Goal: Task Accomplishment & Management: Manage account settings

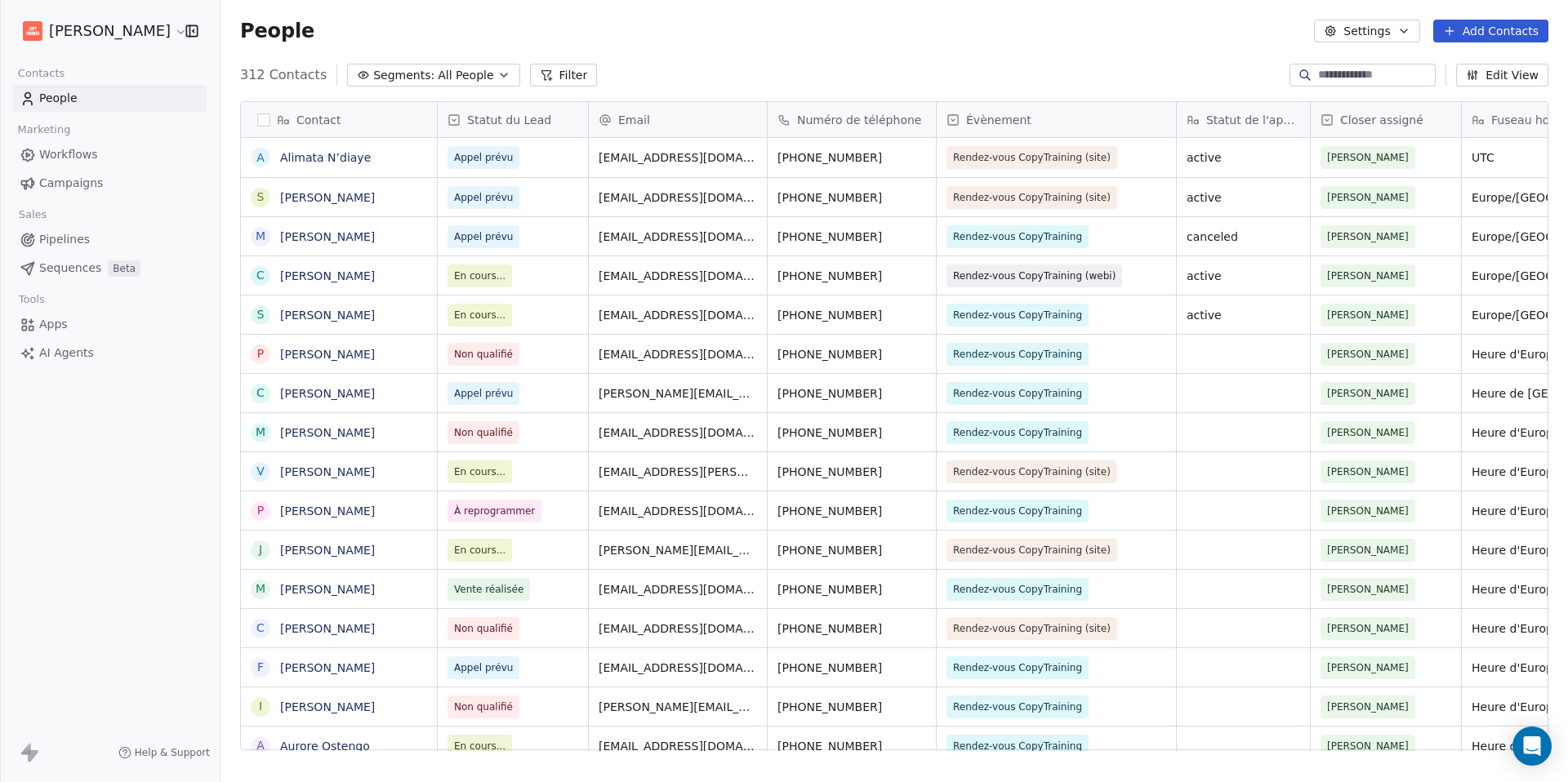
scroll to position [676, 1335]
click at [690, 201] on span "[EMAIL_ADDRESS][DOMAIN_NAME]" at bounding box center [697, 202] width 195 height 33
click at [729, 198] on input "**********" at bounding box center [679, 198] width 172 height 33
click at [760, 264] on html "[PERSON_NAME] Contacts People Marketing Workflows Campaigns Sales Pipelines Seq…" at bounding box center [784, 391] width 1568 height 782
click at [811, 199] on icon "grid" at bounding box center [815, 197] width 8 height 8
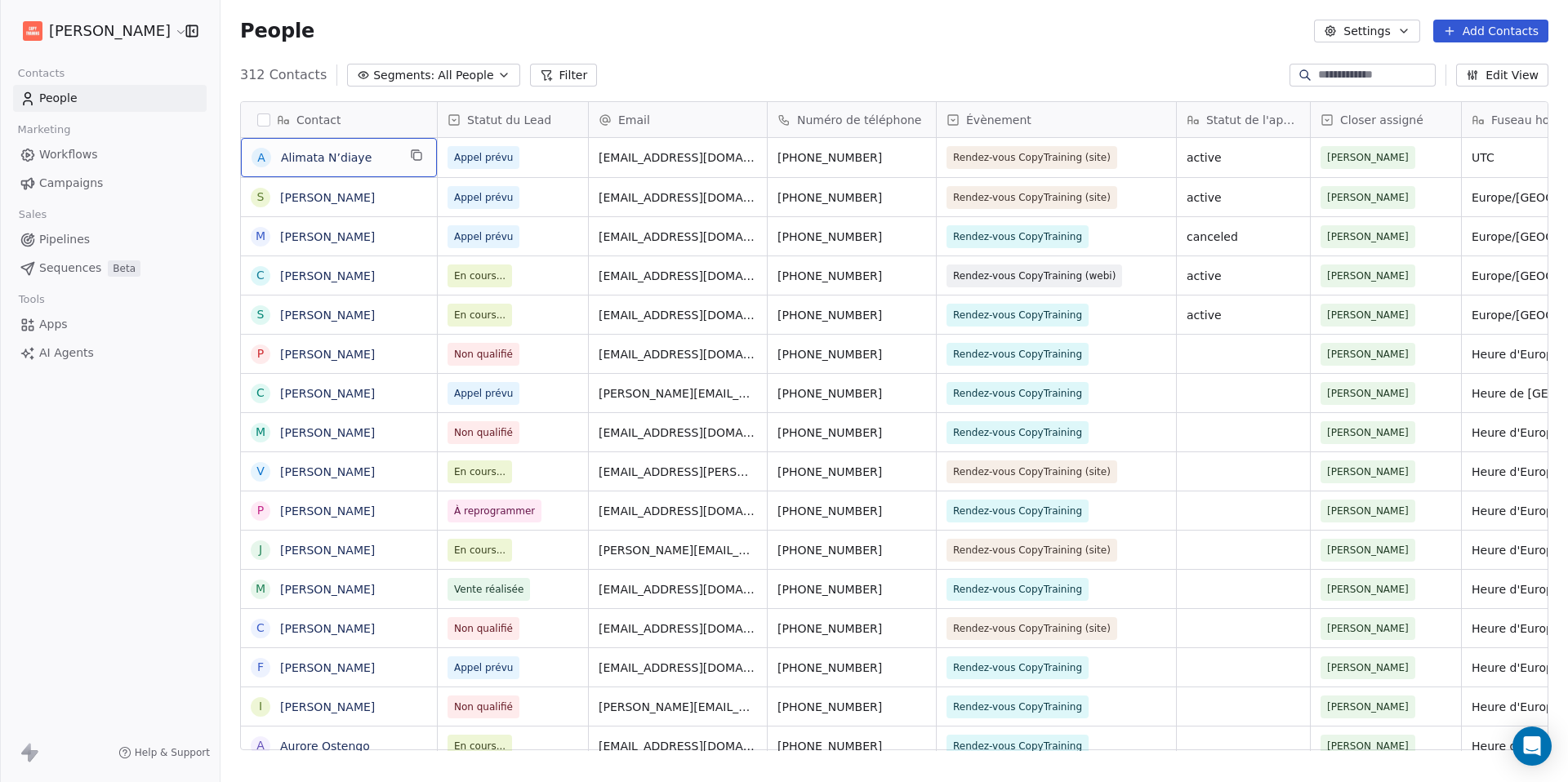
click at [315, 165] on span "Alimata N’diaye" at bounding box center [338, 157] width 116 height 16
click at [318, 157] on link "Alimata N’diaye" at bounding box center [325, 158] width 91 height 13
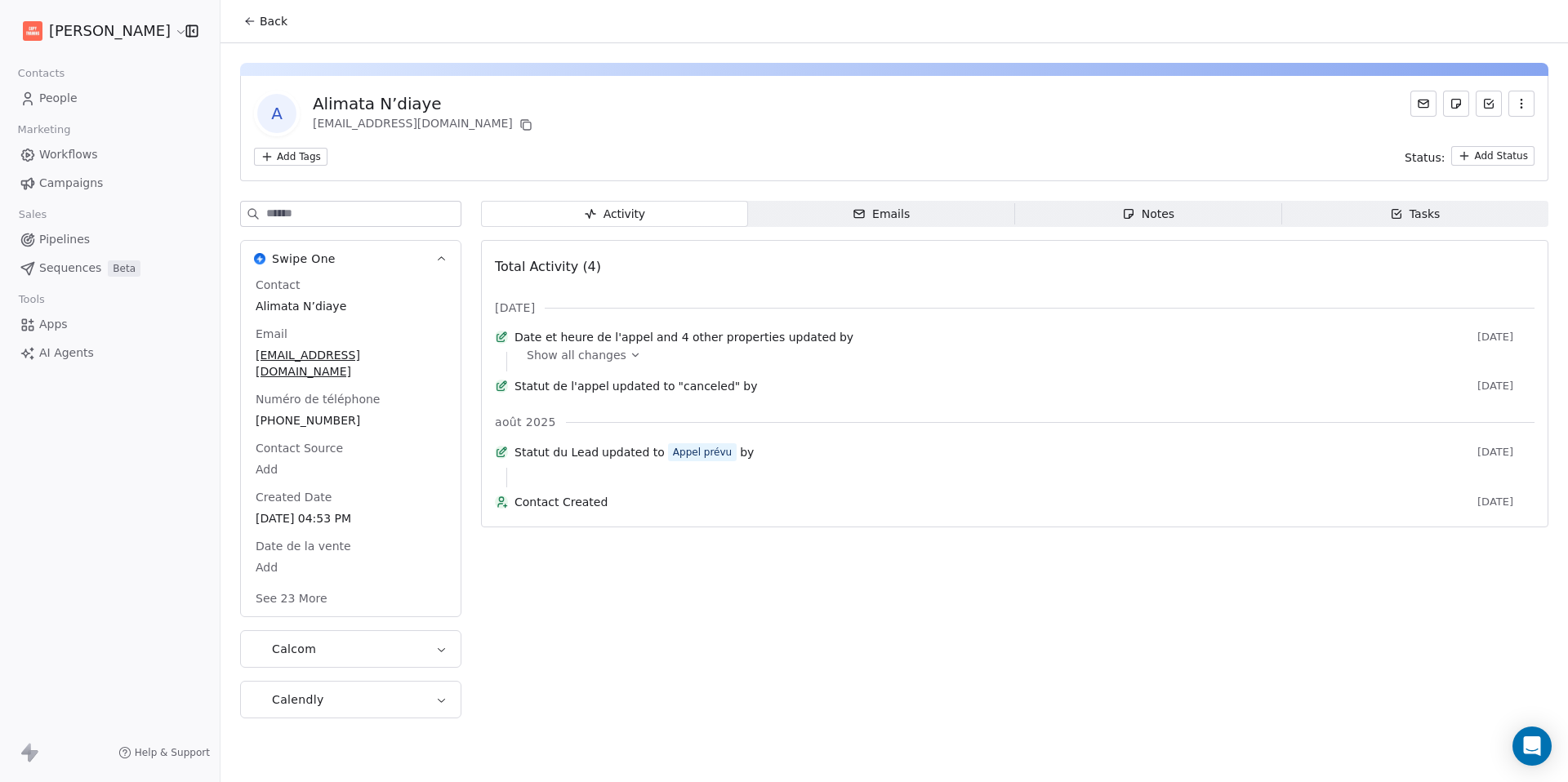
click at [1124, 200] on div "A Alimata N’diaye [EMAIL_ADDRESS][DOMAIN_NAME] Add Tags Status: Add Status Swip…" at bounding box center [894, 386] width 1347 height 685
click at [1117, 221] on span "Notes Notes" at bounding box center [1149, 213] width 267 height 26
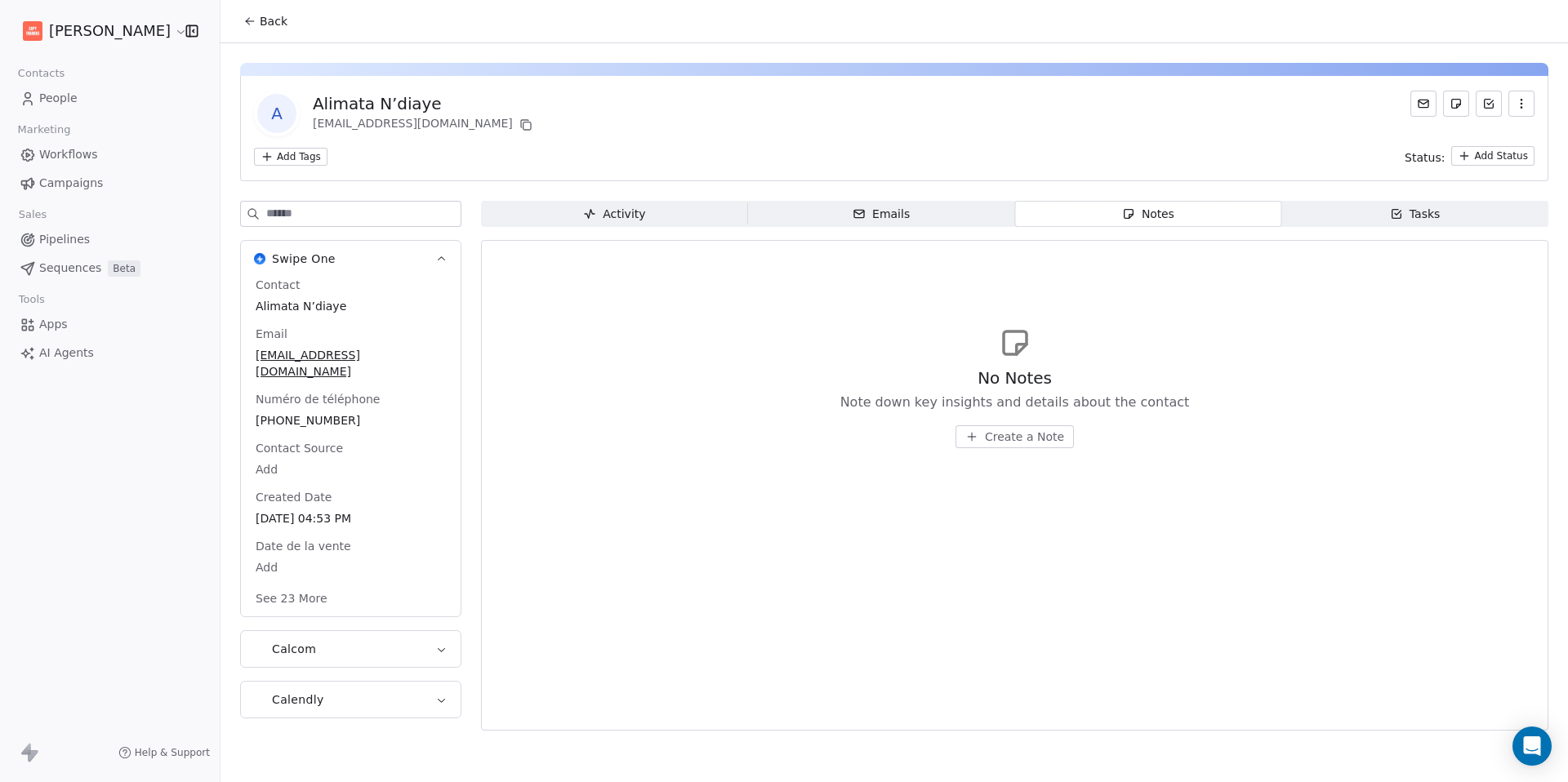
click at [1031, 442] on span "Create a Note" at bounding box center [1024, 437] width 79 height 16
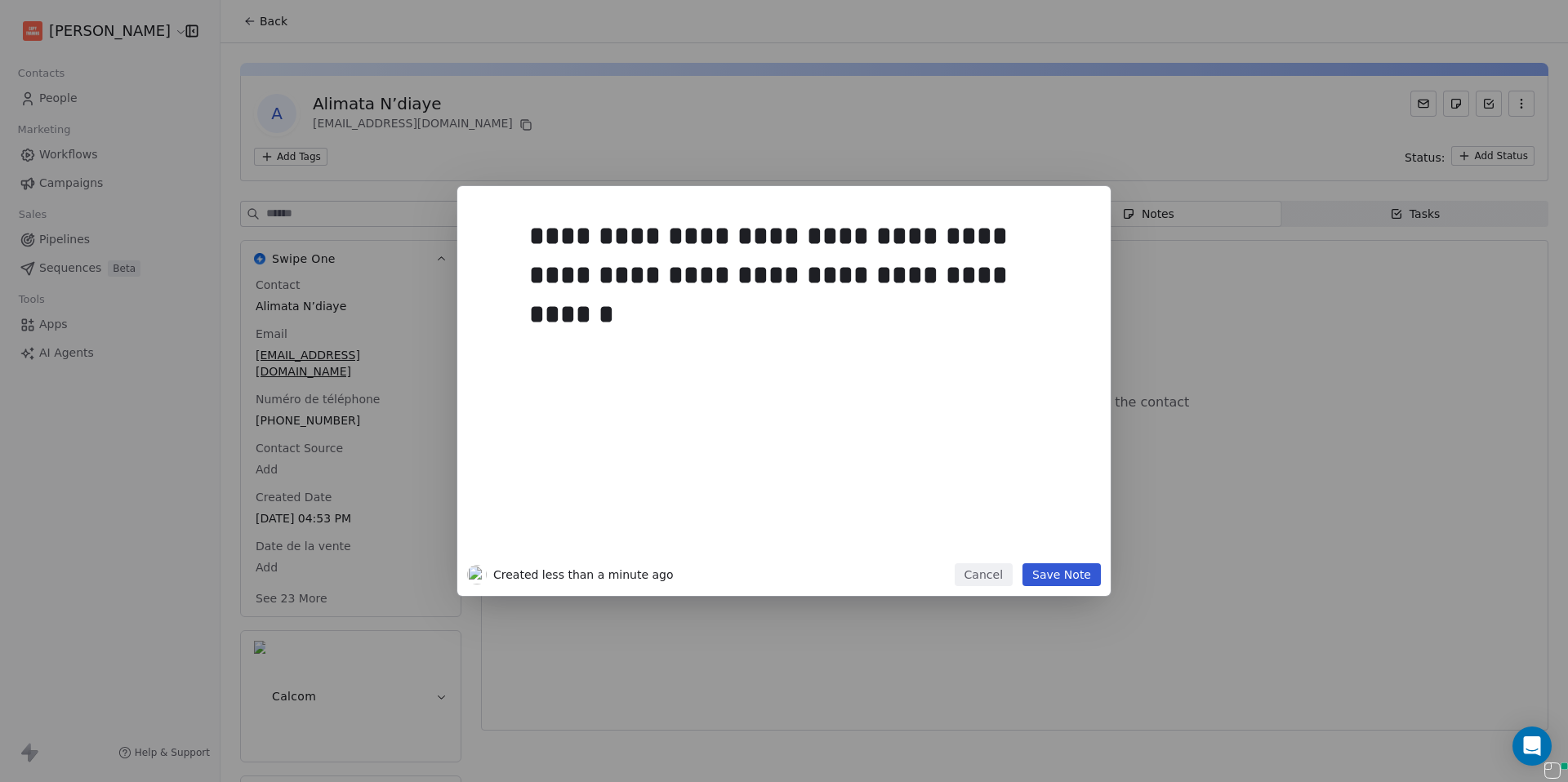
click at [1052, 580] on button "Save Note" at bounding box center [1061, 575] width 78 height 23
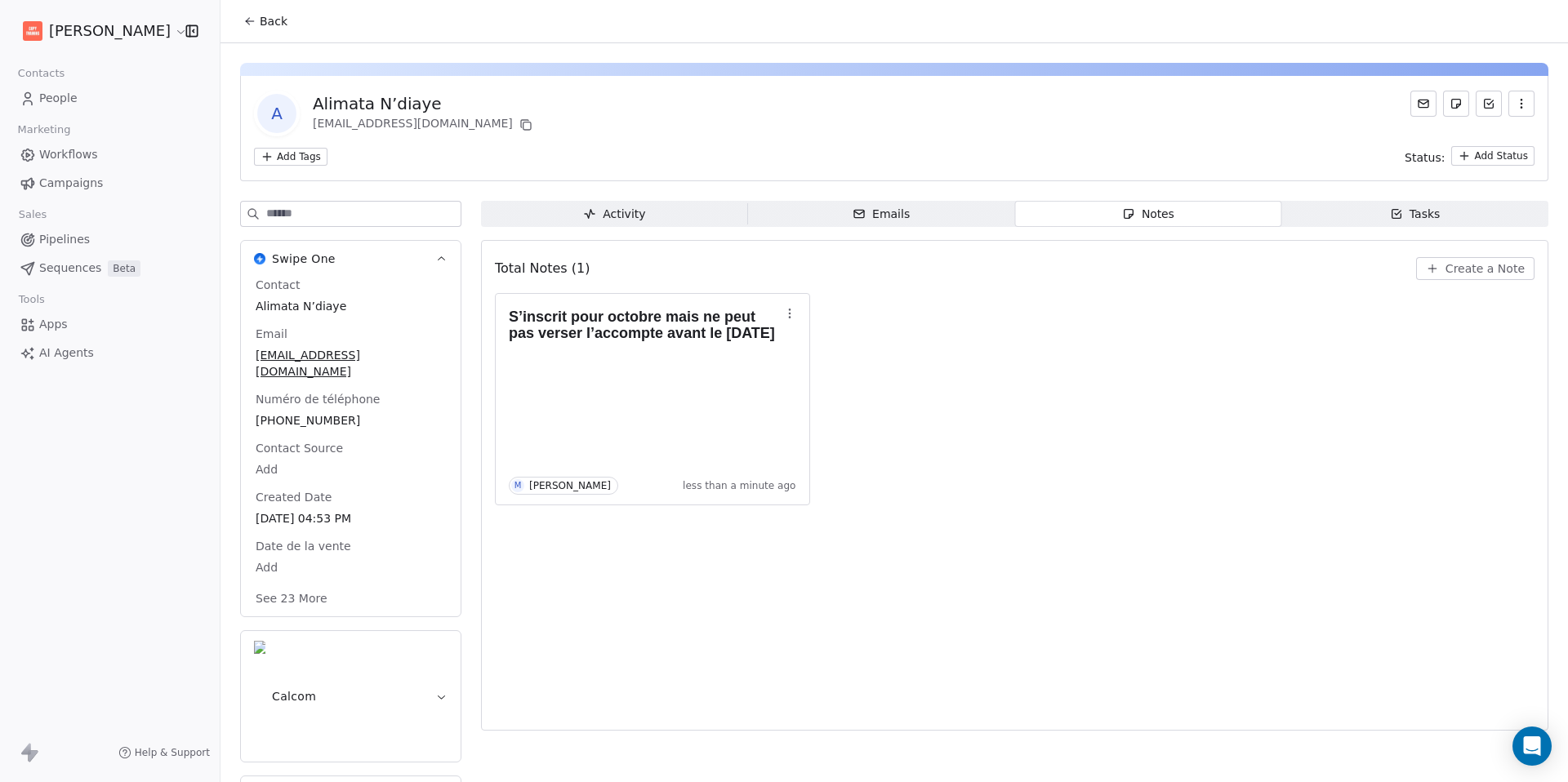
click at [596, 217] on icon "button" at bounding box center [590, 214] width 14 height 13
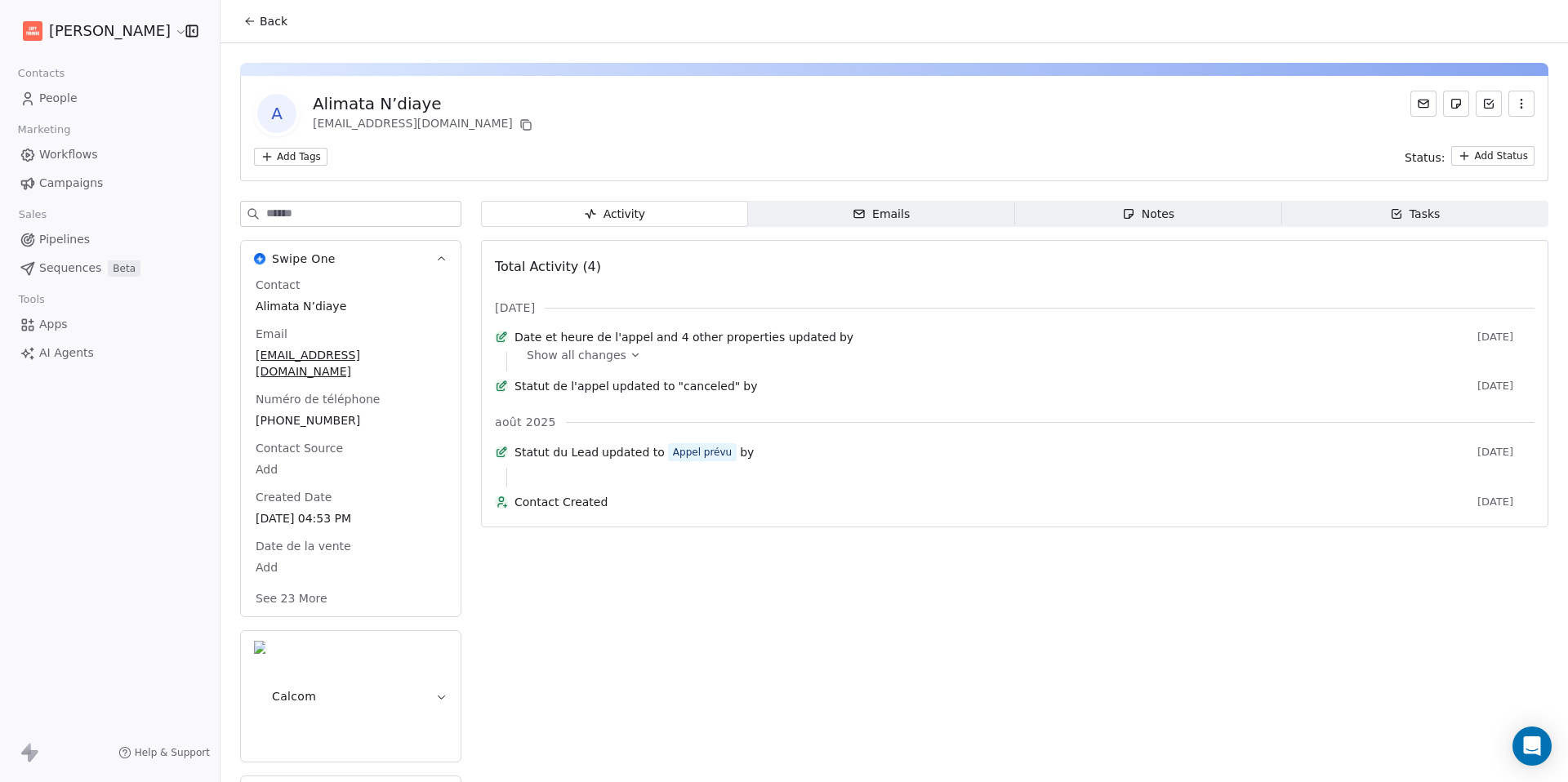
click at [1455, 216] on span "Tasks Tasks" at bounding box center [1415, 213] width 267 height 26
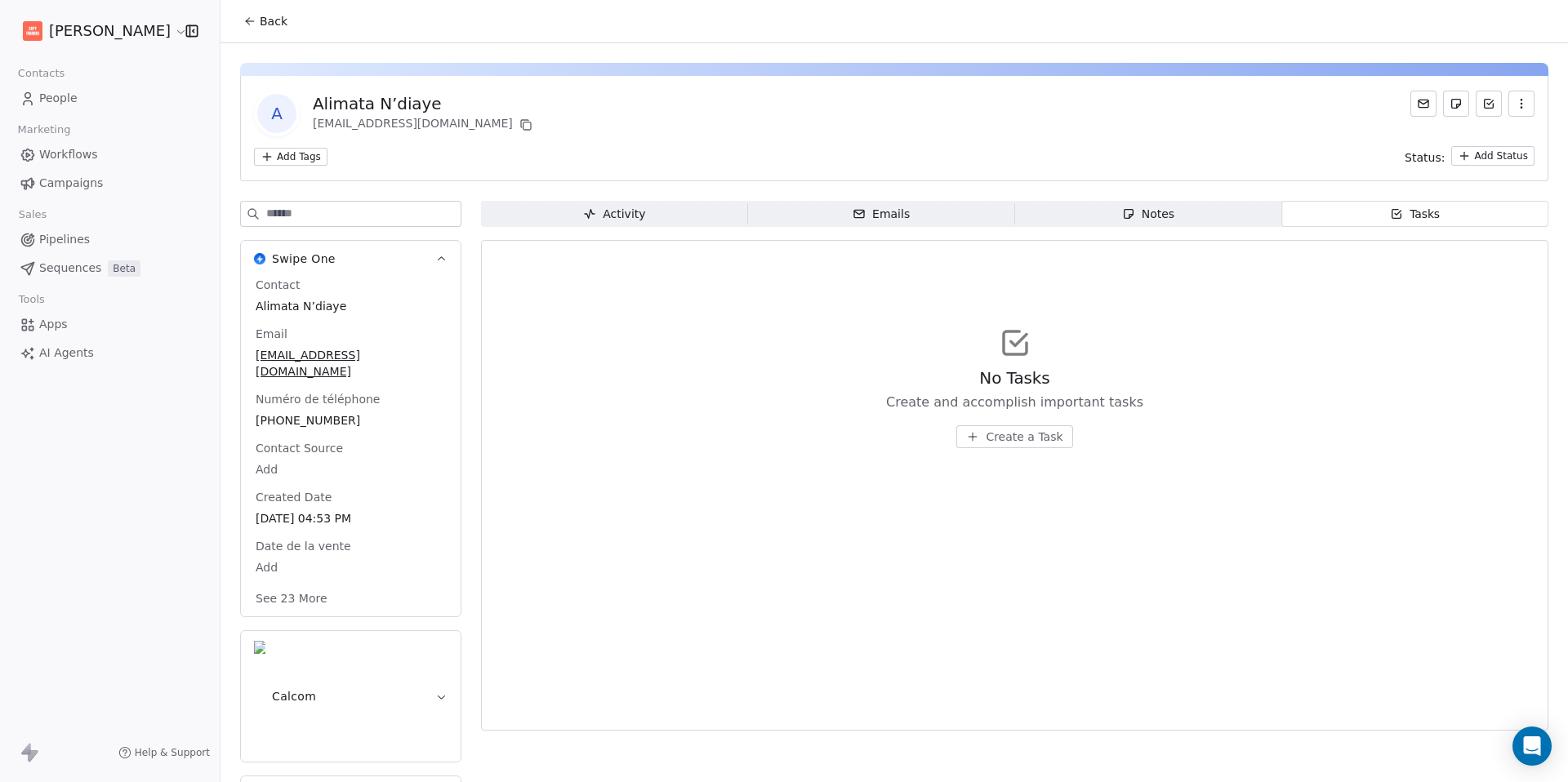
click at [1043, 431] on span "Create a Task" at bounding box center [1024, 437] width 77 height 16
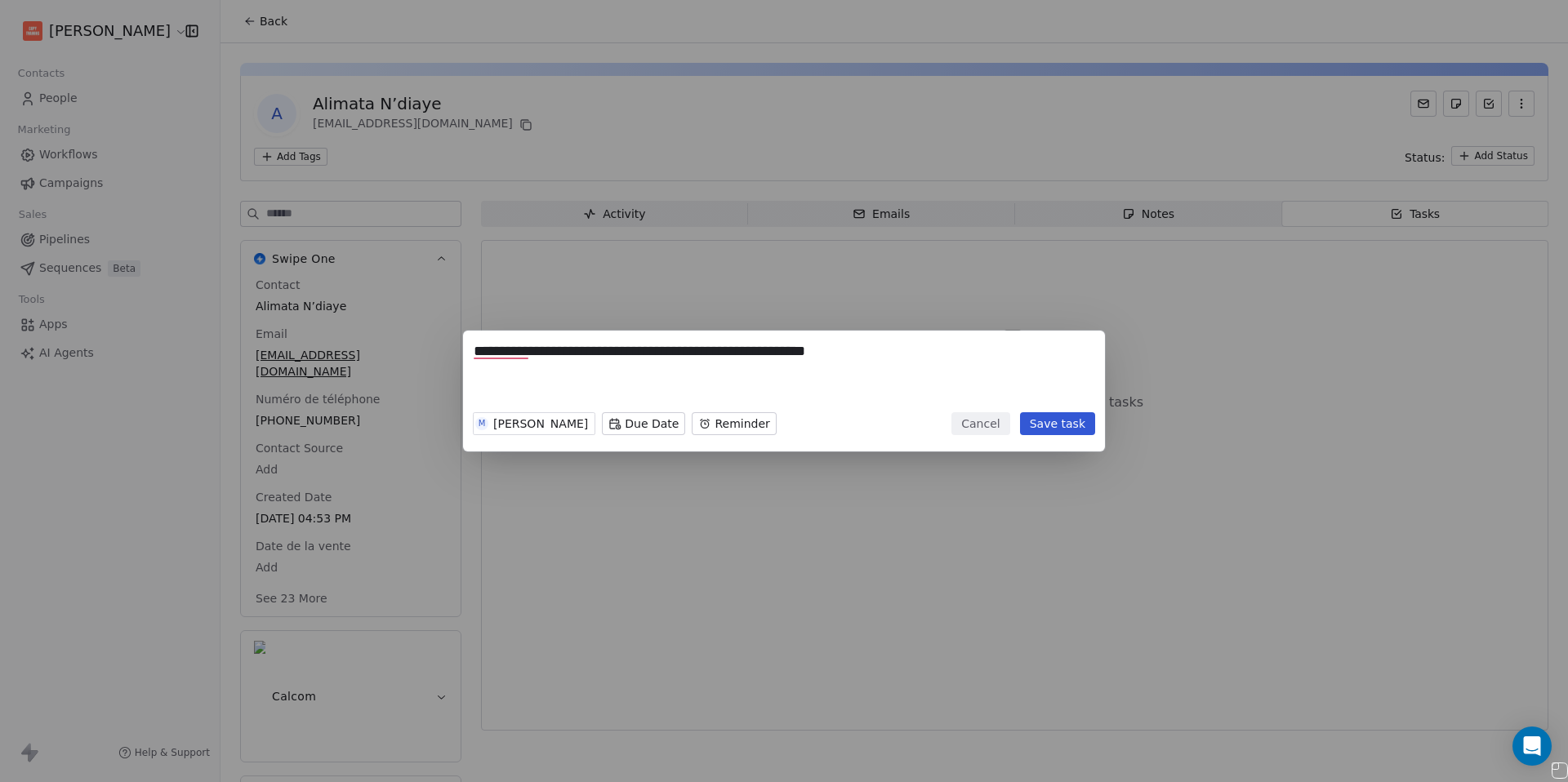
click at [896, 358] on textarea "**********" at bounding box center [784, 373] width 621 height 64
type textarea "**********"
click at [617, 421] on body "**********" at bounding box center [784, 391] width 1568 height 782
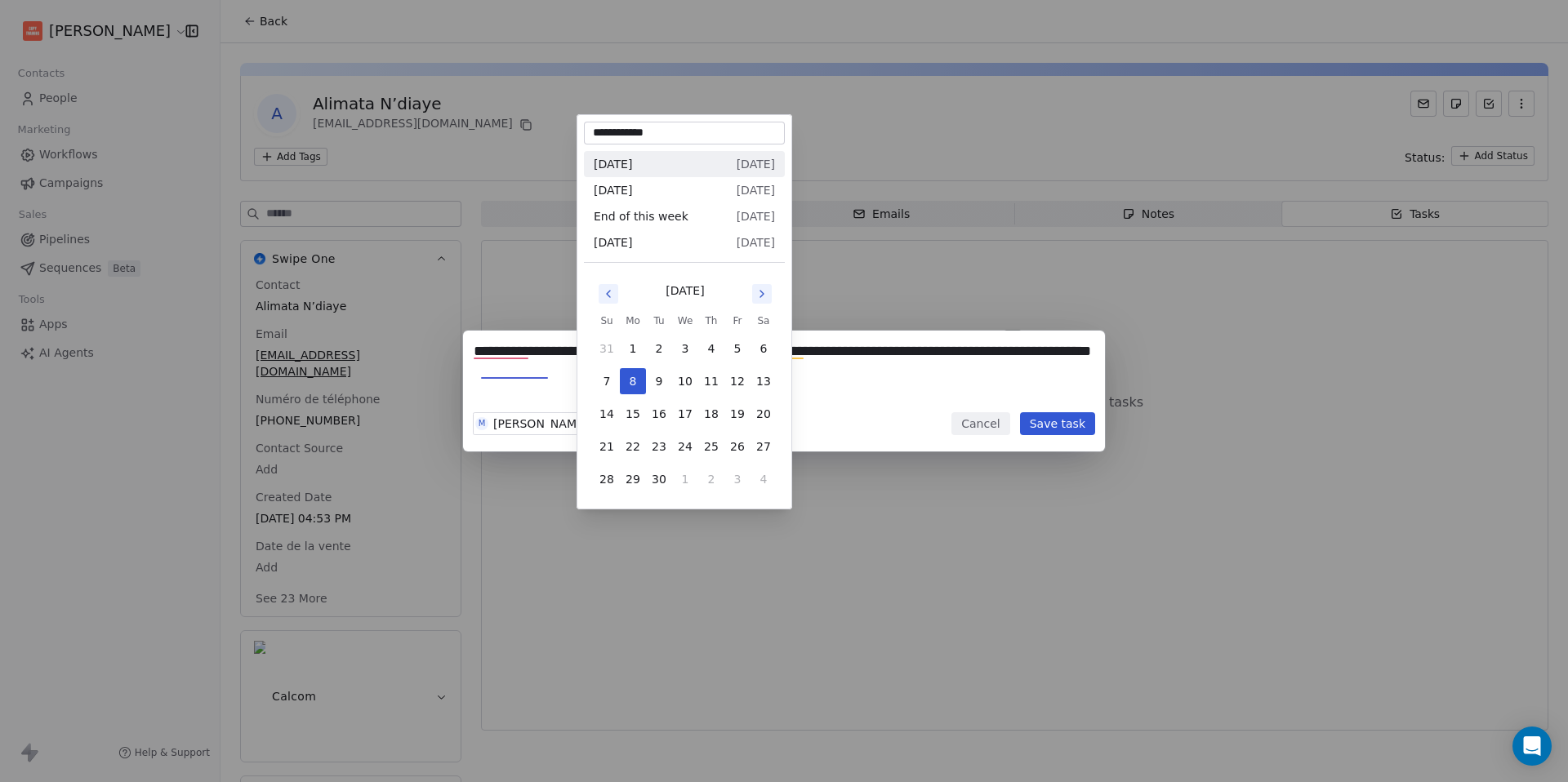
click at [763, 299] on icon "Go to next month" at bounding box center [762, 294] width 14 height 13
click at [689, 345] on button "1" at bounding box center [685, 348] width 26 height 26
type input "**********"
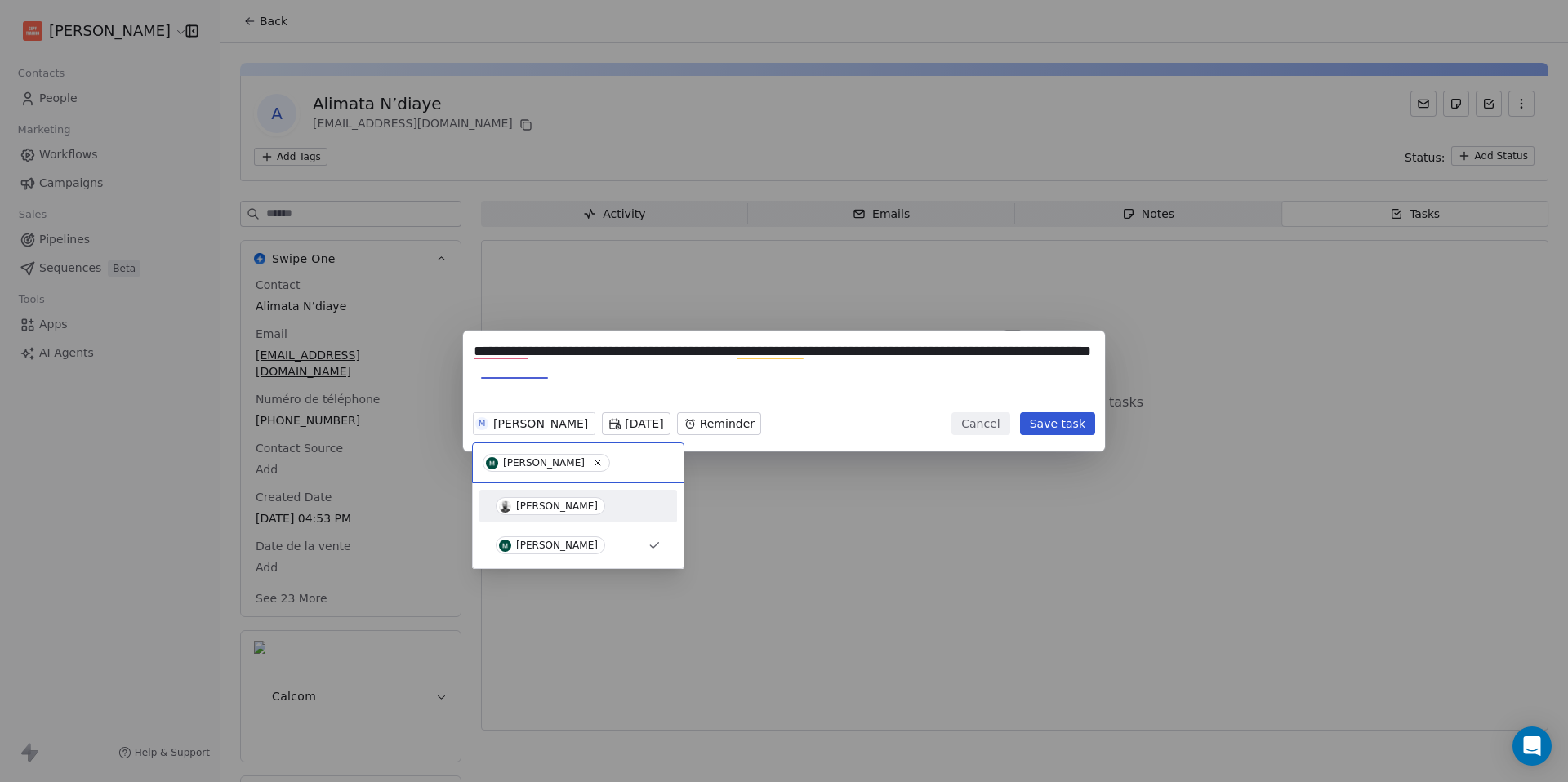
click at [581, 502] on div "[PERSON_NAME]" at bounding box center [556, 506] width 82 height 12
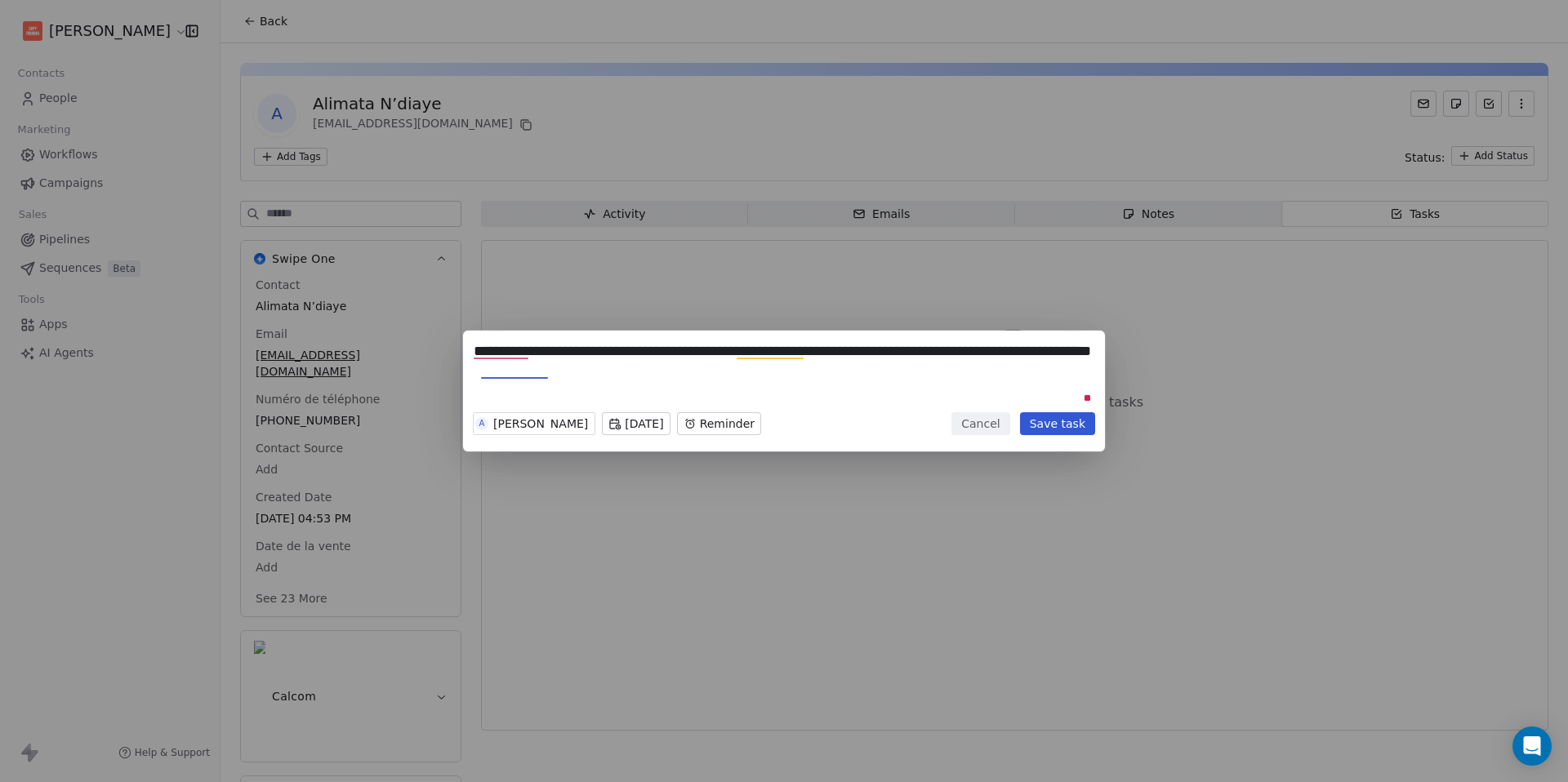
click at [781, 355] on textarea "**********" at bounding box center [784, 373] width 621 height 64
click at [743, 348] on textarea "**********" at bounding box center [784, 373] width 621 height 64
click at [498, 369] on textarea "**********" at bounding box center [784, 373] width 621 height 64
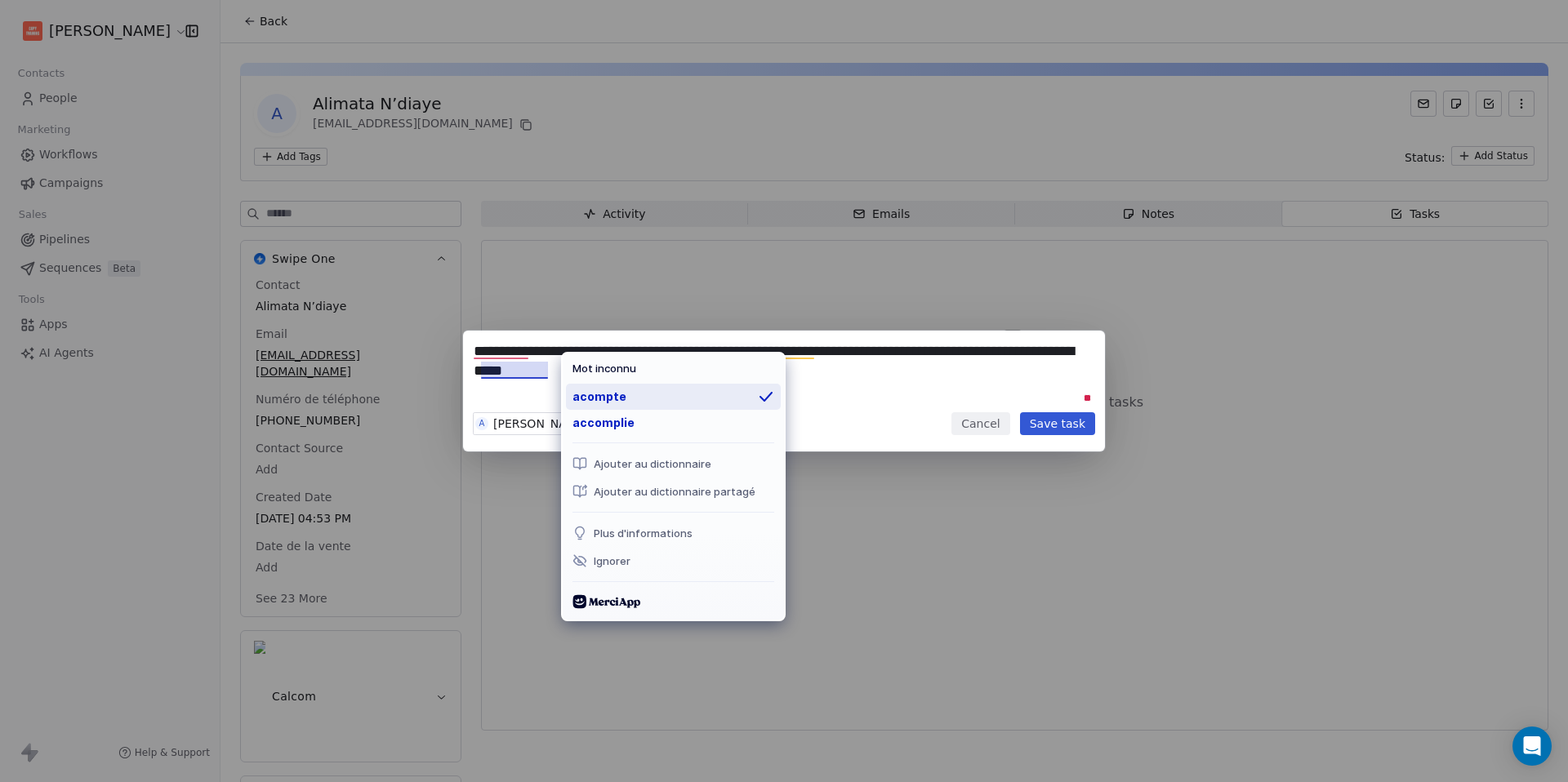
click at [581, 391] on div "acompte" at bounding box center [673, 396] width 215 height 26
type textarea "**********"
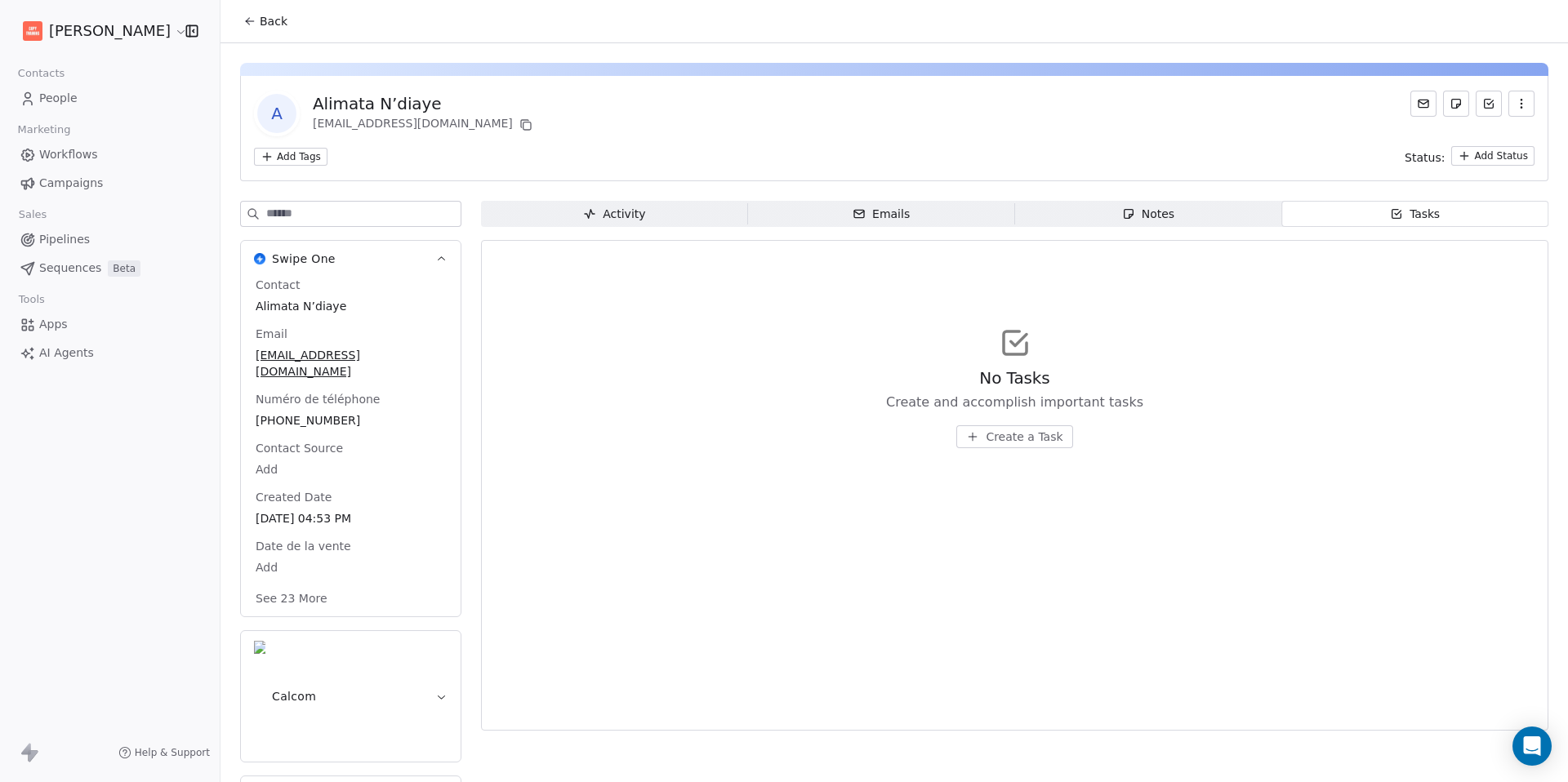
click at [1013, 431] on span "Create a Task" at bounding box center [1024, 437] width 77 height 16
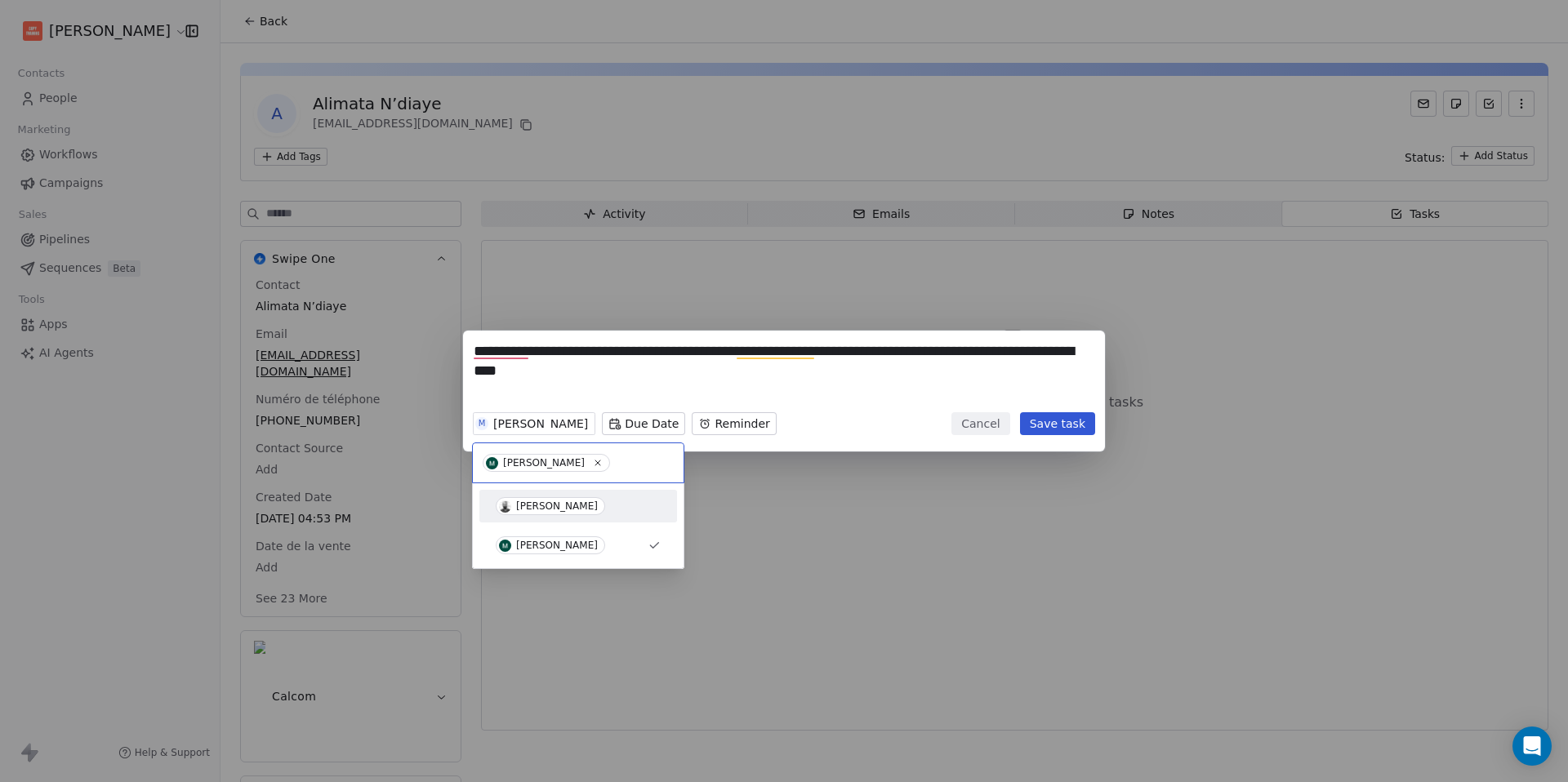
click at [579, 516] on div "[PERSON_NAME]" at bounding box center [578, 505] width 184 height 26
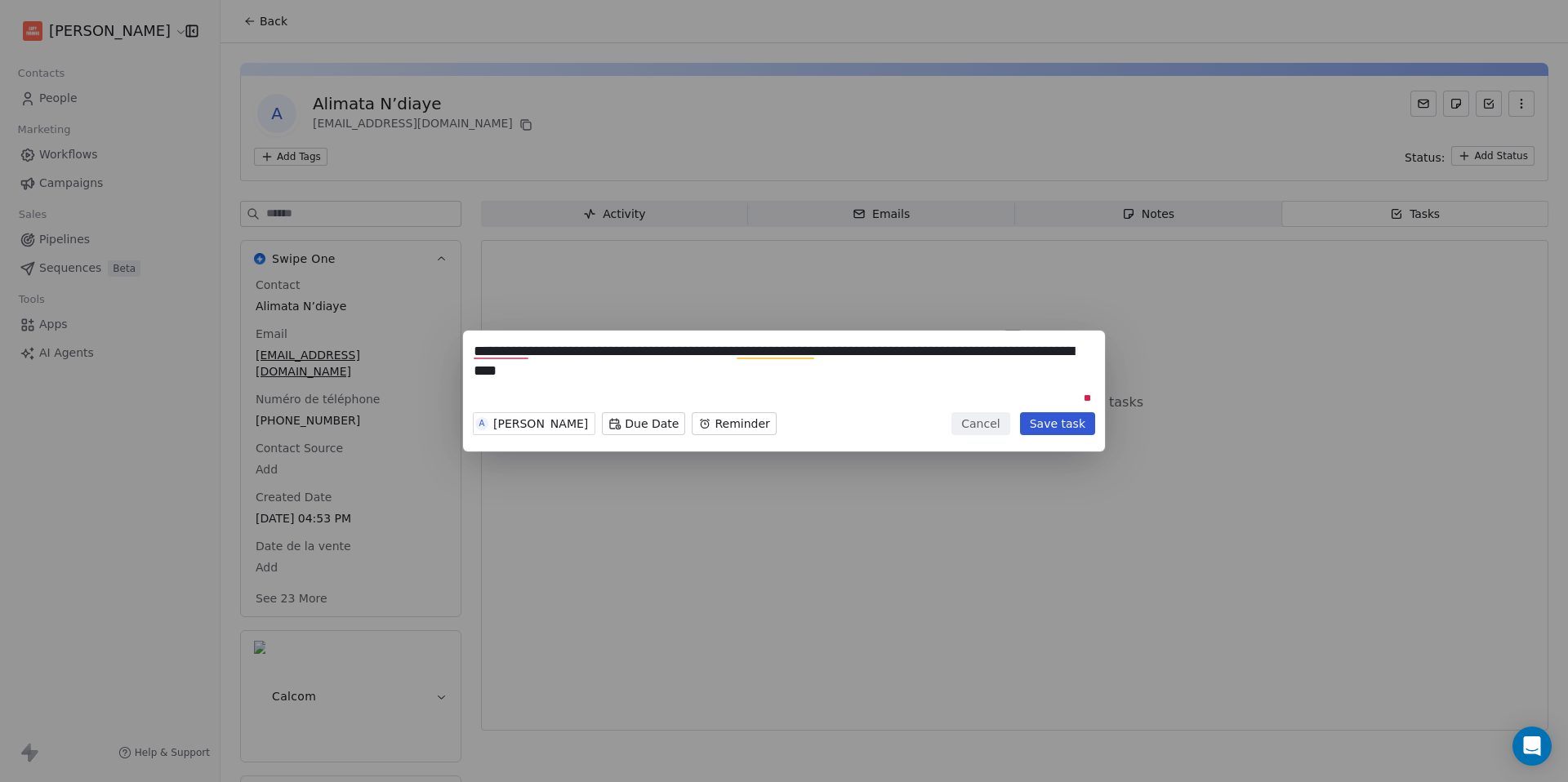
click at [646, 425] on body "**********" at bounding box center [784, 391] width 1568 height 782
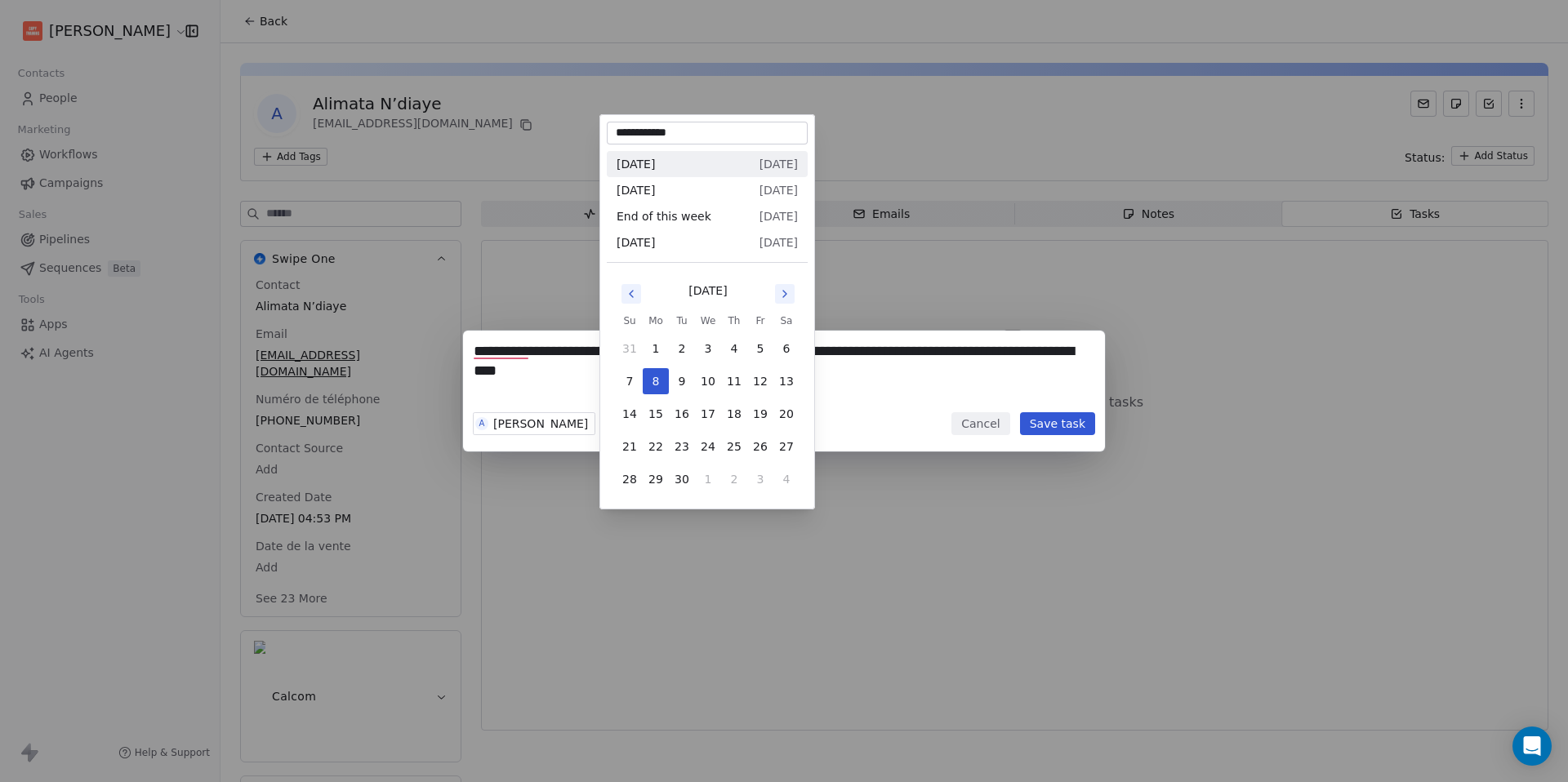
click at [786, 295] on icon "Go to next month" at bounding box center [785, 294] width 14 height 13
click at [706, 346] on button "1" at bounding box center [708, 348] width 26 height 26
type input "**********"
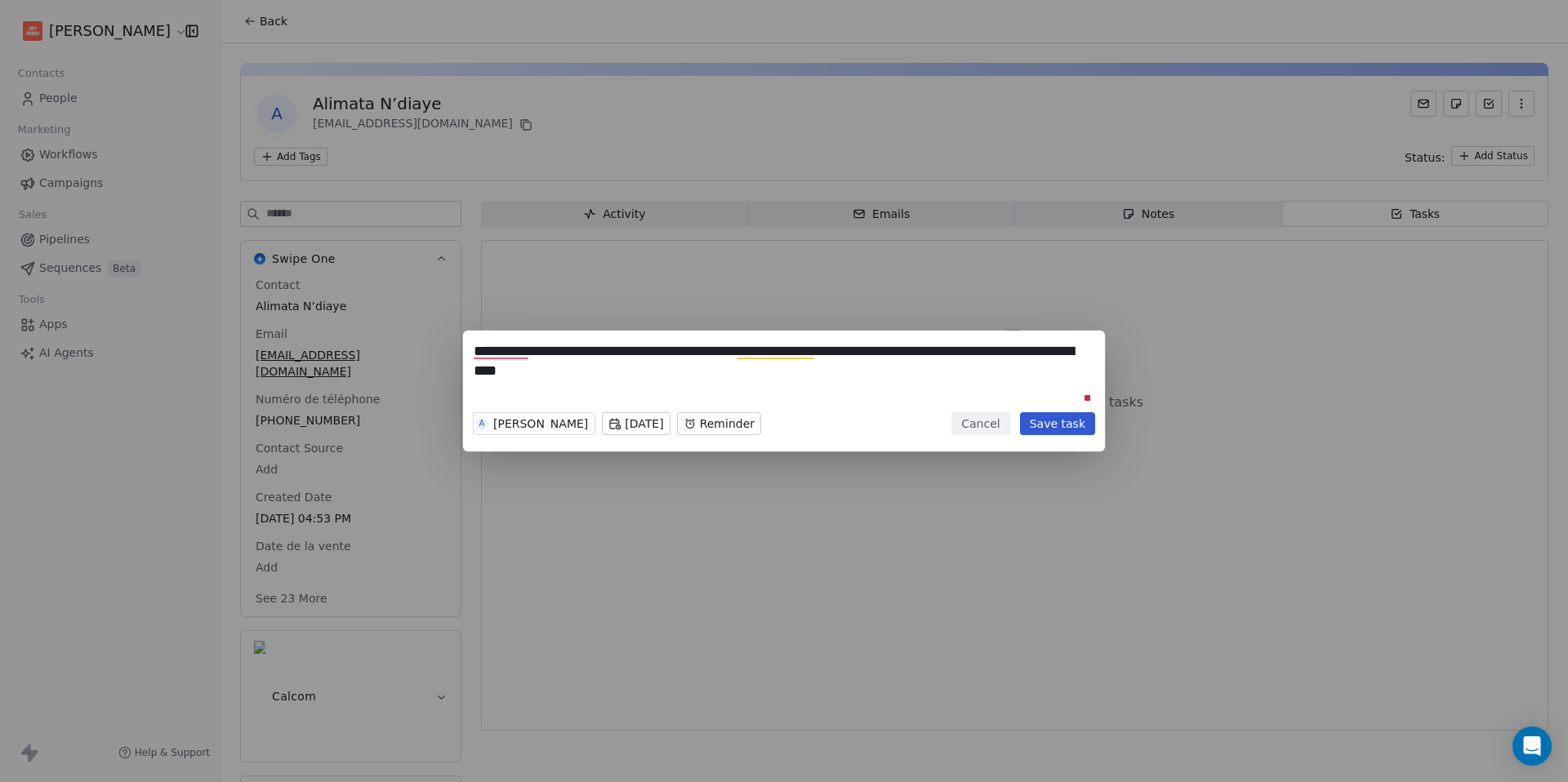
click at [1058, 429] on button "Save task" at bounding box center [1058, 424] width 75 height 23
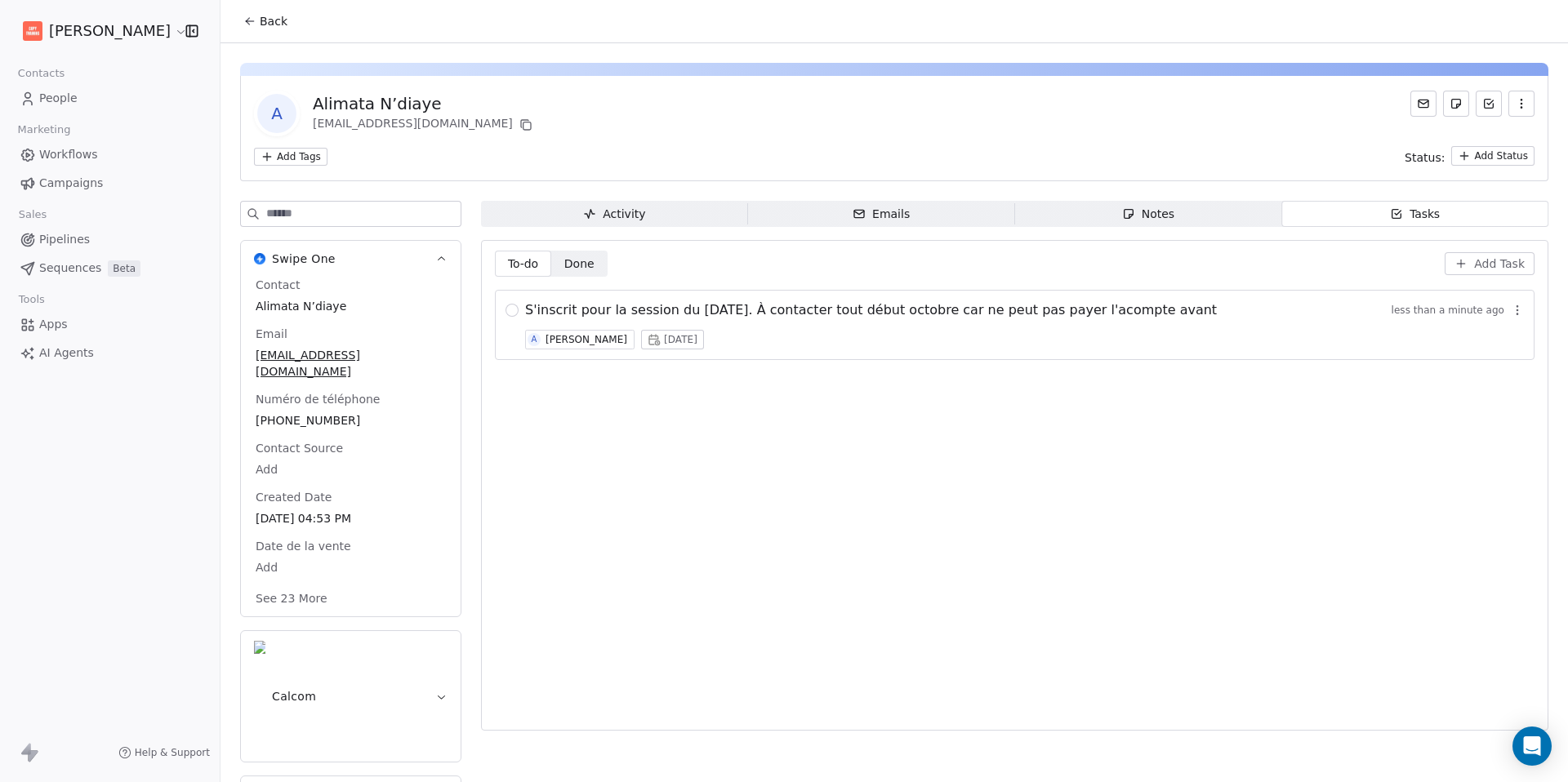
click at [241, 24] on button "Back" at bounding box center [265, 21] width 64 height 29
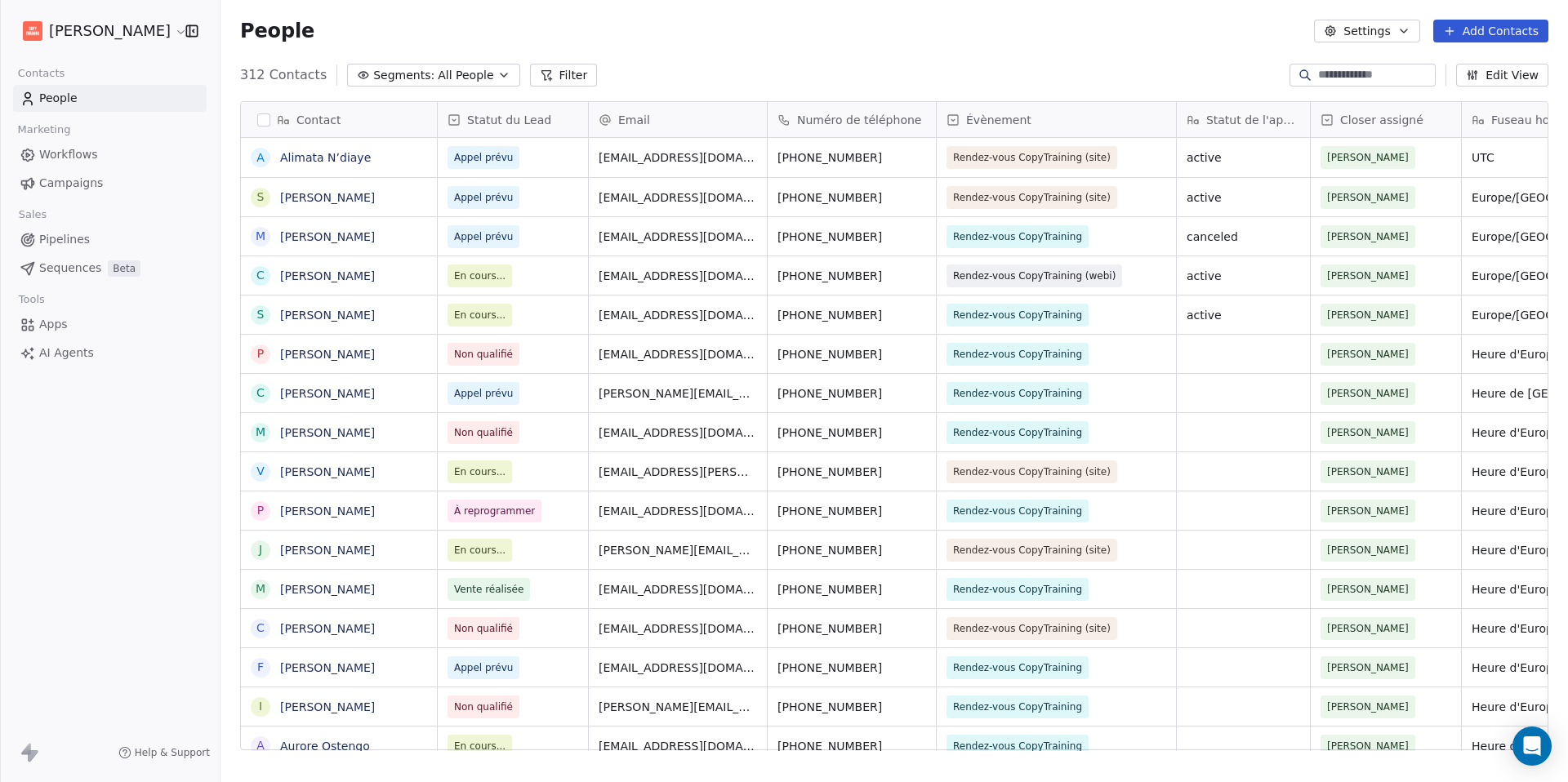
scroll to position [676, 1335]
click at [369, 201] on link "[PERSON_NAME]" at bounding box center [327, 198] width 95 height 13
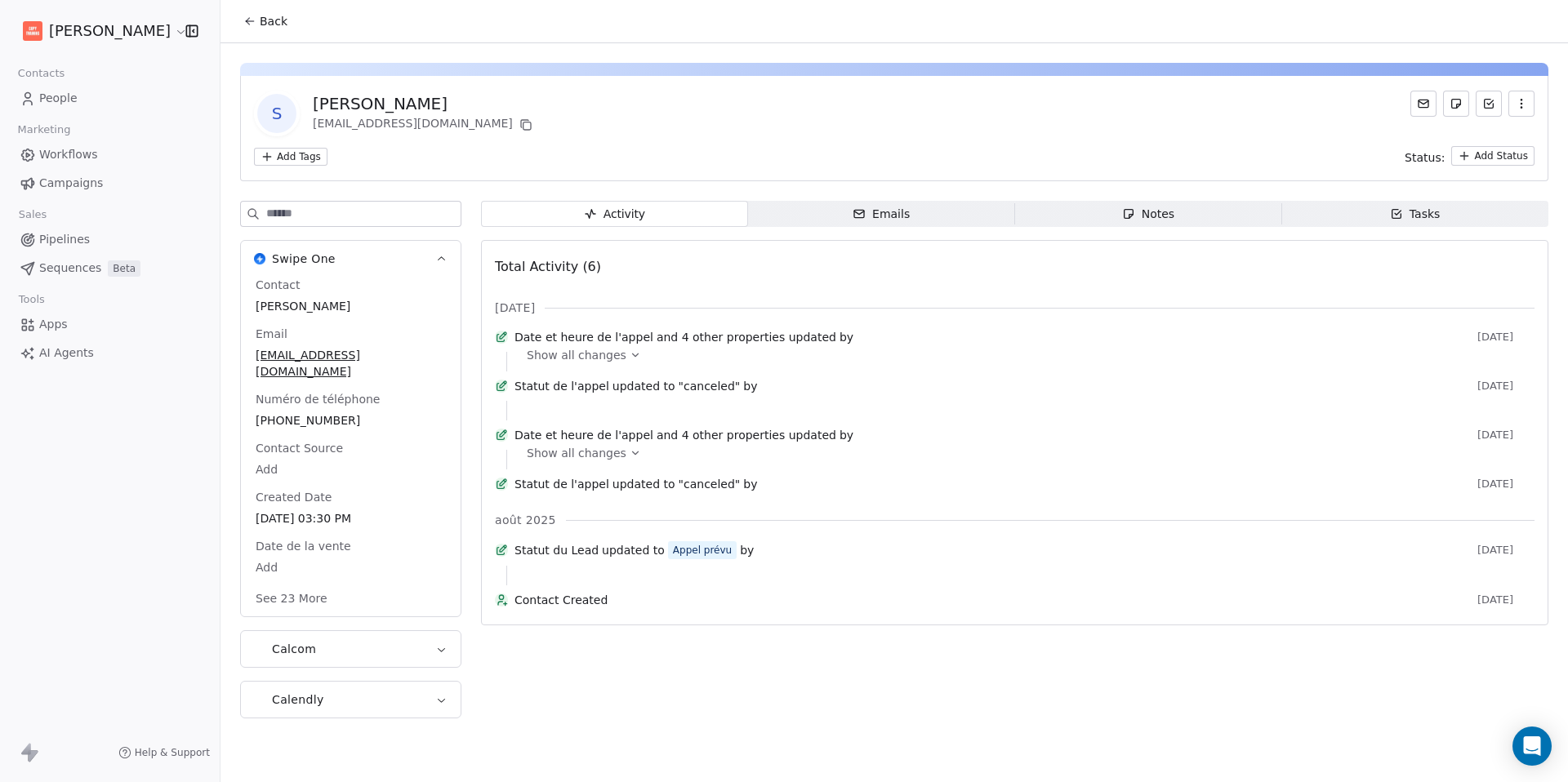
click at [1399, 212] on icon "button" at bounding box center [1396, 214] width 14 height 13
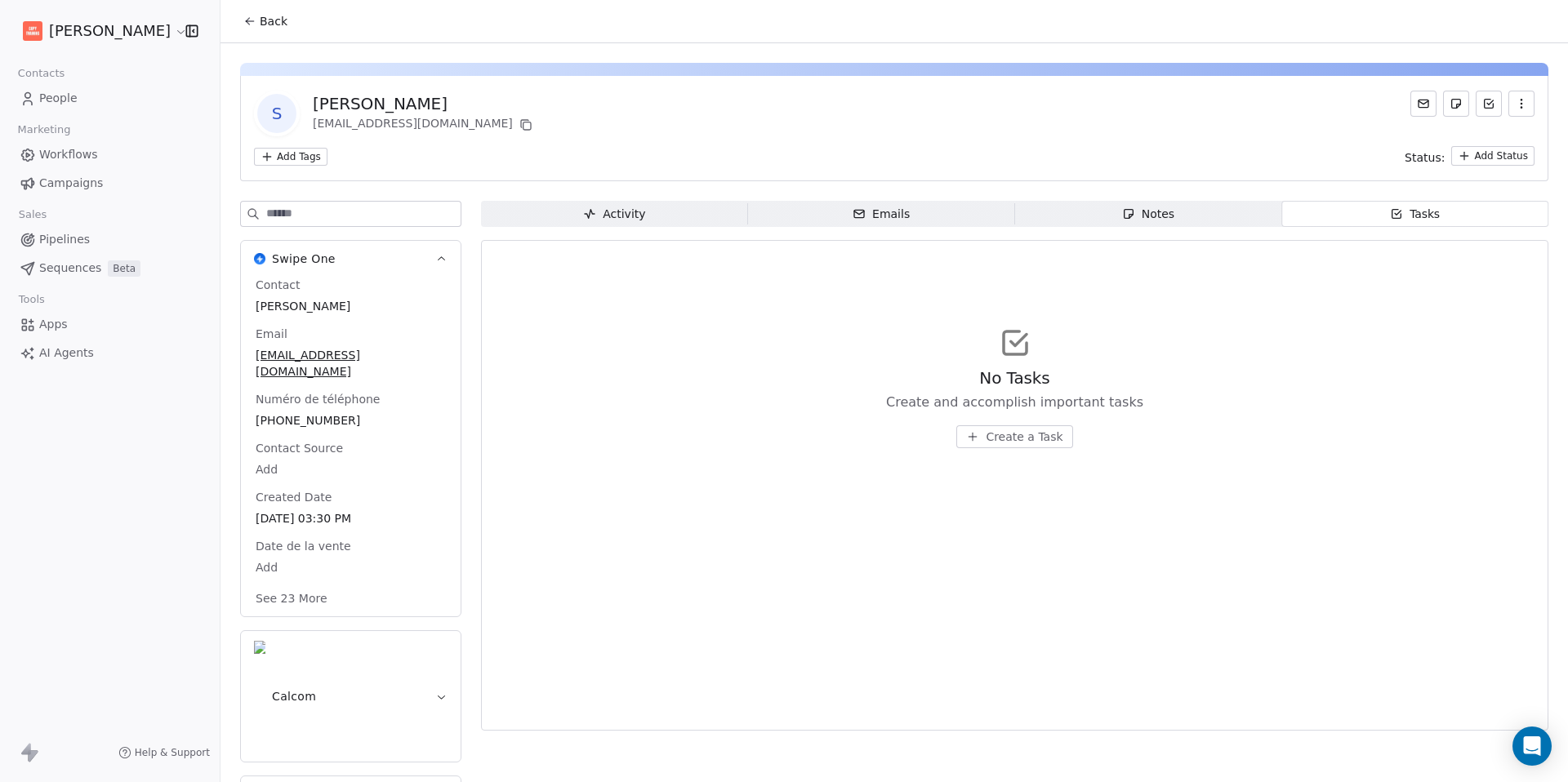
click at [993, 439] on span "Create a Task" at bounding box center [1024, 437] width 77 height 16
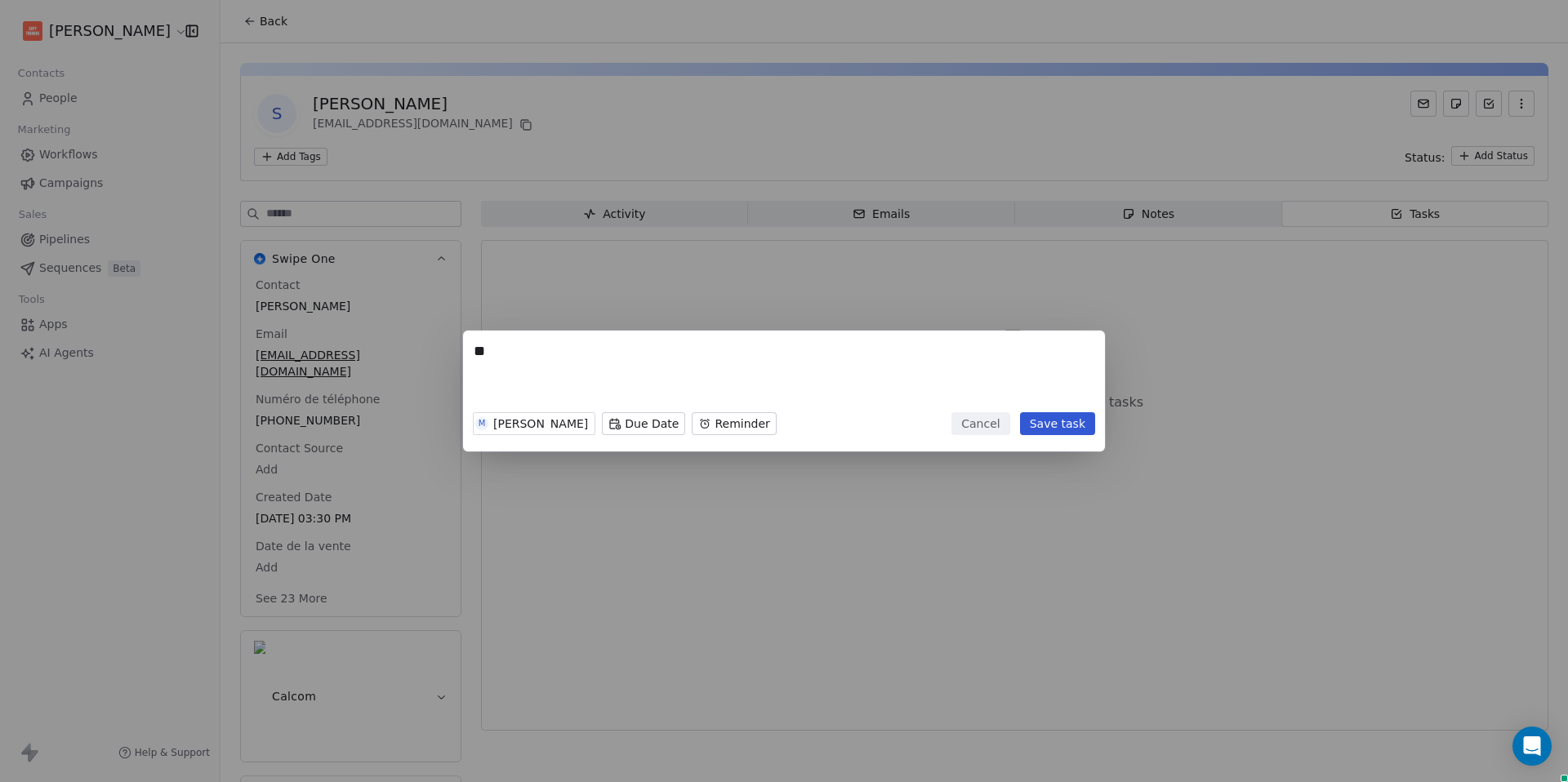
type textarea "*"
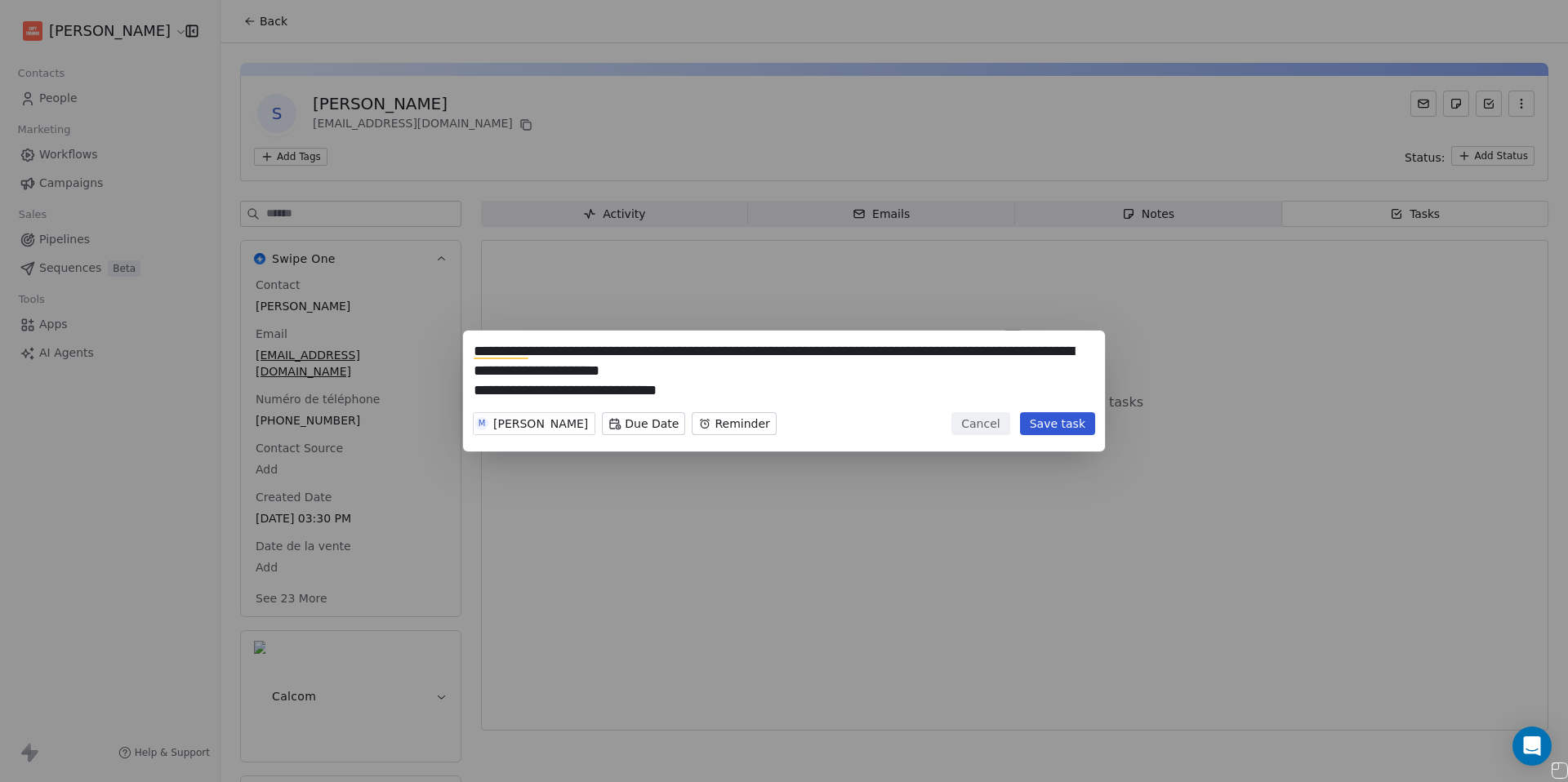
click at [711, 387] on textarea "**********" at bounding box center [784, 373] width 621 height 64
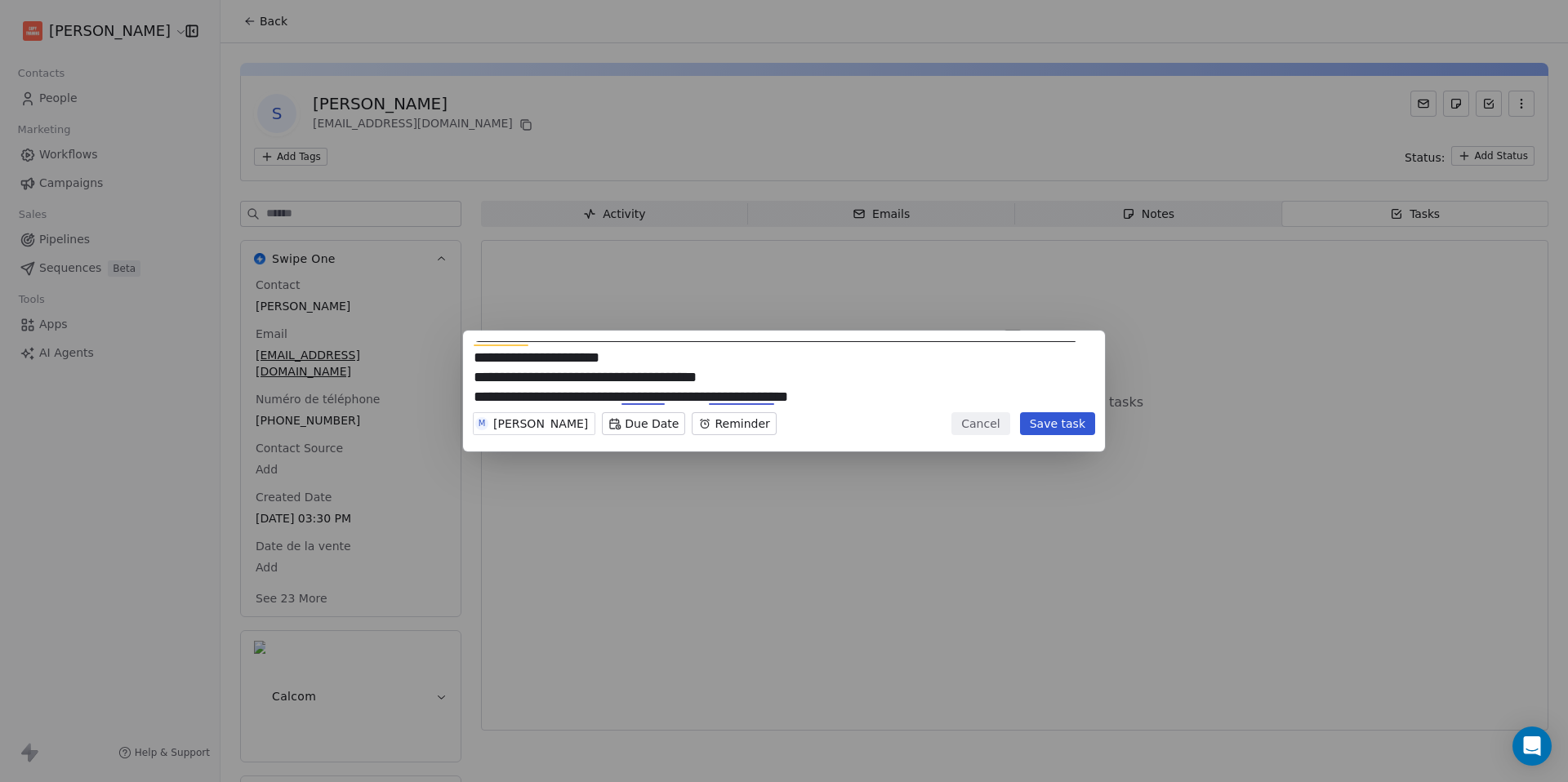
click at [879, 402] on textarea "**********" at bounding box center [784, 373] width 621 height 64
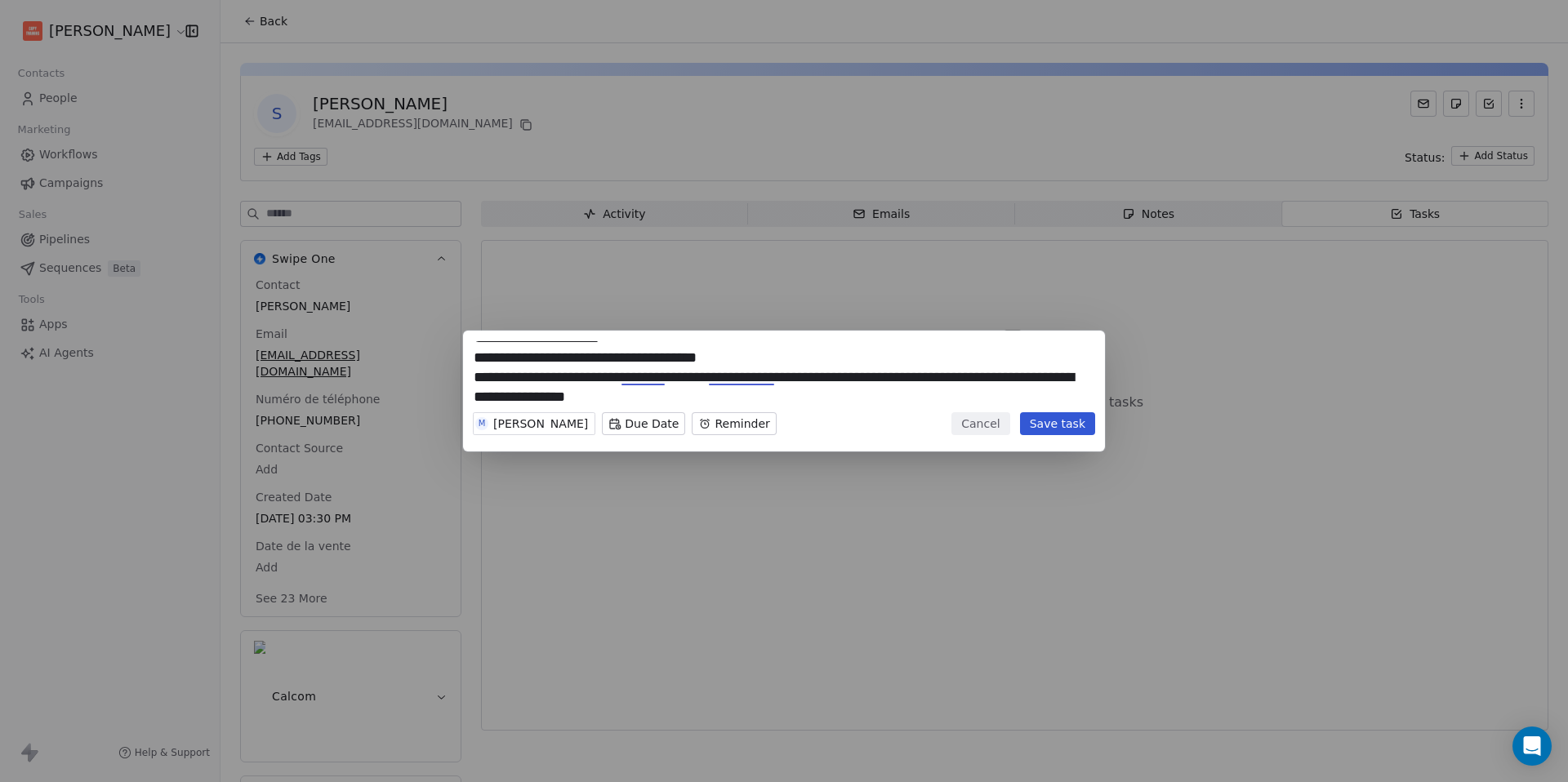
type textarea "**********"
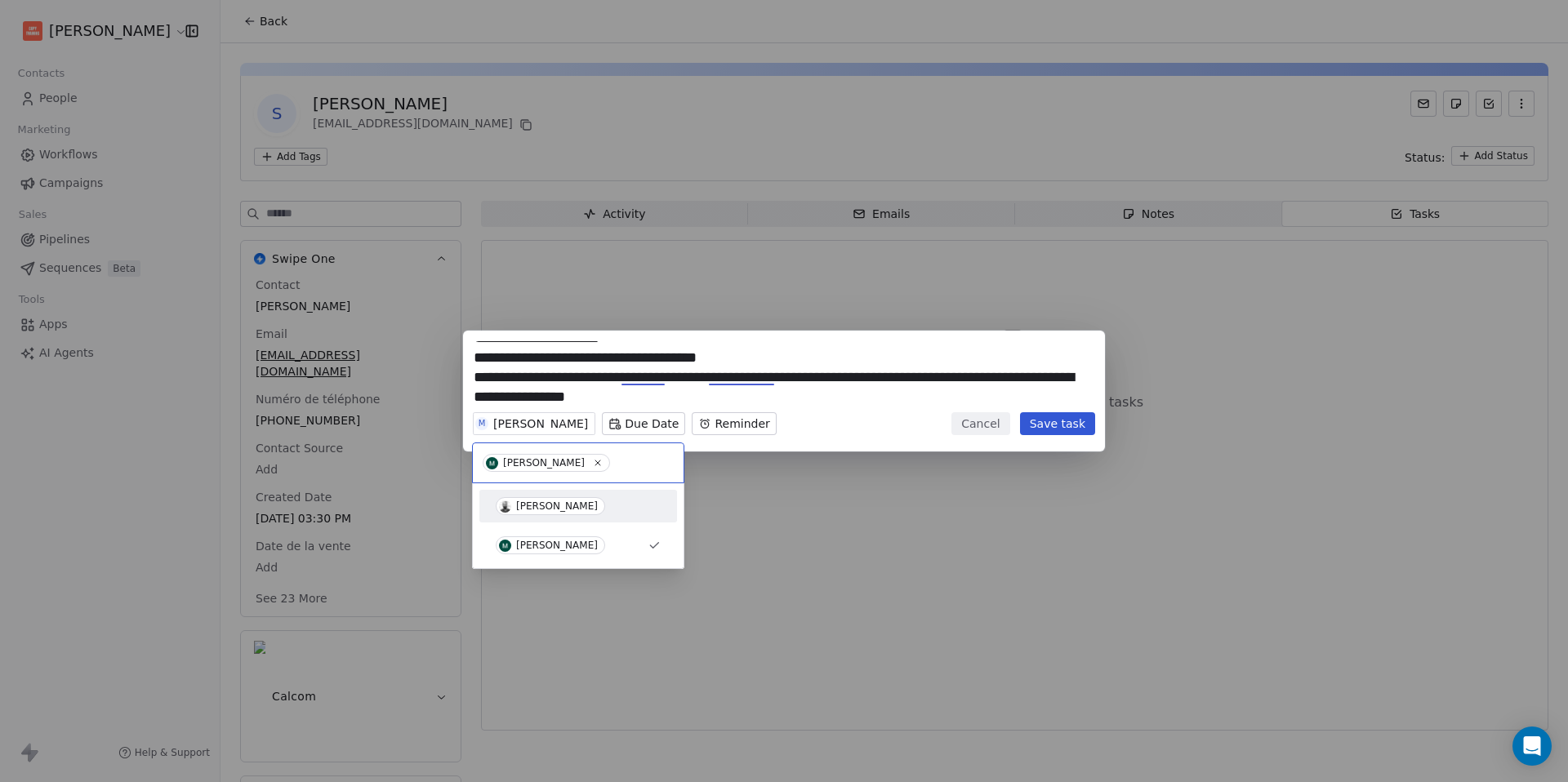
click at [545, 509] on div "[PERSON_NAME]" at bounding box center [556, 506] width 82 height 12
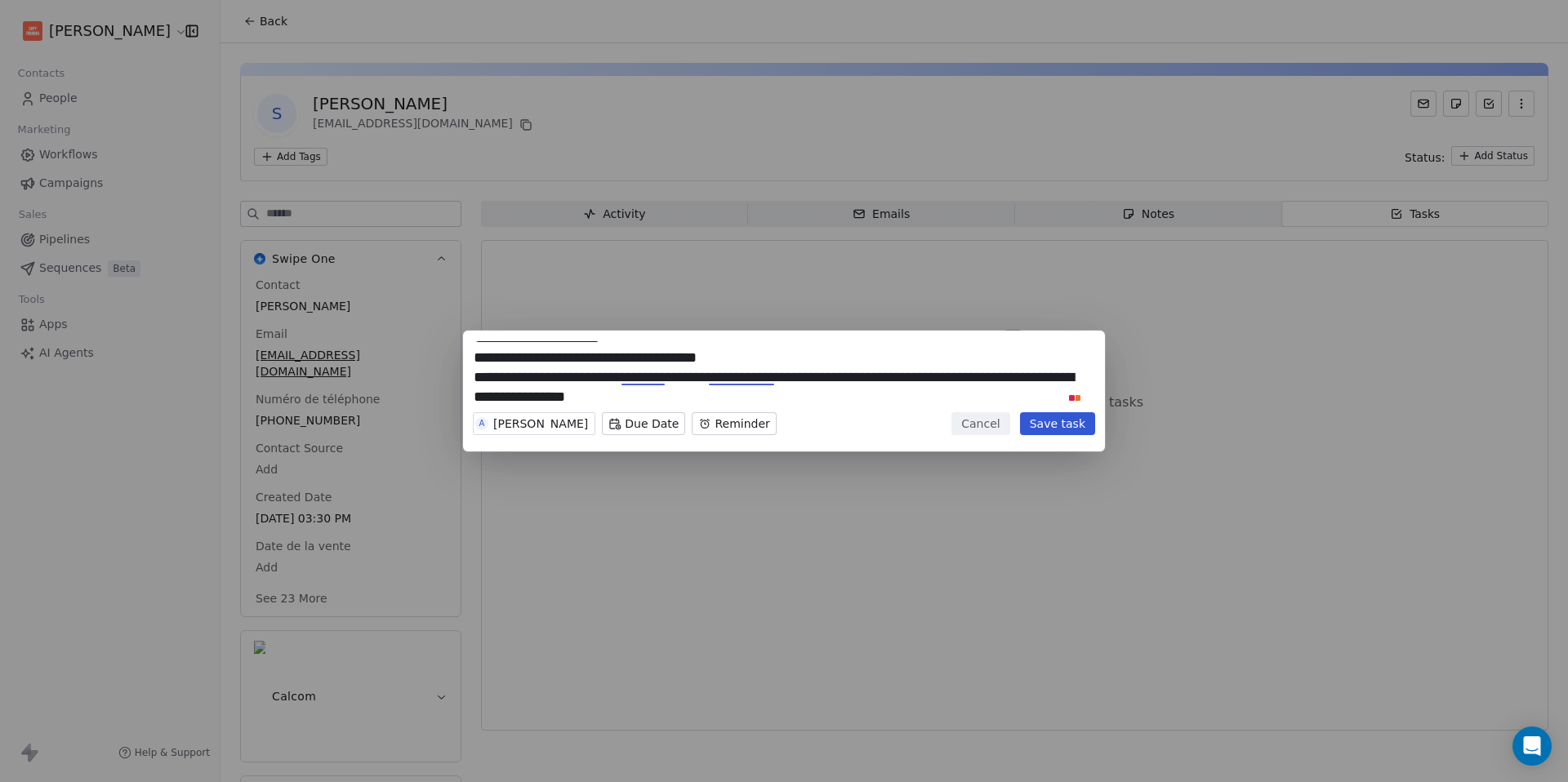
click at [647, 423] on body "**********" at bounding box center [784, 391] width 1568 height 782
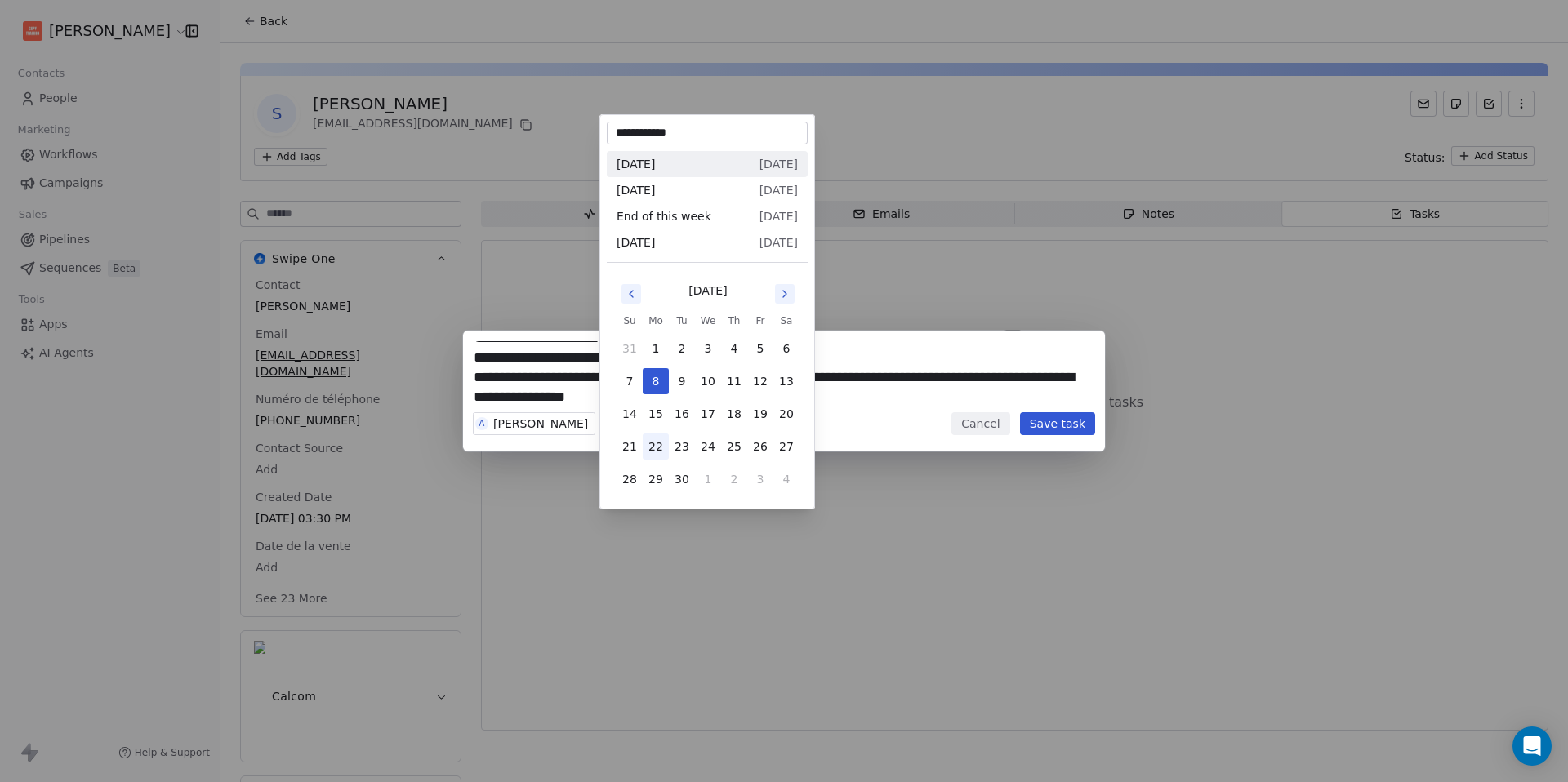
click at [660, 449] on button "22" at bounding box center [655, 446] width 26 height 26
type input "**********"
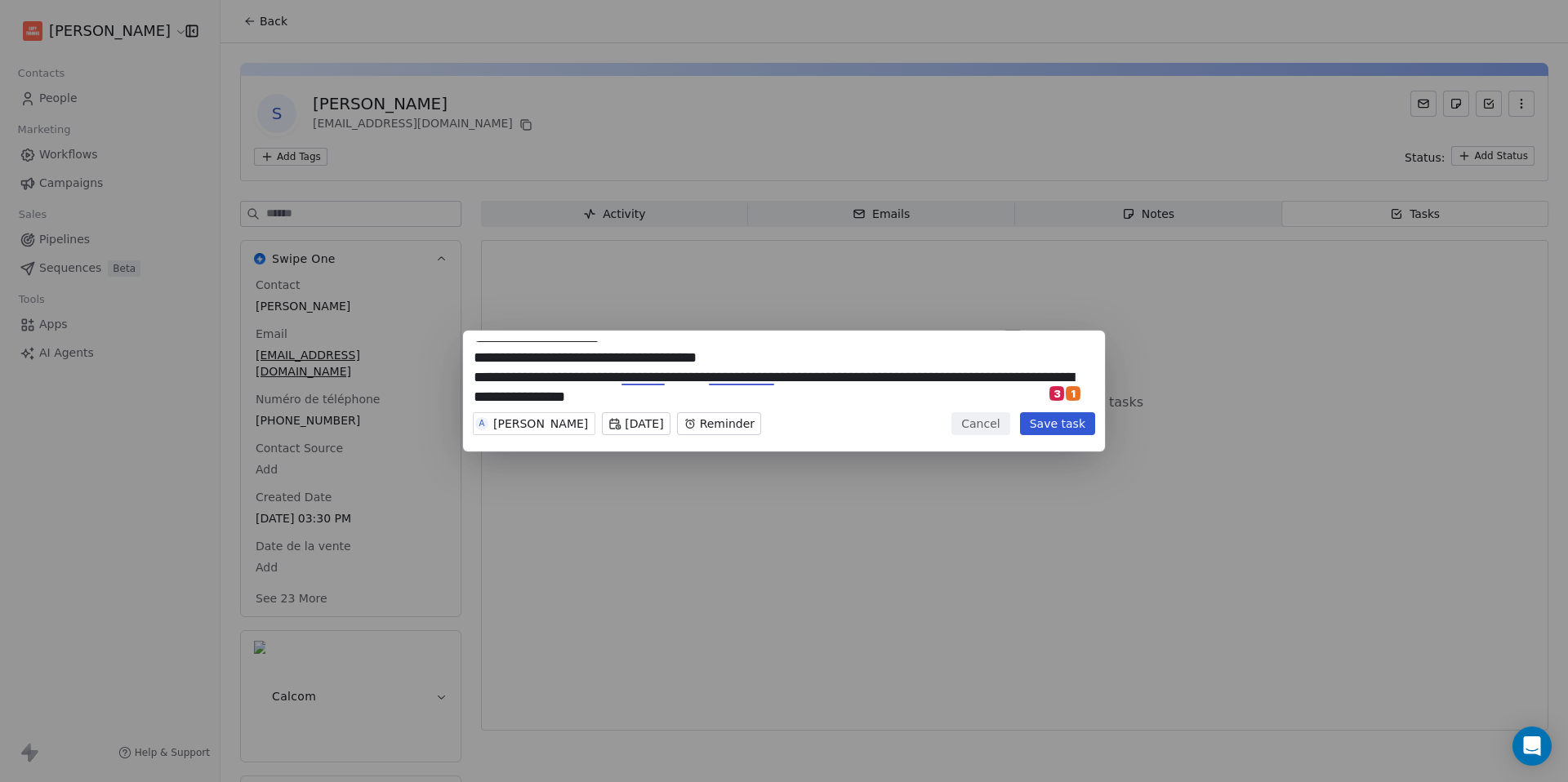
click at [1079, 423] on button "Save task" at bounding box center [1058, 424] width 75 height 23
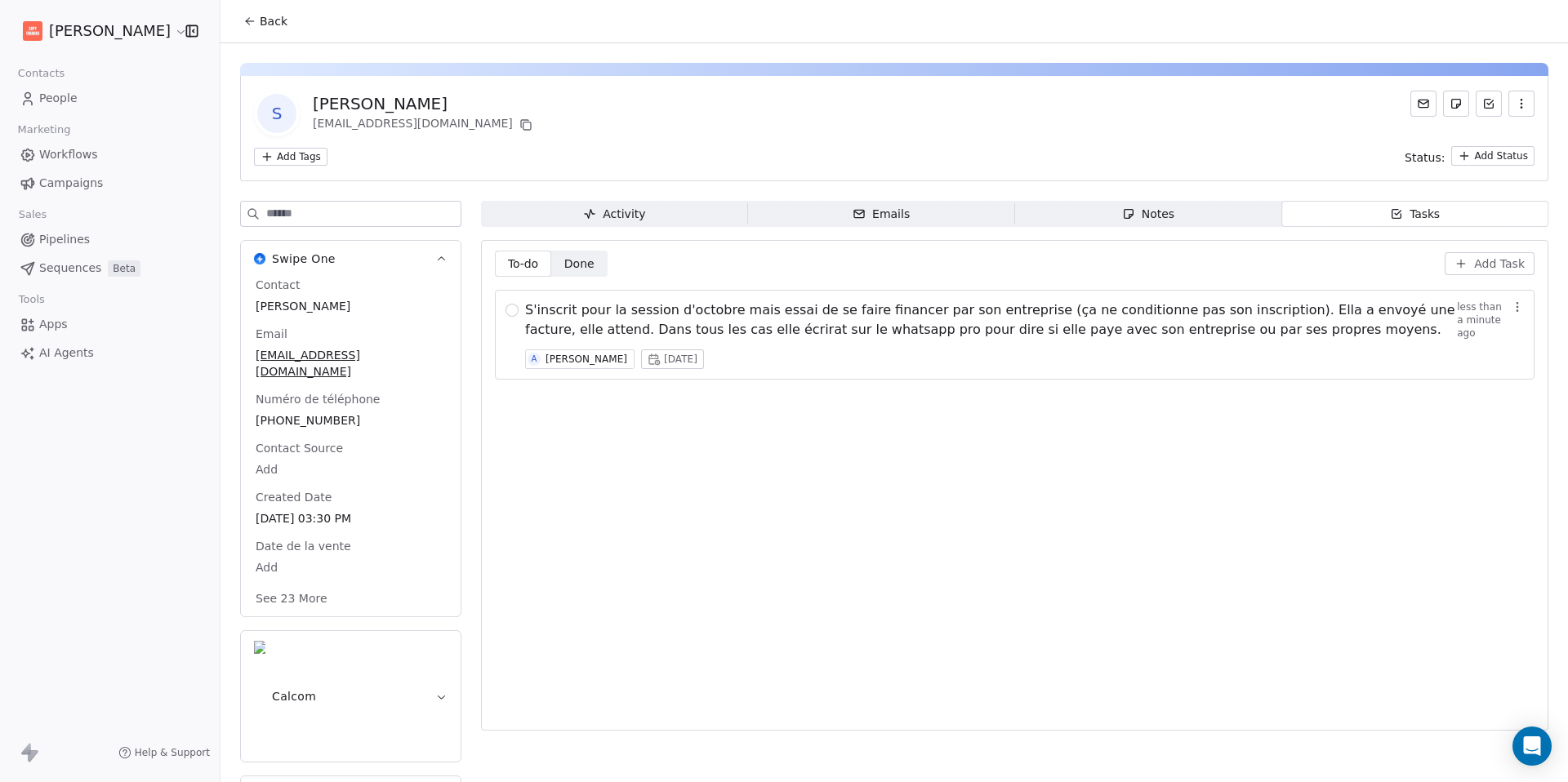
click at [255, 22] on icon at bounding box center [250, 21] width 14 height 13
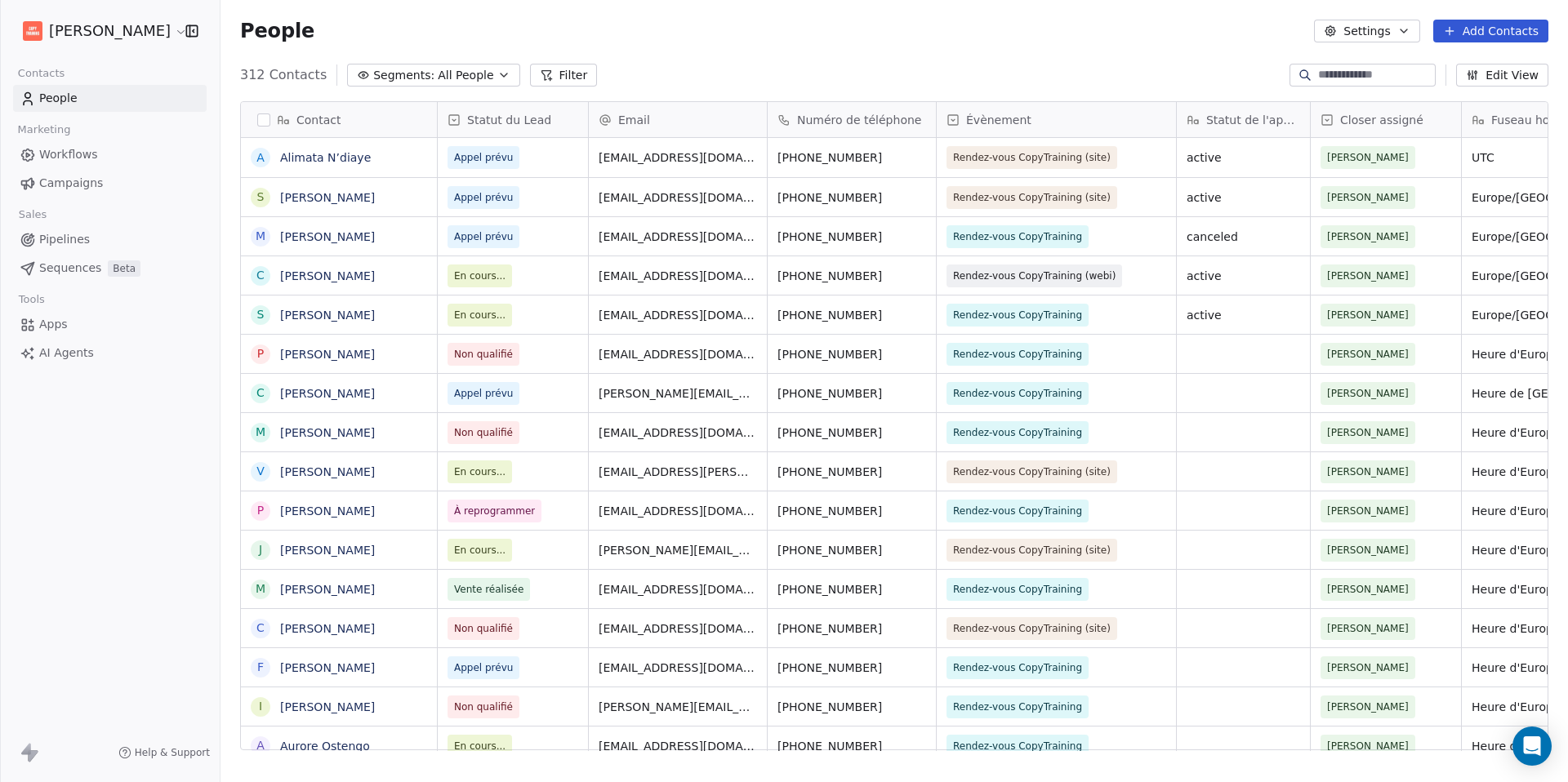
scroll to position [676, 1335]
click at [520, 236] on span "Appel prévu" at bounding box center [498, 237] width 99 height 23
click at [520, 237] on span "Appel prévu" at bounding box center [498, 237] width 99 height 23
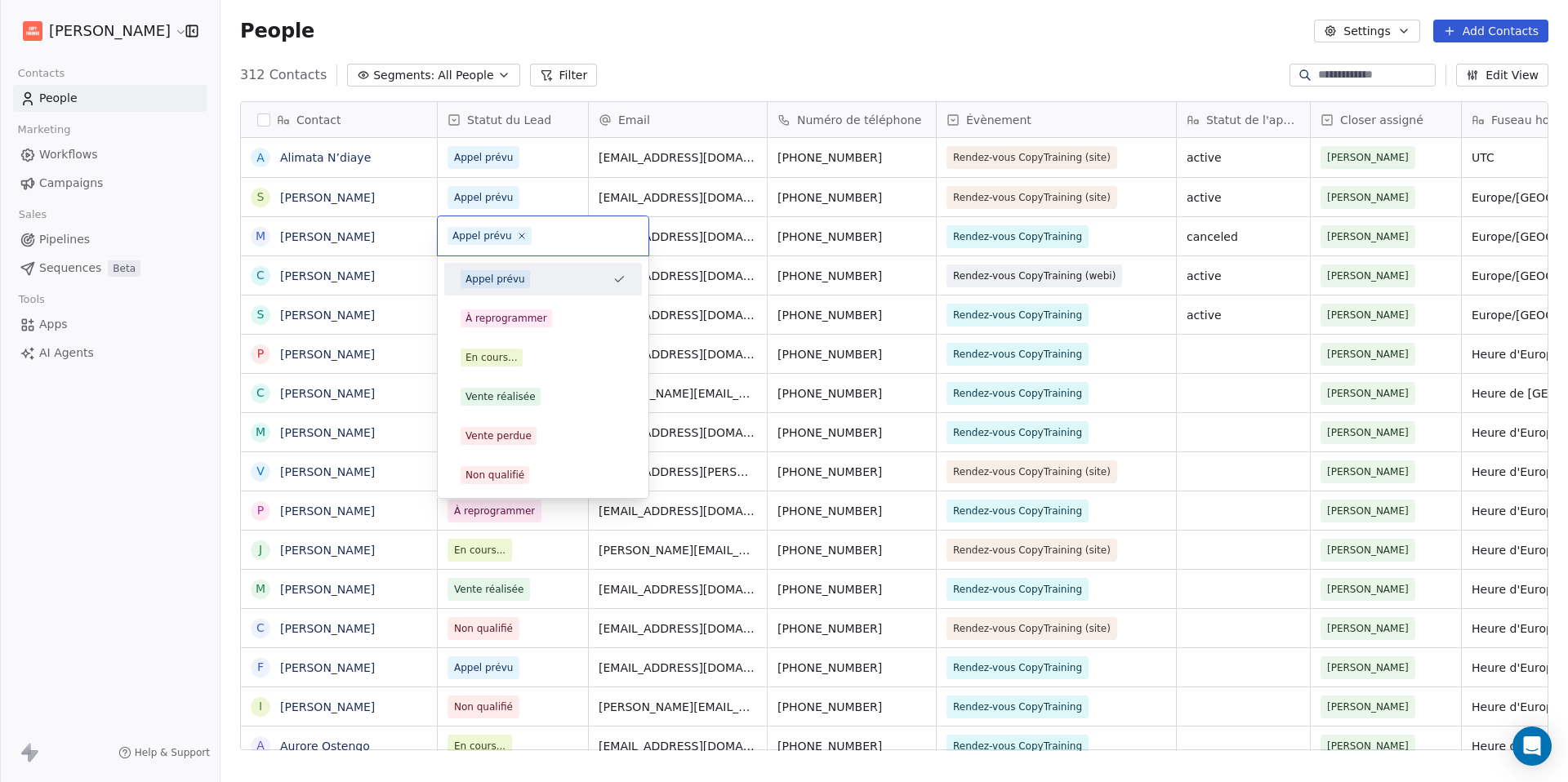
click at [533, 165] on html "[PERSON_NAME] Contacts People Marketing Workflows Campaigns Sales Pipelines Seq…" at bounding box center [784, 391] width 1568 height 782
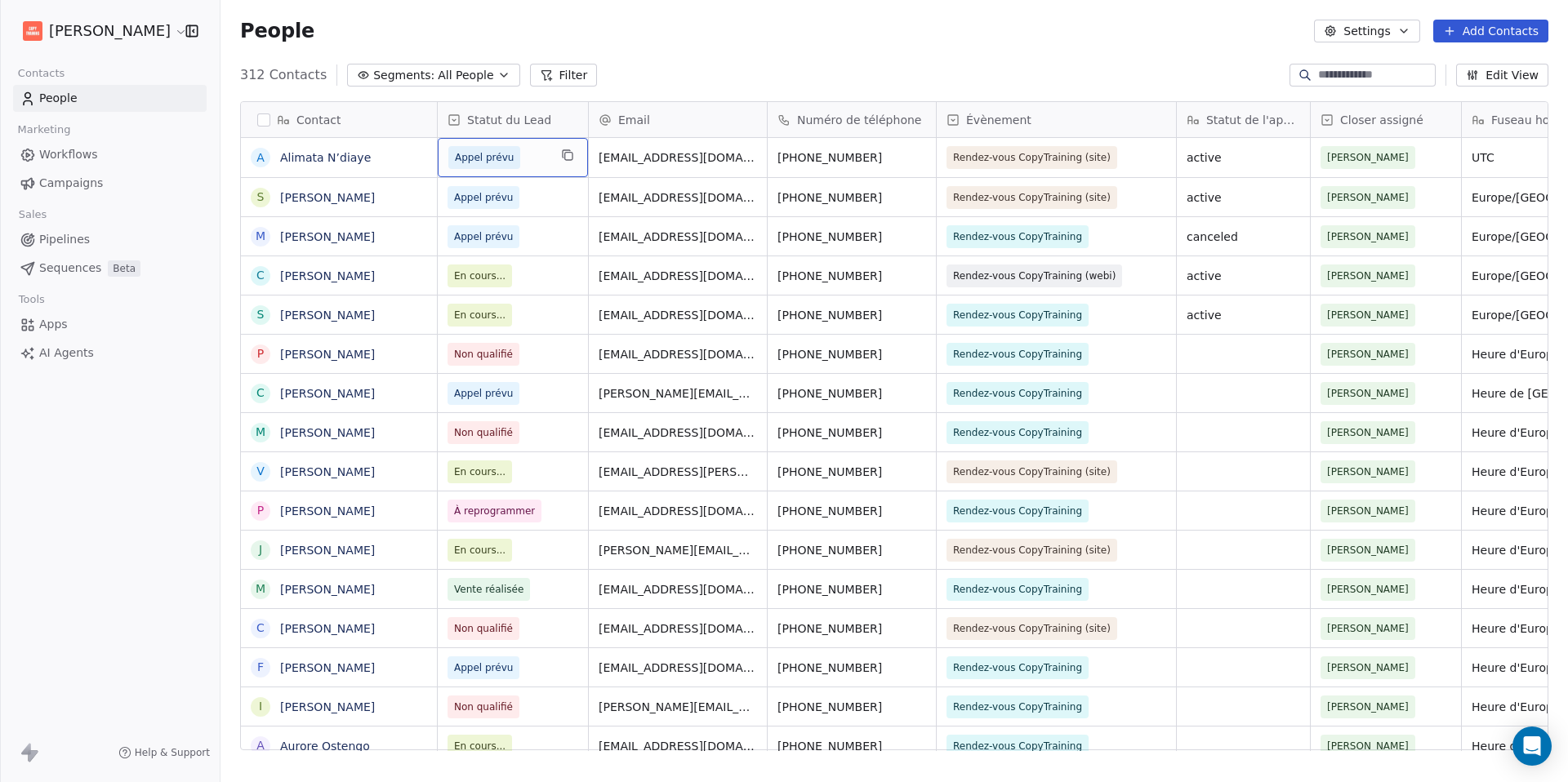
click at [533, 162] on span "Appel prévu" at bounding box center [498, 158] width 99 height 23
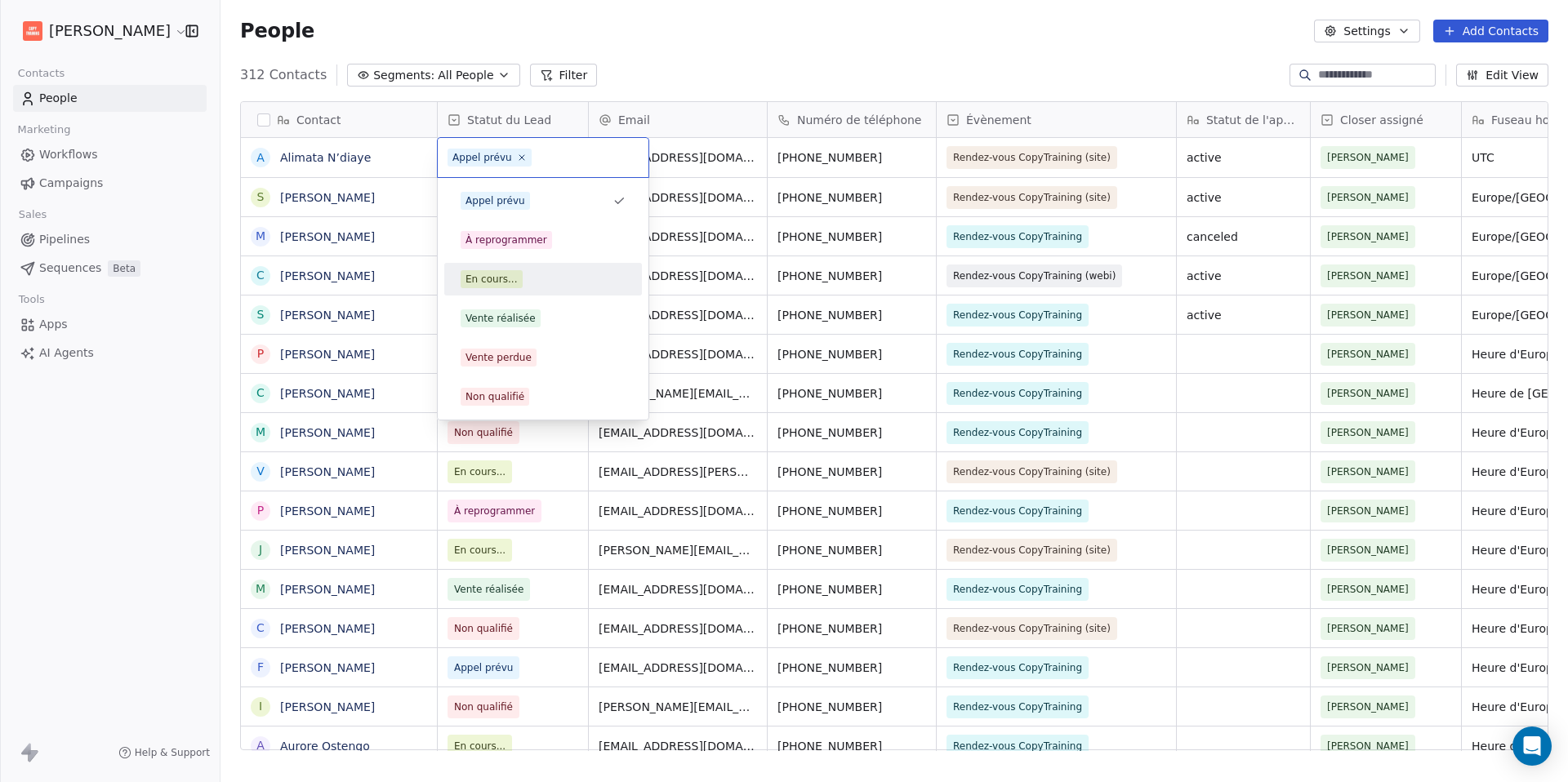
click at [521, 293] on div "En cours..." at bounding box center [543, 280] width 198 height 33
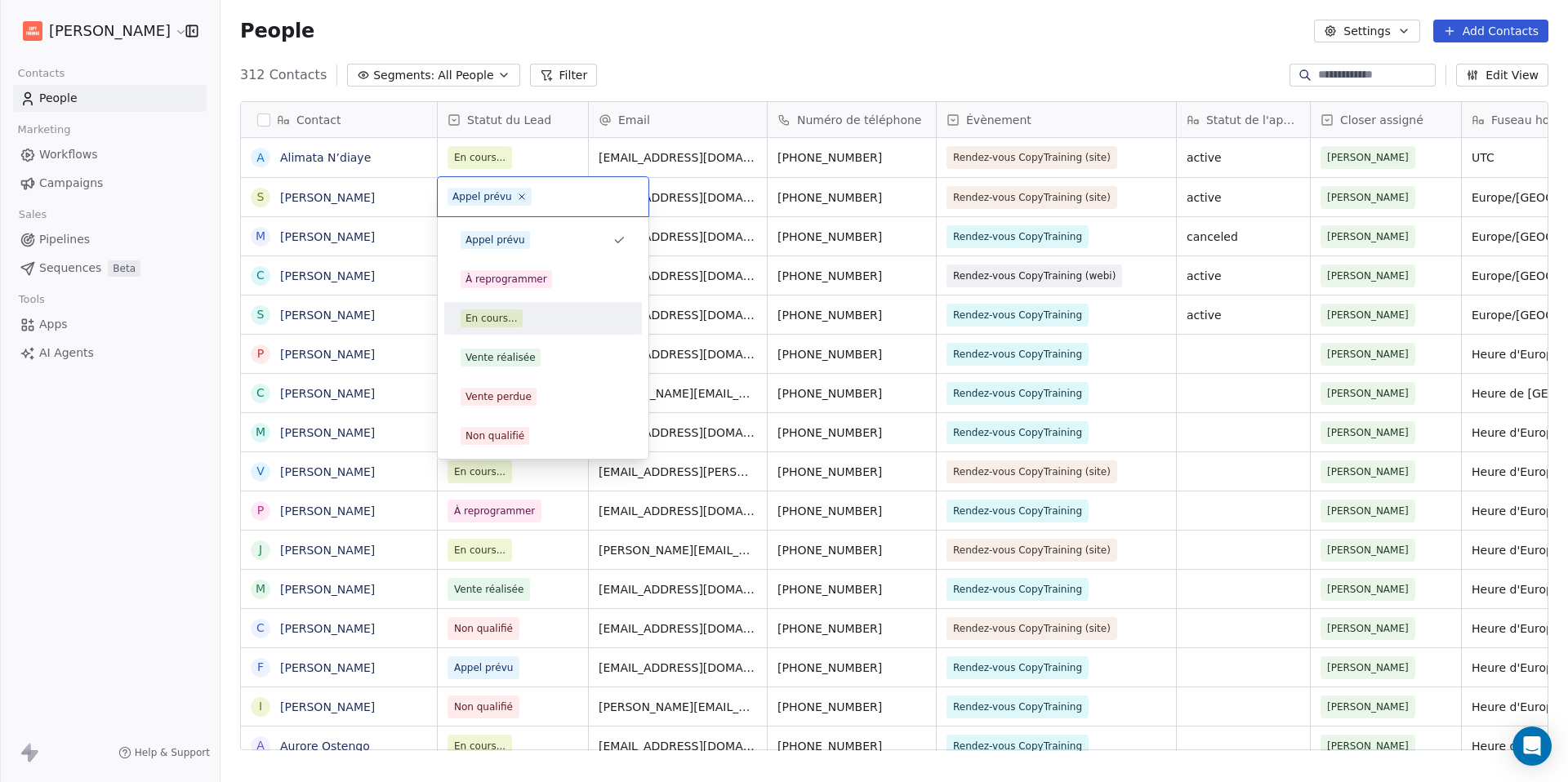
click at [524, 313] on div "En cours..." at bounding box center [543, 318] width 165 height 18
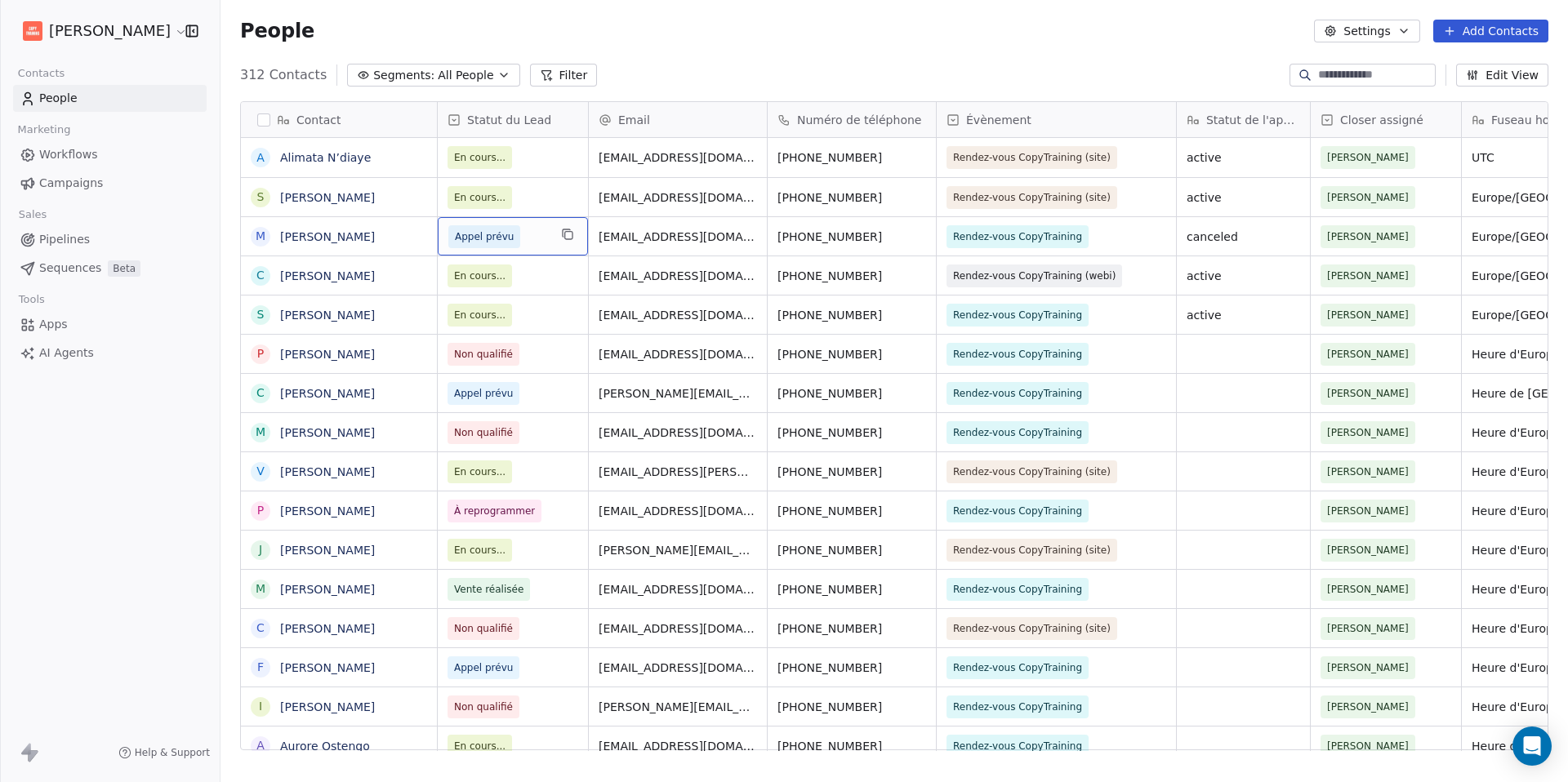
click at [541, 237] on span "Appel prévu" at bounding box center [498, 237] width 99 height 23
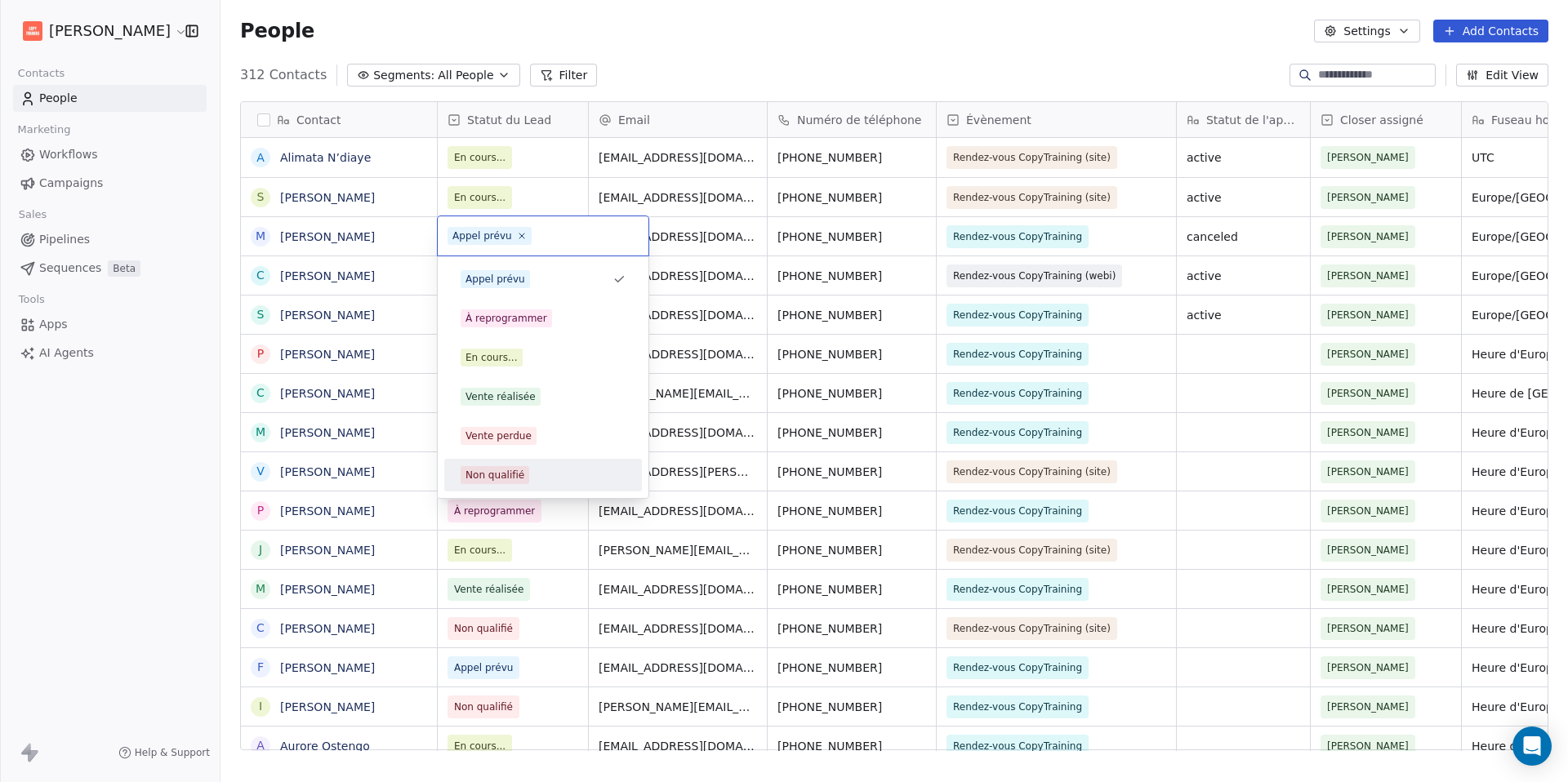
click at [530, 472] on div "Non qualifié" at bounding box center [543, 474] width 165 height 18
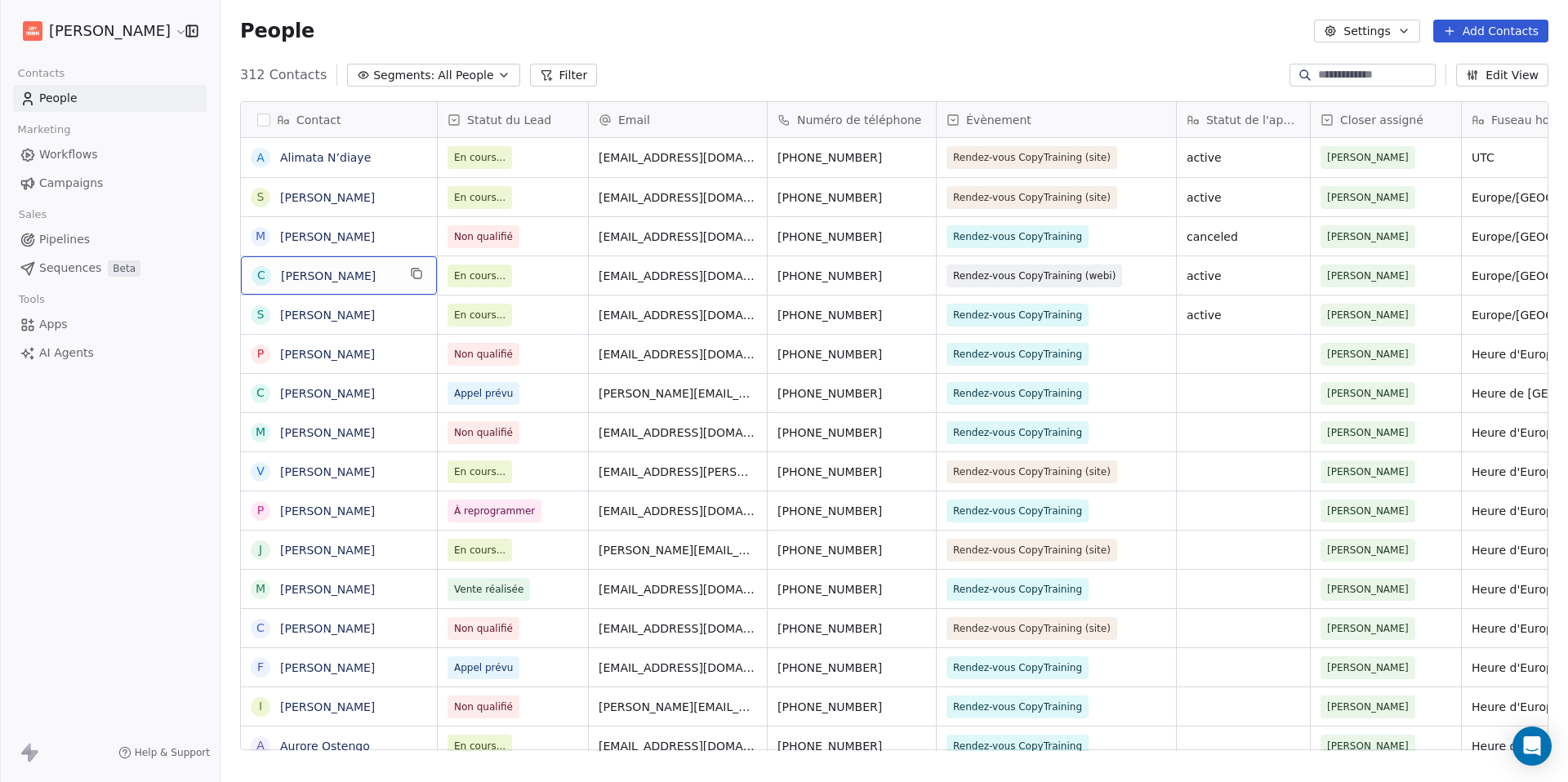
click at [368, 280] on span "[PERSON_NAME]" at bounding box center [338, 276] width 116 height 16
click at [369, 280] on textarea "**********" at bounding box center [339, 282] width 195 height 50
click at [196, 348] on html "[PERSON_NAME] Contacts People Marketing Workflows Campaigns Sales Pipelines Seq…" at bounding box center [784, 391] width 1568 height 782
click at [330, 275] on link "[PERSON_NAME]" at bounding box center [327, 276] width 95 height 13
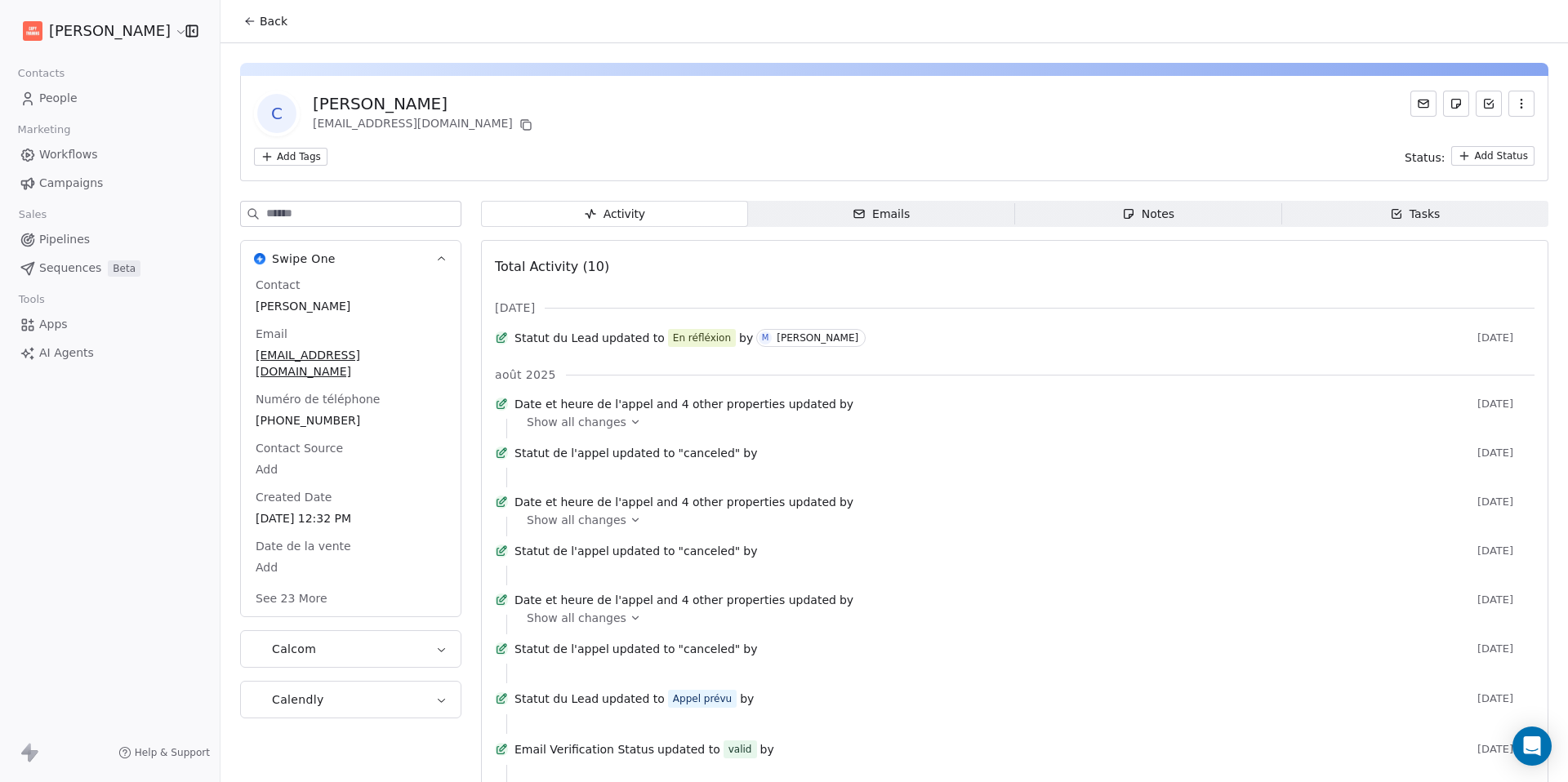
click at [1168, 206] on span "Notes Notes" at bounding box center [1149, 213] width 267 height 26
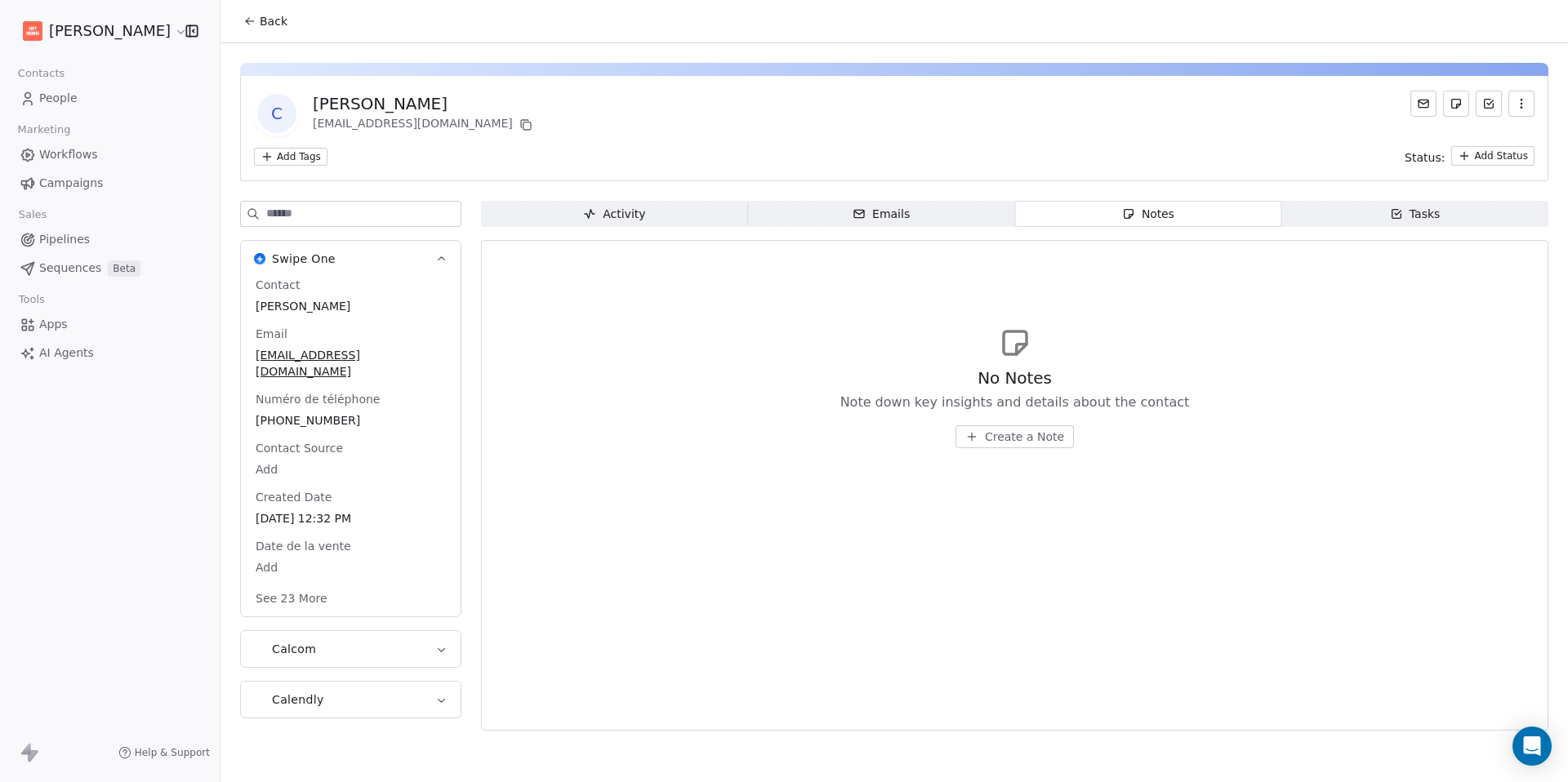
click at [1362, 218] on span "Tasks Tasks" at bounding box center [1415, 213] width 267 height 26
click at [1027, 445] on button "Create a Task" at bounding box center [1014, 437] width 116 height 23
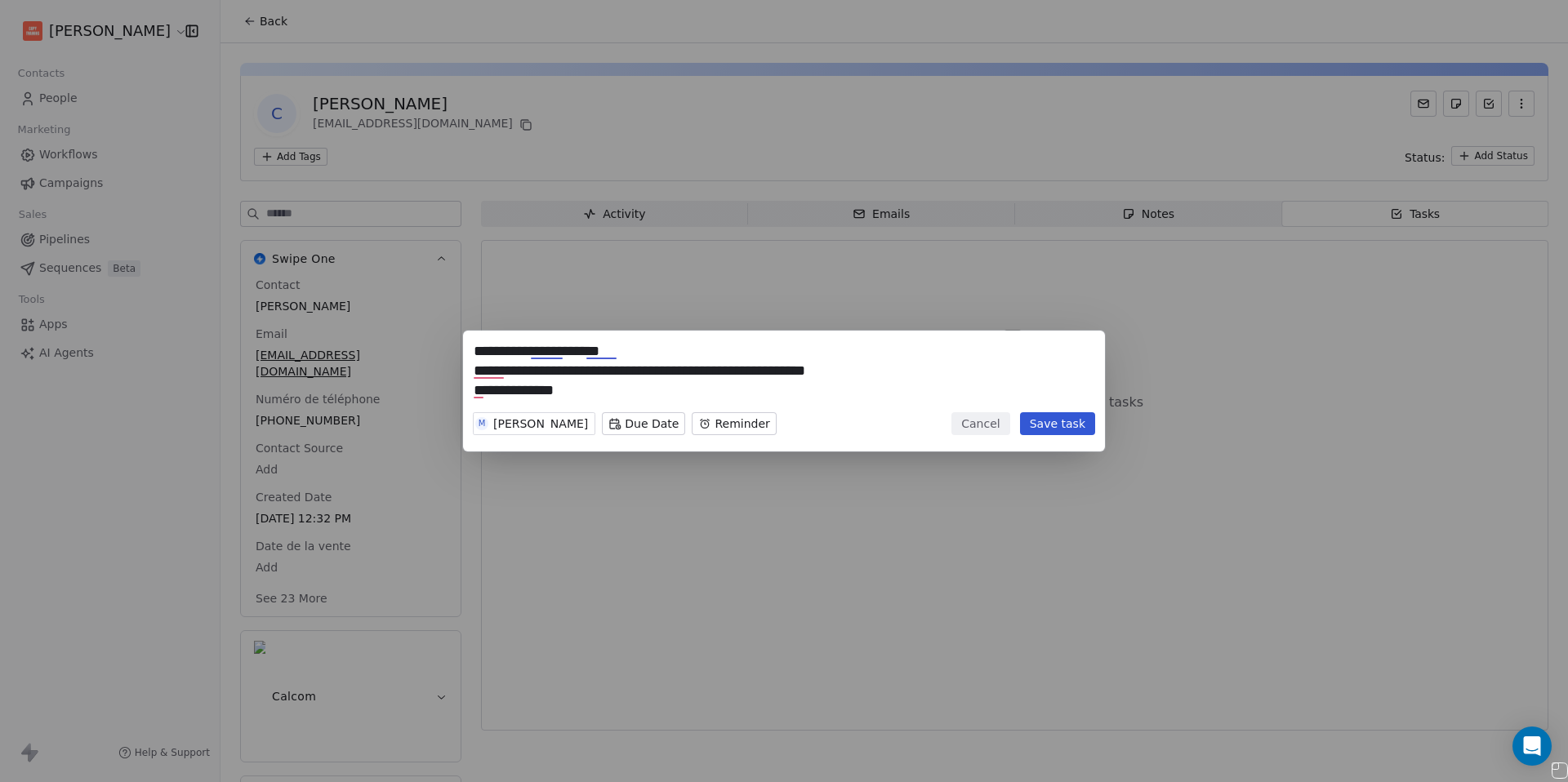
drag, startPoint x: 482, startPoint y: 390, endPoint x: 472, endPoint y: 390, distance: 10.0
click at [472, 390] on div "**********" at bounding box center [784, 391] width 642 height 121
click at [558, 391] on textarea "**********" at bounding box center [784, 373] width 621 height 64
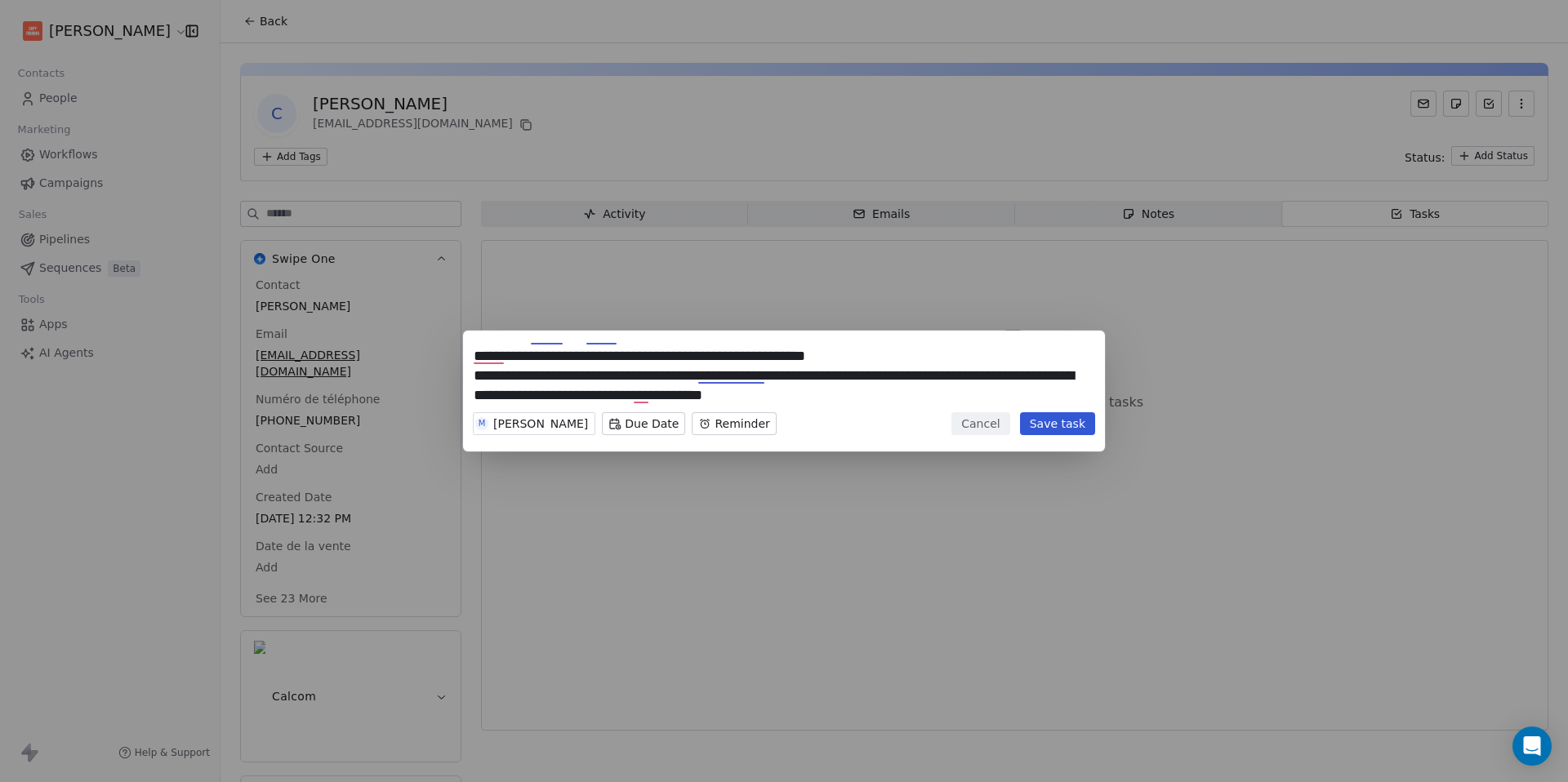
click at [646, 395] on textarea "**********" at bounding box center [784, 373] width 621 height 64
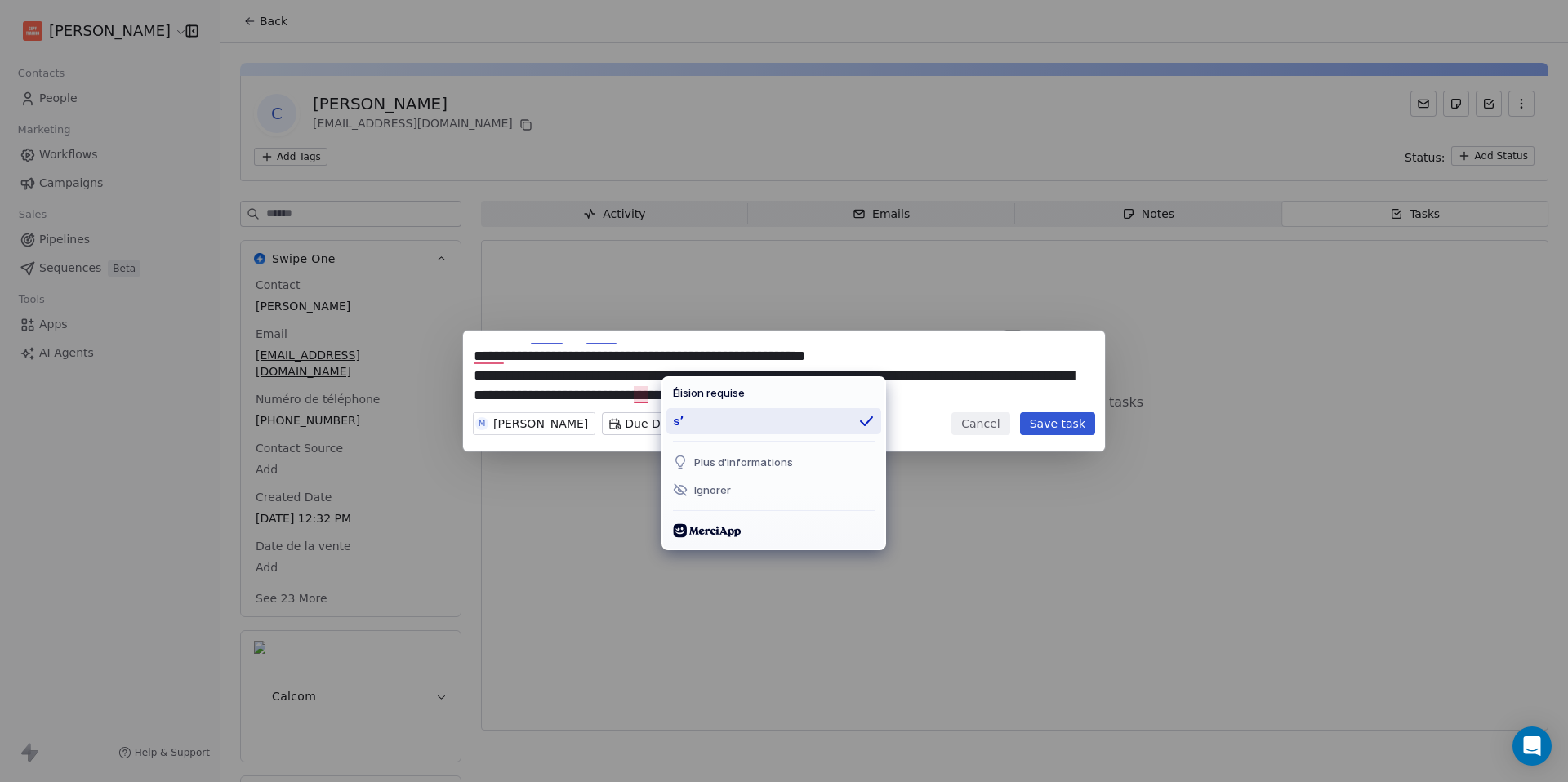
click at [703, 428] on div "s’" at bounding box center [773, 420] width 215 height 26
type textarea "**********"
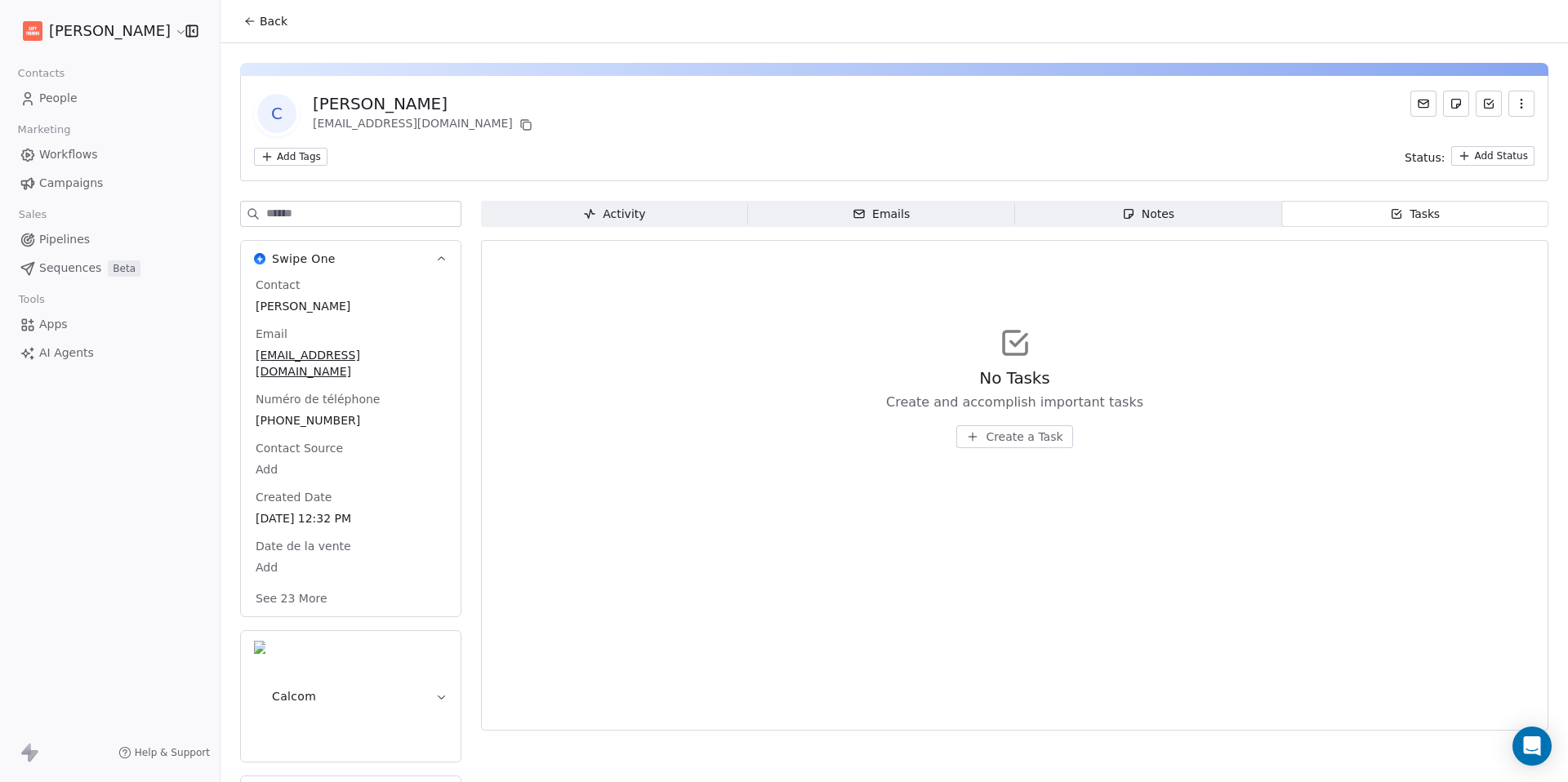
click at [1028, 435] on span "Create a Task" at bounding box center [1024, 437] width 77 height 16
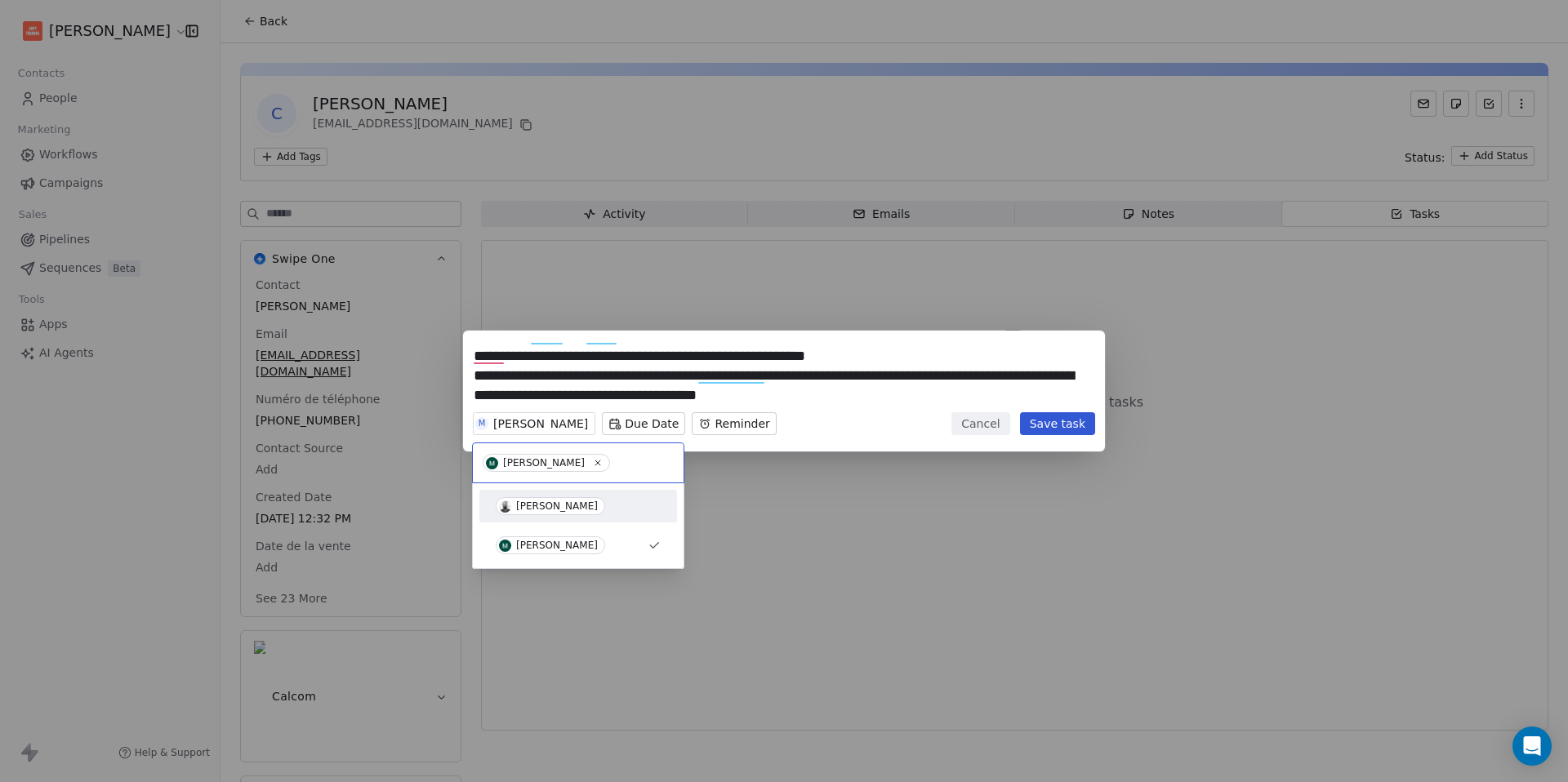
click at [549, 499] on span "[PERSON_NAME]" at bounding box center [550, 506] width 109 height 18
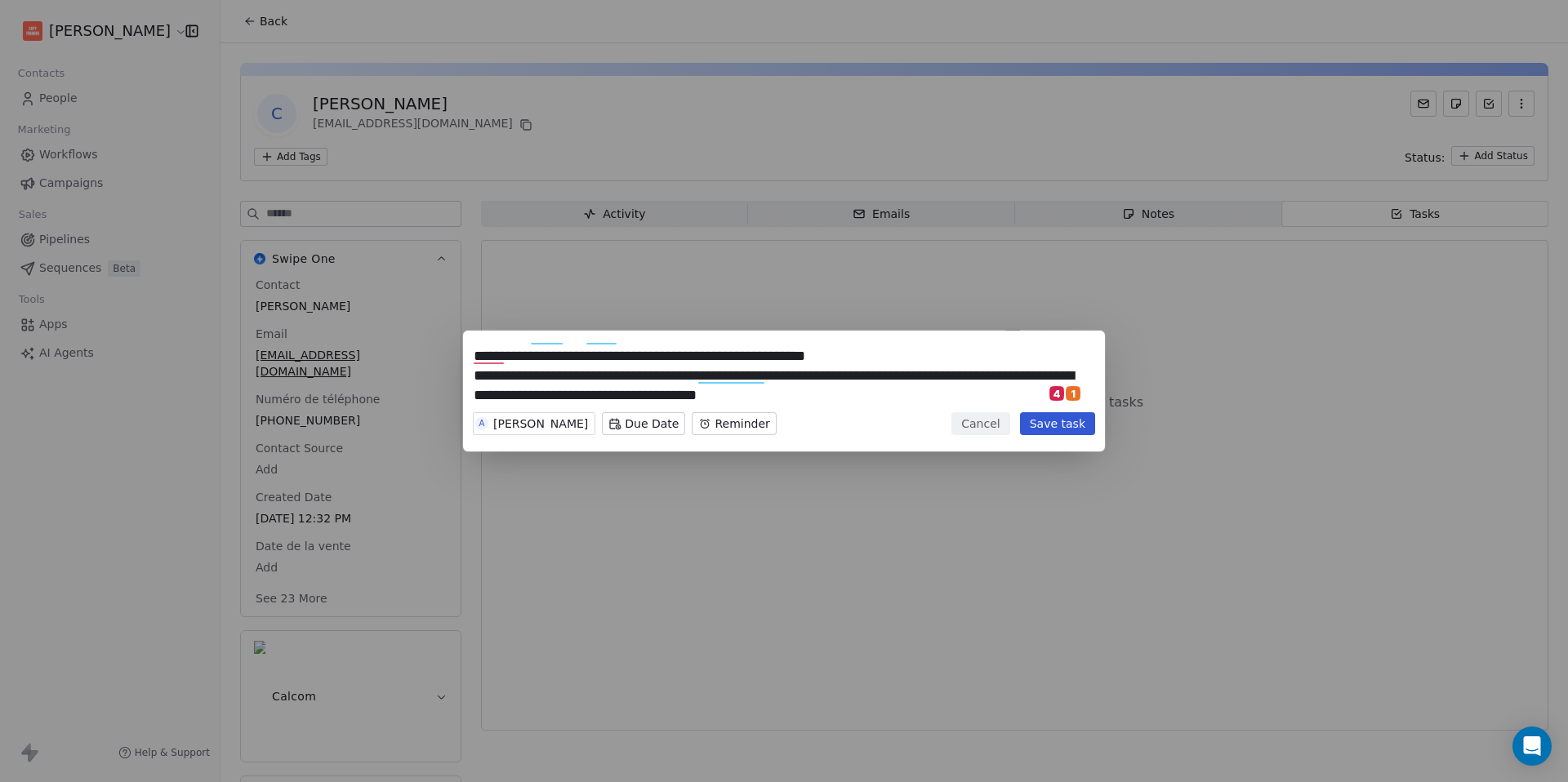
click at [642, 422] on body "**********" at bounding box center [784, 391] width 1568 height 782
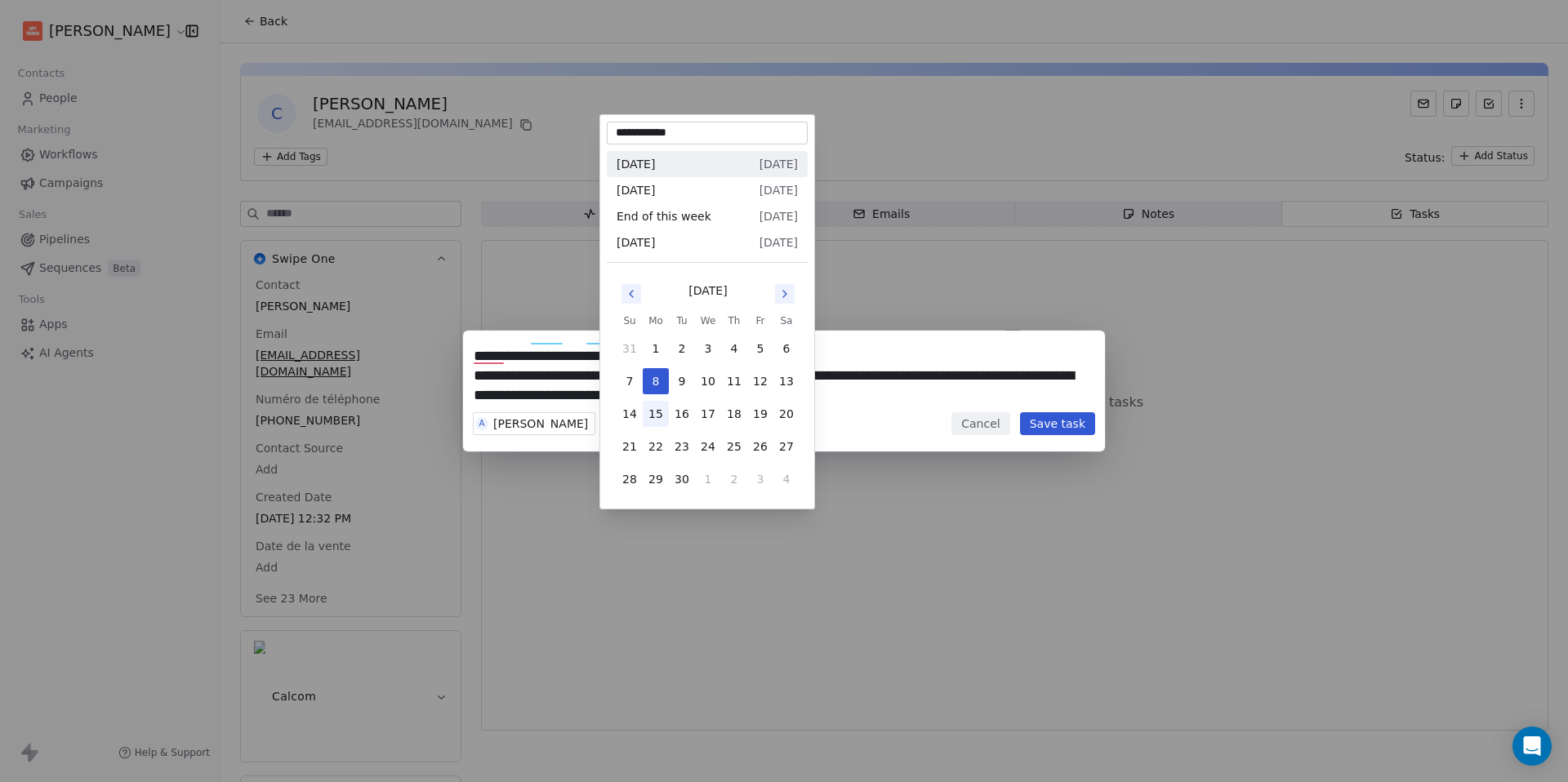
click at [654, 420] on button "15" at bounding box center [655, 414] width 26 height 26
type input "**********"
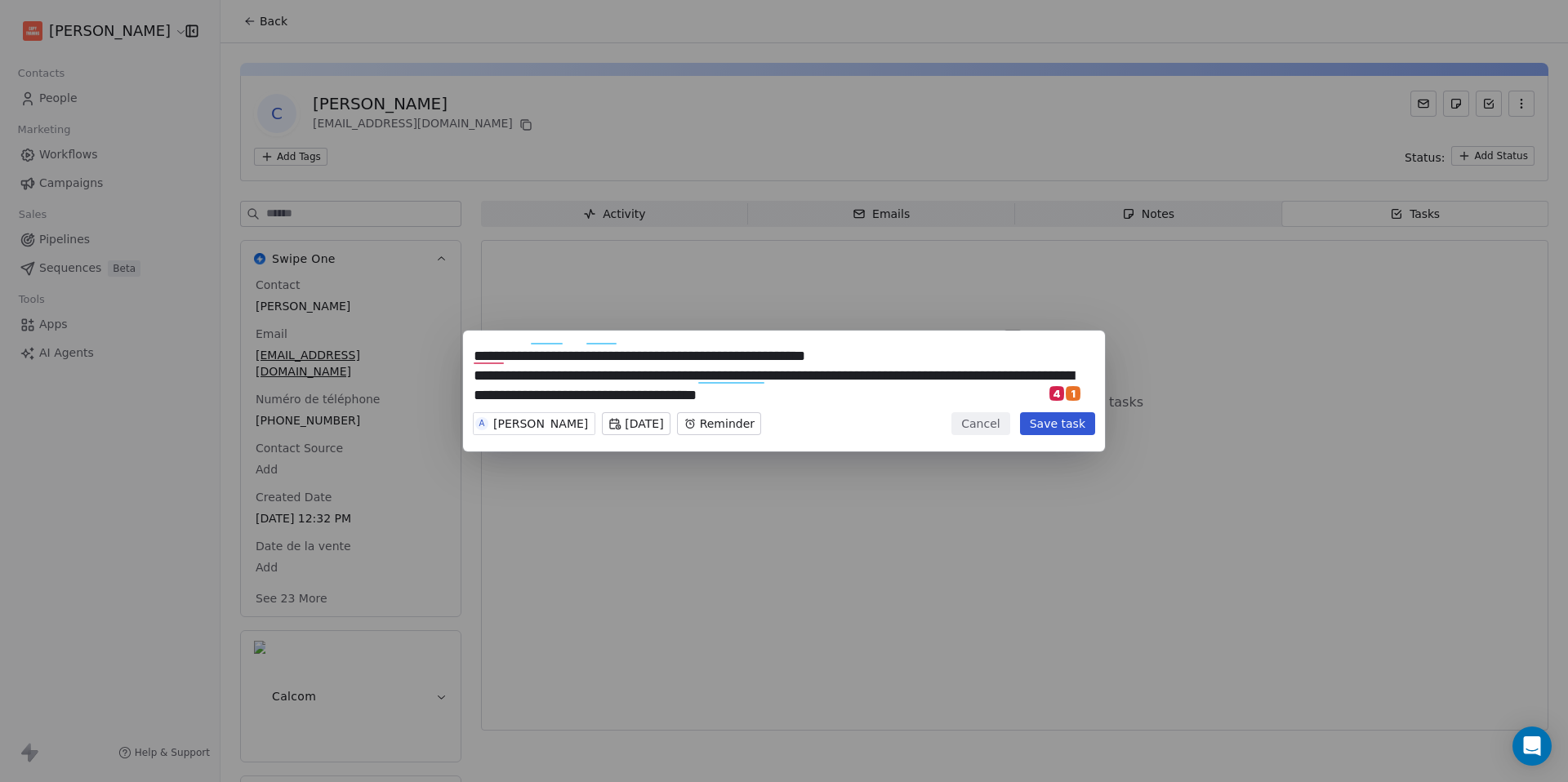
click at [1052, 420] on button "Save task" at bounding box center [1058, 424] width 75 height 23
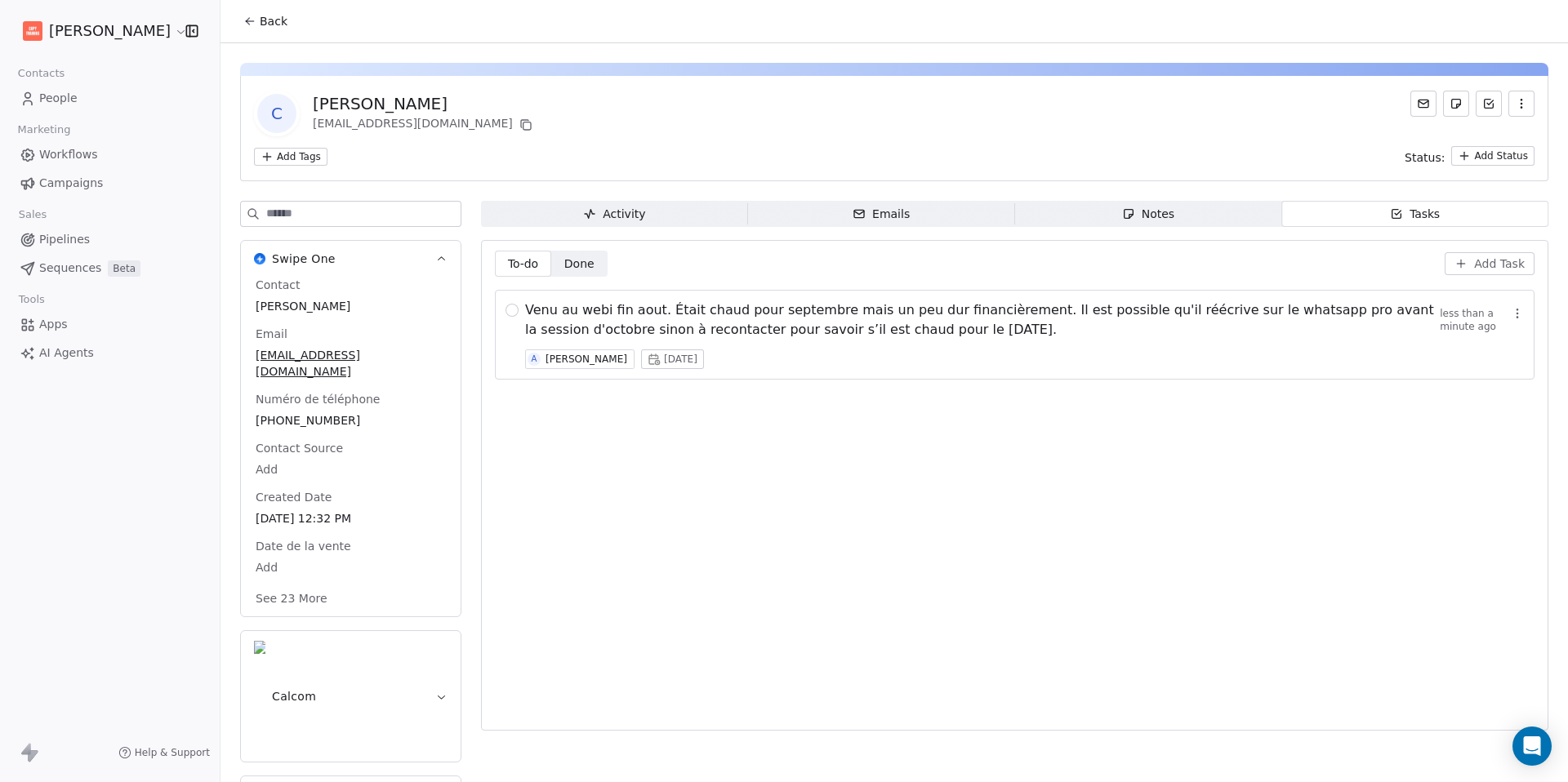
click at [240, 24] on button "Back" at bounding box center [265, 21] width 64 height 29
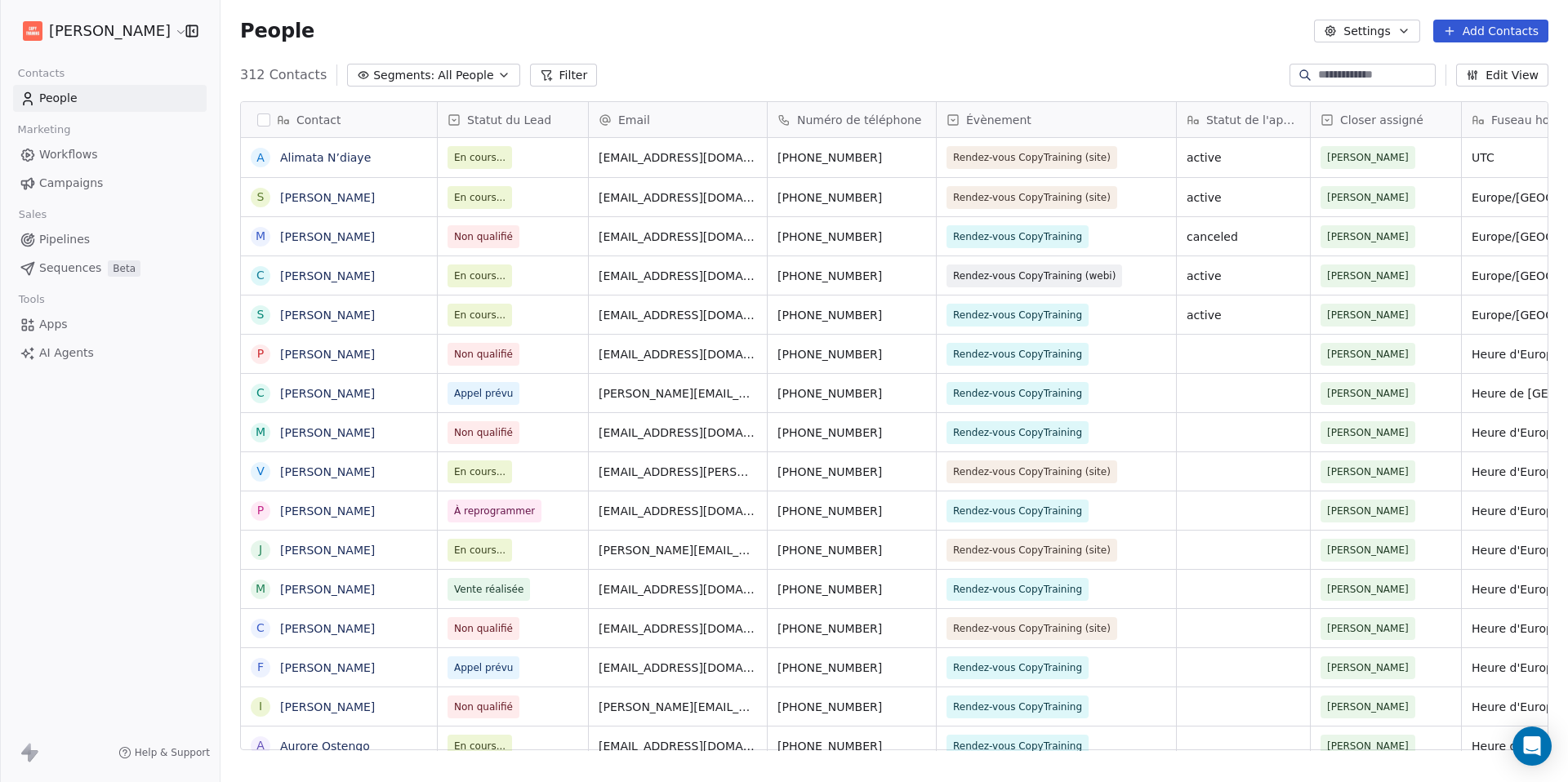
scroll to position [676, 1335]
click at [375, 314] on link "[PERSON_NAME]" at bounding box center [327, 315] width 95 height 13
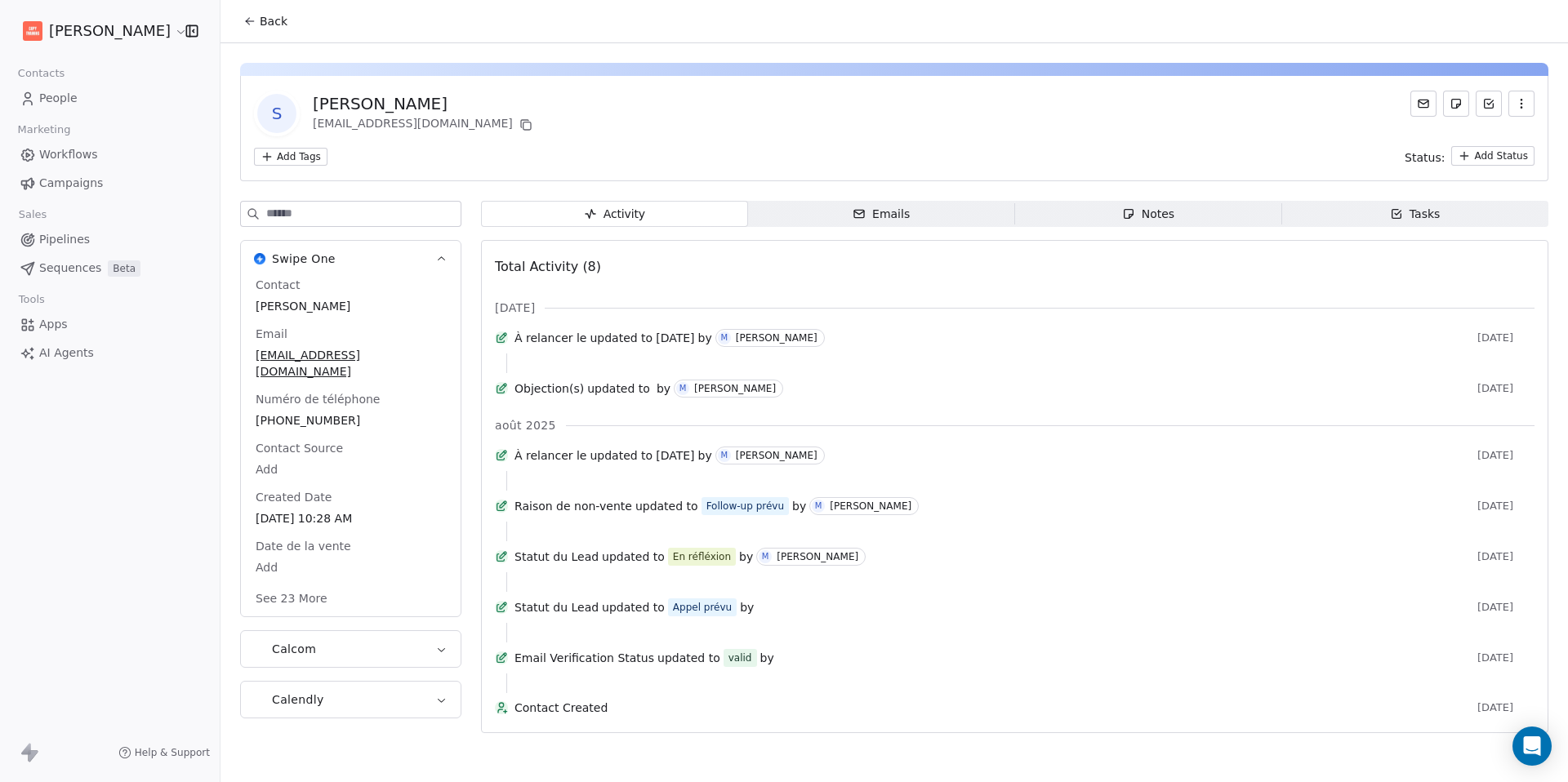
click at [1393, 210] on div "Tasks" at bounding box center [1415, 214] width 50 height 17
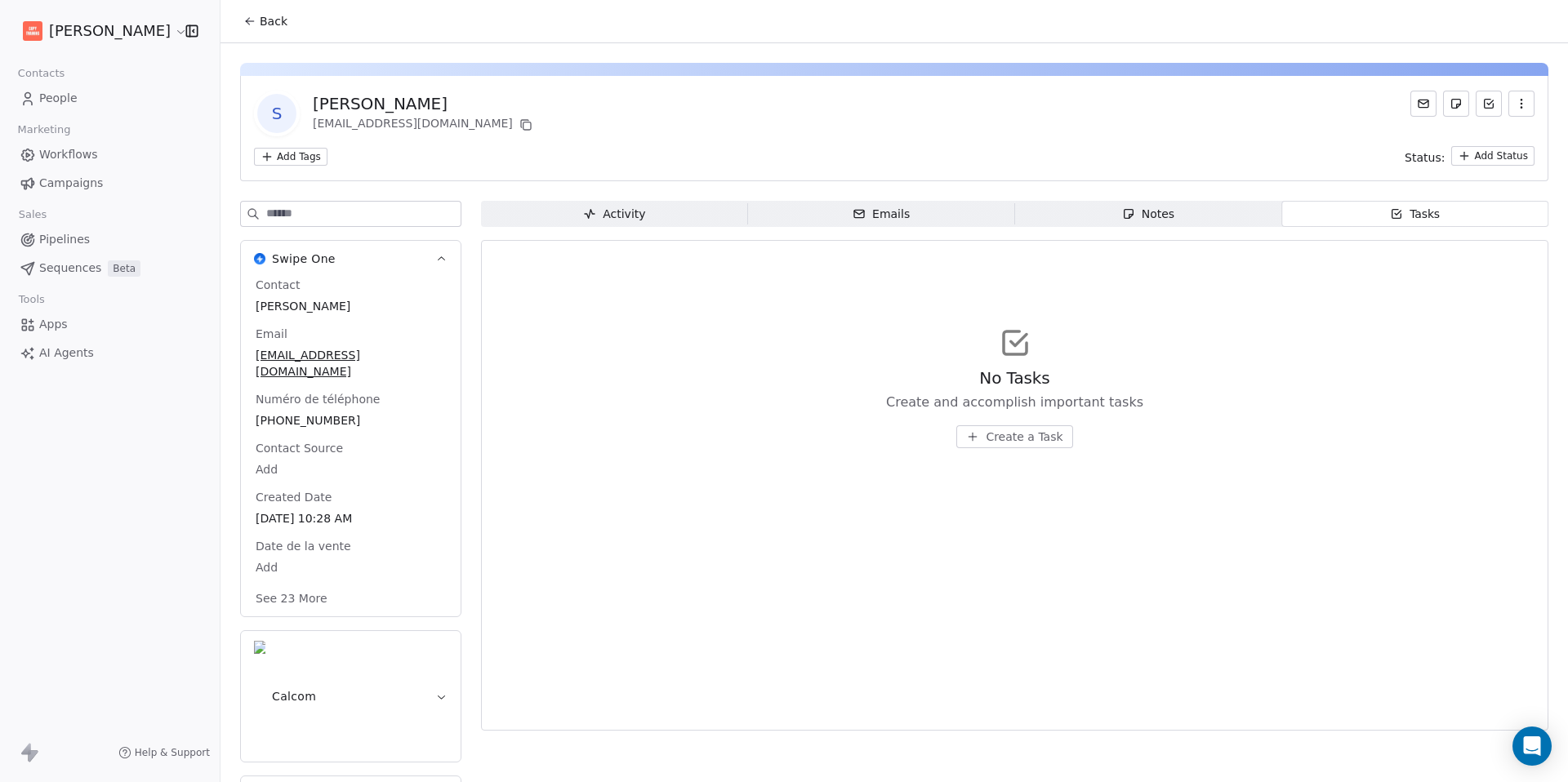
click at [1050, 448] on div "No Tasks Create and accomplish important tasks Create a Task" at bounding box center [1014, 387] width 1040 height 201
click at [1046, 434] on span "Create a Task" at bounding box center [1024, 437] width 77 height 16
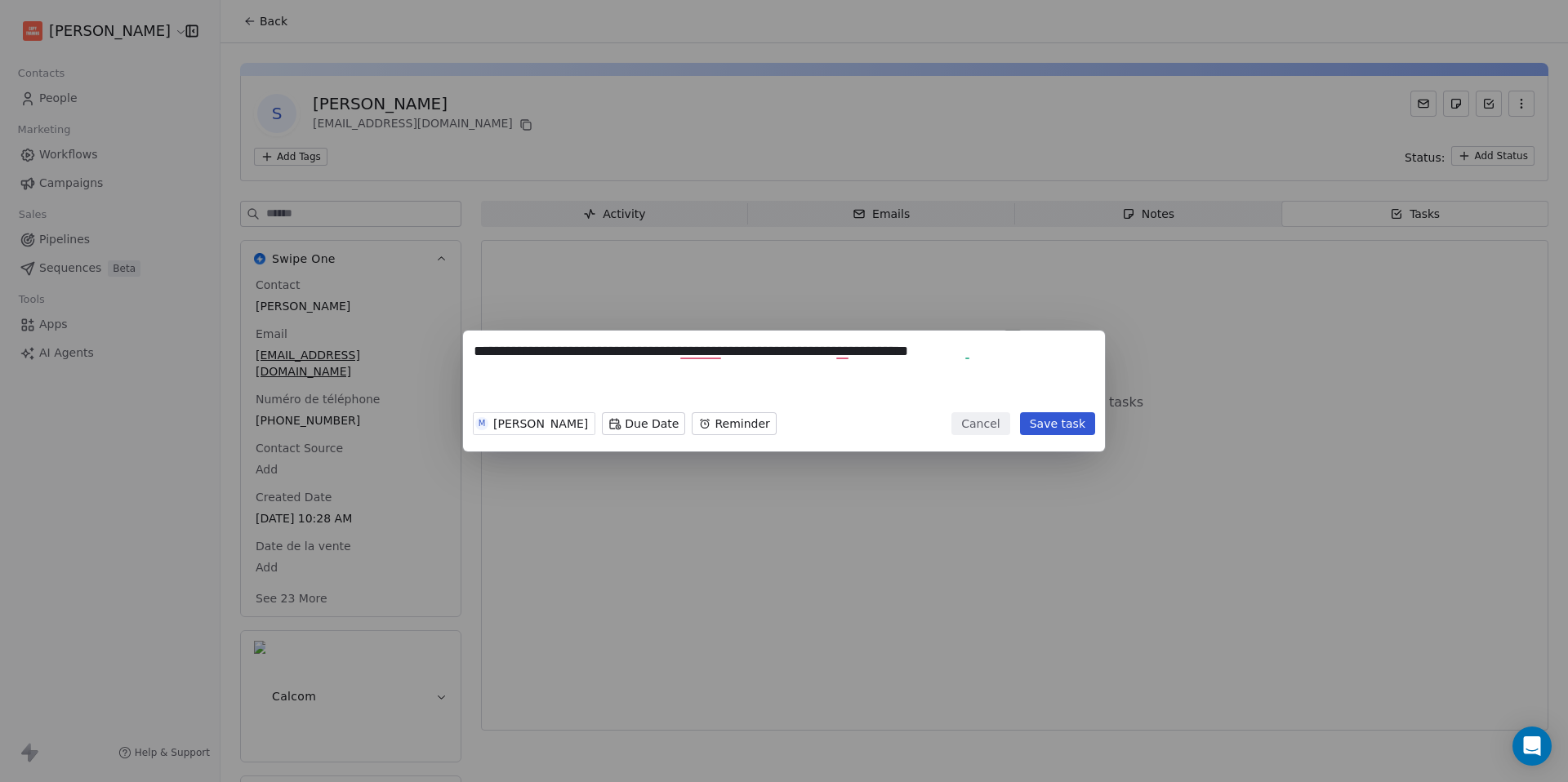
click at [707, 351] on textarea "**********" at bounding box center [784, 373] width 621 height 64
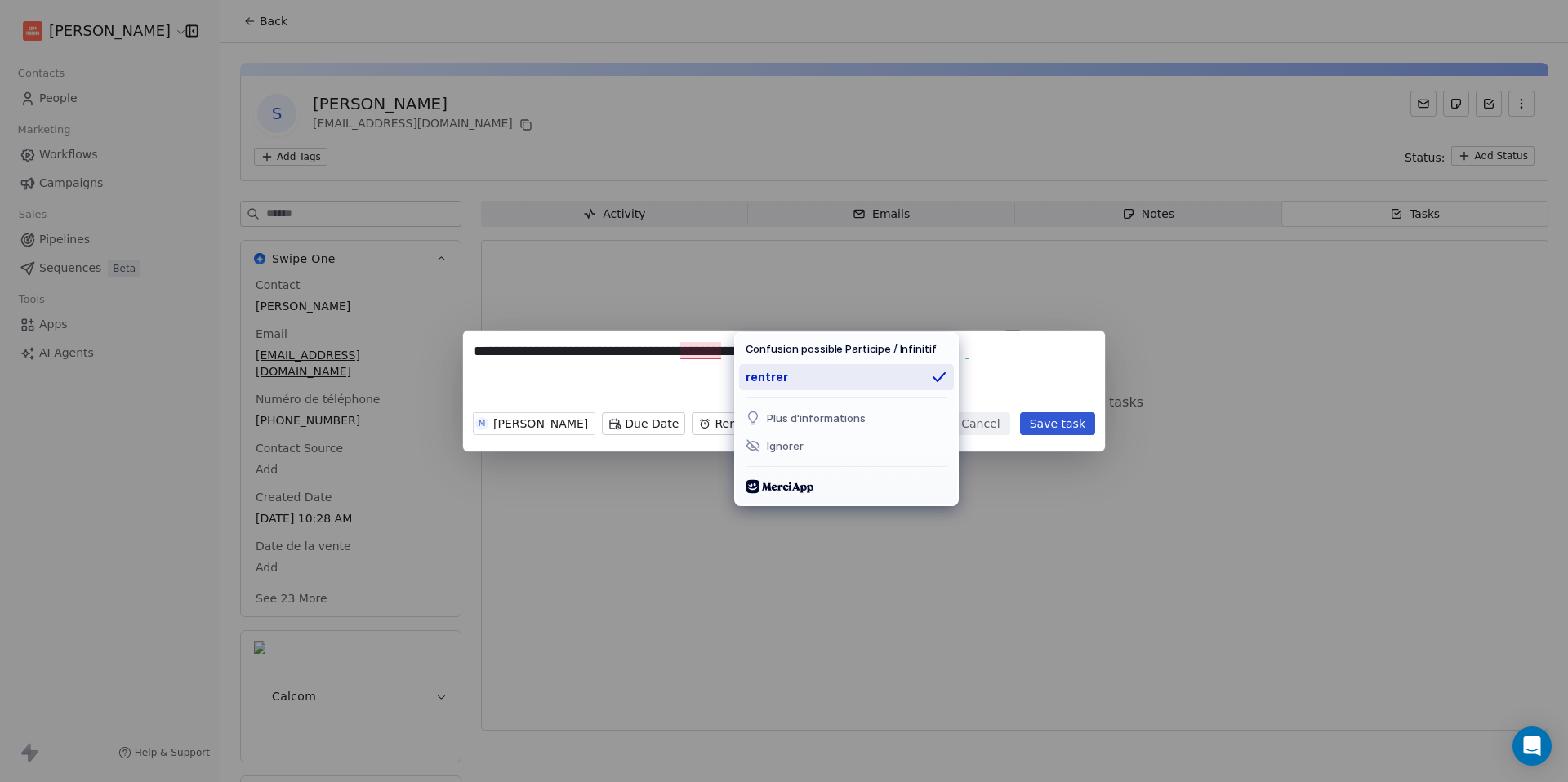
click at [766, 376] on div "rentrer" at bounding box center [846, 377] width 215 height 26
type textarea "**********"
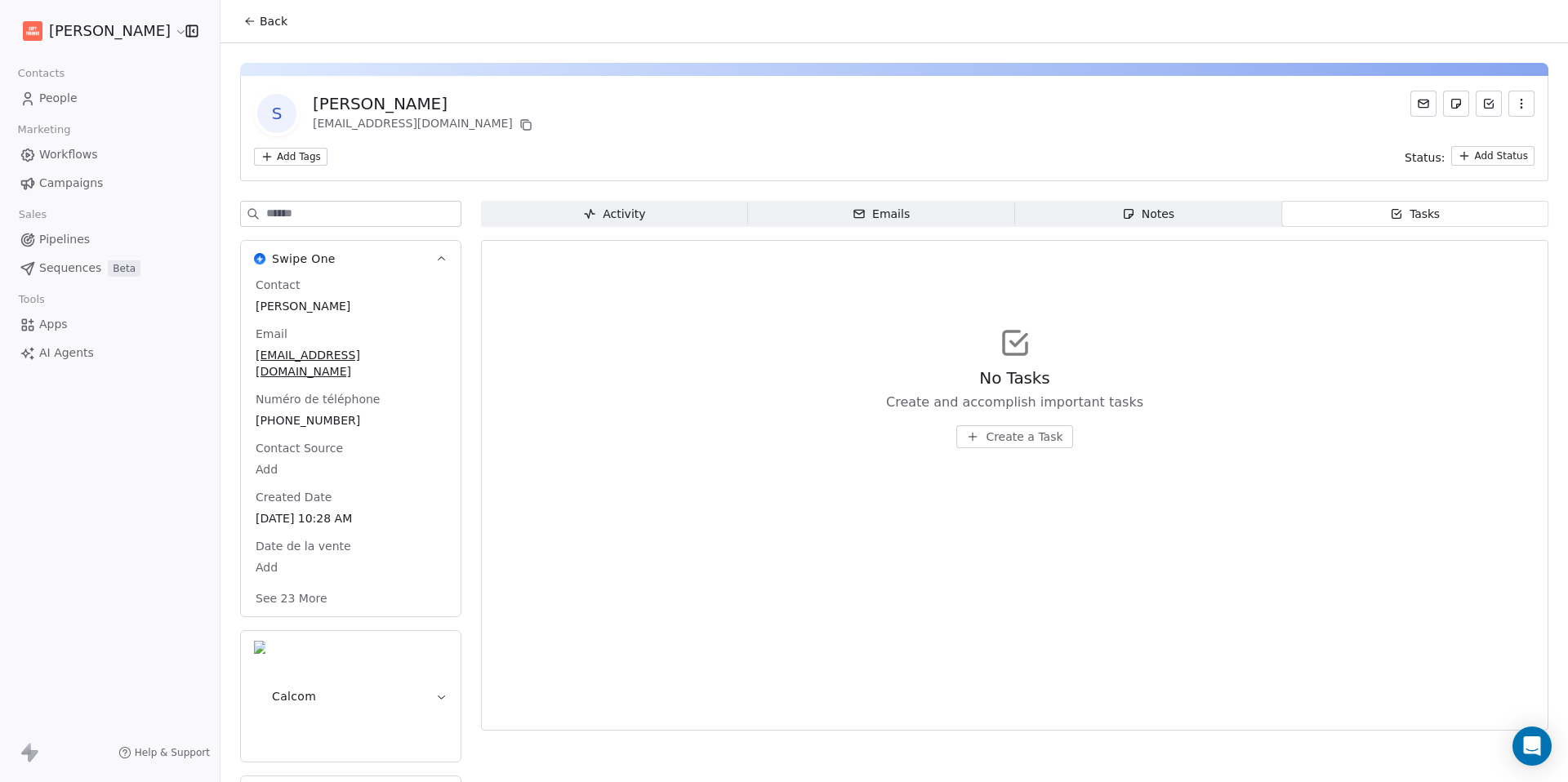
click at [1047, 425] on button "Create a Task" at bounding box center [1014, 437] width 116 height 23
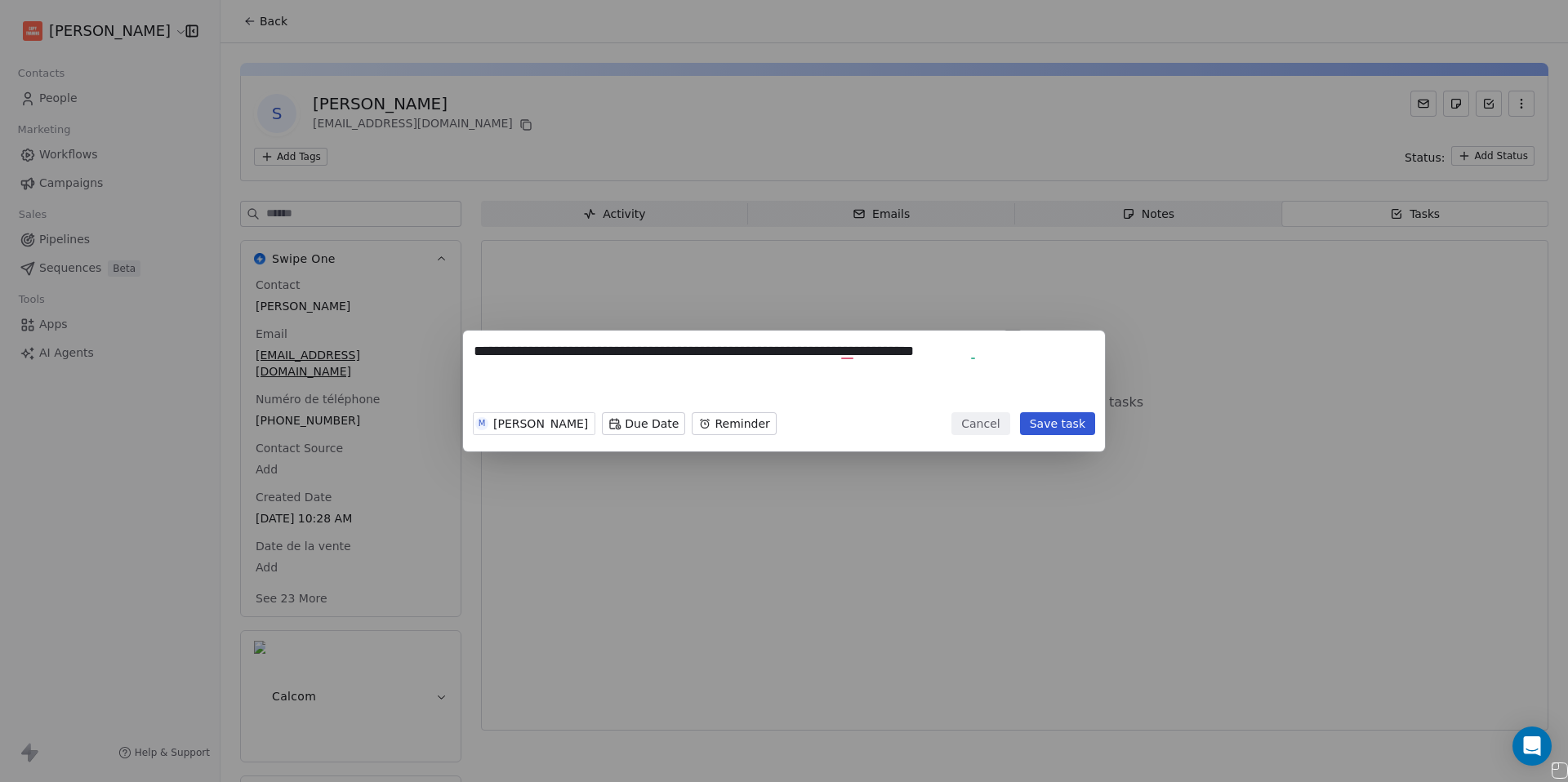
drag, startPoint x: 725, startPoint y: 353, endPoint x: 712, endPoint y: 354, distance: 13.0
click at [712, 354] on textarea "**********" at bounding box center [784, 373] width 621 height 64
click at [988, 352] on textarea "**********" at bounding box center [784, 373] width 621 height 64
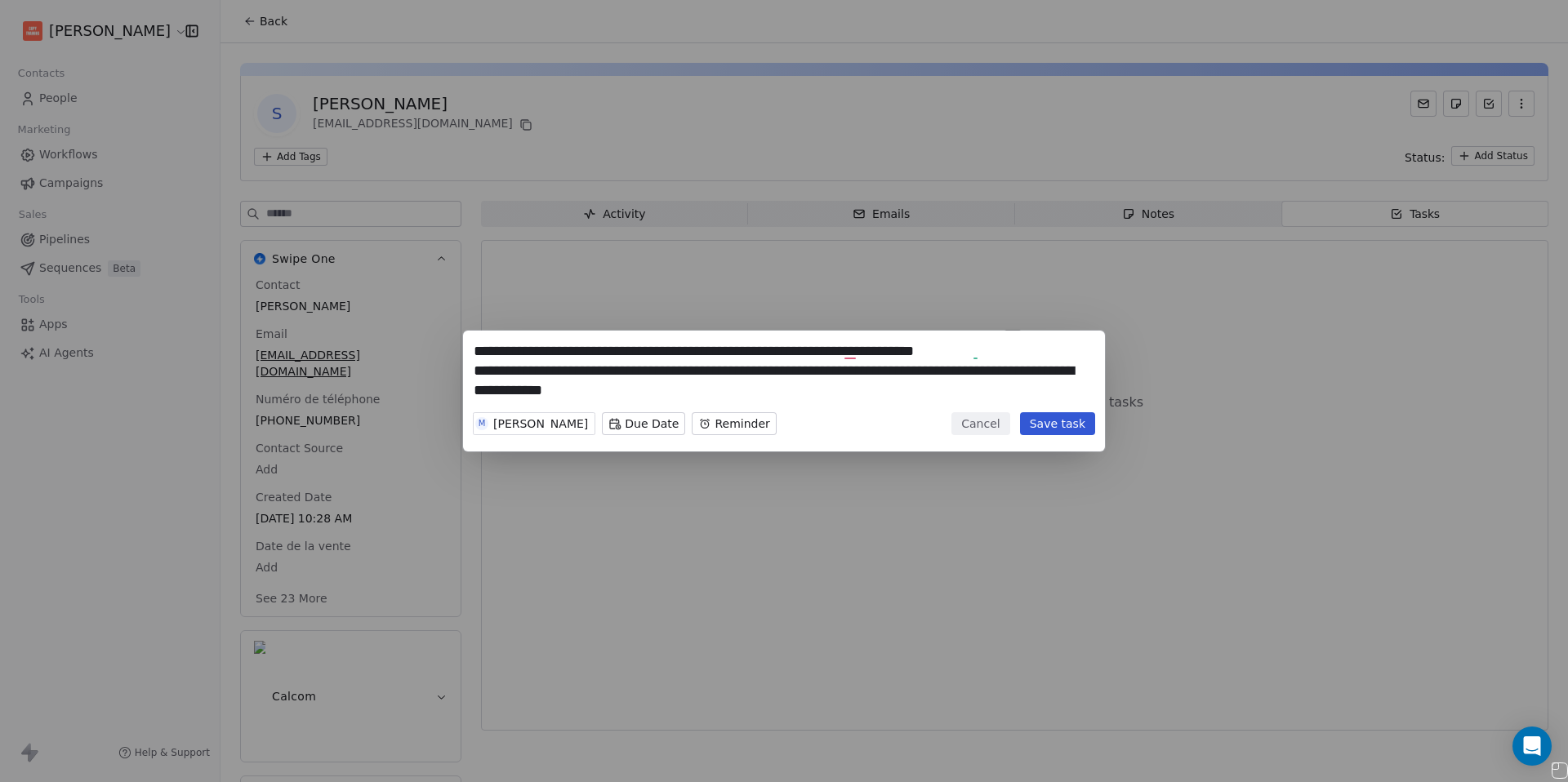
type textarea "**********"
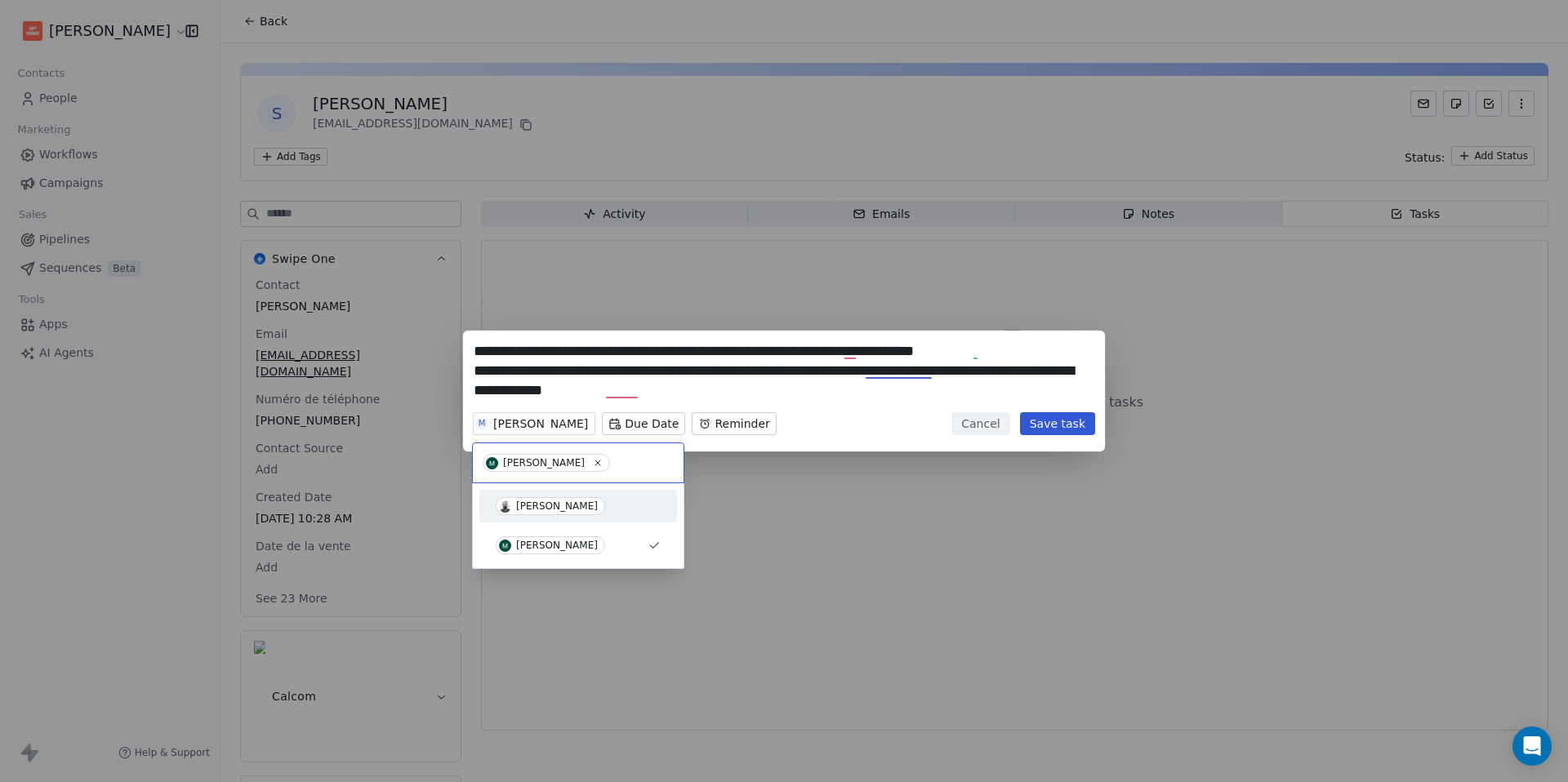
click at [544, 505] on div "[PERSON_NAME]" at bounding box center [556, 506] width 82 height 12
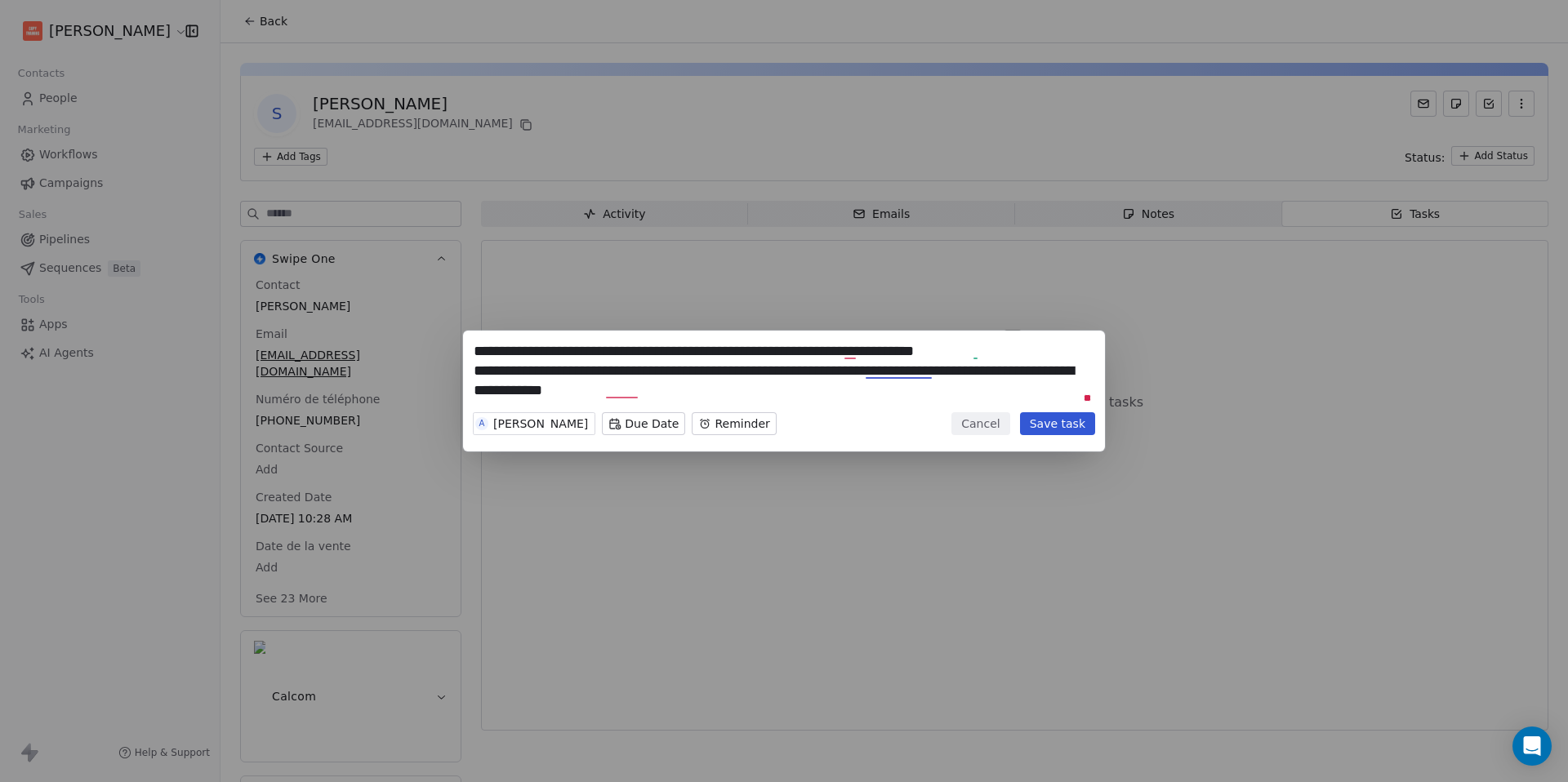
click at [652, 421] on body "**********" at bounding box center [784, 391] width 1568 height 782
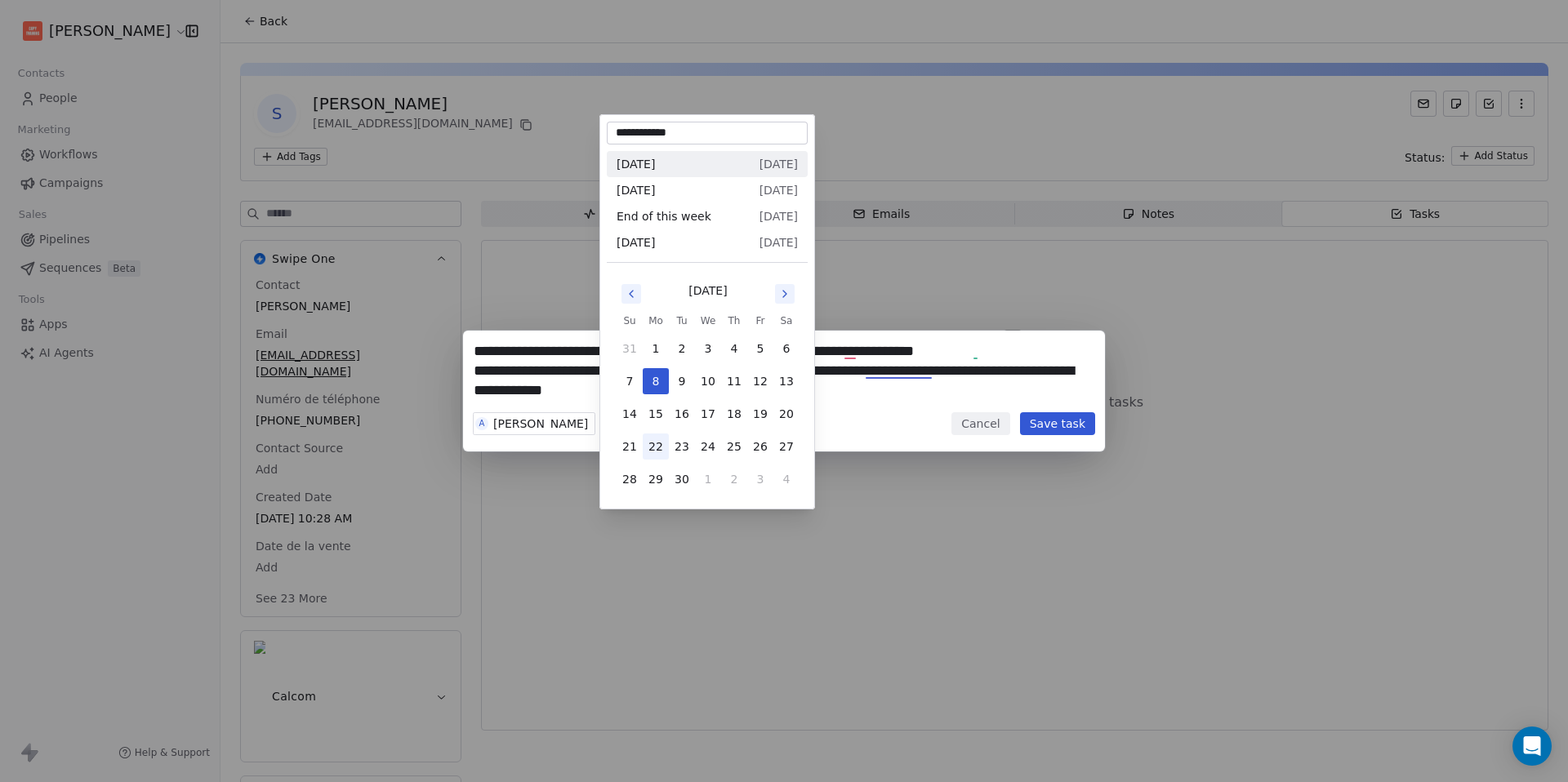
click at [651, 451] on button "22" at bounding box center [655, 446] width 26 height 26
type input "**********"
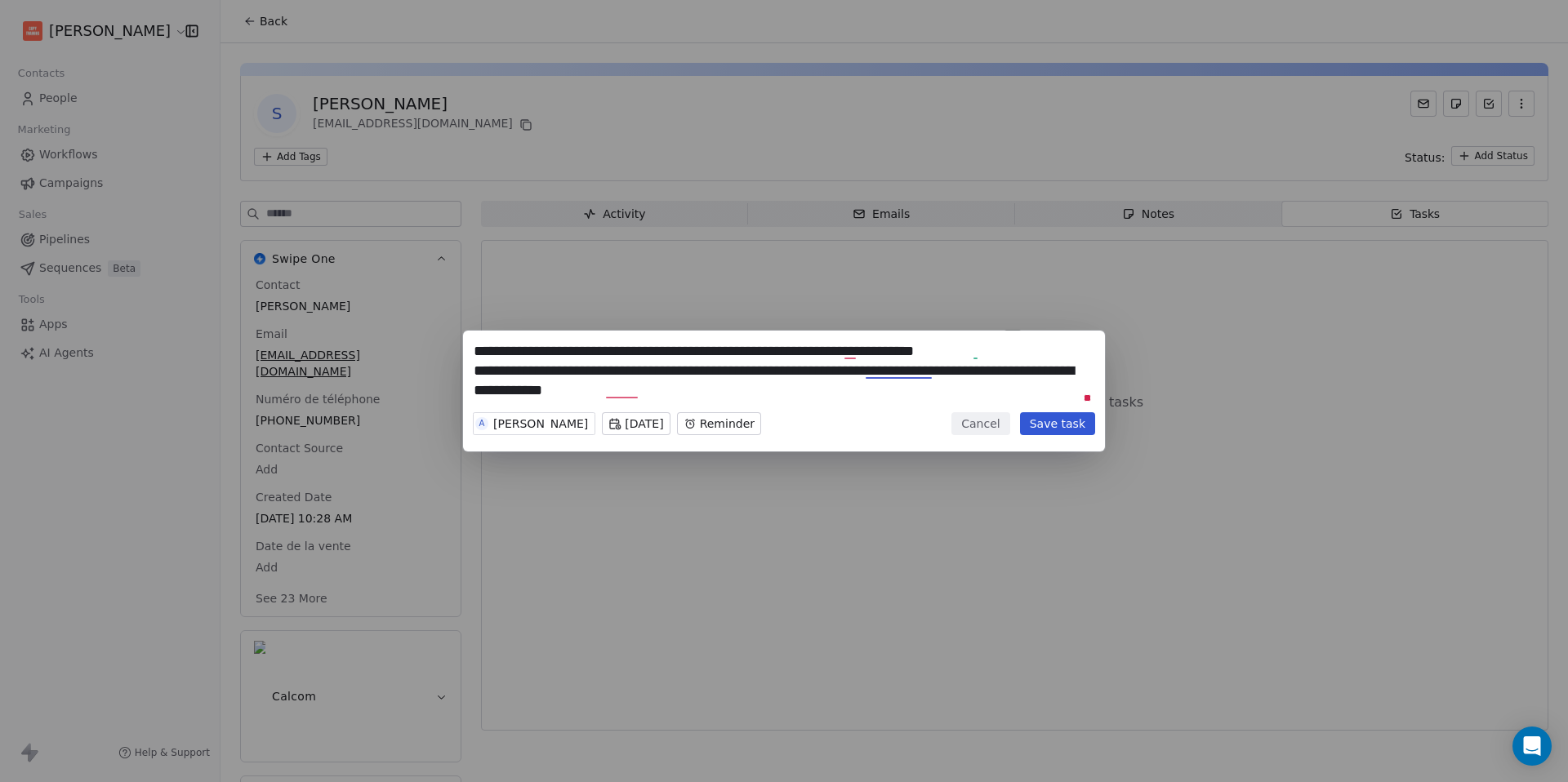
click at [1076, 422] on button "Save task" at bounding box center [1058, 424] width 75 height 23
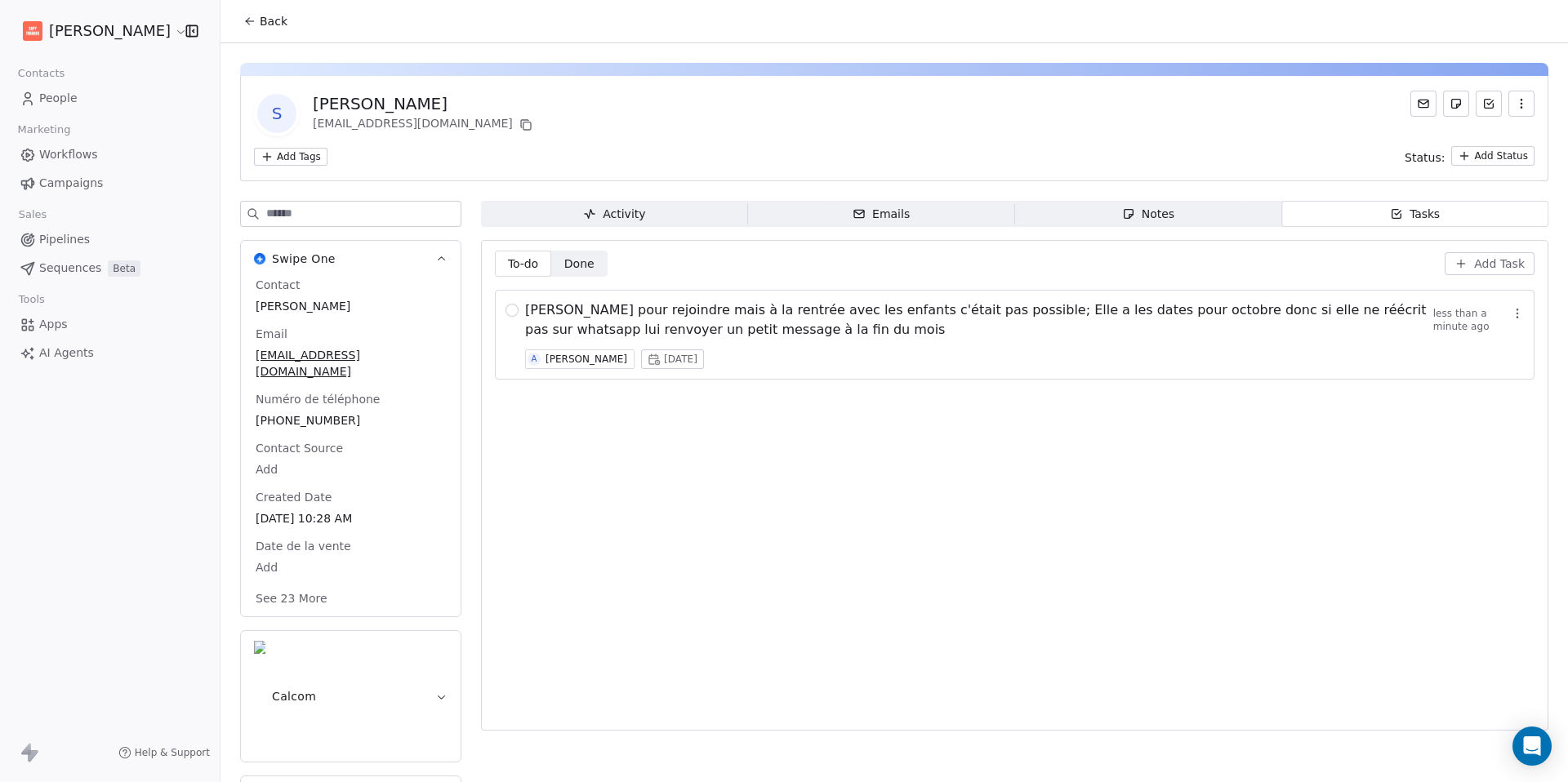
click at [253, 25] on icon at bounding box center [250, 21] width 14 height 13
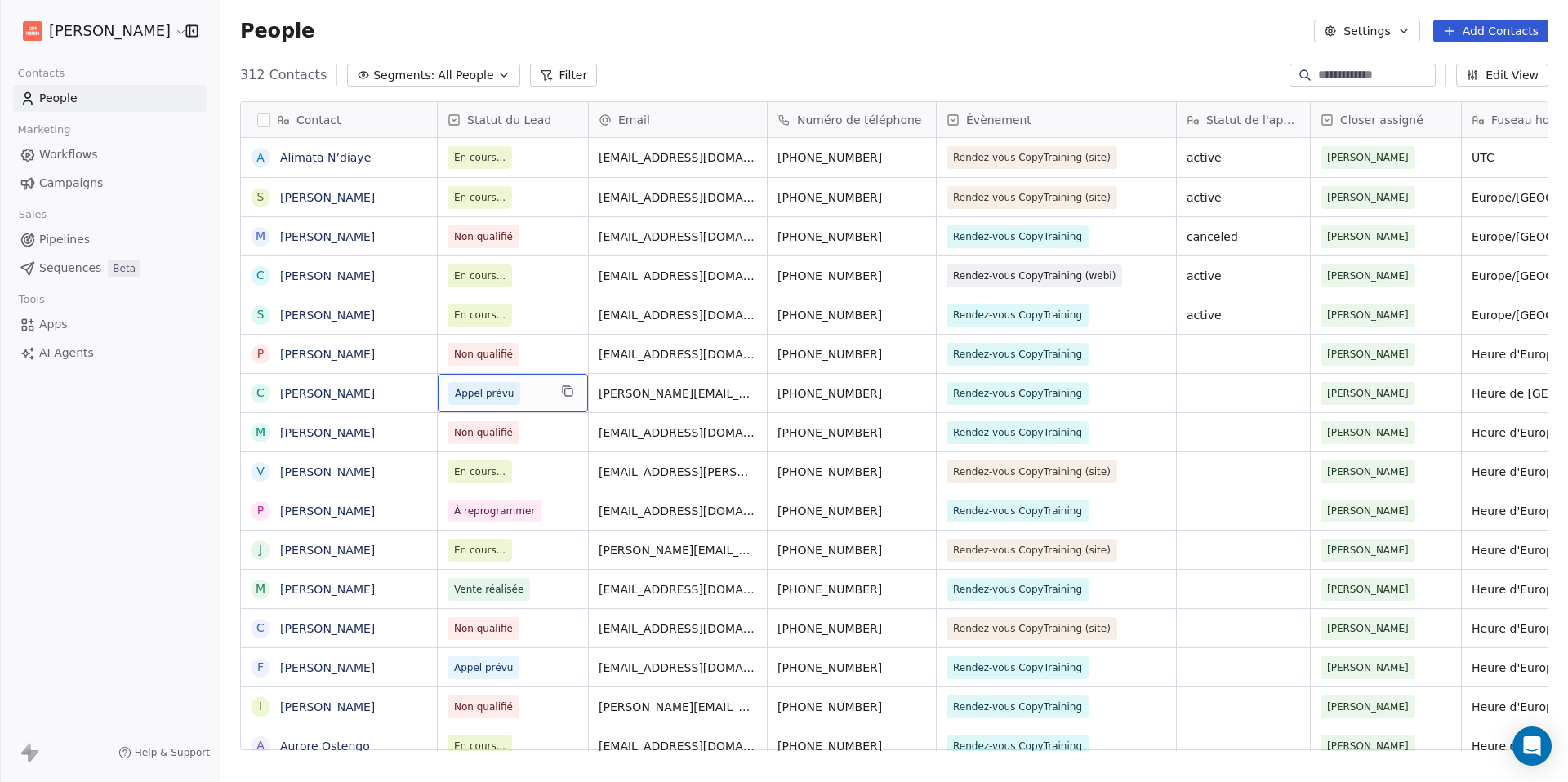
click at [496, 394] on span "Appel prévu" at bounding box center [484, 393] width 59 height 16
click at [530, 391] on span "Appel prévu" at bounding box center [498, 393] width 99 height 23
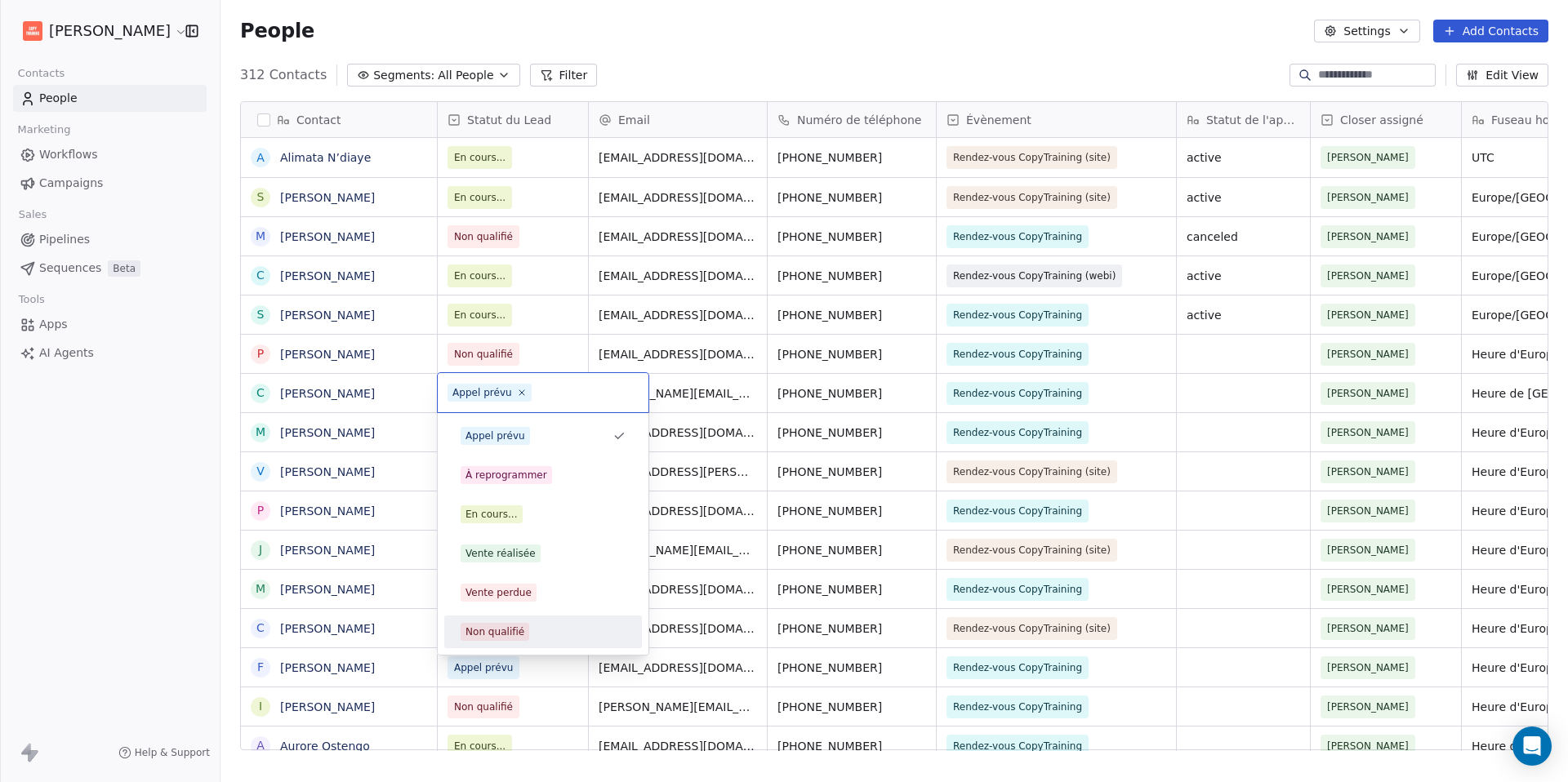
click at [518, 629] on div "Non qualifié" at bounding box center [495, 632] width 59 height 14
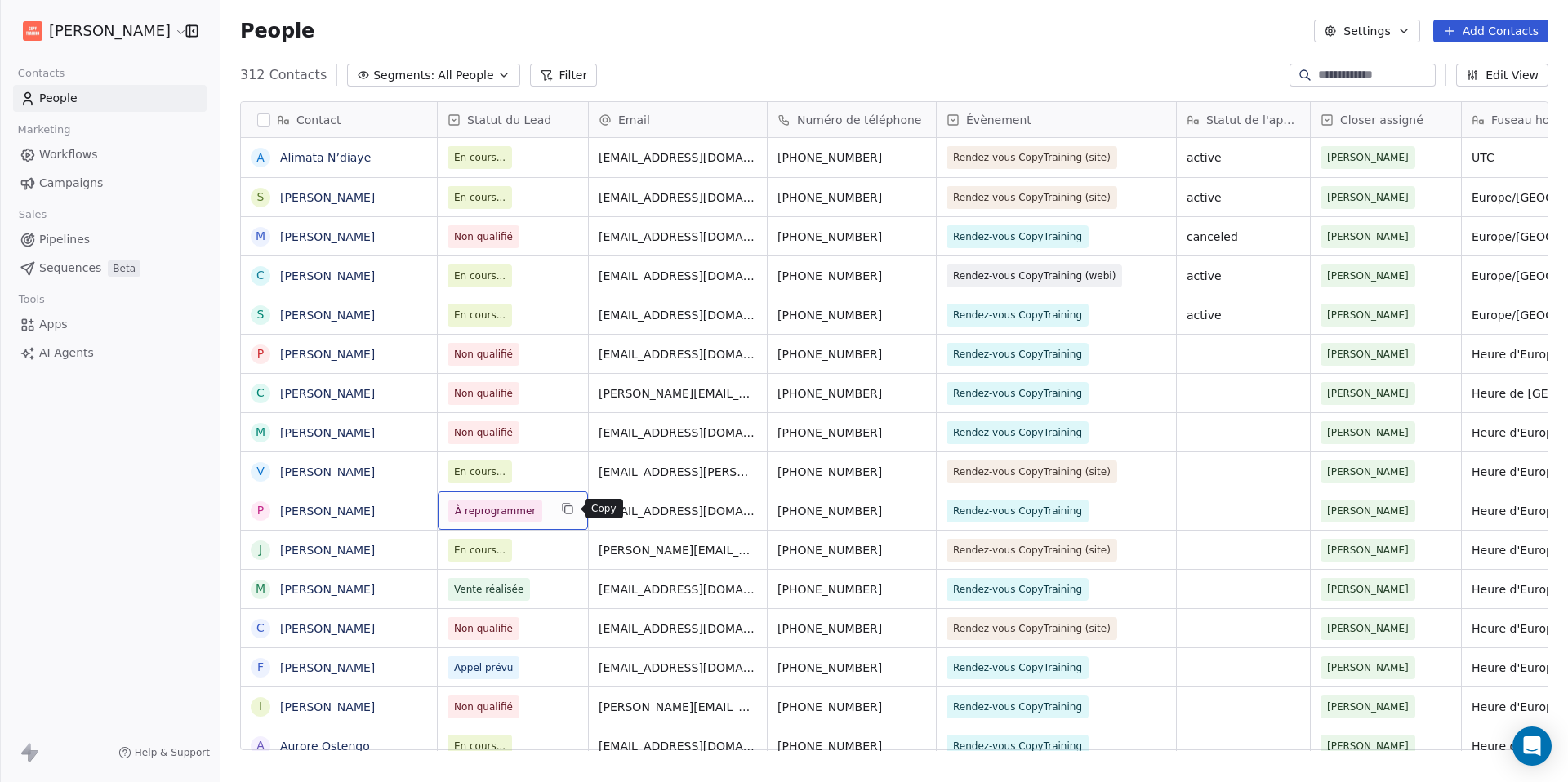
click at [573, 510] on icon "grid" at bounding box center [569, 510] width 8 height 8
click at [573, 510] on icon "grid" at bounding box center [568, 509] width 14 height 13
click at [523, 509] on span "À reprogrammer" at bounding box center [496, 511] width 81 height 16
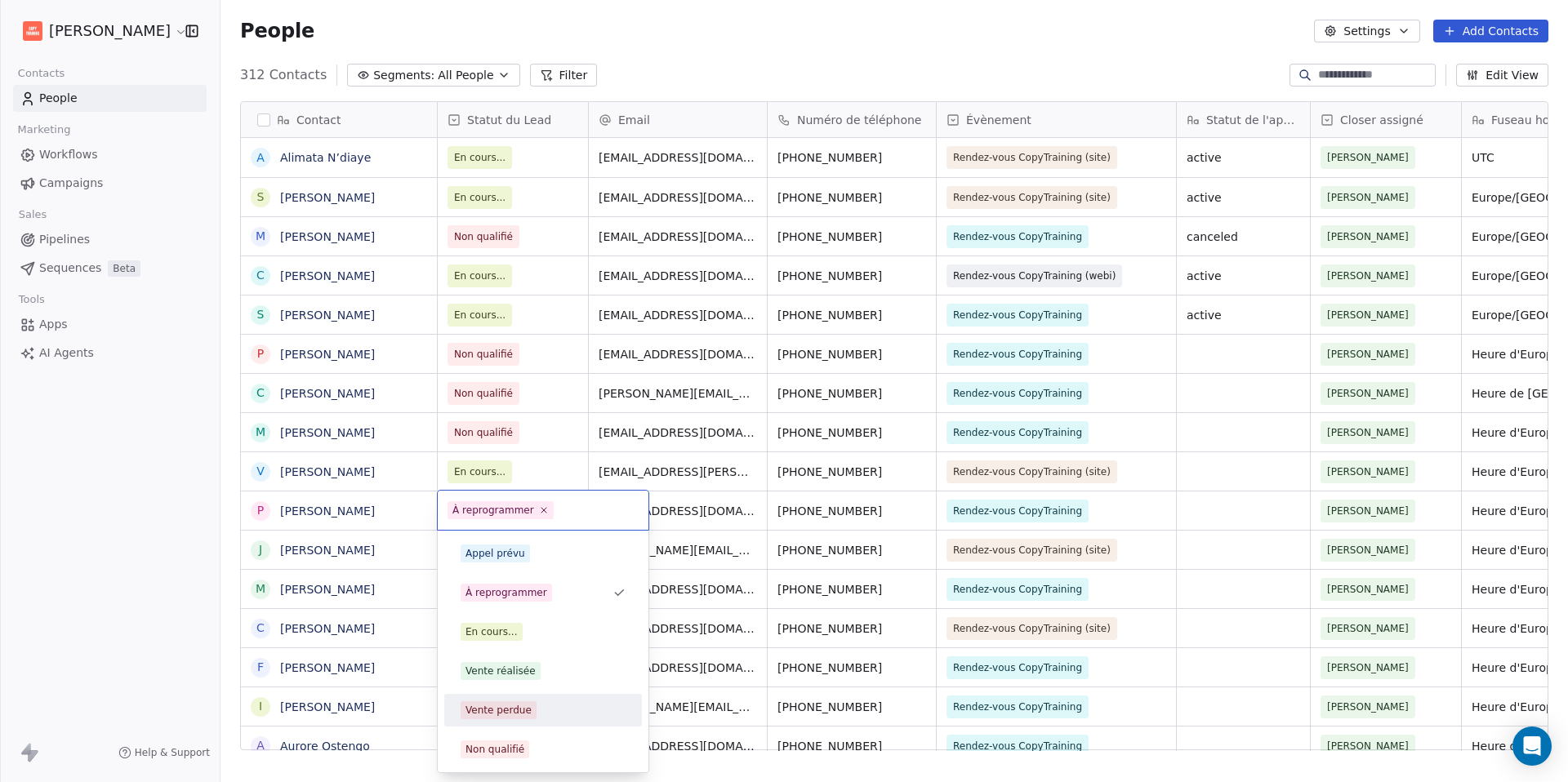
click at [505, 715] on div "Vente perdue" at bounding box center [499, 710] width 67 height 14
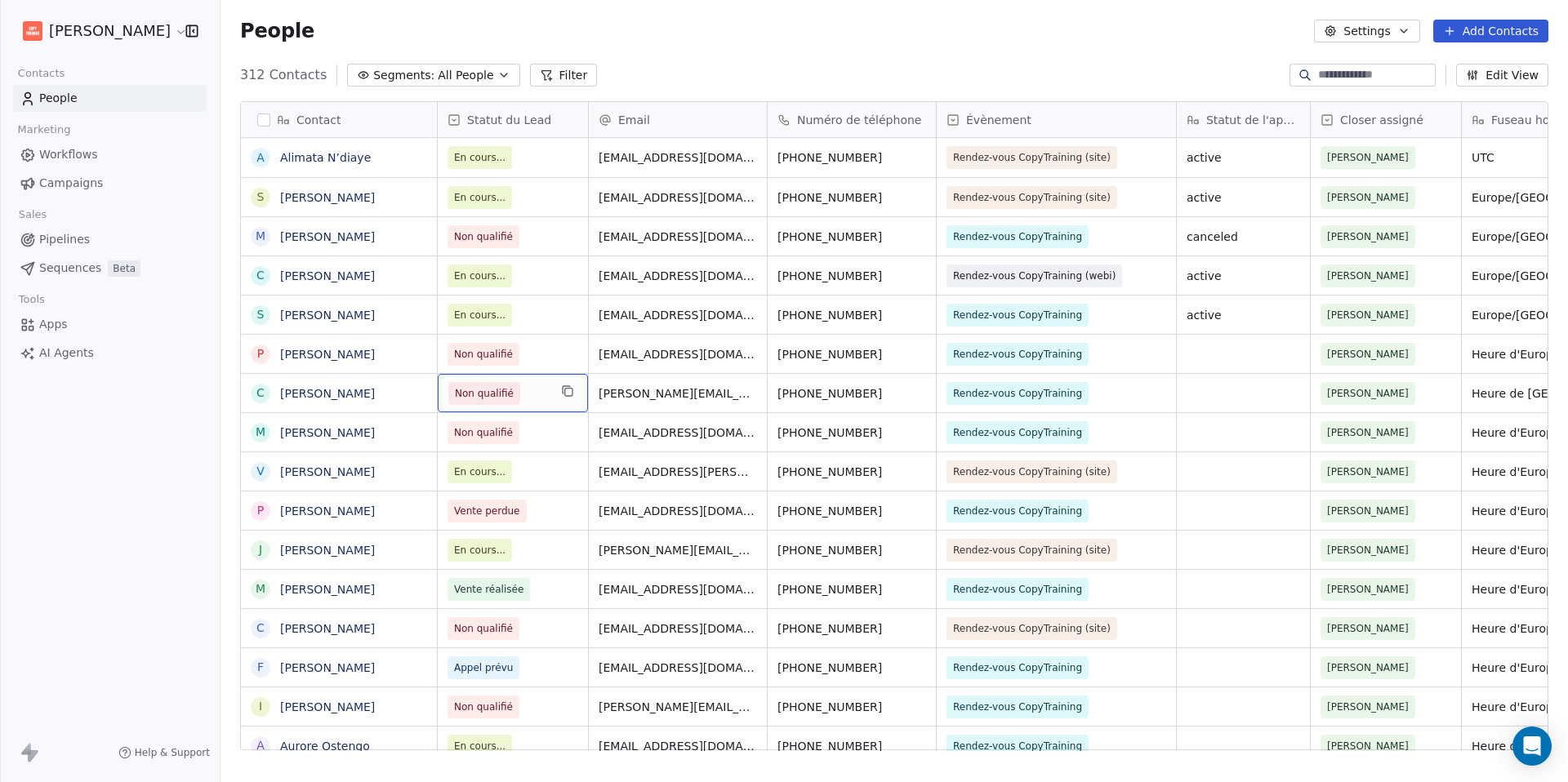
click at [532, 391] on span "Non qualifié" at bounding box center [498, 393] width 99 height 23
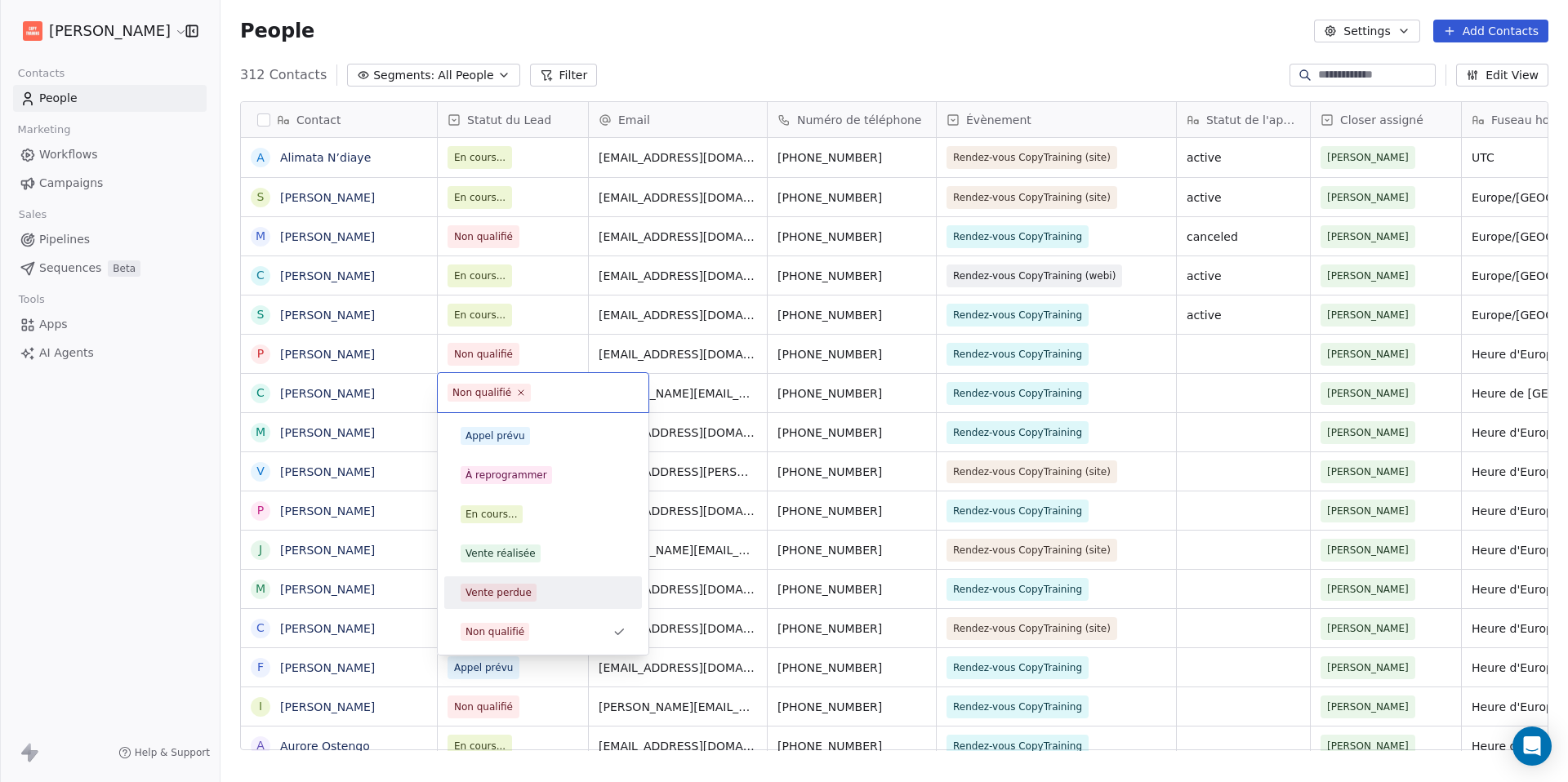
click at [529, 604] on div "Vente perdue" at bounding box center [542, 592] width 184 height 26
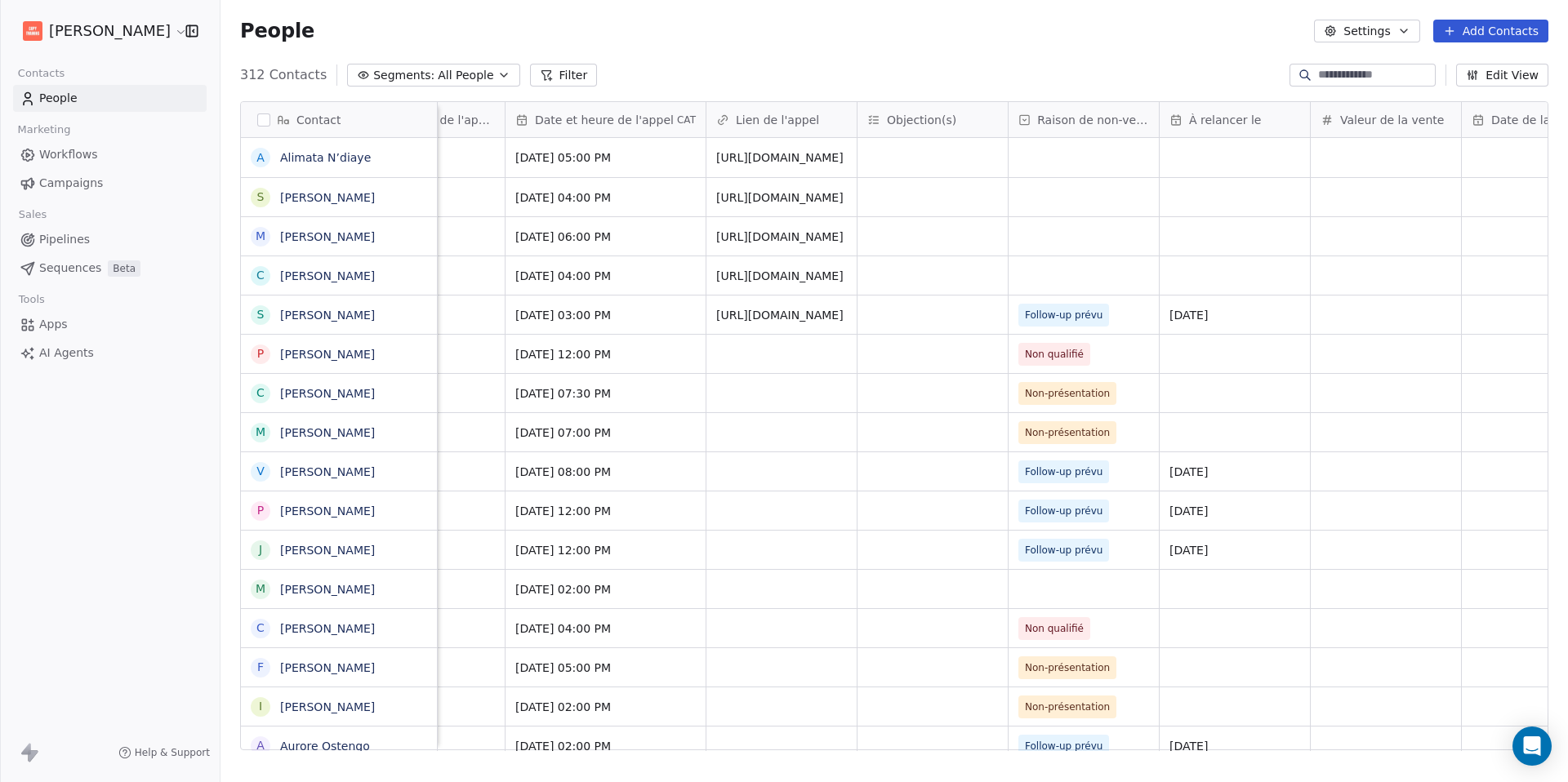
scroll to position [0, 1285]
click at [1106, 508] on span "Follow-up prévu" at bounding box center [1063, 511] width 99 height 23
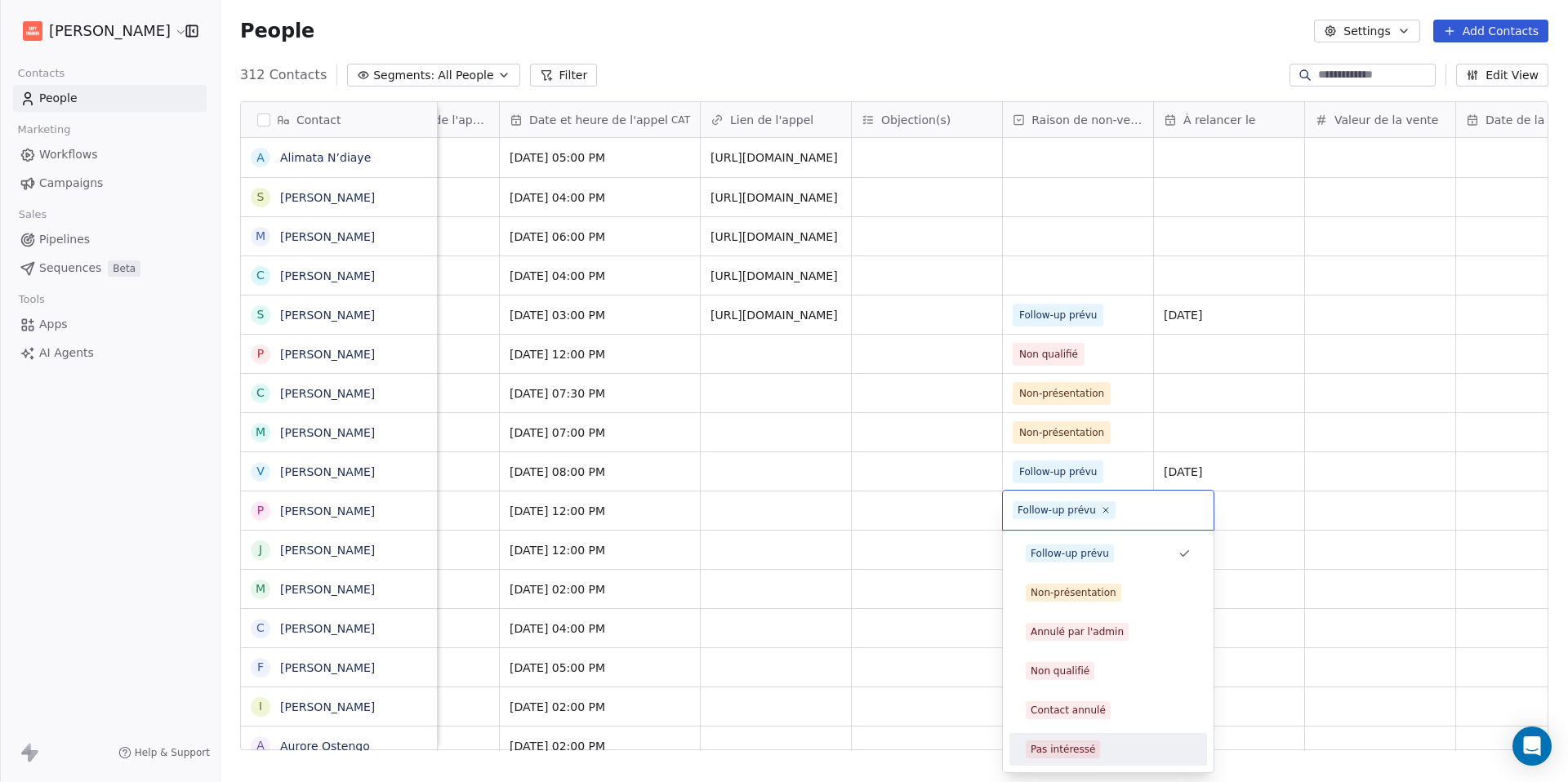
click at [1085, 742] on div "Pas intéressé" at bounding box center [1063, 749] width 65 height 14
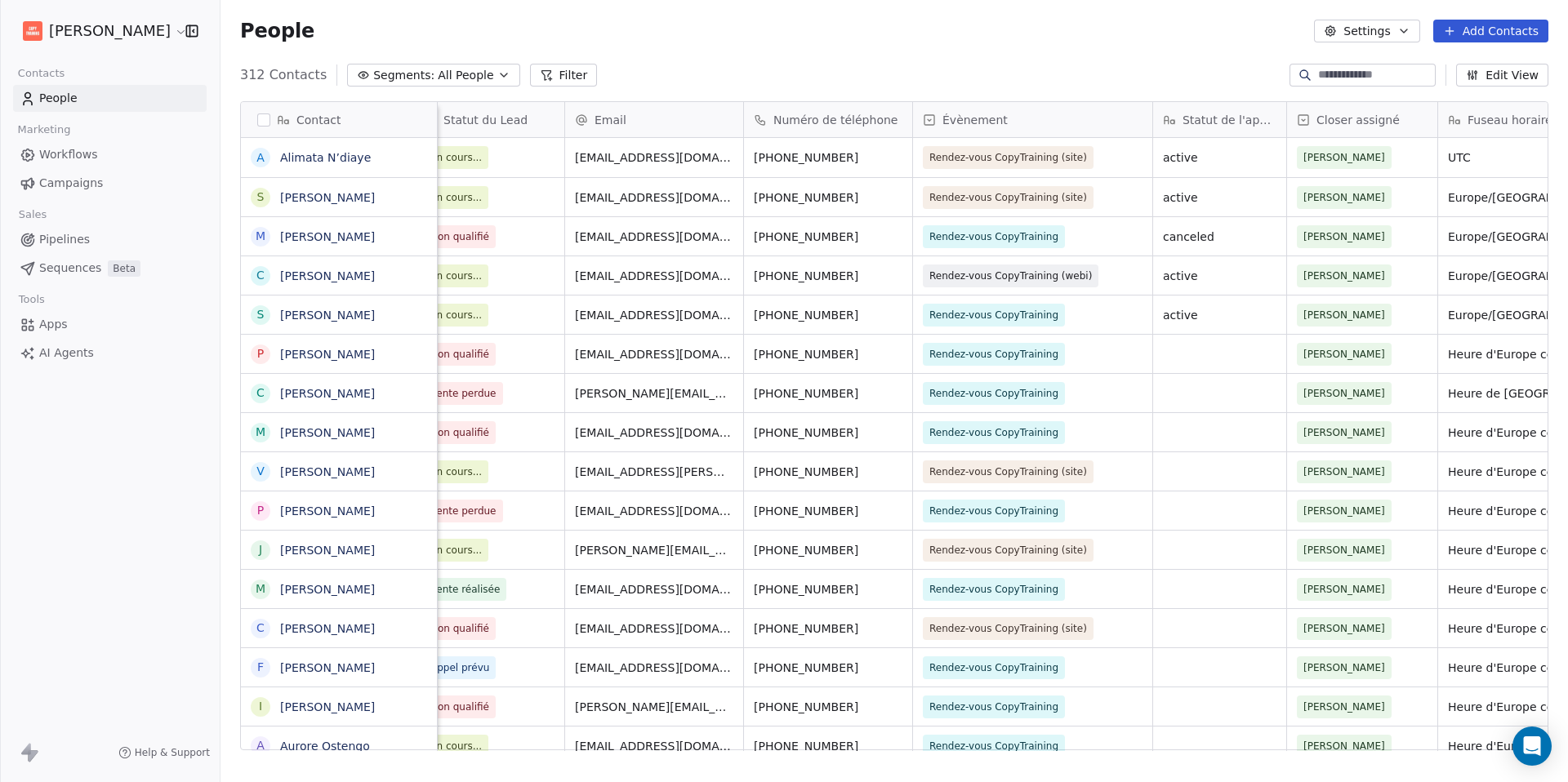
scroll to position [0, 0]
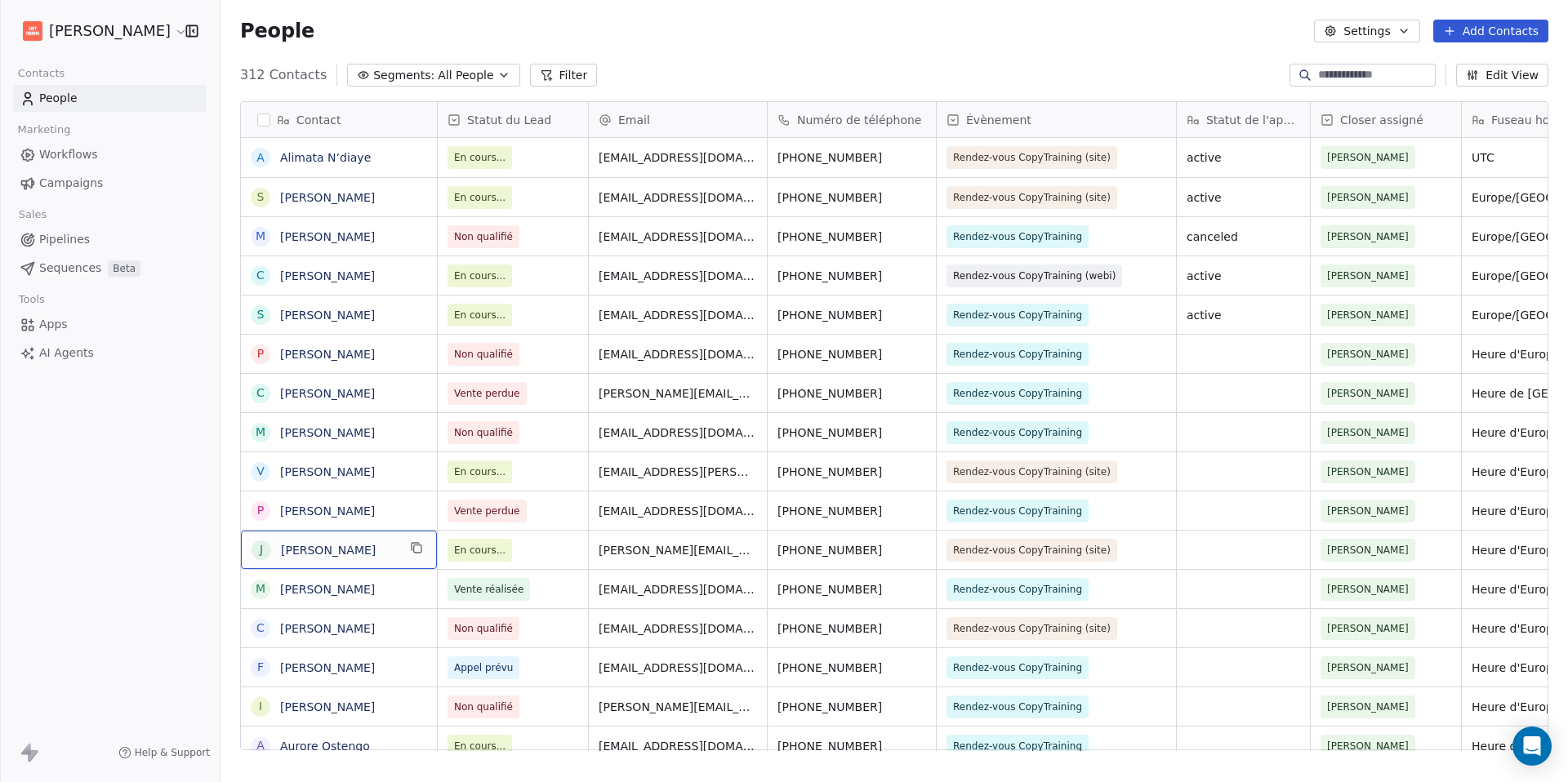
click at [392, 546] on span "[PERSON_NAME]" at bounding box center [338, 550] width 116 height 16
click at [363, 546] on textarea "**********" at bounding box center [339, 555] width 195 height 50
click at [197, 571] on html "[PERSON_NAME] Contacts People Marketing Workflows Campaigns Sales Pipelines Seq…" at bounding box center [784, 391] width 1568 height 782
click at [300, 548] on link "[PERSON_NAME]" at bounding box center [327, 551] width 95 height 13
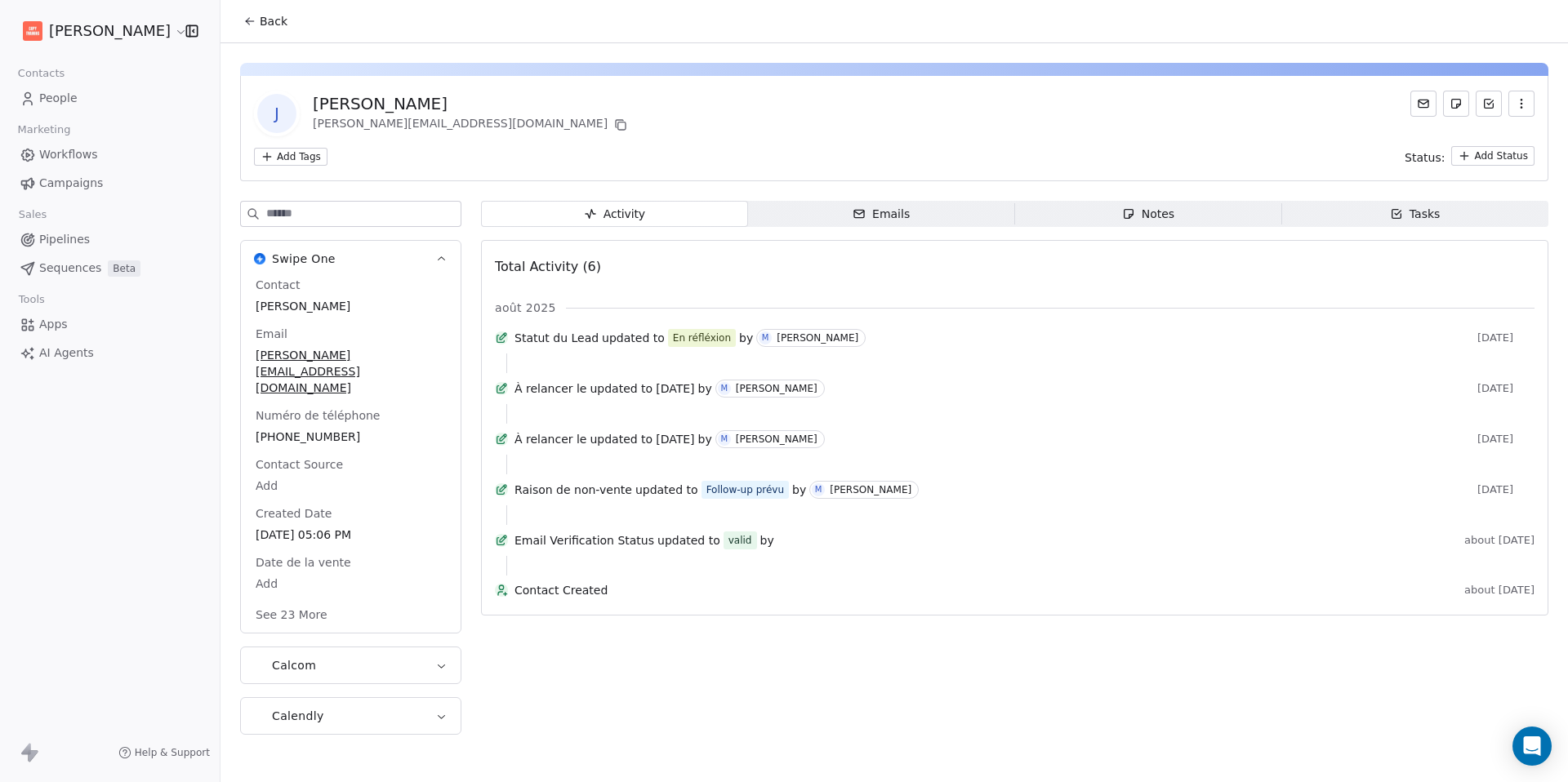
click at [1369, 204] on span "Tasks Tasks" at bounding box center [1415, 213] width 267 height 26
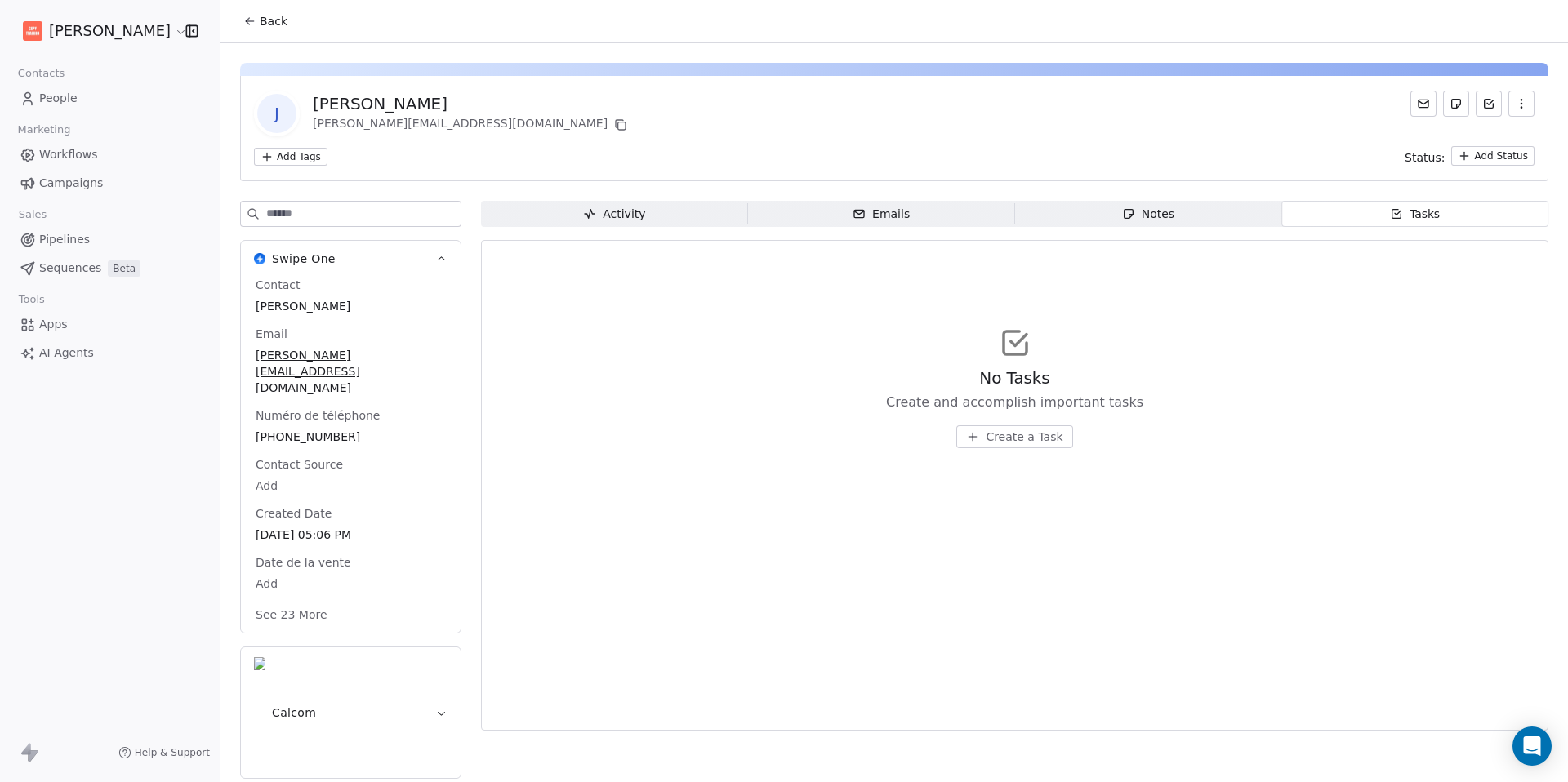
click at [1025, 443] on span "Create a Task" at bounding box center [1024, 437] width 77 height 16
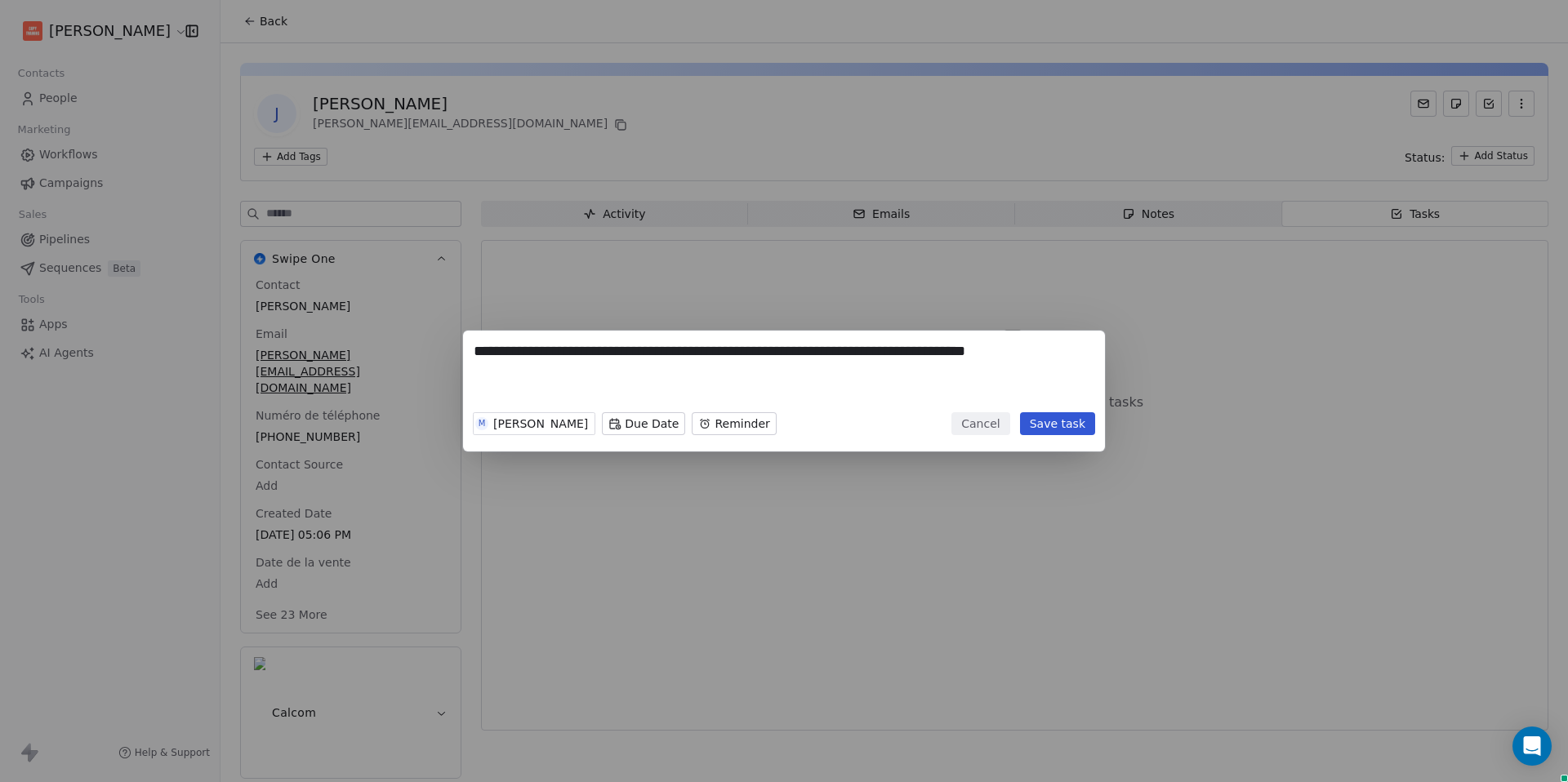
type textarea "**********"
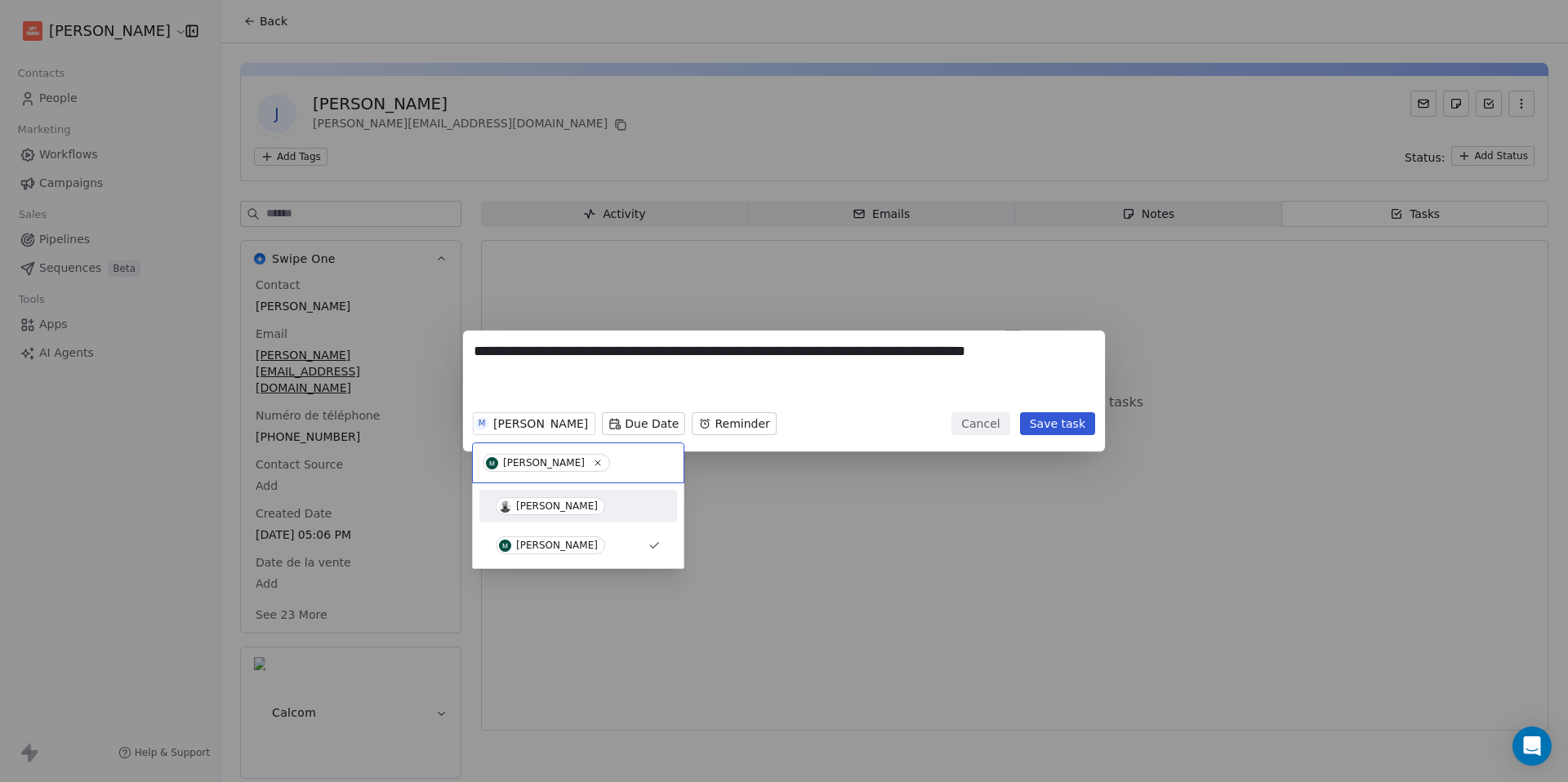
click at [541, 509] on div "[PERSON_NAME]" at bounding box center [556, 506] width 82 height 12
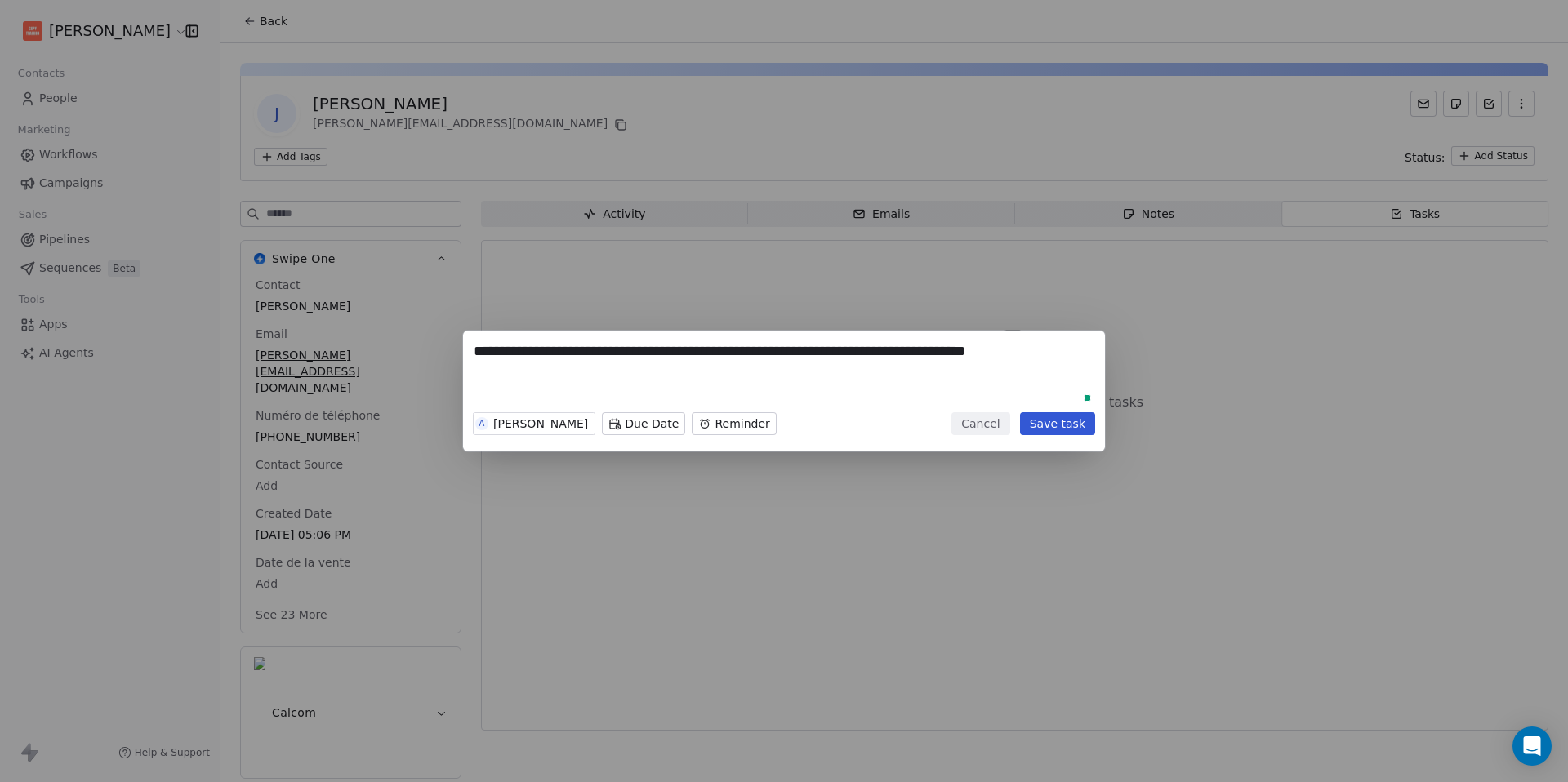
click at [659, 422] on body "**********" at bounding box center [784, 391] width 1568 height 782
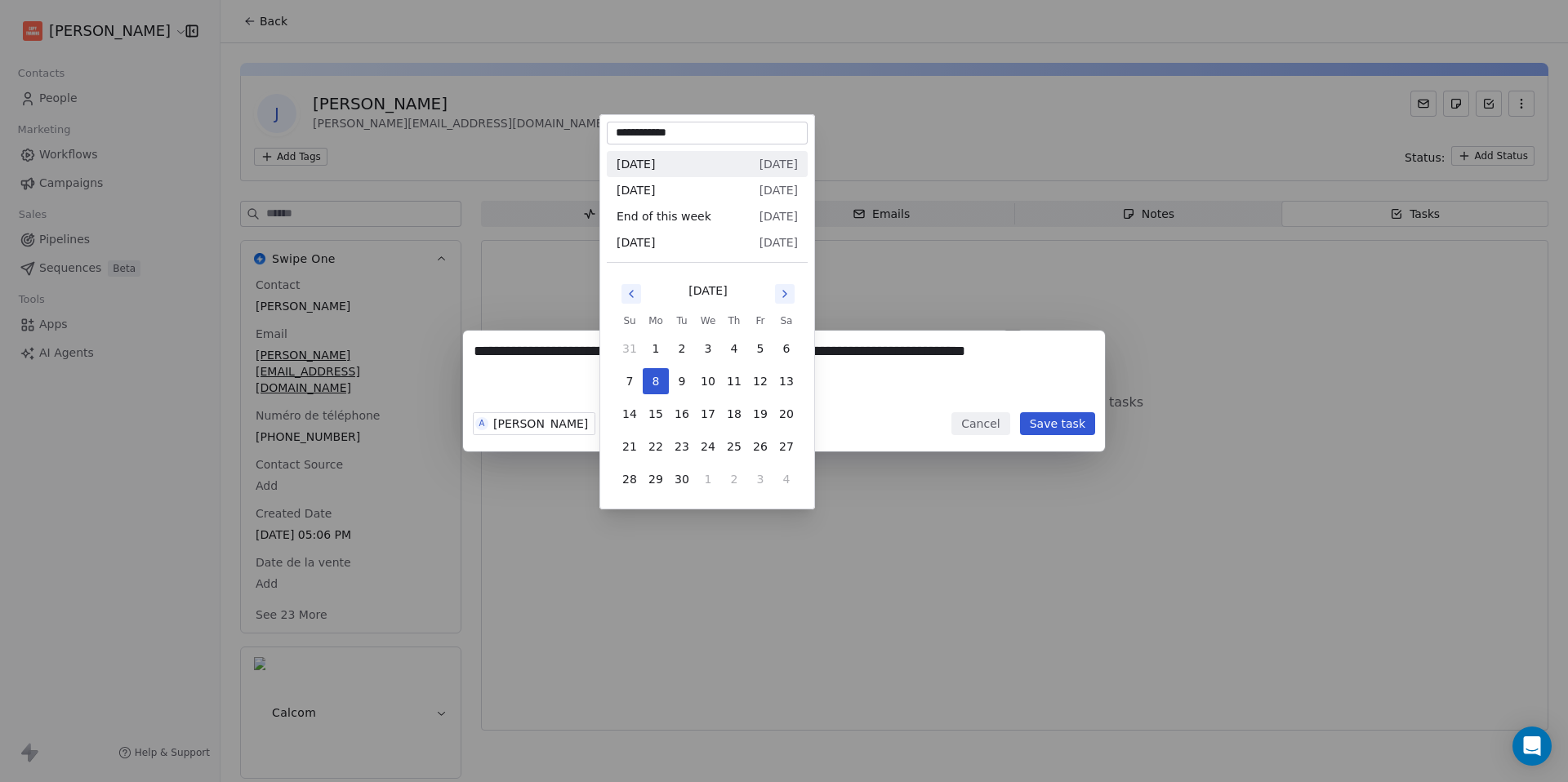
click at [787, 298] on icon "Go to next month" at bounding box center [785, 294] width 14 height 13
click at [659, 449] on button "20" at bounding box center [655, 446] width 26 height 26
type input "**********"
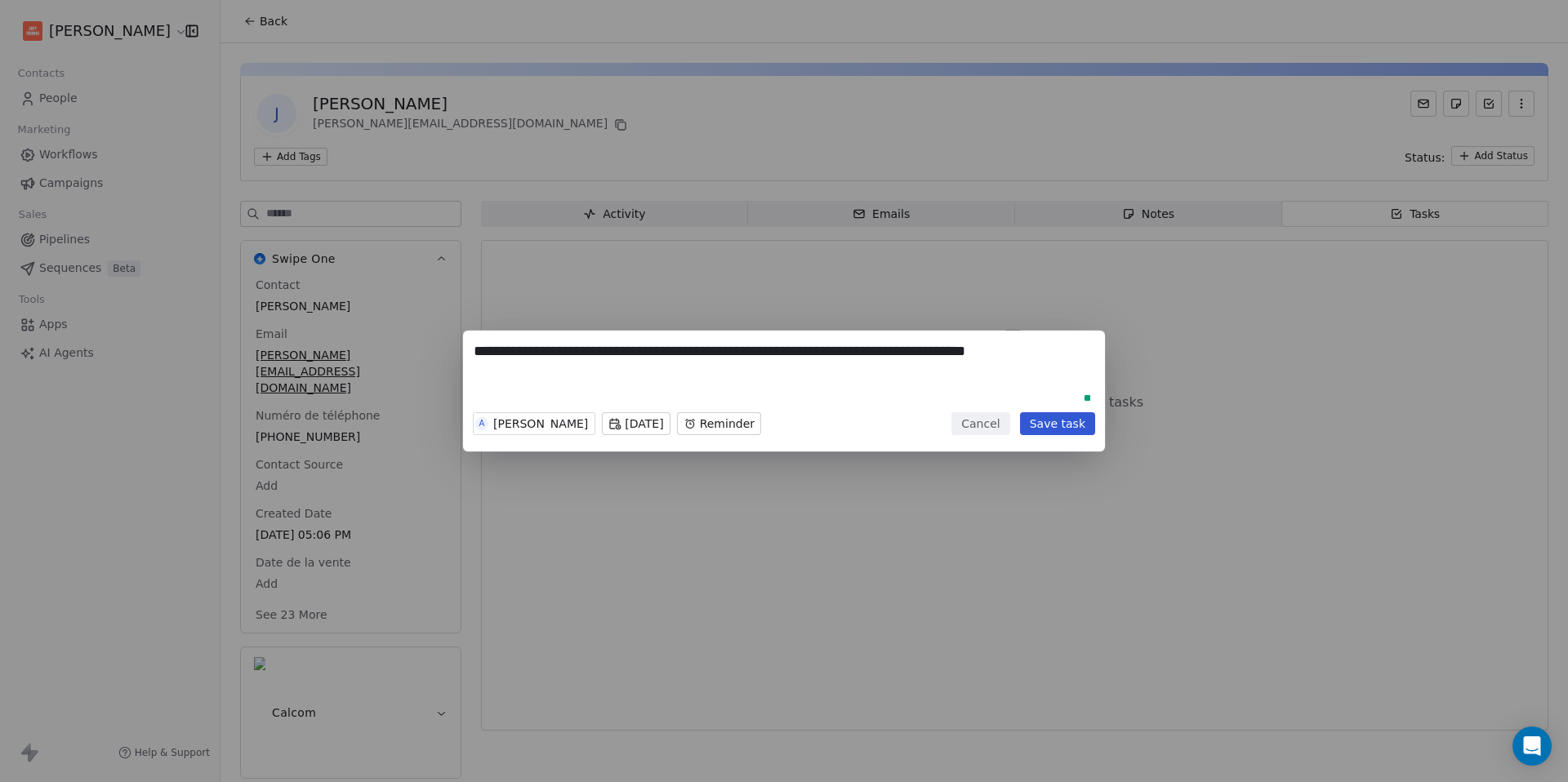
click at [1073, 427] on button "Save task" at bounding box center [1058, 424] width 75 height 23
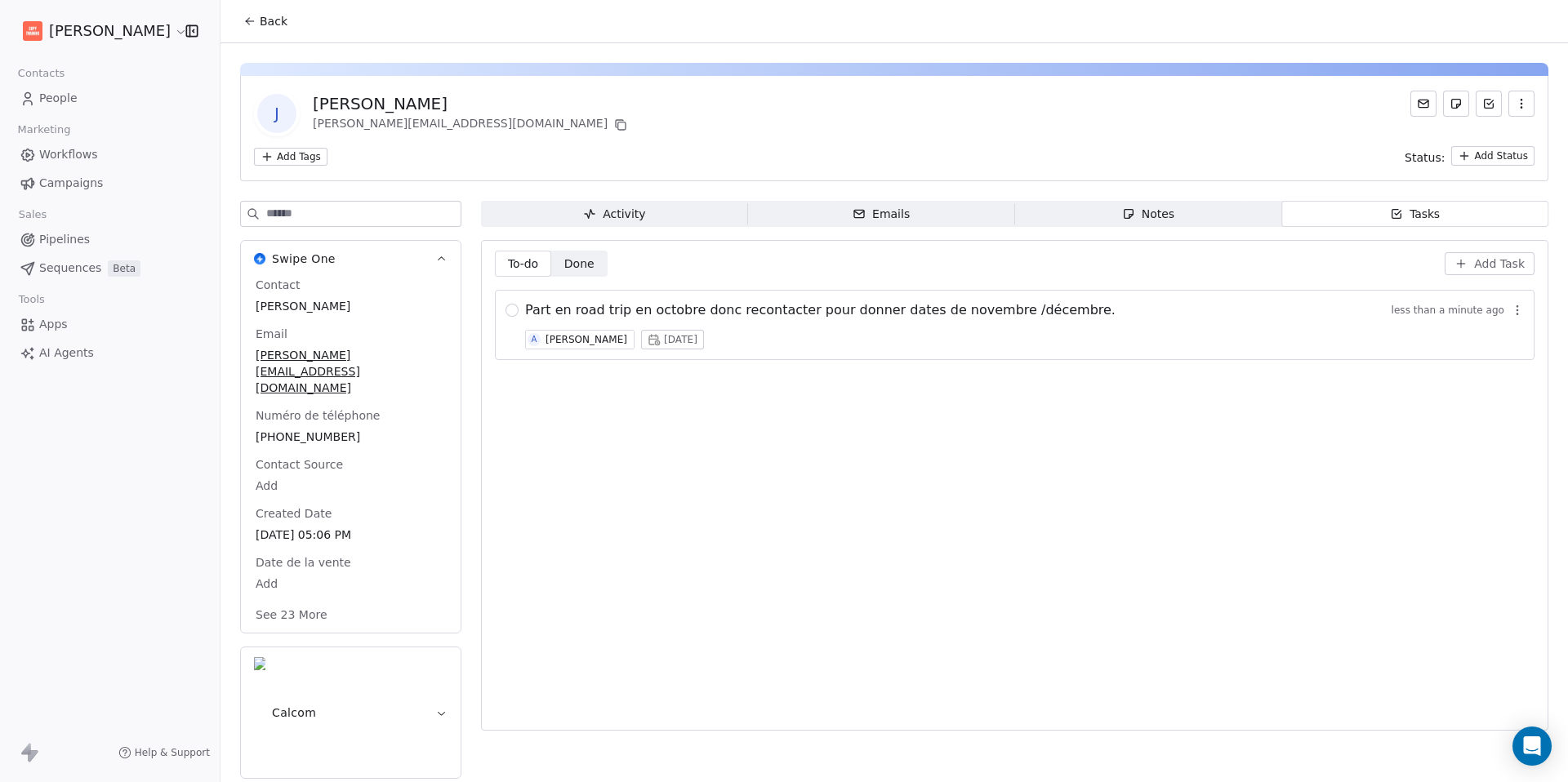
click at [242, 18] on button "Back" at bounding box center [265, 21] width 64 height 29
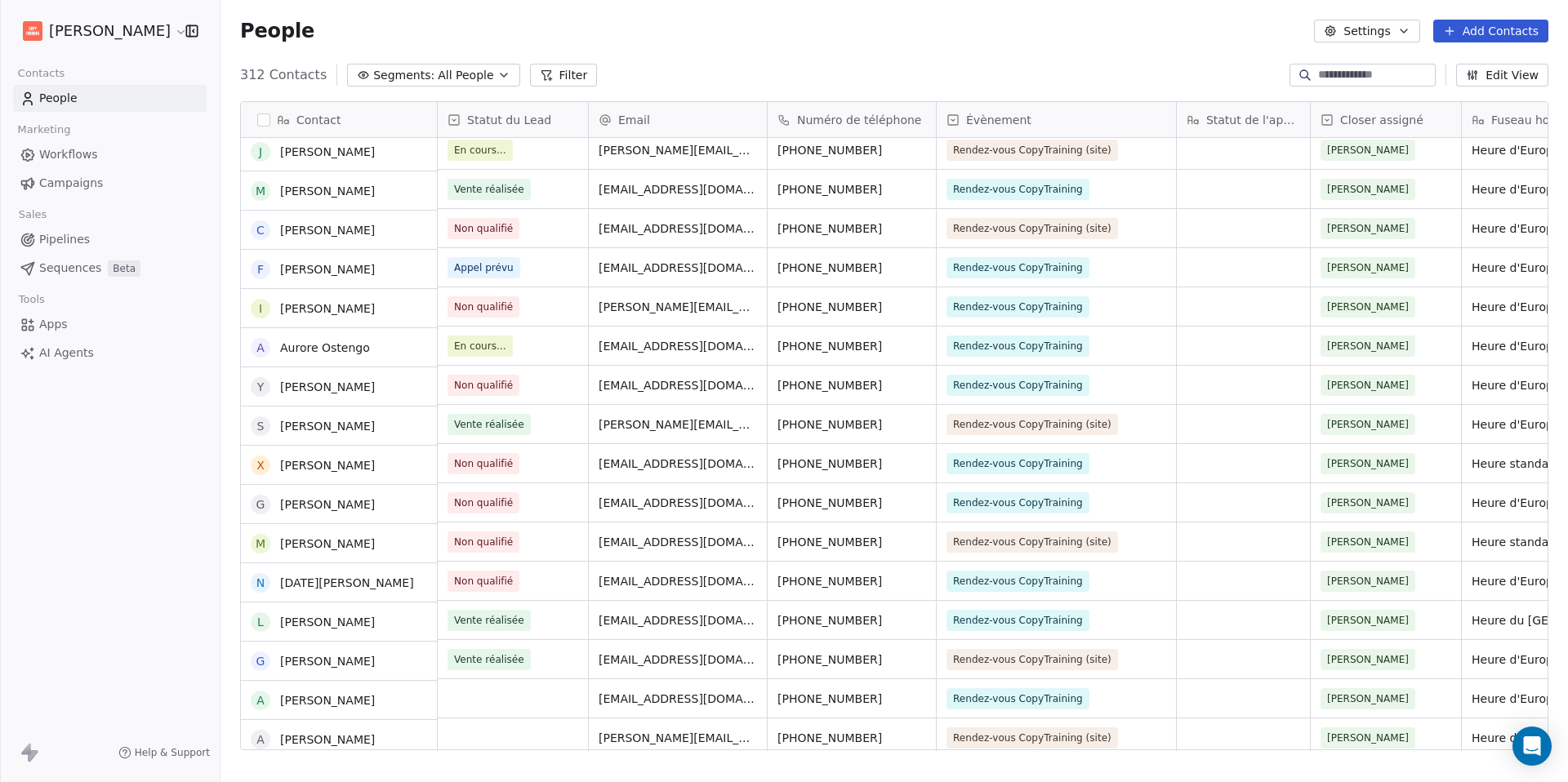
scroll to position [400, 0]
click at [516, 343] on span "En cours..." at bounding box center [498, 346] width 99 height 23
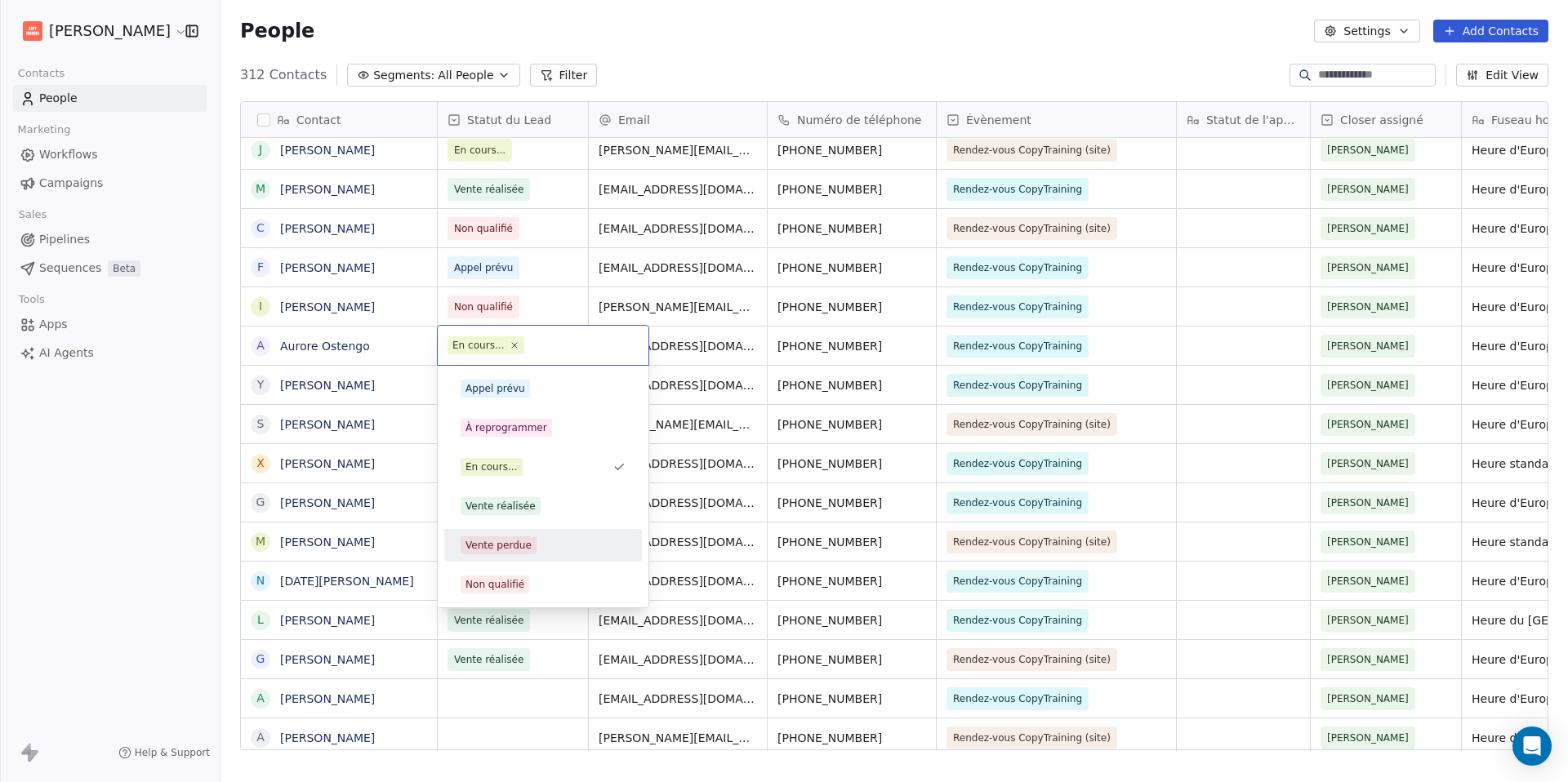
click at [506, 535] on div "Vente perdue" at bounding box center [542, 545] width 184 height 26
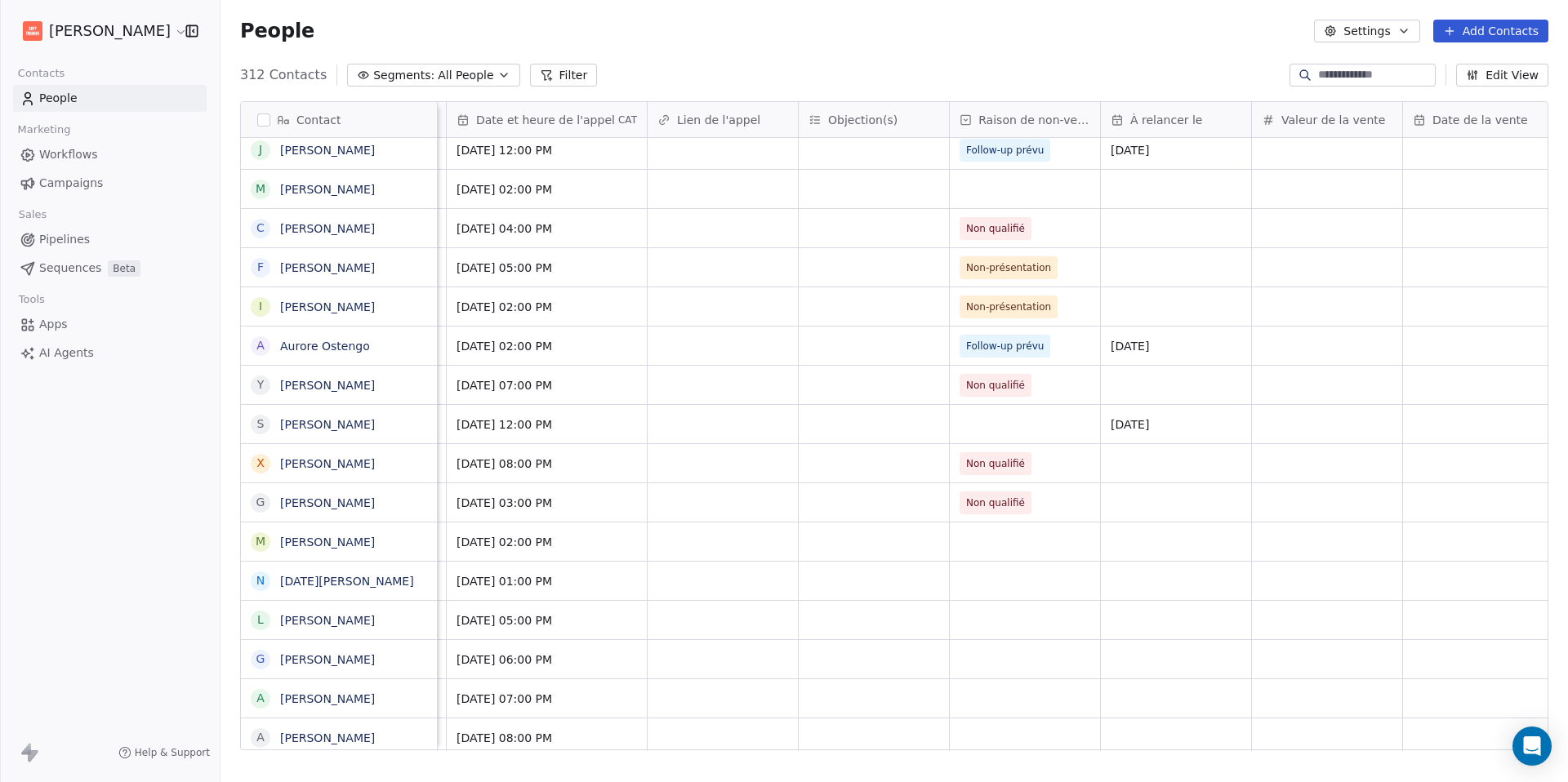
scroll to position [0, 1340]
click at [1012, 347] on span "Follow-up prévu" at bounding box center [1003, 346] width 77 height 16
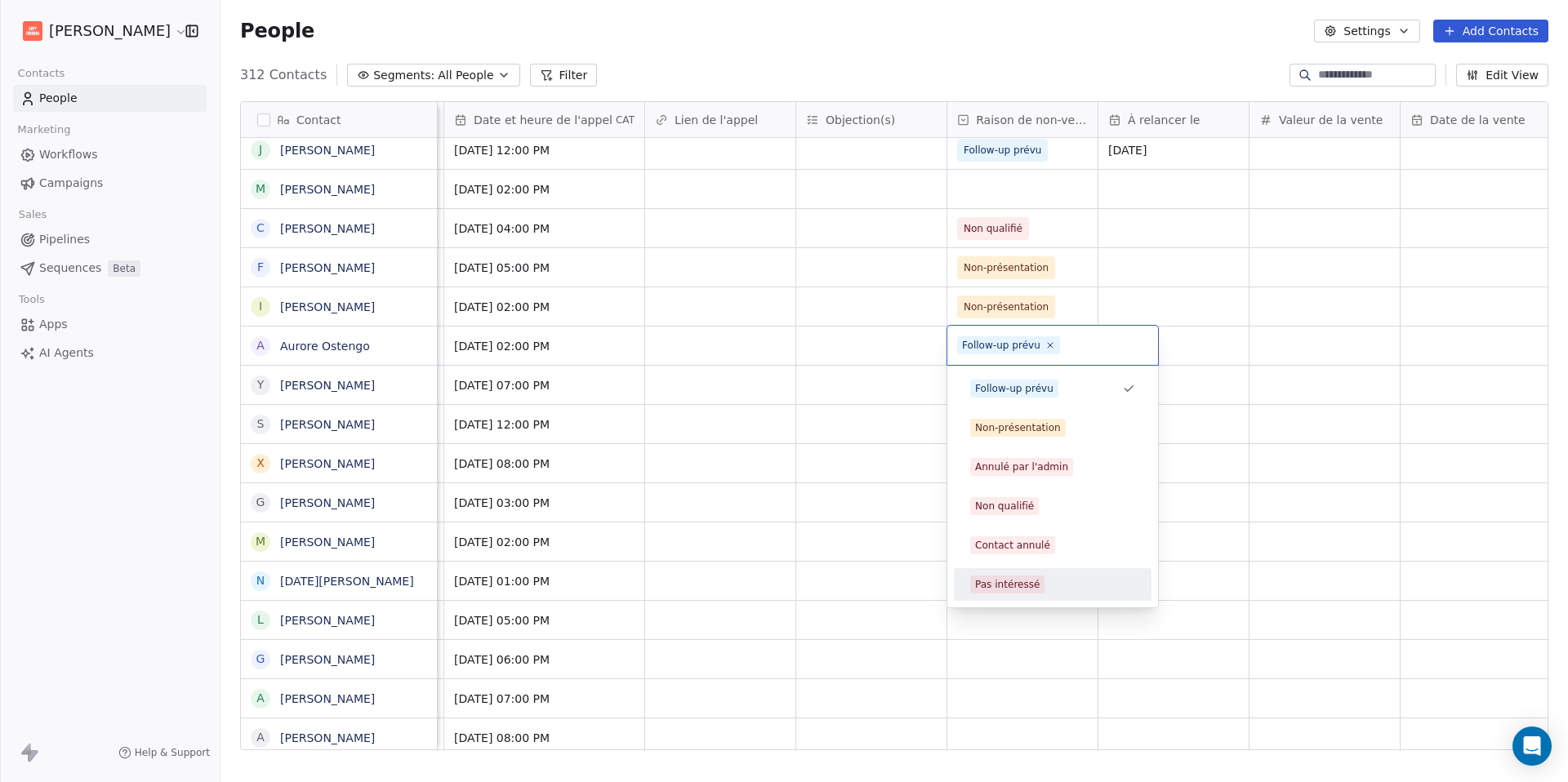
click at [1022, 583] on div "Pas intéressé" at bounding box center [1007, 584] width 65 height 14
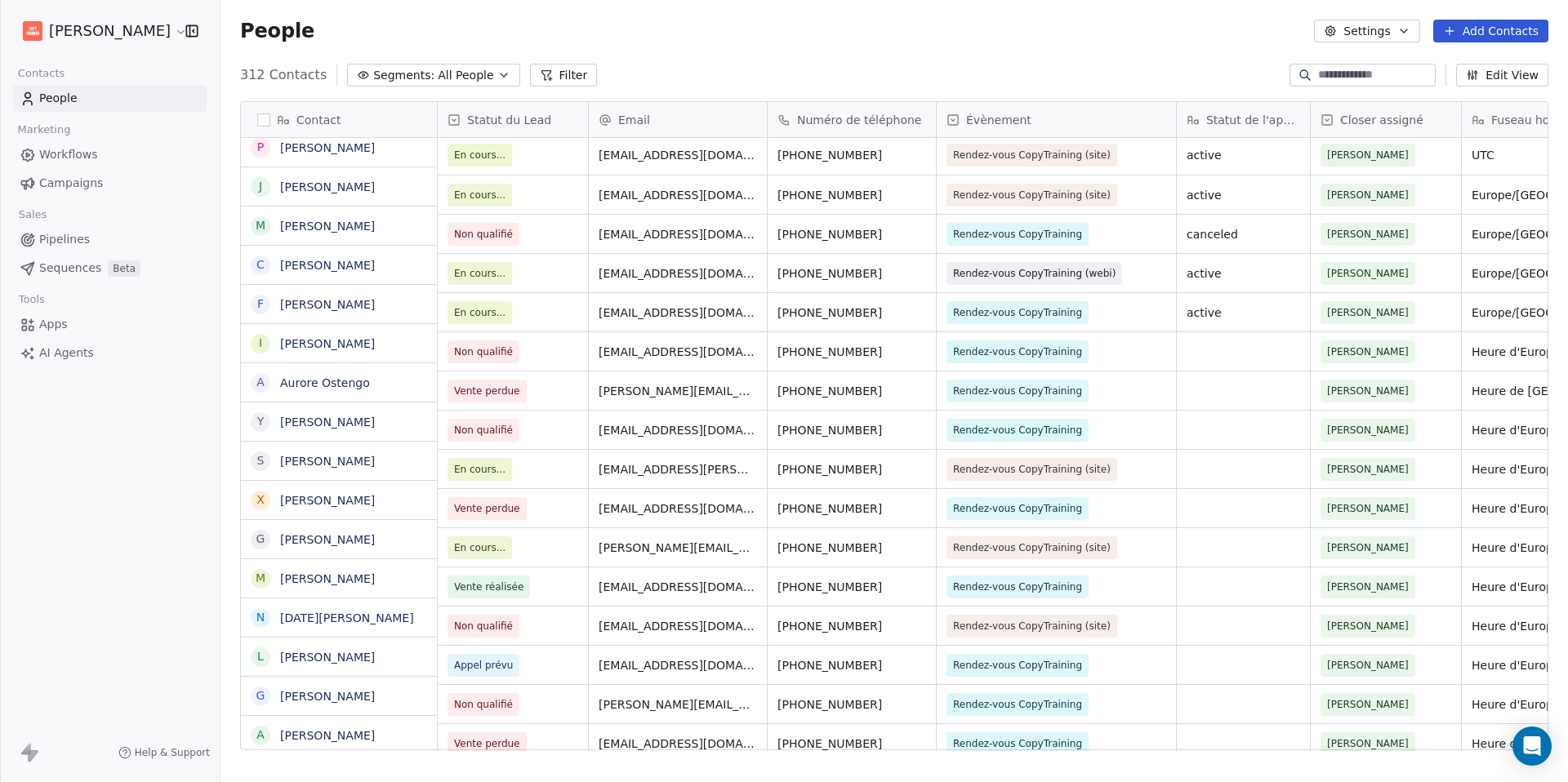
scroll to position [0, 0]
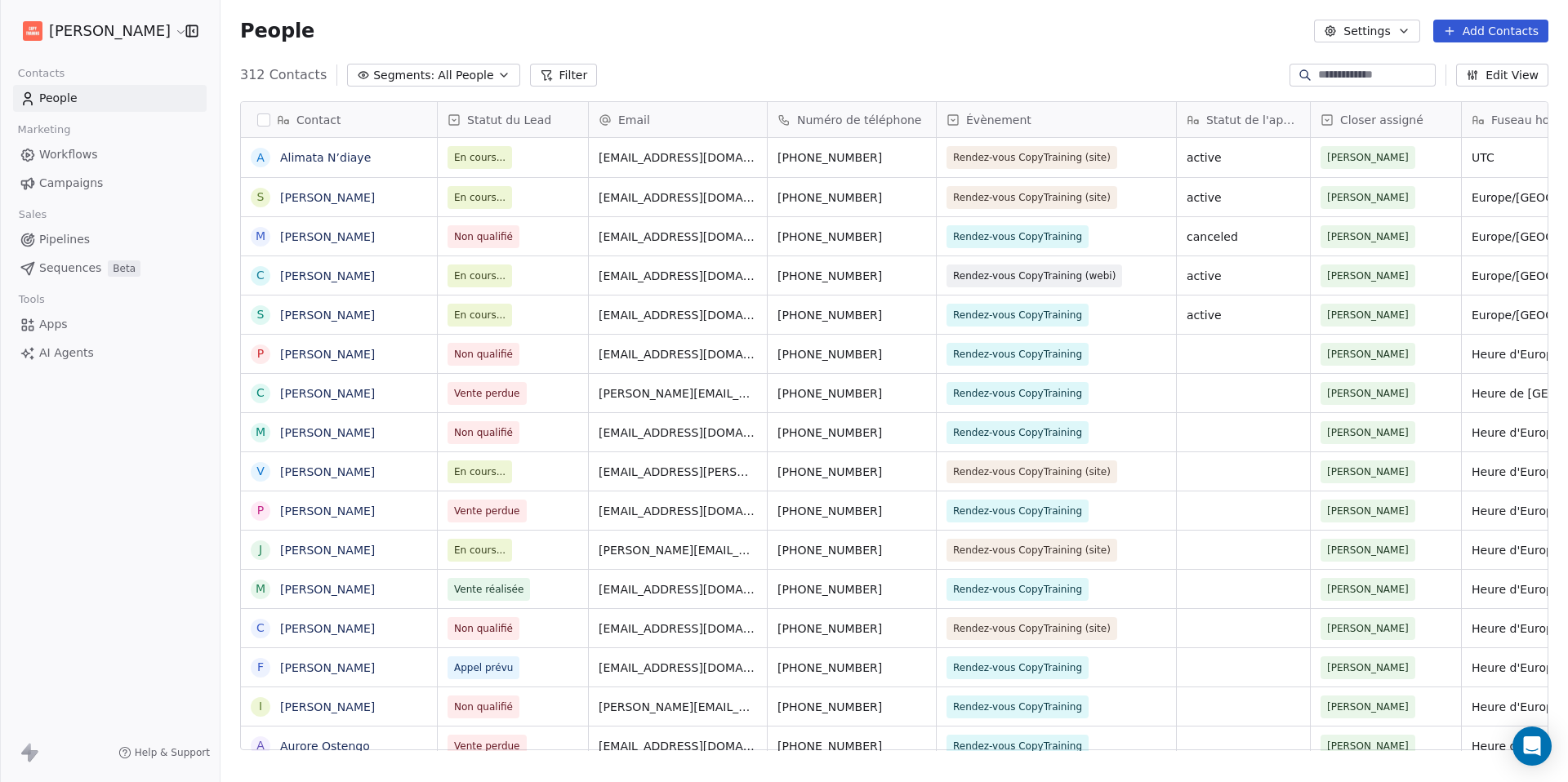
click at [487, 120] on span "Statut du Lead" at bounding box center [508, 120] width 84 height 16
click at [554, 67] on html "[PERSON_NAME] Contacts People Marketing Workflows Campaigns Sales Pipelines Seq…" at bounding box center [784, 391] width 1568 height 782
click at [553, 68] on button "Filter" at bounding box center [564, 75] width 68 height 23
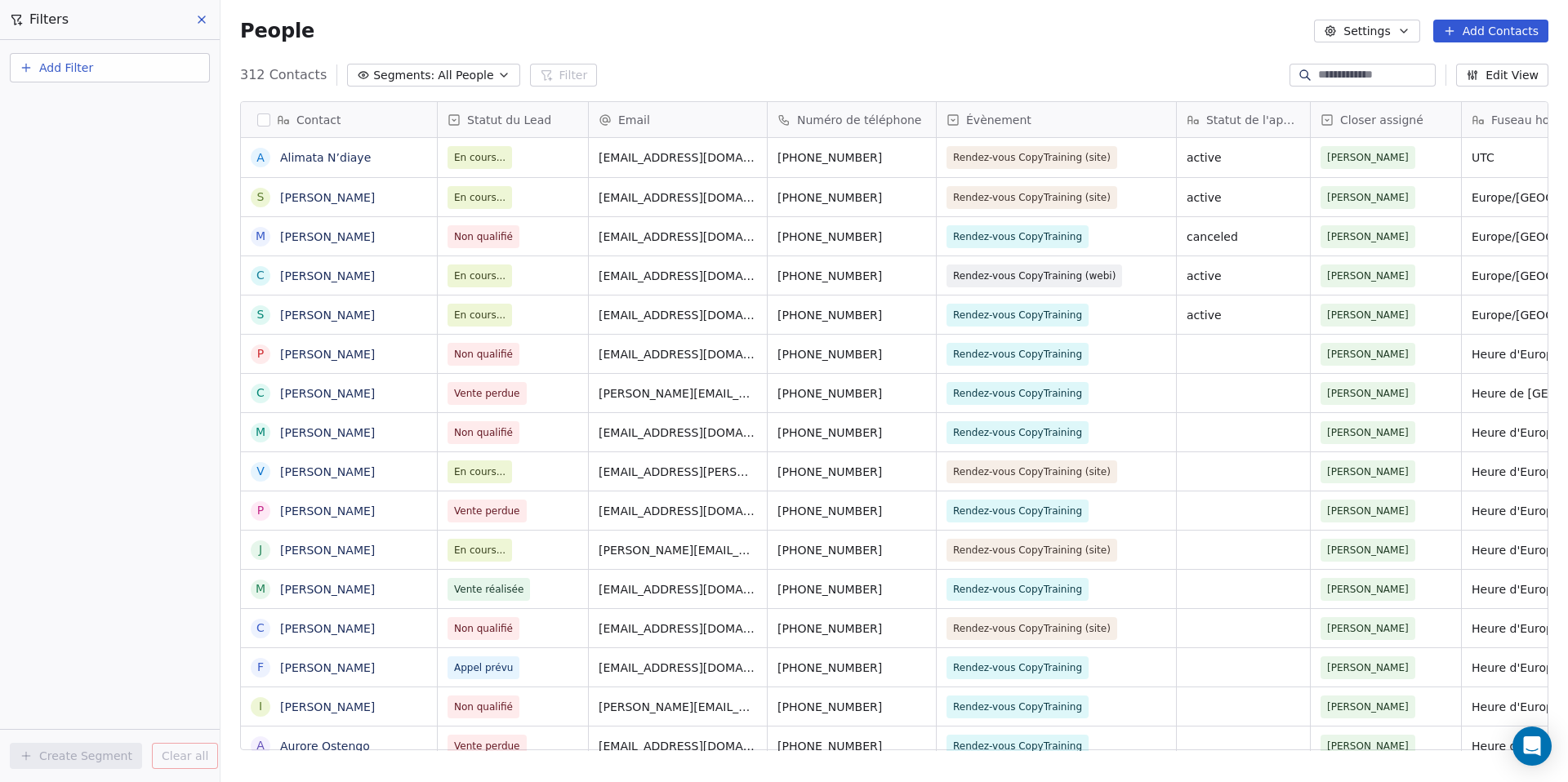
click at [113, 68] on button "Add Filter" at bounding box center [109, 67] width 200 height 29
click at [488, 121] on html "[PERSON_NAME] Contacts People Marketing Workflows Campaigns Sales Pipelines Seq…" at bounding box center [784, 391] width 1568 height 782
click at [445, 121] on div "Statut du Lead" at bounding box center [513, 120] width 150 height 35
click at [867, 40] on html "[PERSON_NAME] Contacts People Marketing Workflows Campaigns Sales Pipelines Seq…" at bounding box center [784, 391] width 1568 height 782
click at [1508, 81] on button "Edit View" at bounding box center [1502, 75] width 93 height 23
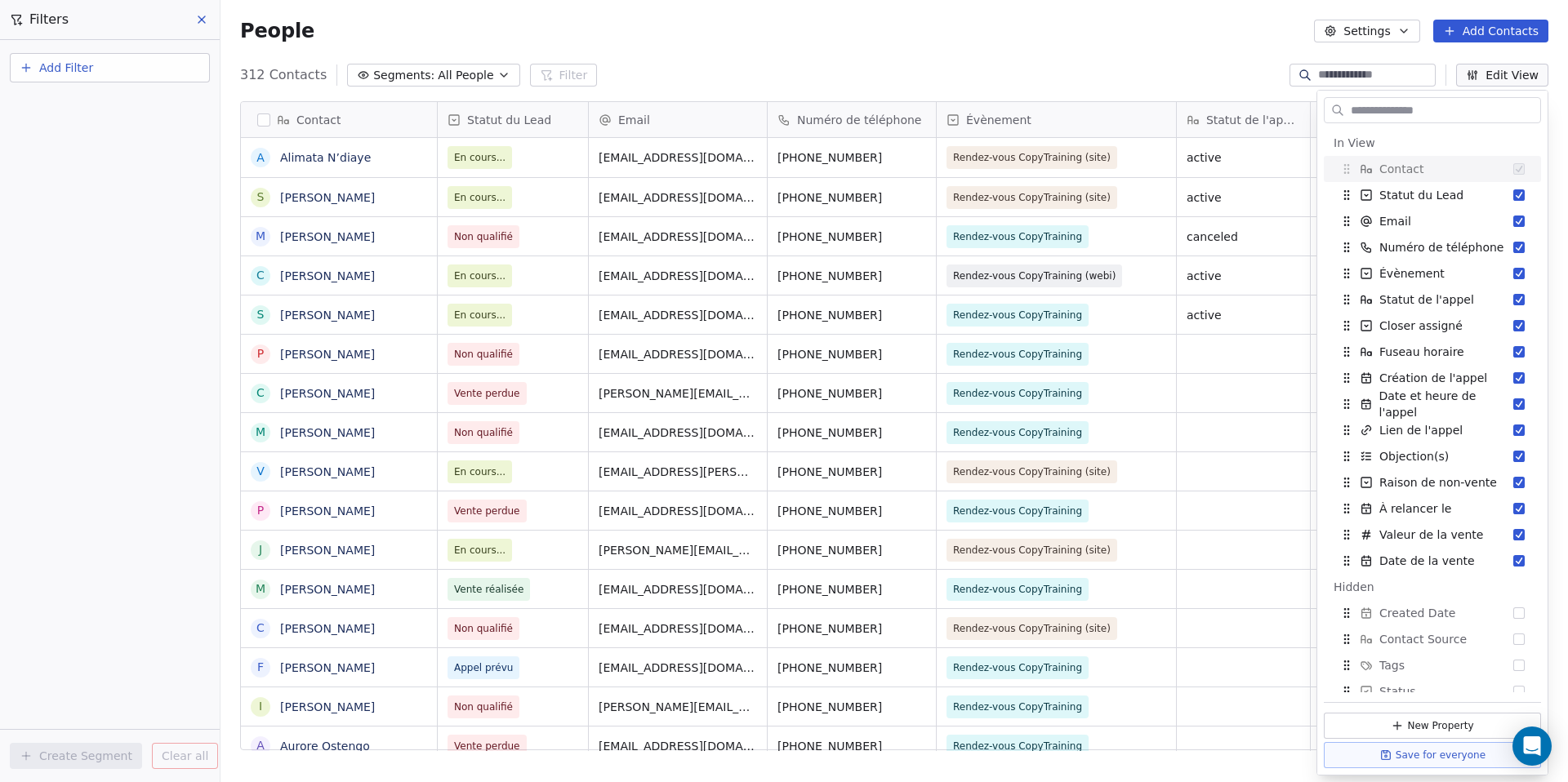
click at [1473, 105] on input "text" at bounding box center [1444, 110] width 193 height 24
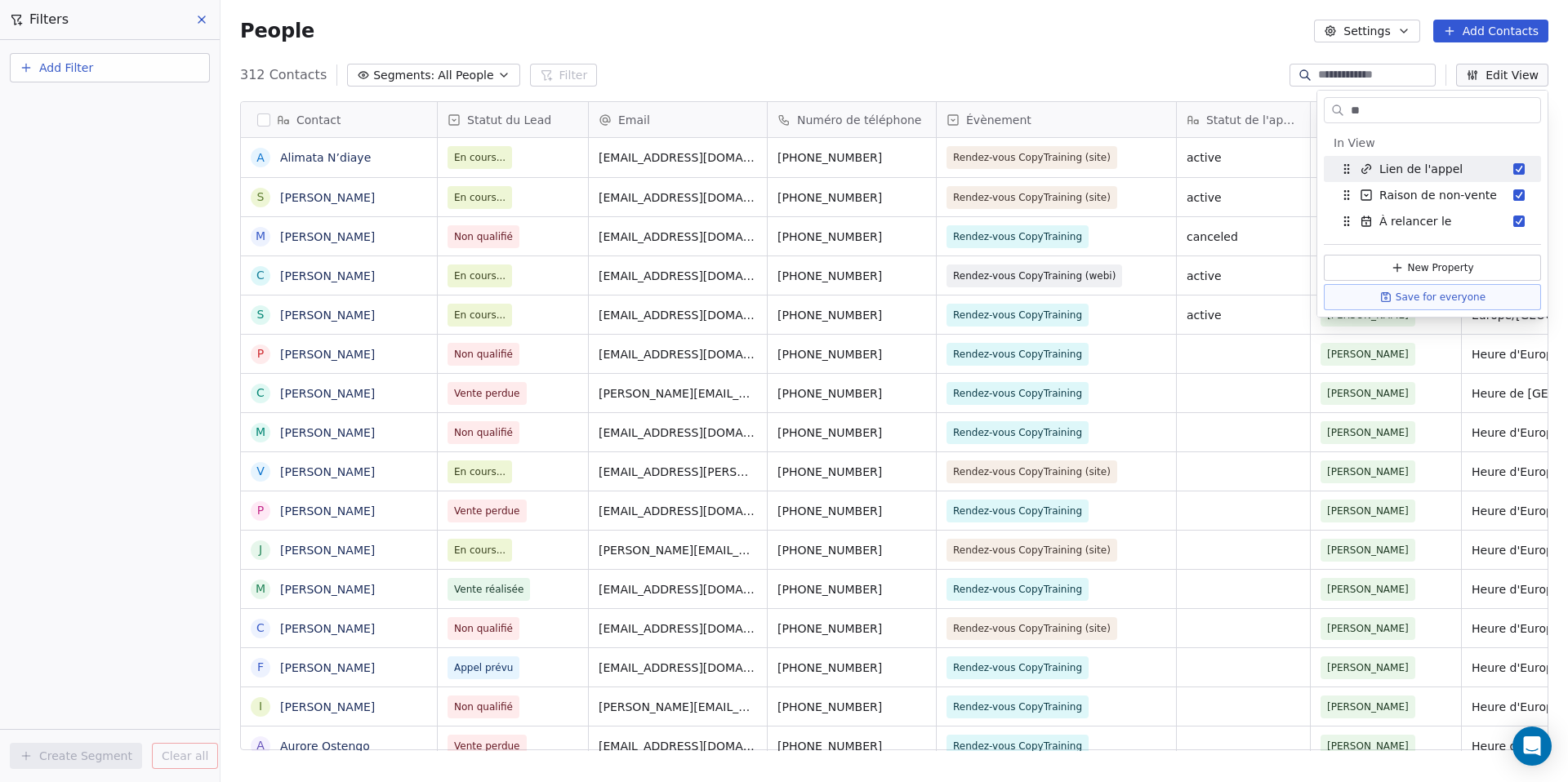
type input "*"
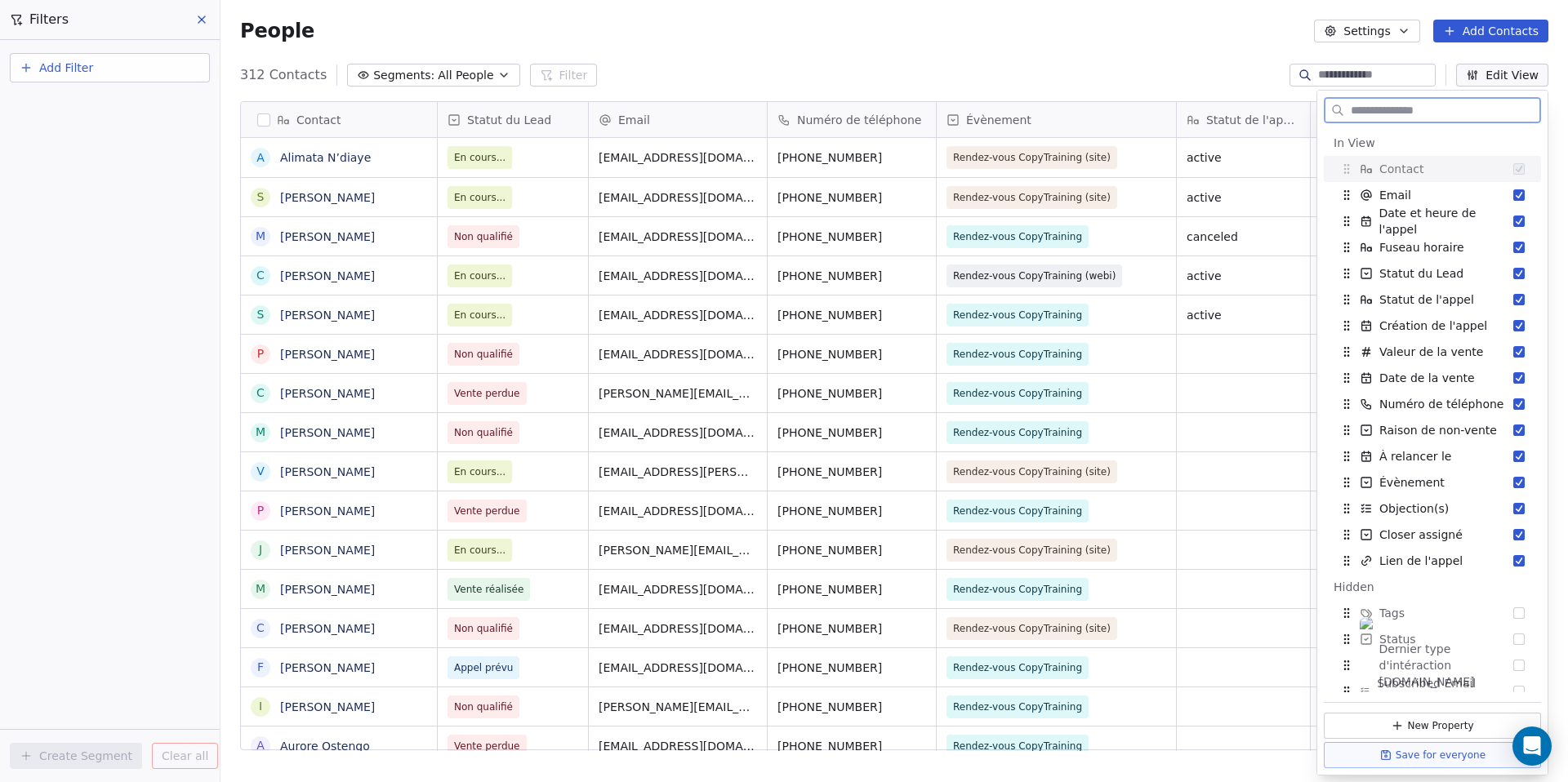
click at [499, 112] on span "Statut du Lead" at bounding box center [508, 120] width 84 height 16
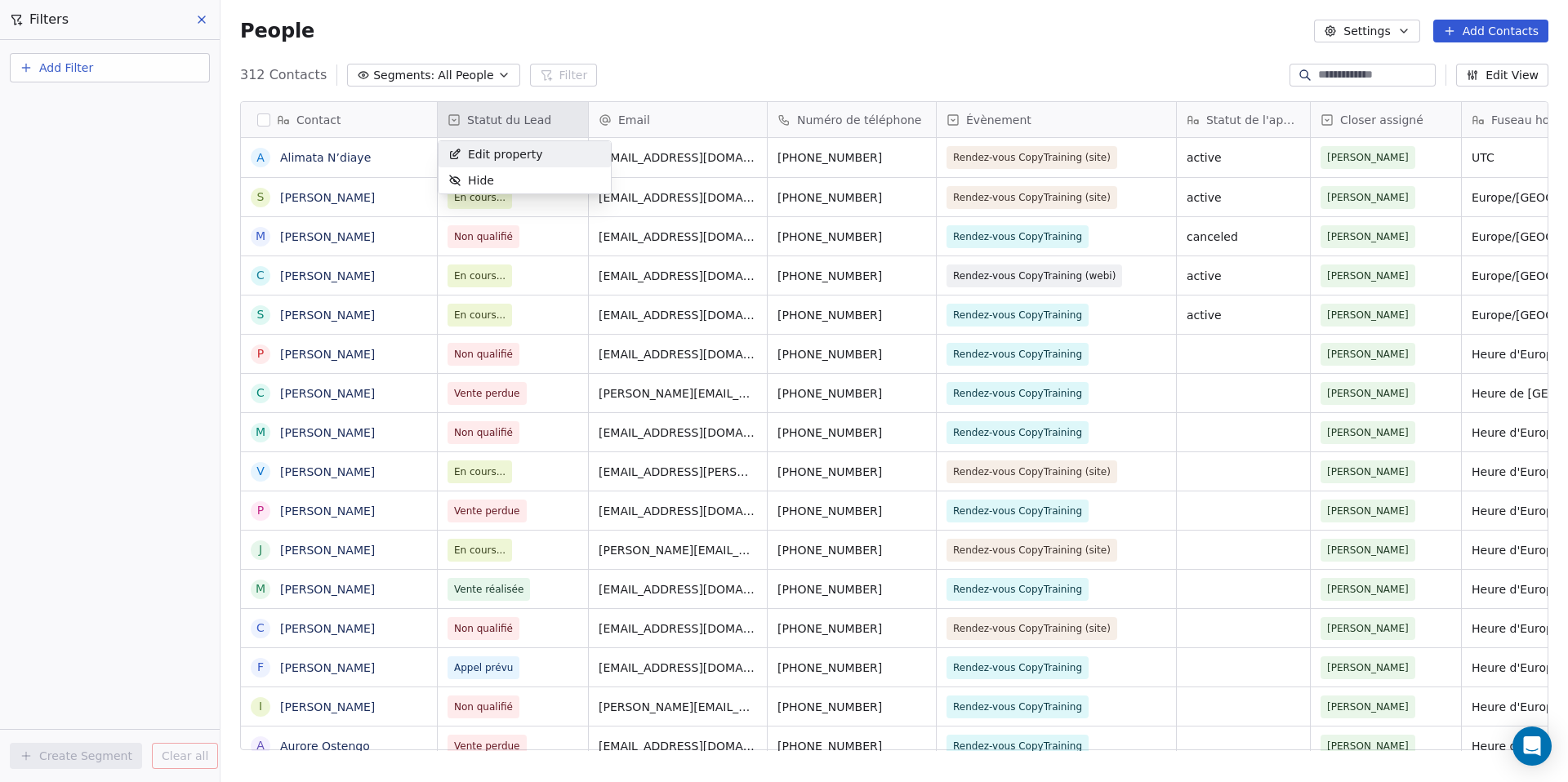
click at [499, 116] on html "[PERSON_NAME] Contacts People Marketing Workflows Campaigns Sales Pipelines Seq…" at bounding box center [784, 391] width 1568 height 782
click at [501, 120] on span "Statut du Lead" at bounding box center [508, 120] width 84 height 16
click at [505, 158] on span "Edit property" at bounding box center [505, 154] width 75 height 16
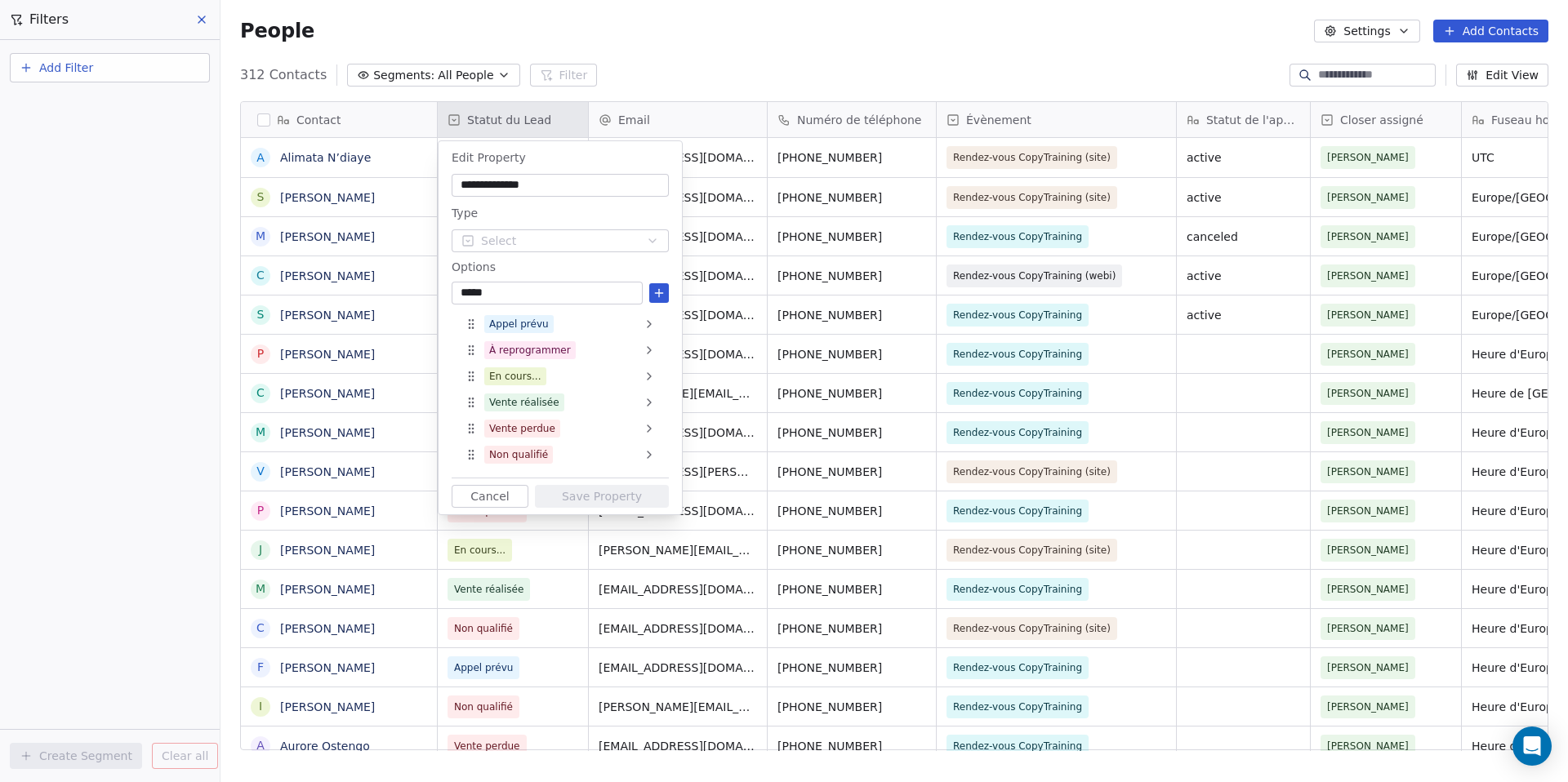
click at [579, 289] on input "*****" at bounding box center [547, 293] width 184 height 16
type input "*****"
click at [654, 291] on icon at bounding box center [660, 293] width 14 height 13
type input "*******"
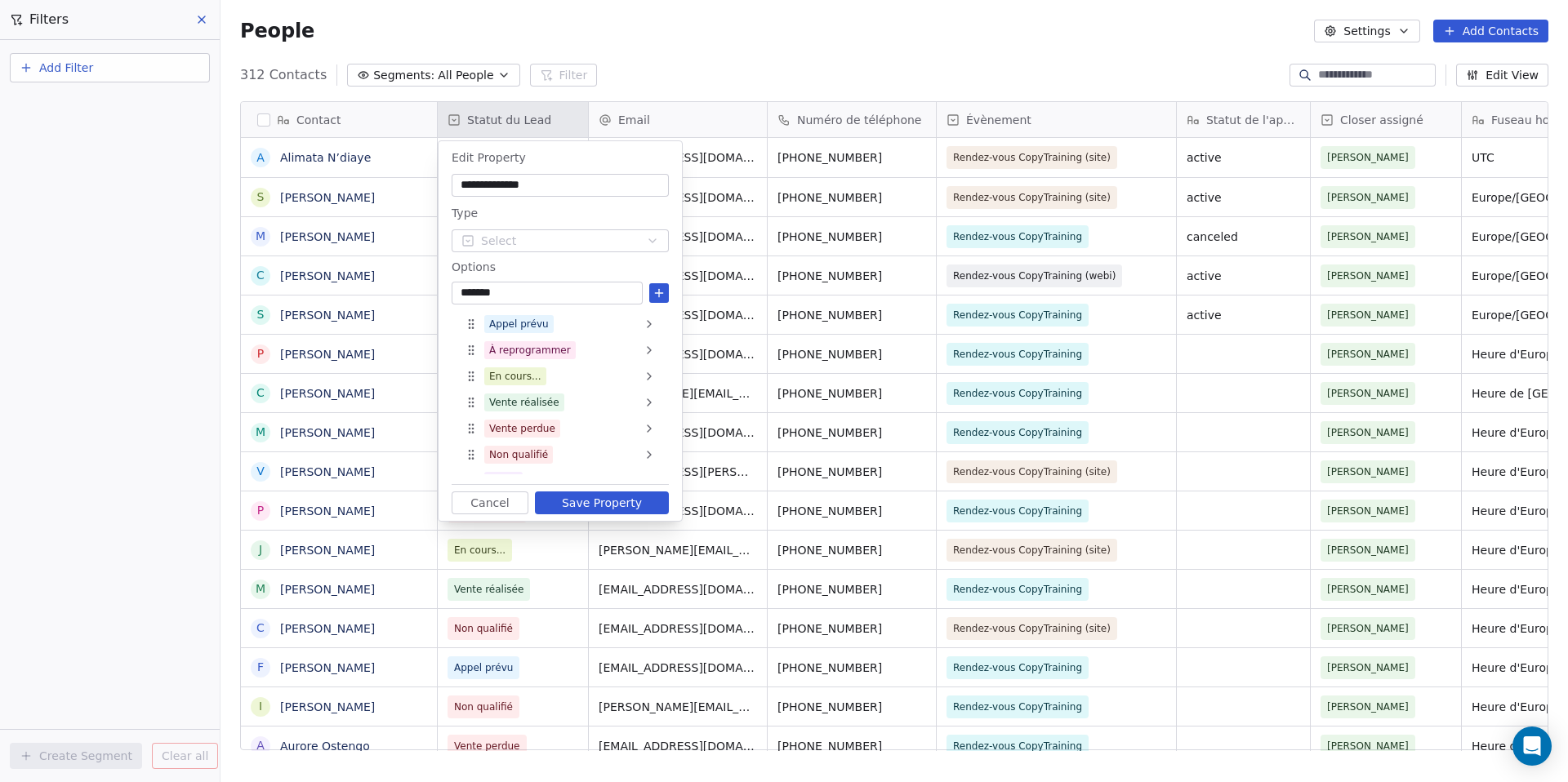
click at [624, 500] on button "Save Property" at bounding box center [602, 503] width 134 height 23
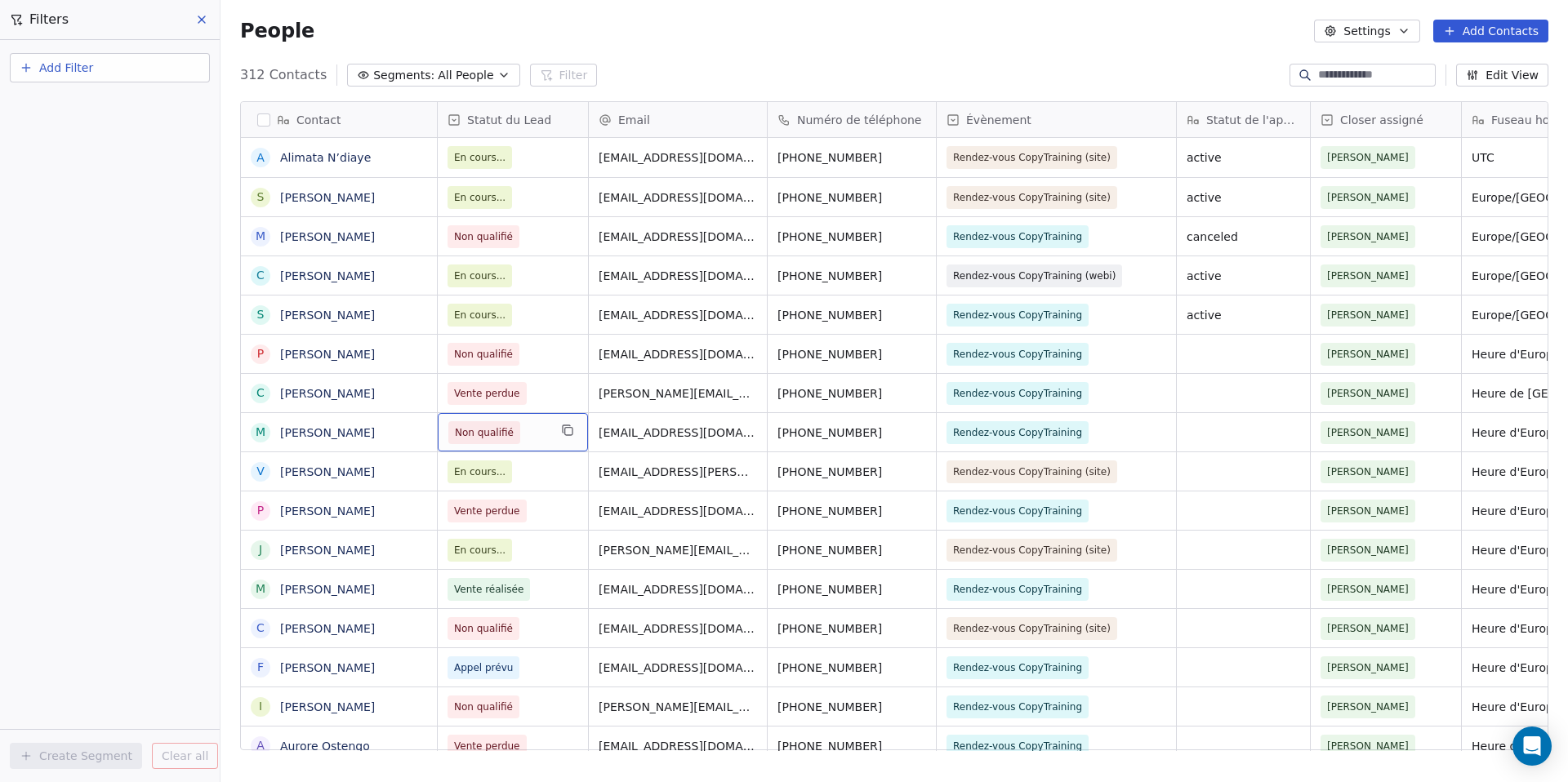
click at [523, 437] on span "Non qualifié" at bounding box center [498, 433] width 99 height 23
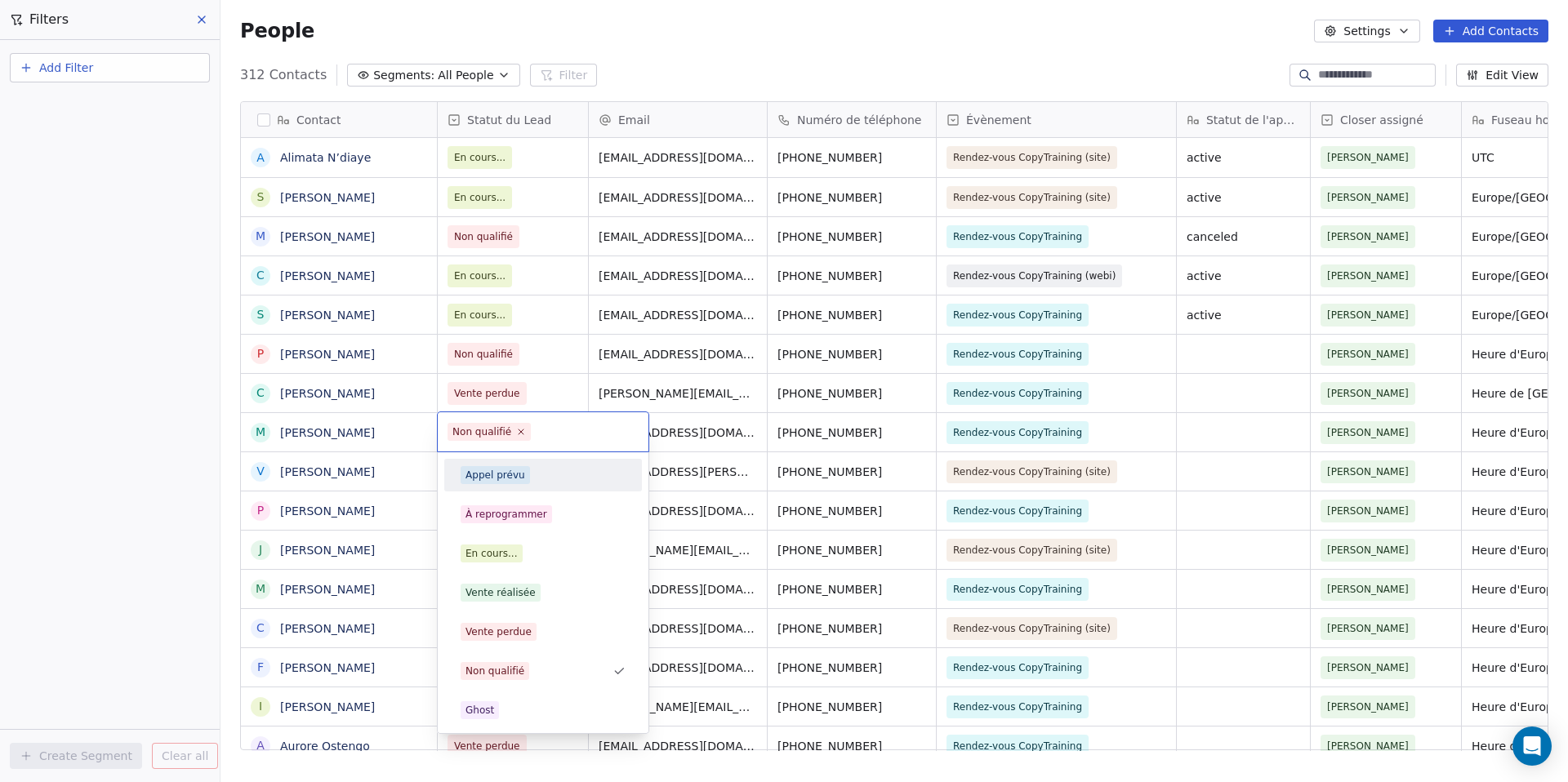
click at [505, 120] on html "[PERSON_NAME] Contacts People Marketing Workflows Campaigns Sales Pipelines Seq…" at bounding box center [784, 391] width 1568 height 782
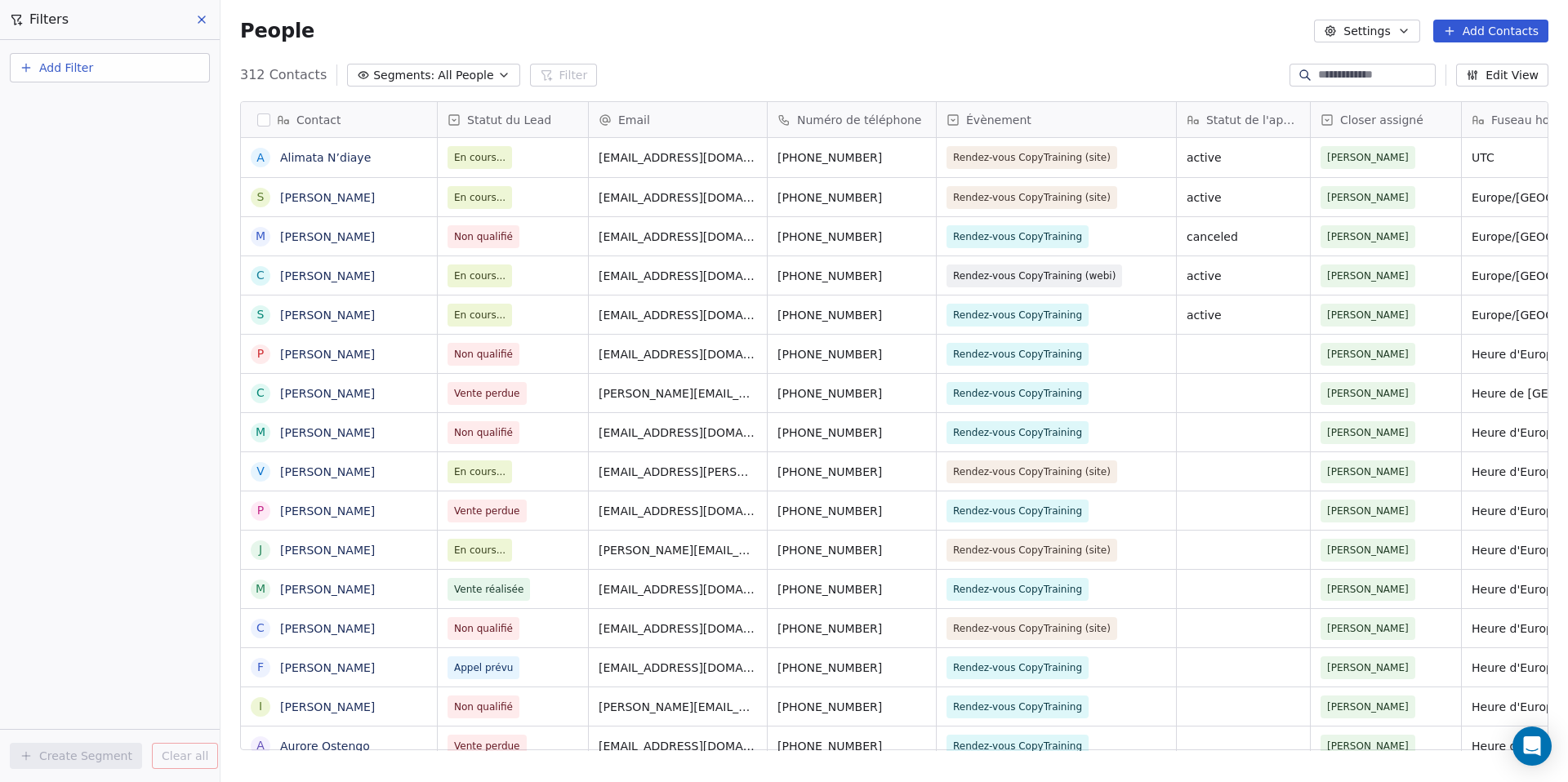
click at [457, 121] on icon at bounding box center [454, 121] width 14 height 13
click at [499, 155] on span "Edit property" at bounding box center [505, 154] width 75 height 16
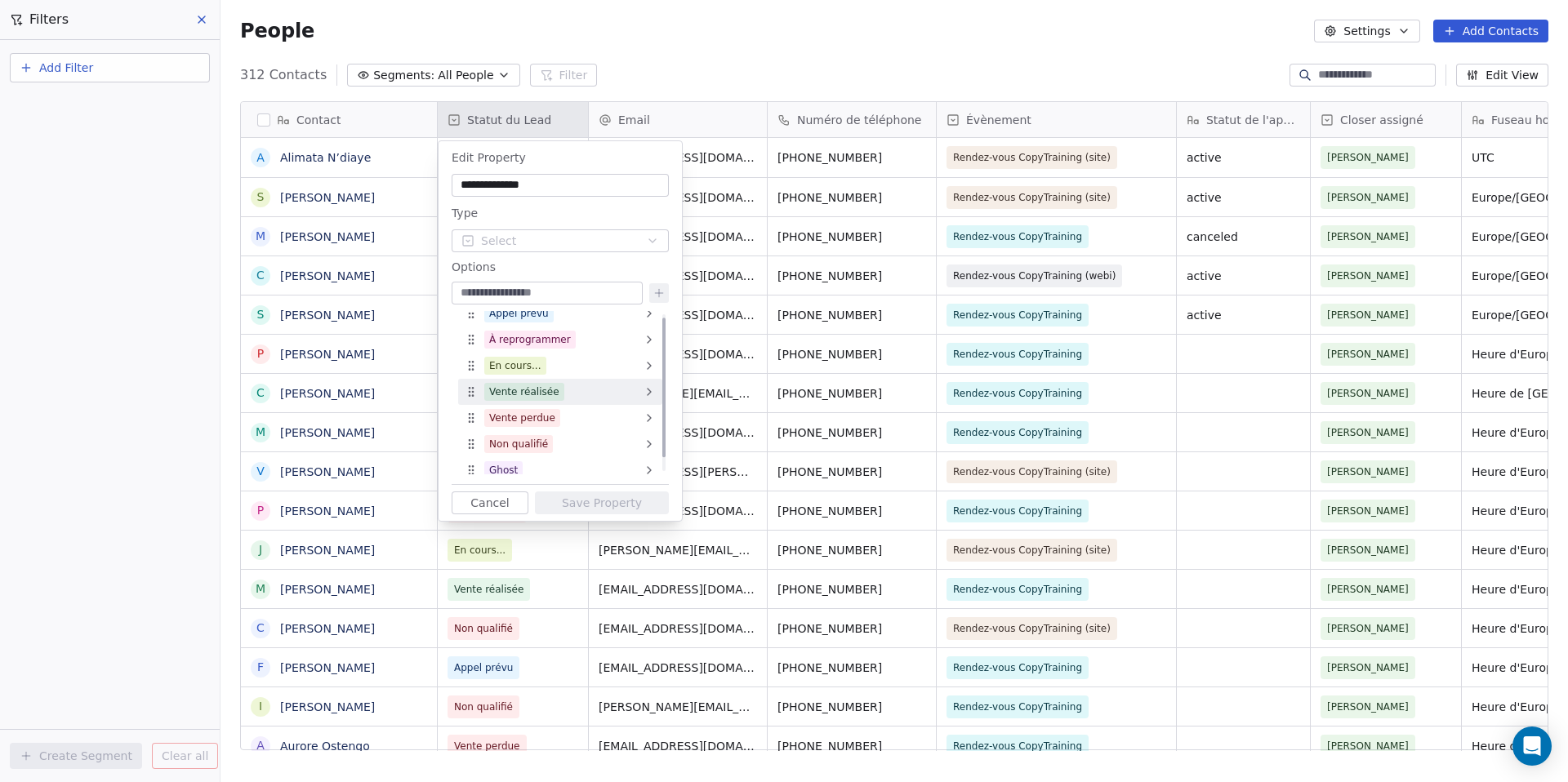
scroll to position [19, 0]
type input "*******"
click at [666, 290] on button at bounding box center [659, 293] width 19 height 19
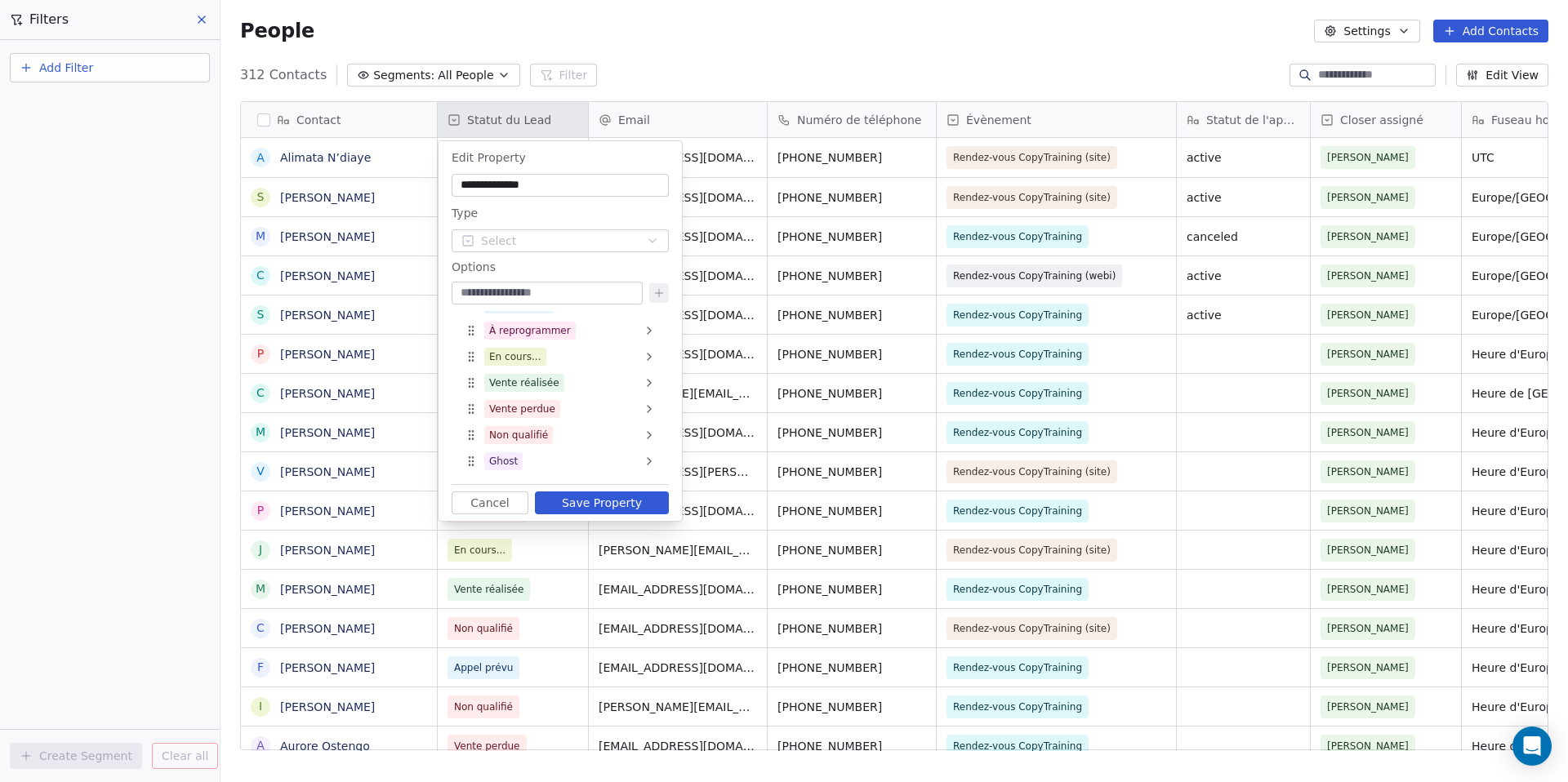
click at [607, 501] on button "Save Property" at bounding box center [602, 503] width 134 height 23
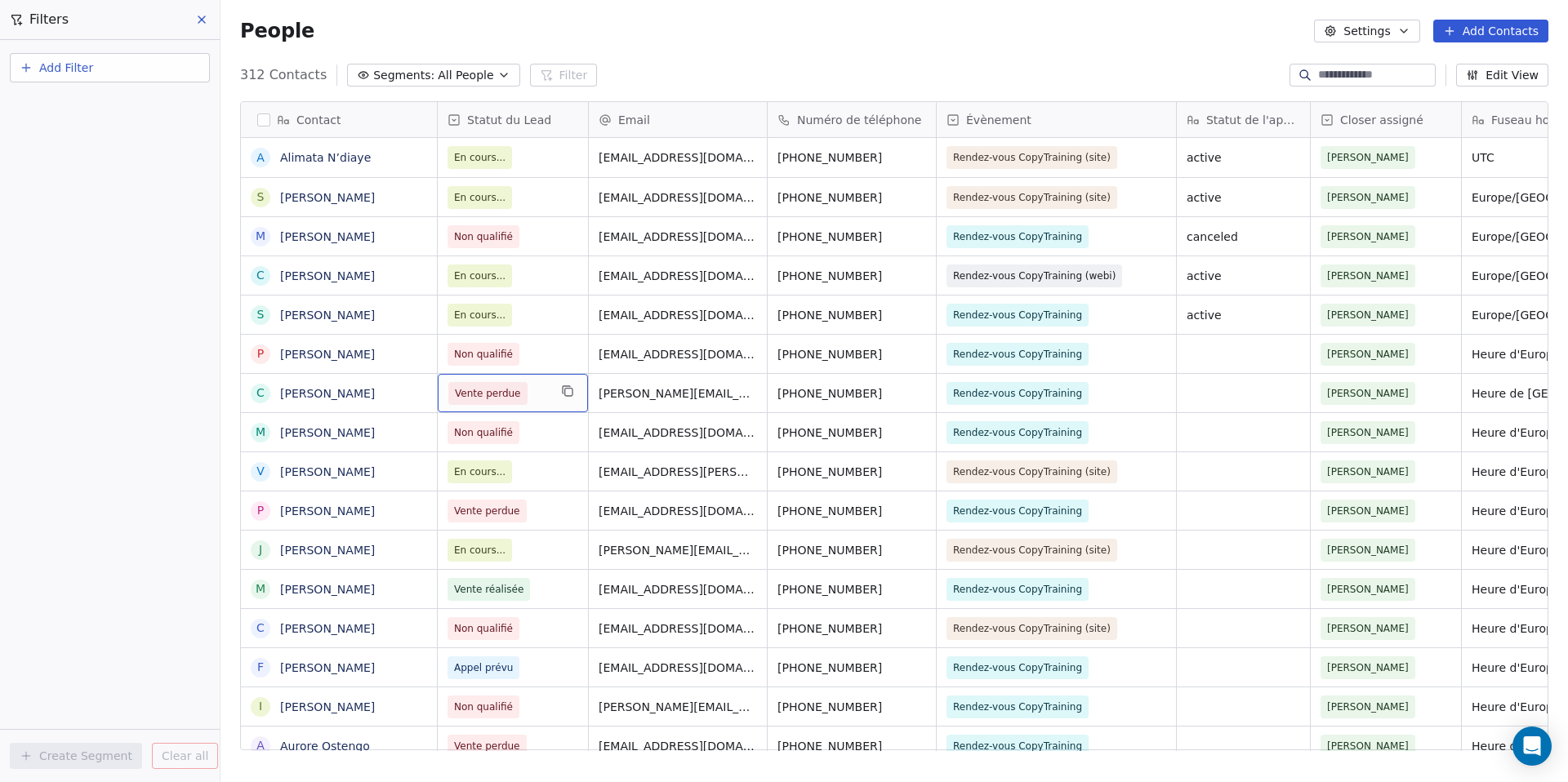
click at [539, 396] on span "Vente perdue" at bounding box center [498, 393] width 99 height 23
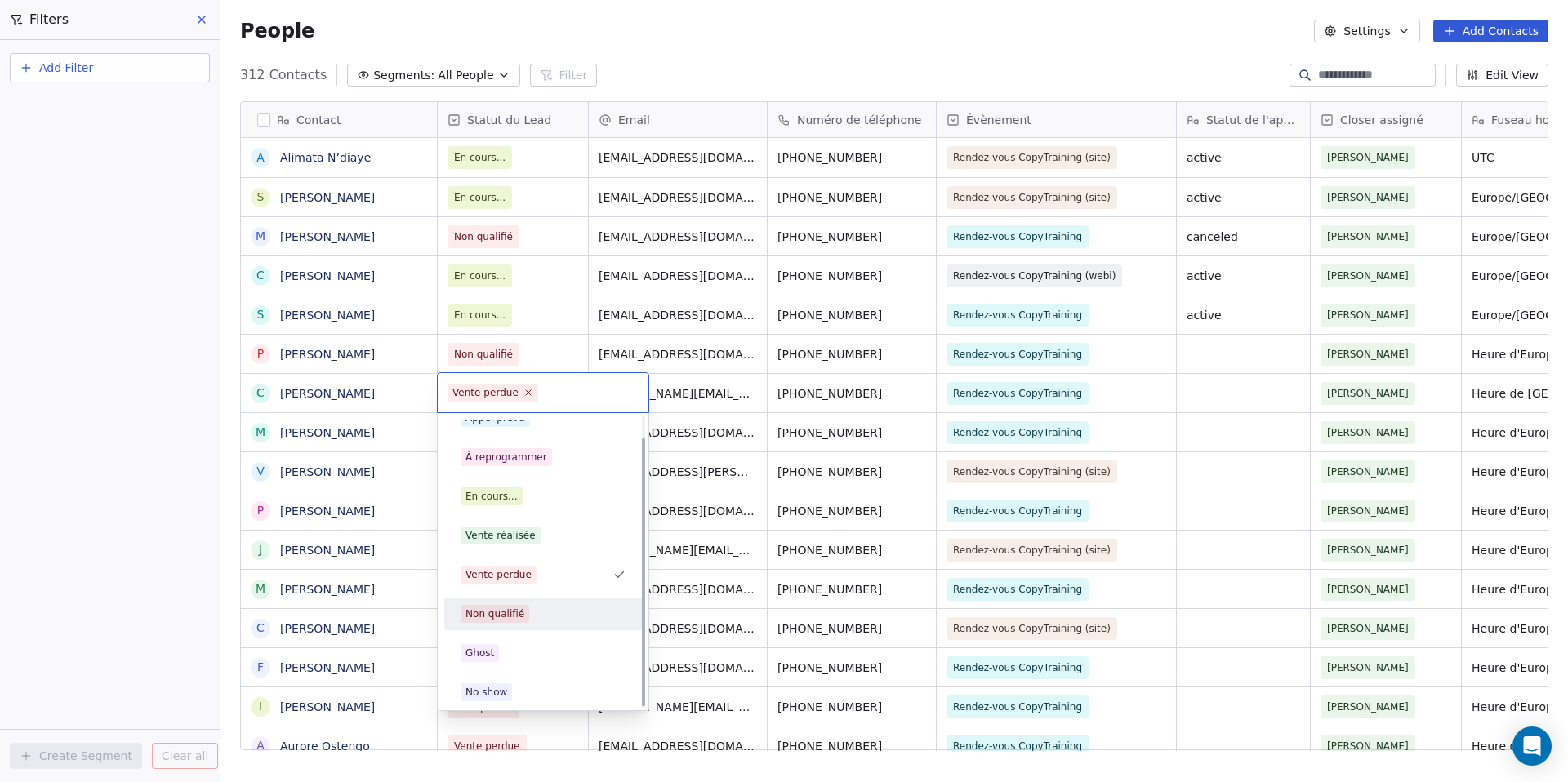
scroll to position [23, 0]
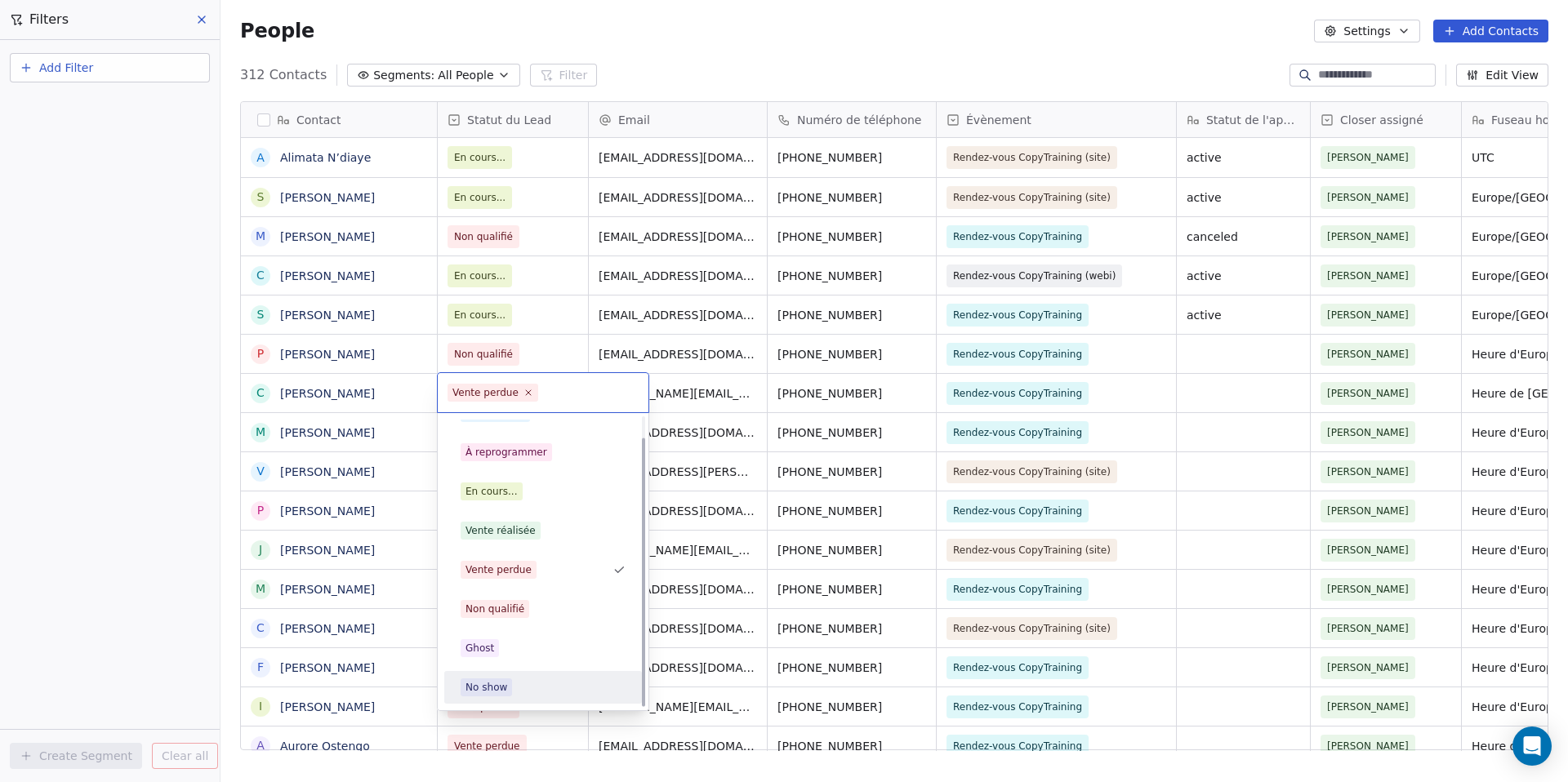
click at [503, 681] on div "No show" at bounding box center [486, 687] width 41 height 14
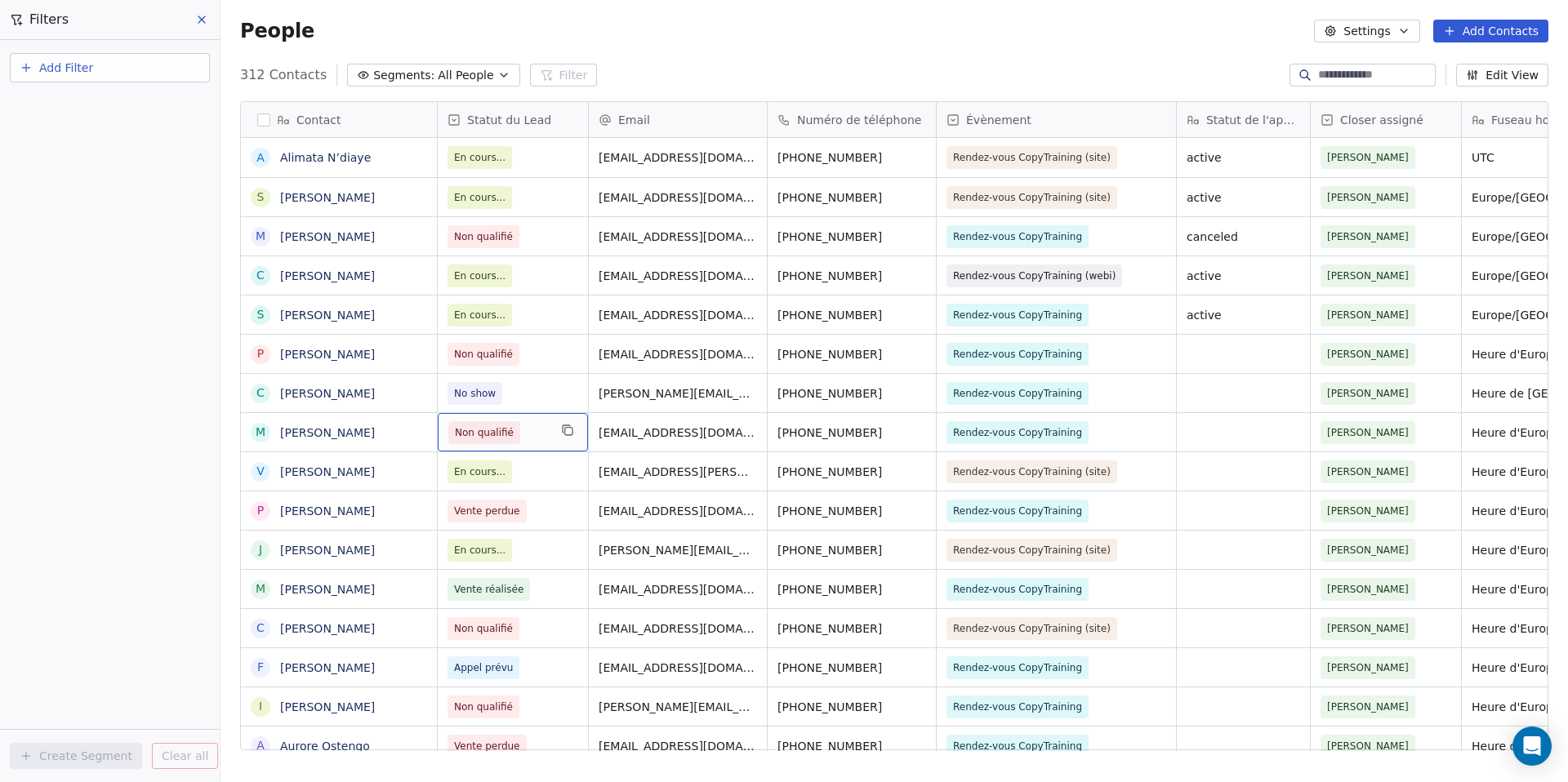
click at [539, 439] on span "Non qualifié" at bounding box center [498, 433] width 99 height 23
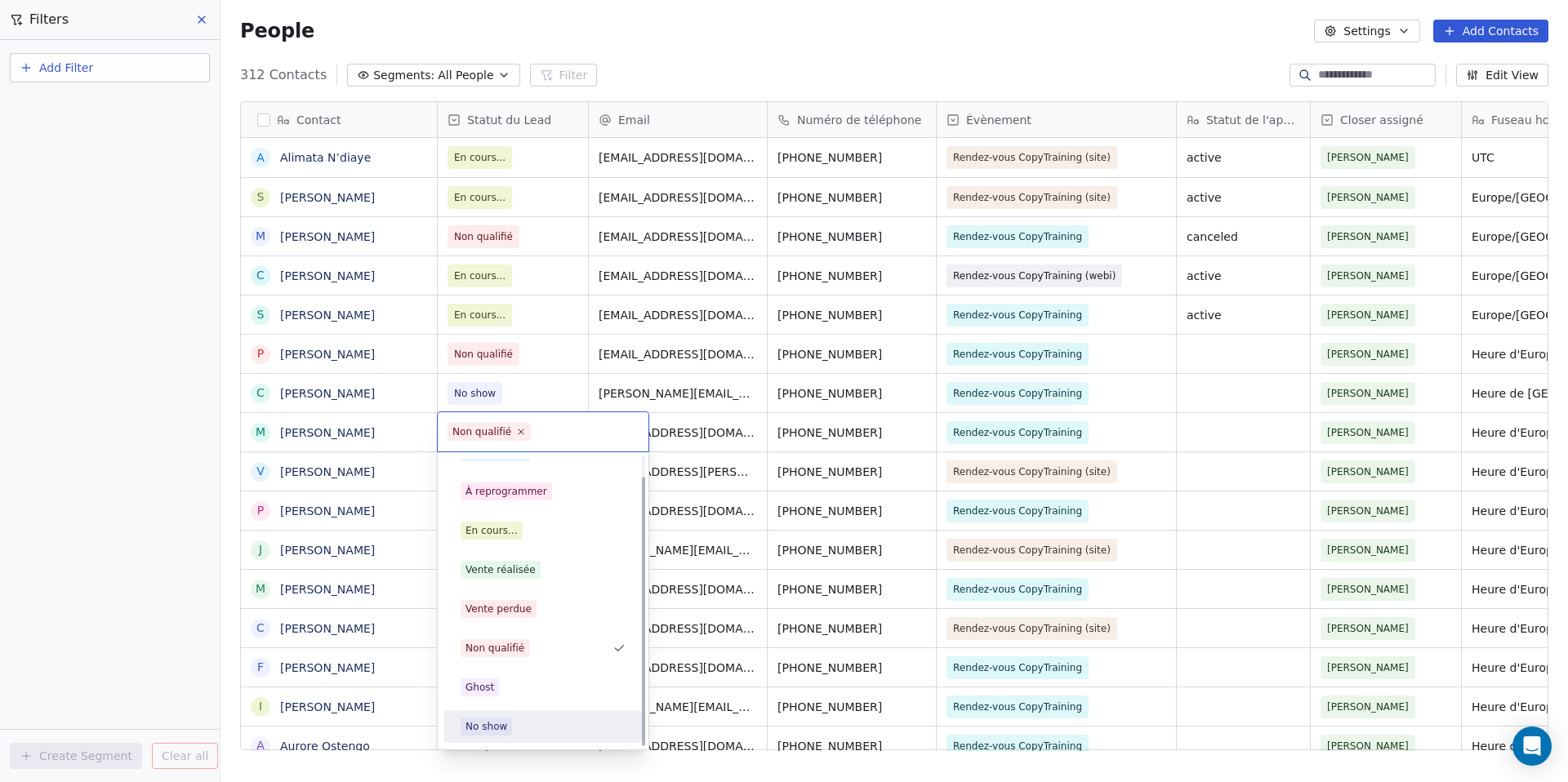
click at [512, 723] on div "No show" at bounding box center [543, 726] width 165 height 18
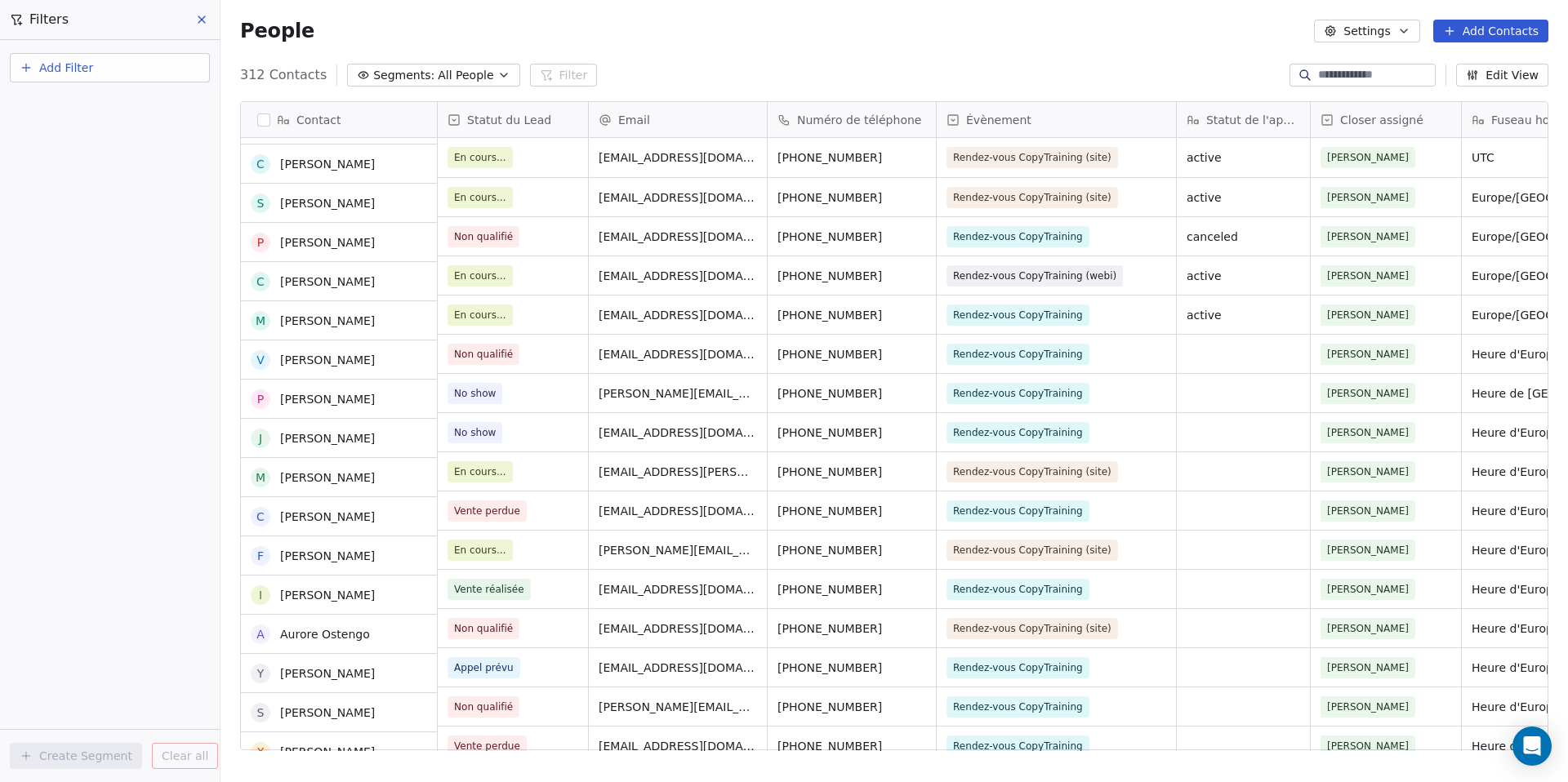
scroll to position [167, 0]
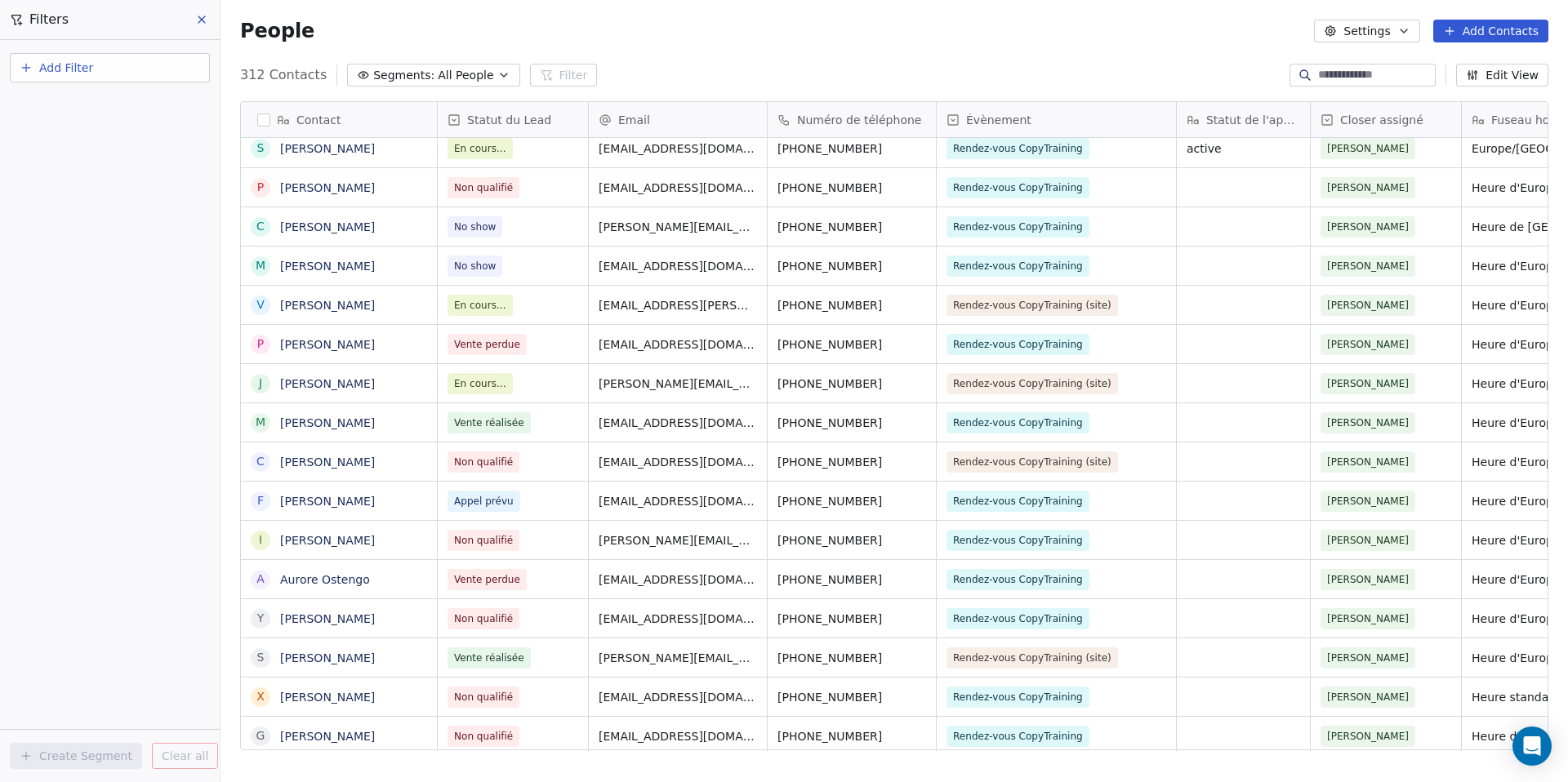
click at [527, 574] on div "Vente perdue" at bounding box center [513, 580] width 150 height 39
click at [525, 576] on div "Vente perdue" at bounding box center [513, 580] width 150 height 39
click at [517, 578] on span "Vente perdue" at bounding box center [487, 580] width 79 height 21
click at [563, 585] on div "Vente perdue" at bounding box center [513, 580] width 150 height 39
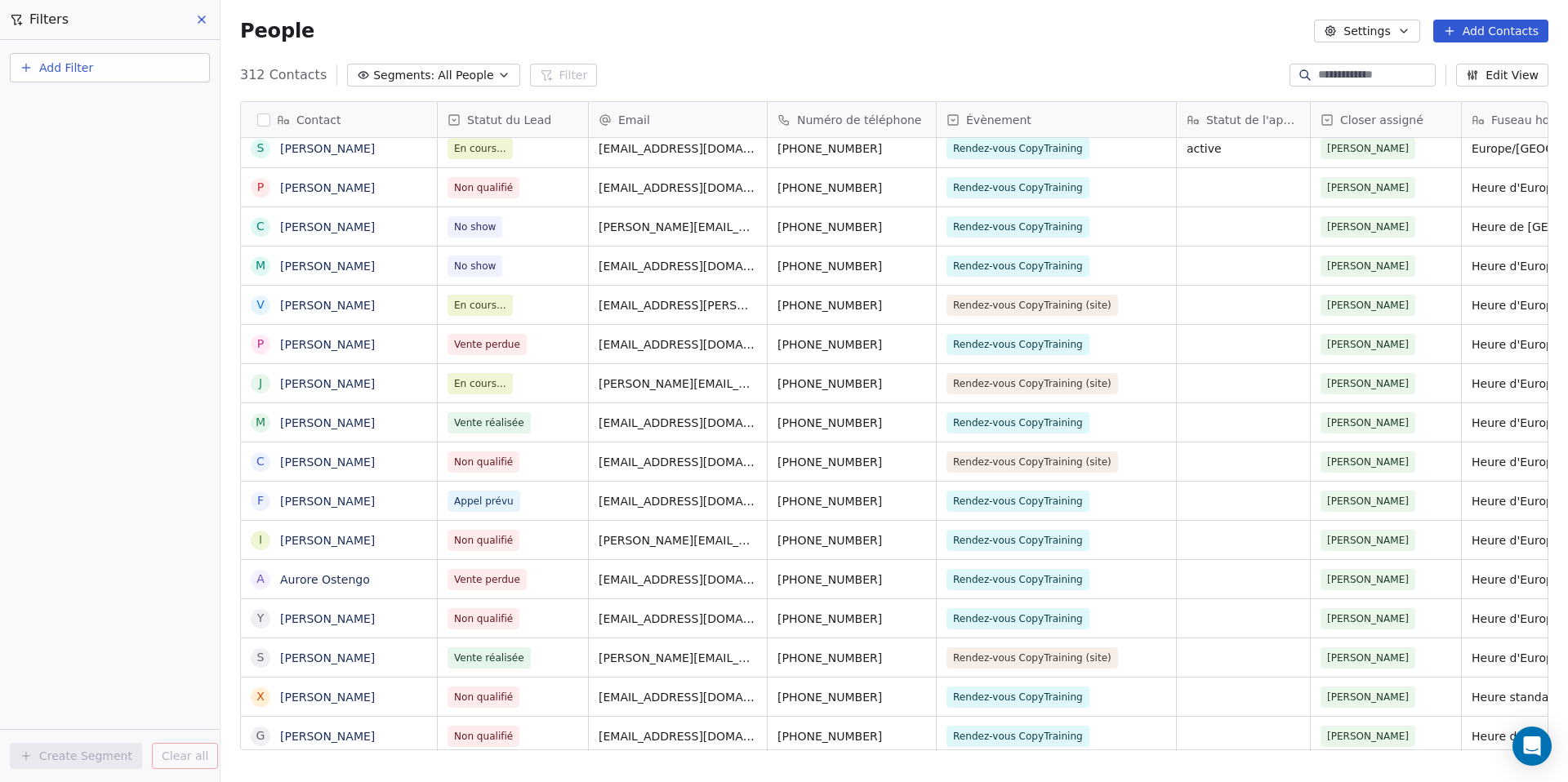
click at [563, 585] on div "Vente perdue" at bounding box center [513, 580] width 150 height 39
click at [566, 578] on div "Vente perdue" at bounding box center [513, 580] width 150 height 39
click at [492, 578] on span "Vente perdue" at bounding box center [487, 580] width 67 height 14
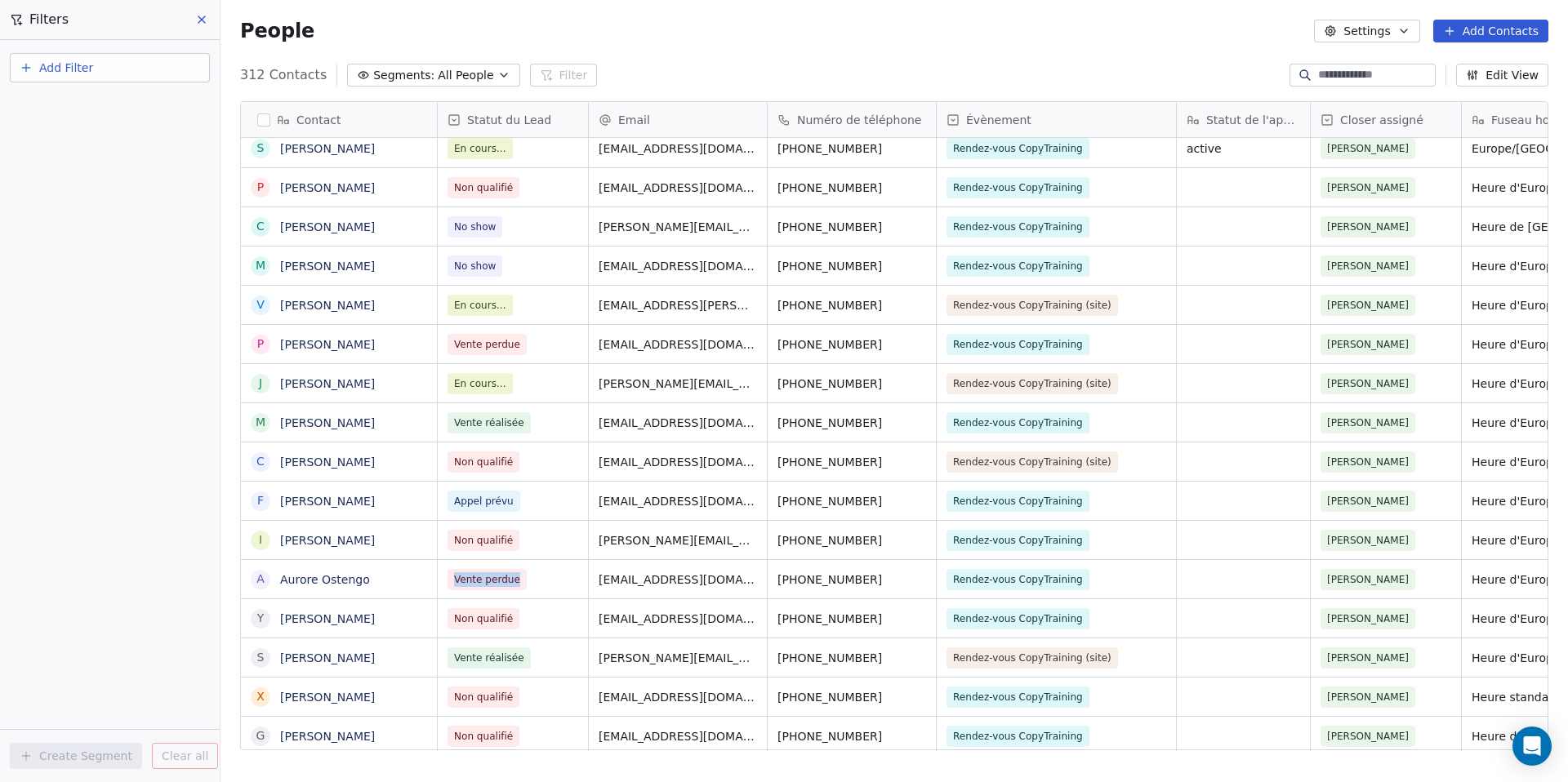
click at [573, 580] on div "Vente perdue" at bounding box center [513, 580] width 150 height 39
click at [541, 583] on div "Vente perdue" at bounding box center [513, 580] width 150 height 39
click at [526, 580] on span "Vente perdue" at bounding box center [498, 580] width 99 height 23
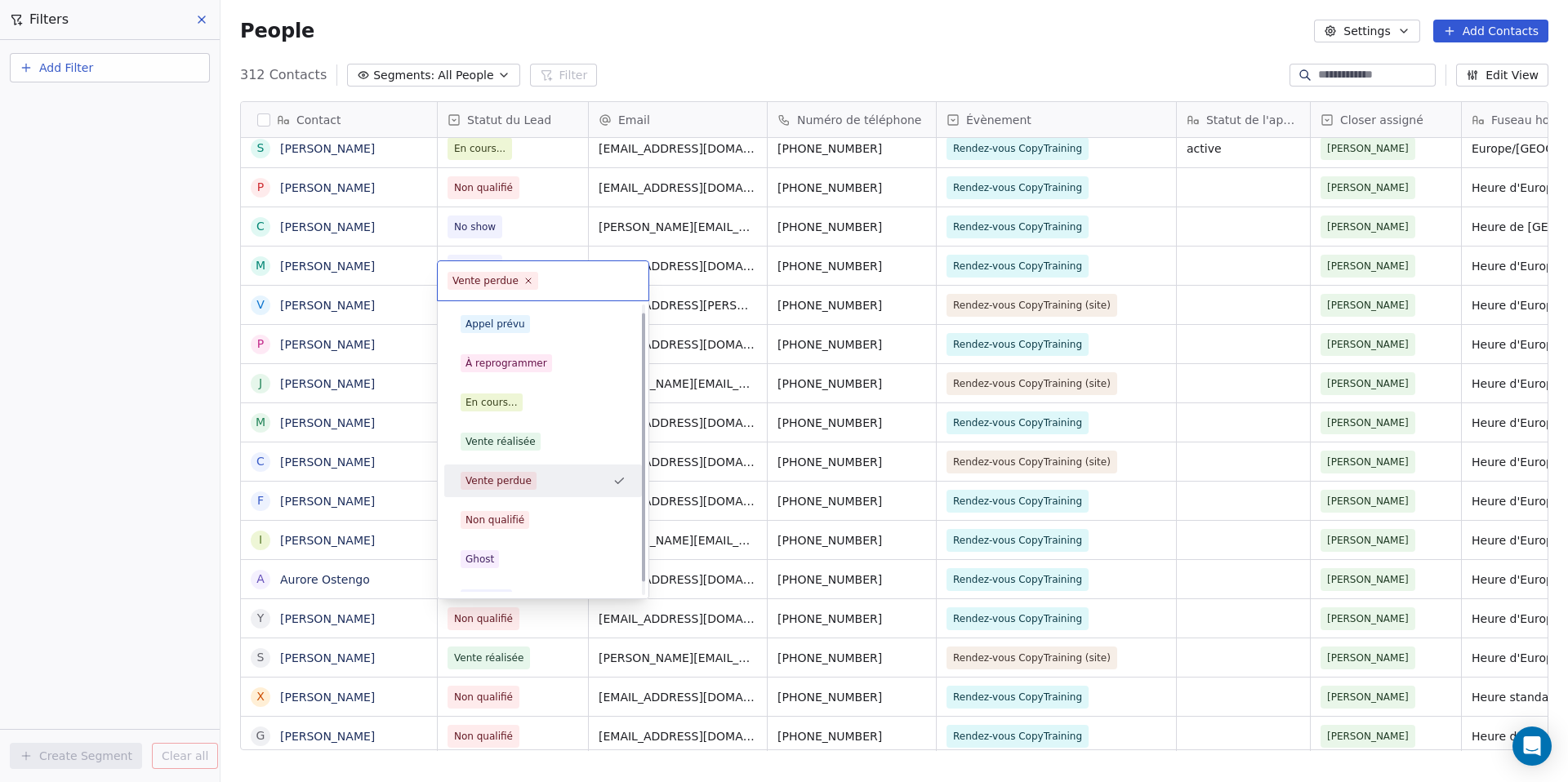
scroll to position [23, 0]
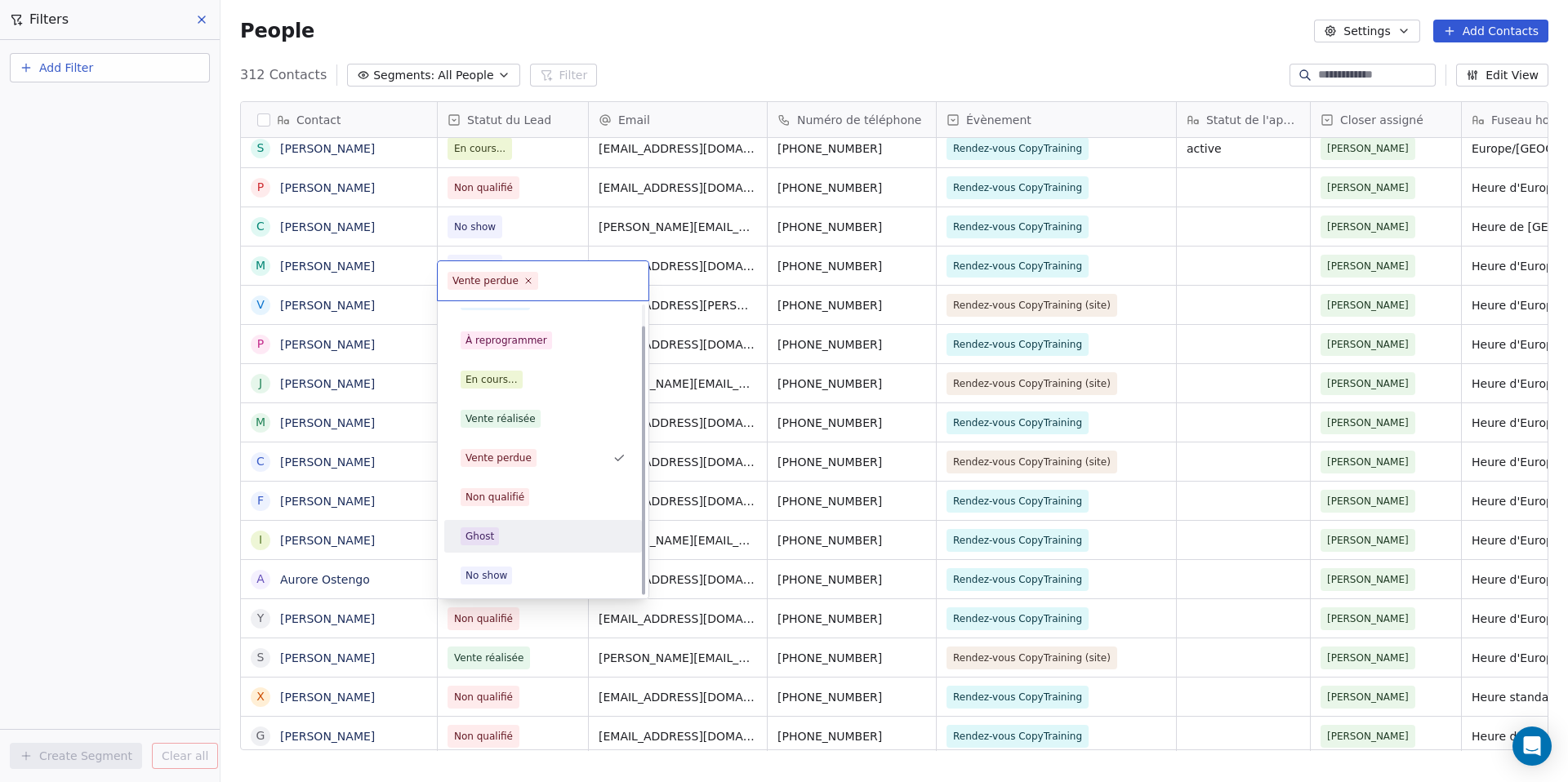
click at [495, 543] on span "Ghost" at bounding box center [480, 536] width 39 height 18
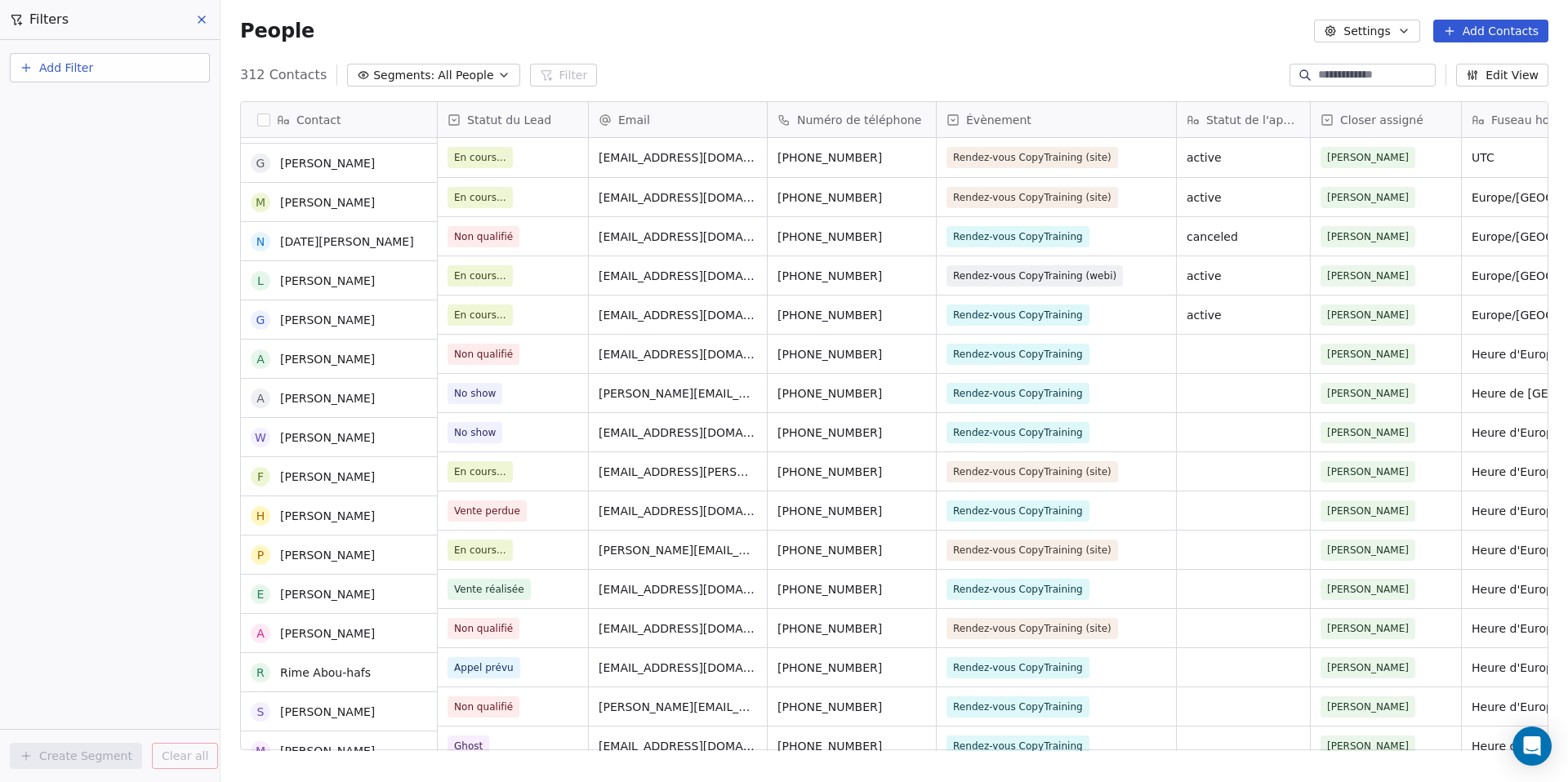
scroll to position [0, 0]
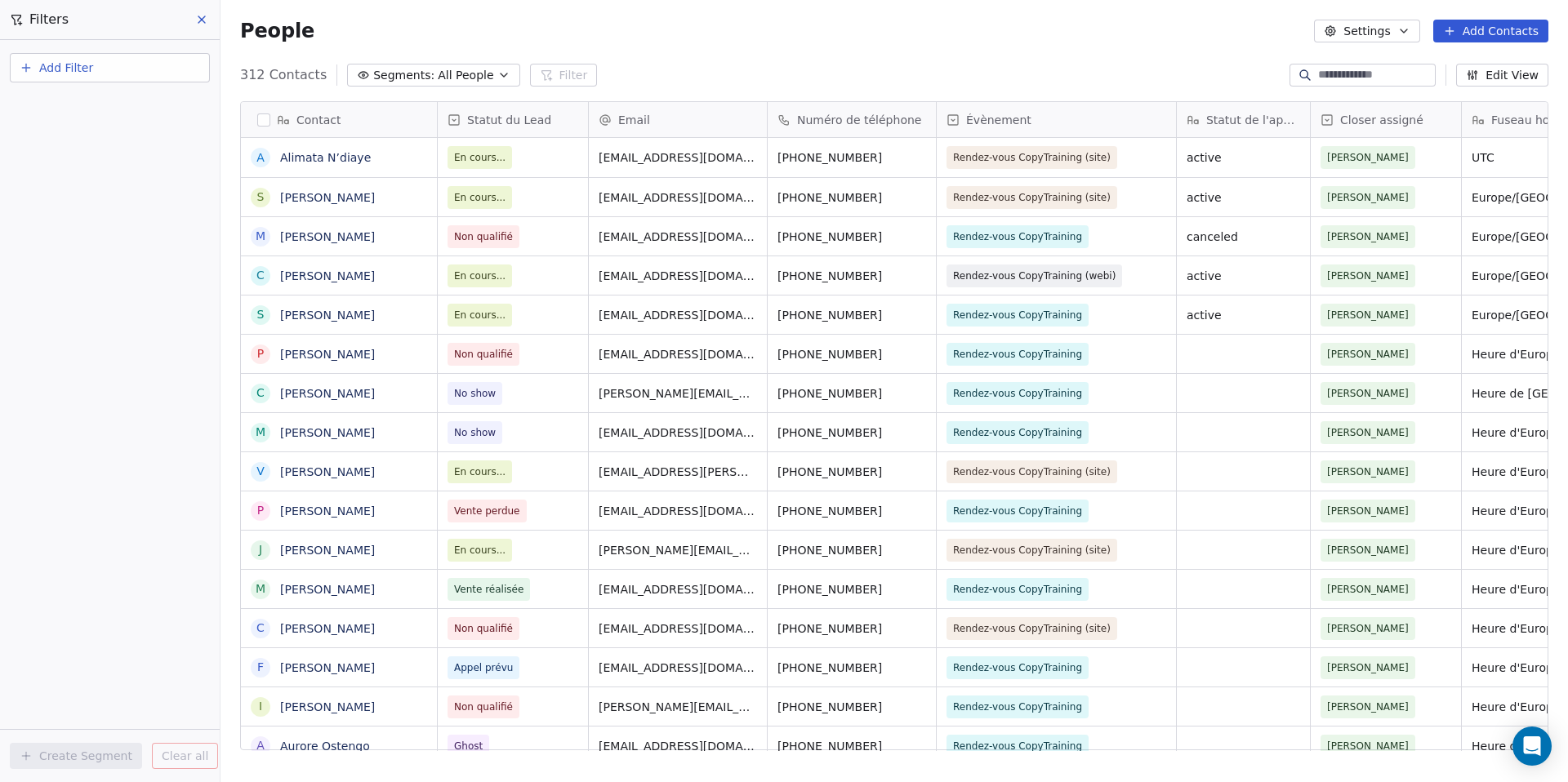
click at [489, 114] on span "Statut du Lead" at bounding box center [508, 120] width 84 height 16
click at [486, 171] on div "Hide" at bounding box center [472, 180] width 66 height 26
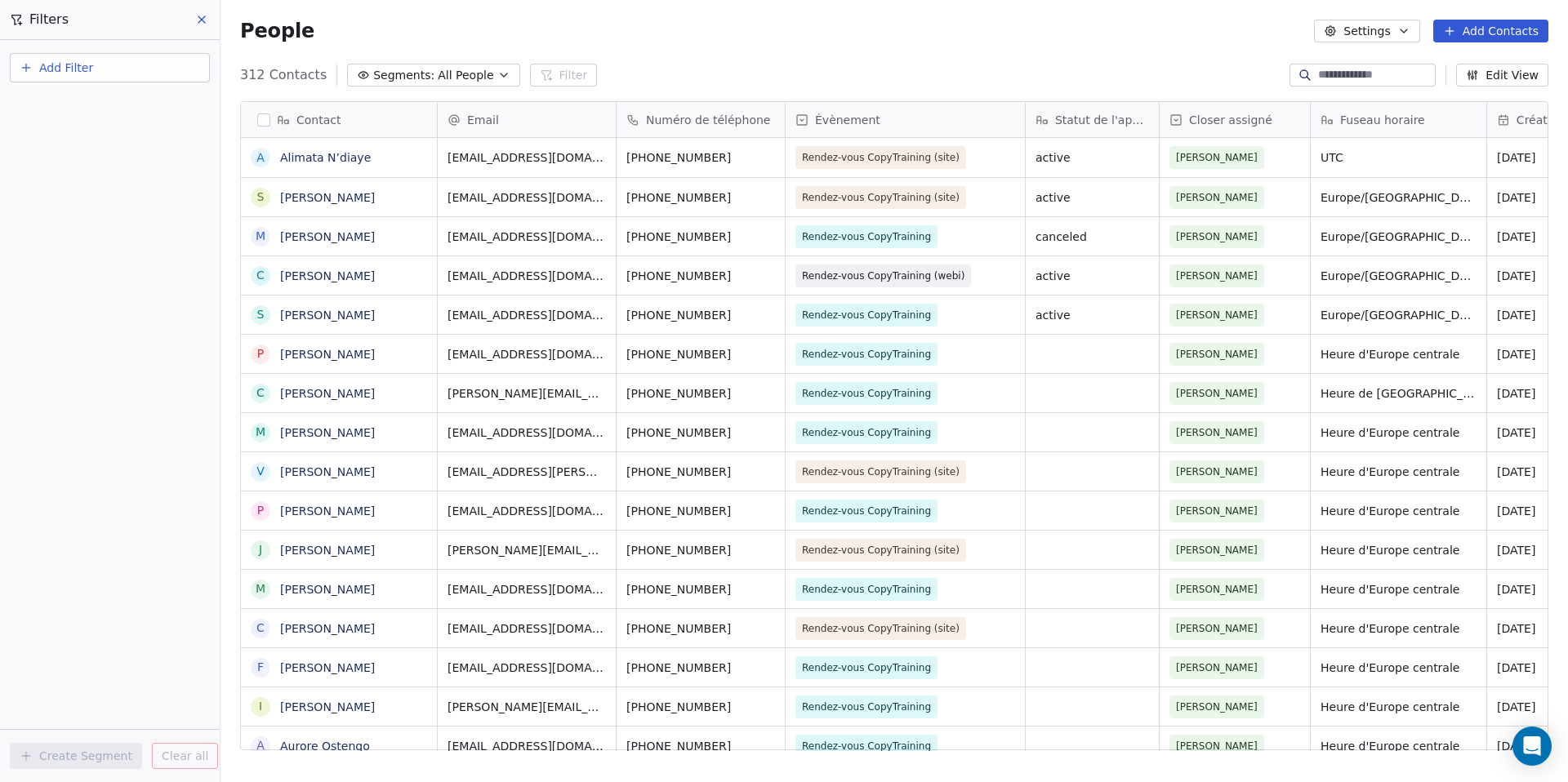
click at [482, 77] on button "Segments: All People" at bounding box center [433, 75] width 173 height 23
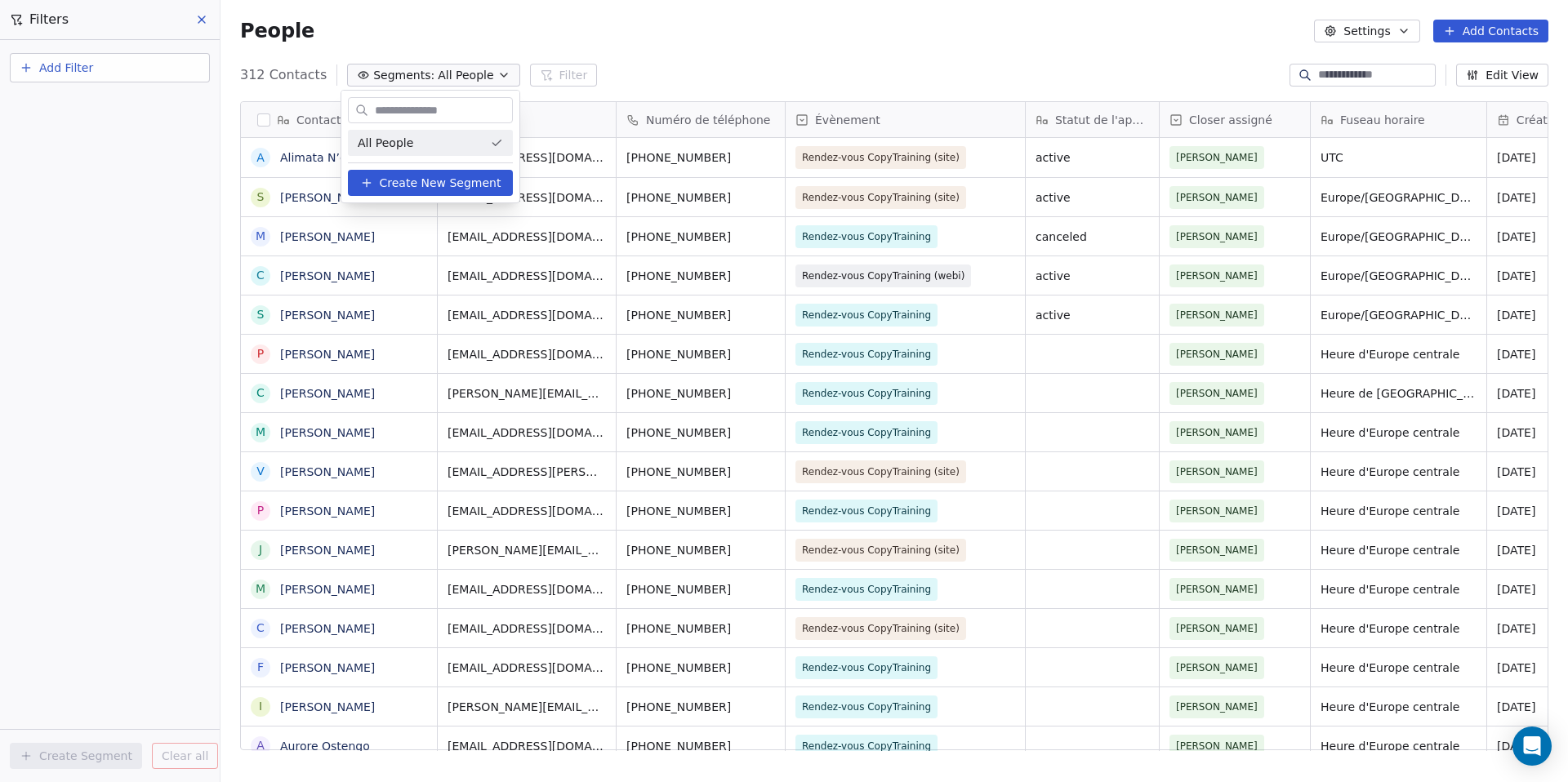
click at [651, 88] on html "[PERSON_NAME] Contacts People Marketing Workflows Campaigns Sales Pipelines Seq…" at bounding box center [784, 391] width 1568 height 782
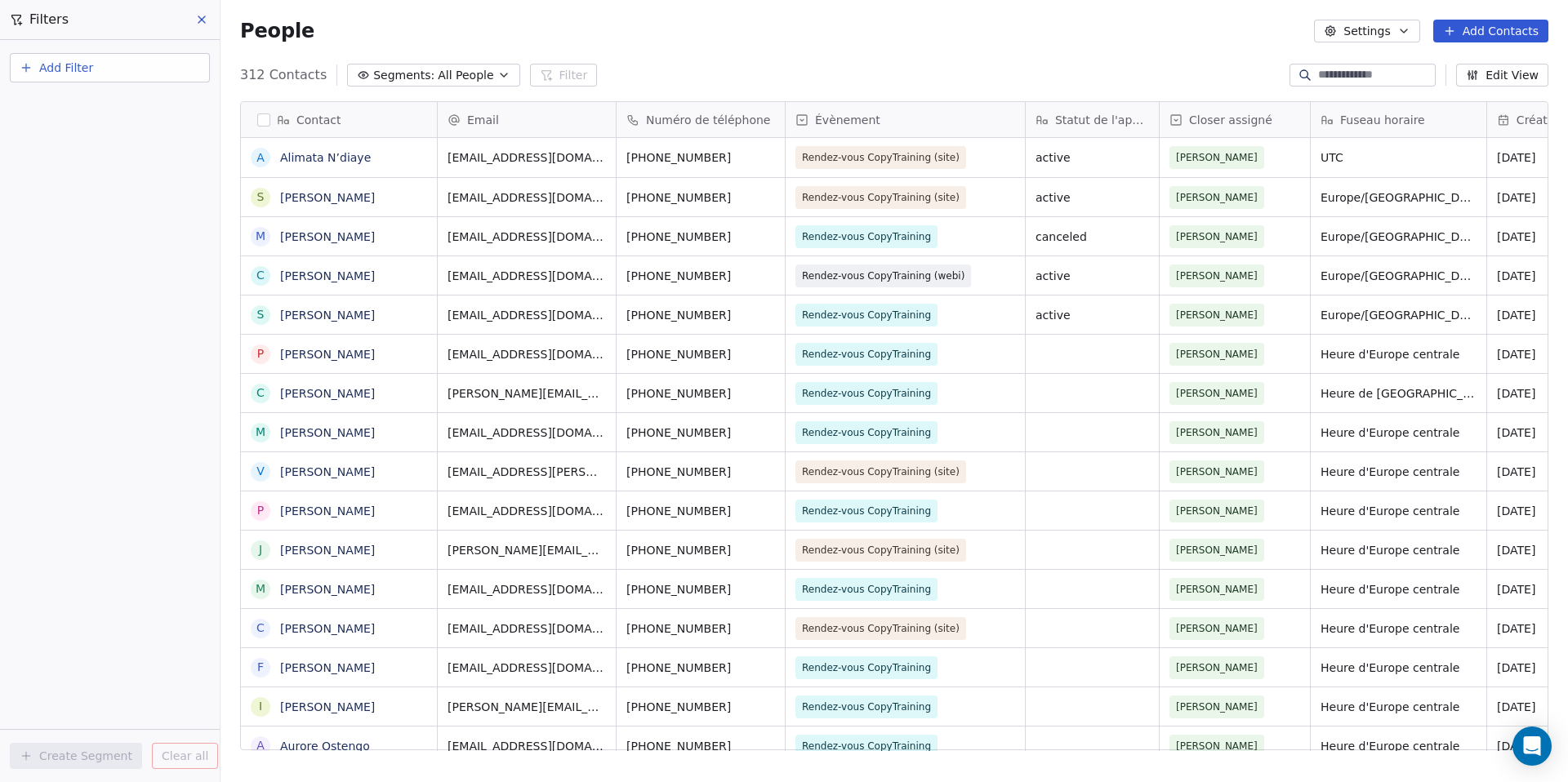
click at [591, 120] on div "Email" at bounding box center [525, 120] width 155 height 16
click at [887, 66] on html "[PERSON_NAME] Contacts People Marketing Workflows Campaigns Sales Pipelines Seq…" at bounding box center [784, 391] width 1568 height 782
click at [1481, 79] on button "Edit View" at bounding box center [1502, 75] width 93 height 23
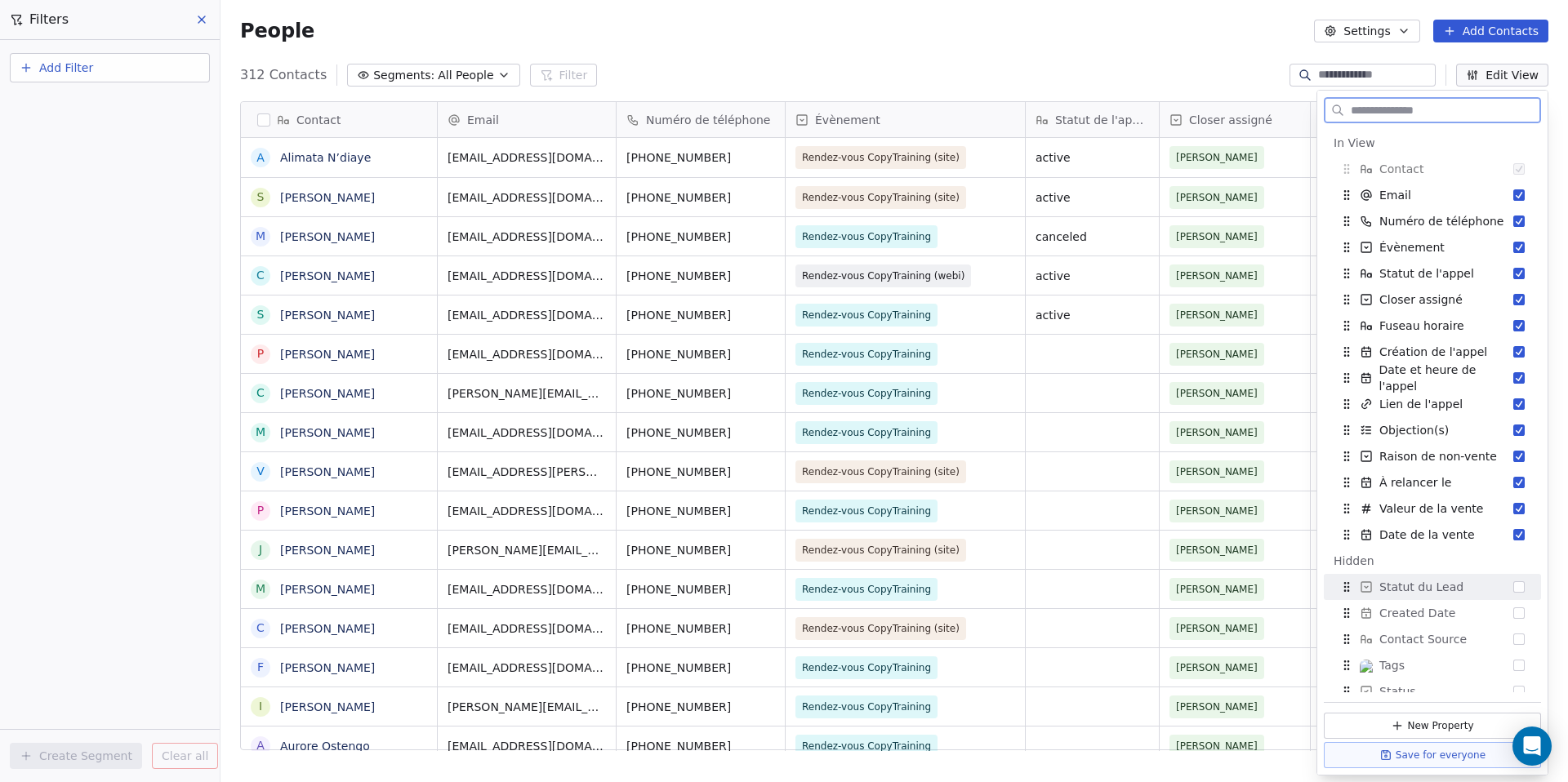
click at [1513, 581] on button "Suggestions" at bounding box center [1519, 587] width 12 height 12
click at [1513, 249] on button "Suggestions" at bounding box center [1519, 248] width 12 height 12
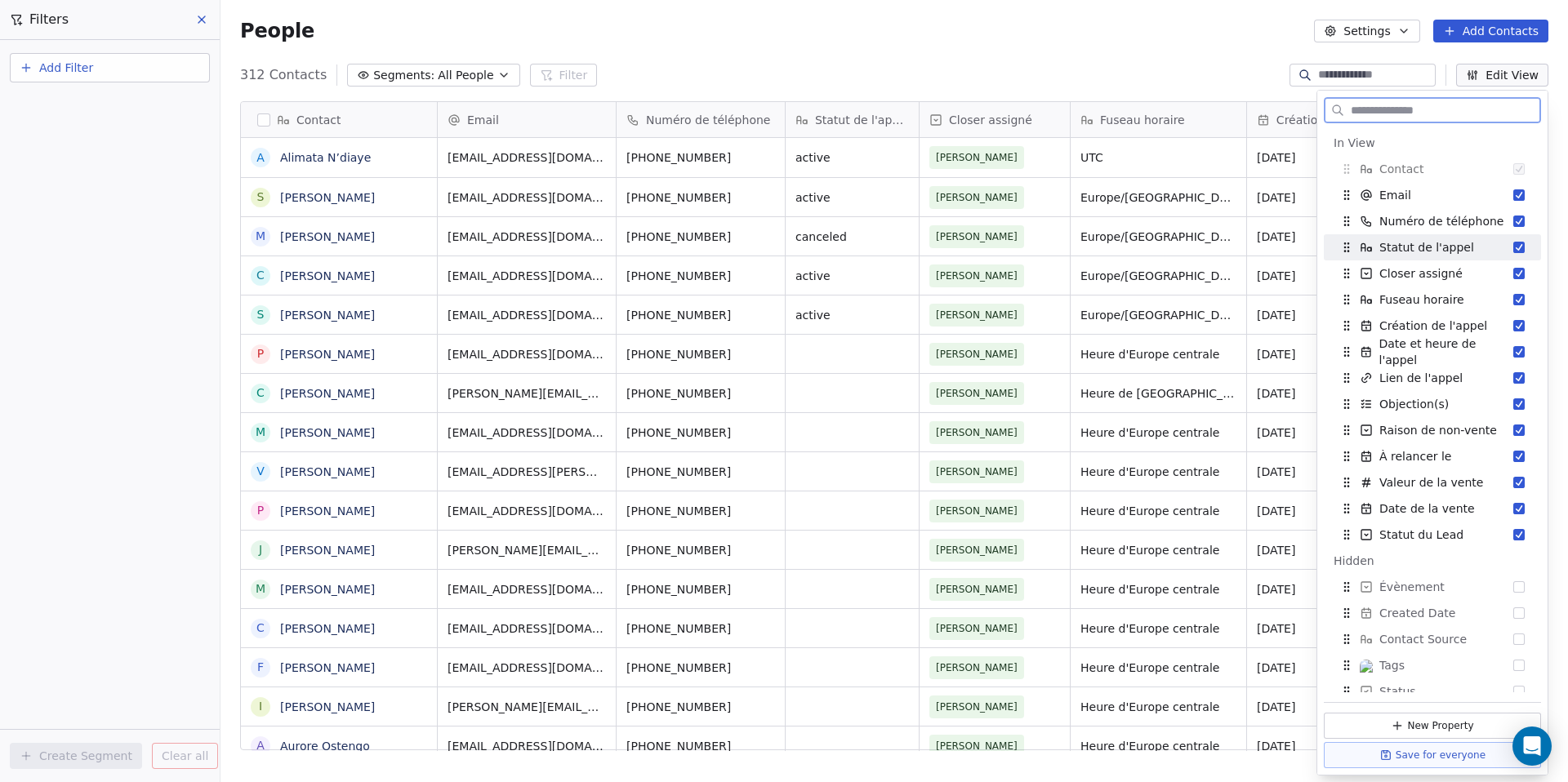
click at [1513, 247] on button "Suggestions" at bounding box center [1519, 248] width 12 height 12
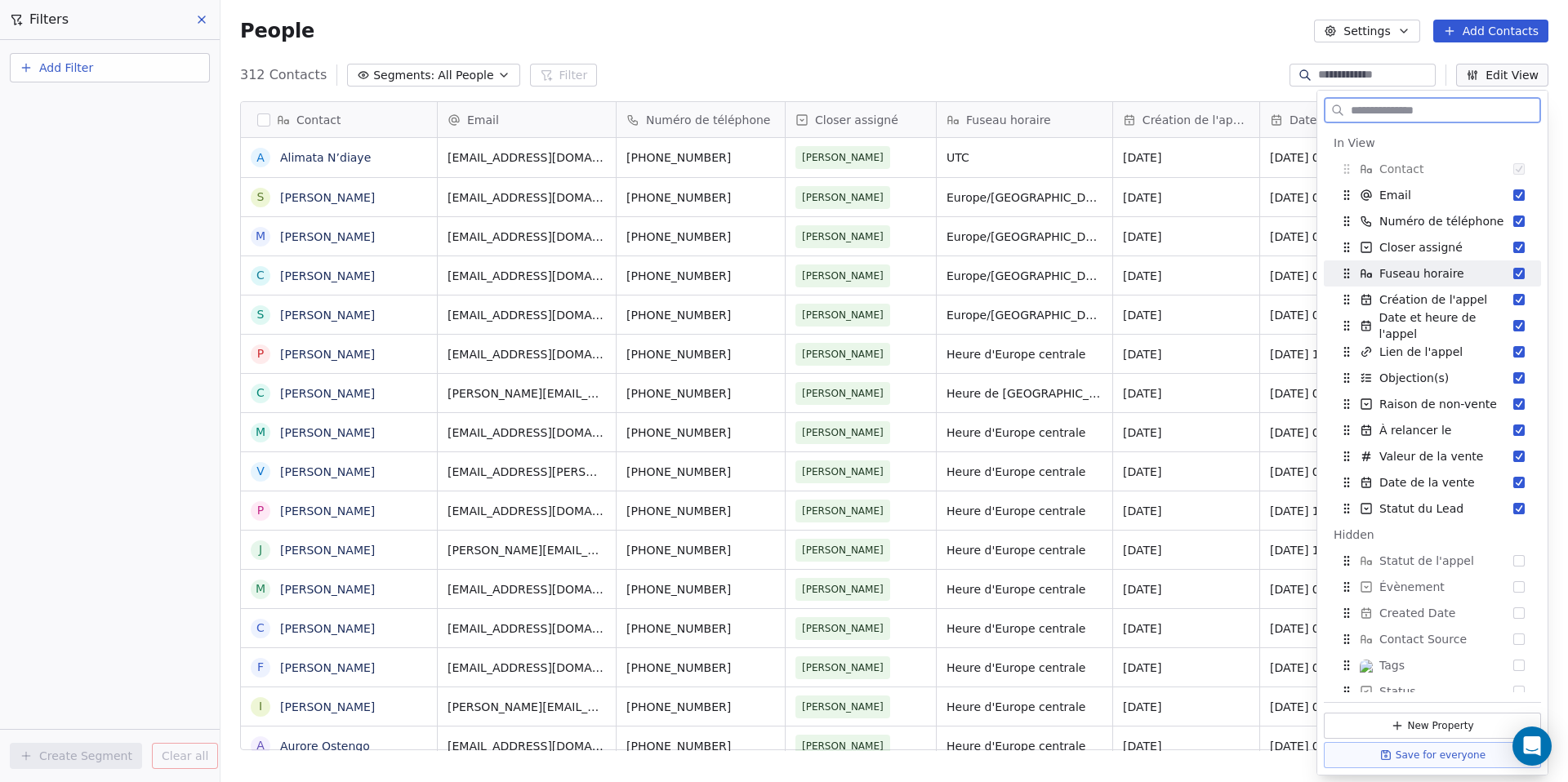
click at [1513, 270] on button "Suggestions" at bounding box center [1519, 274] width 12 height 12
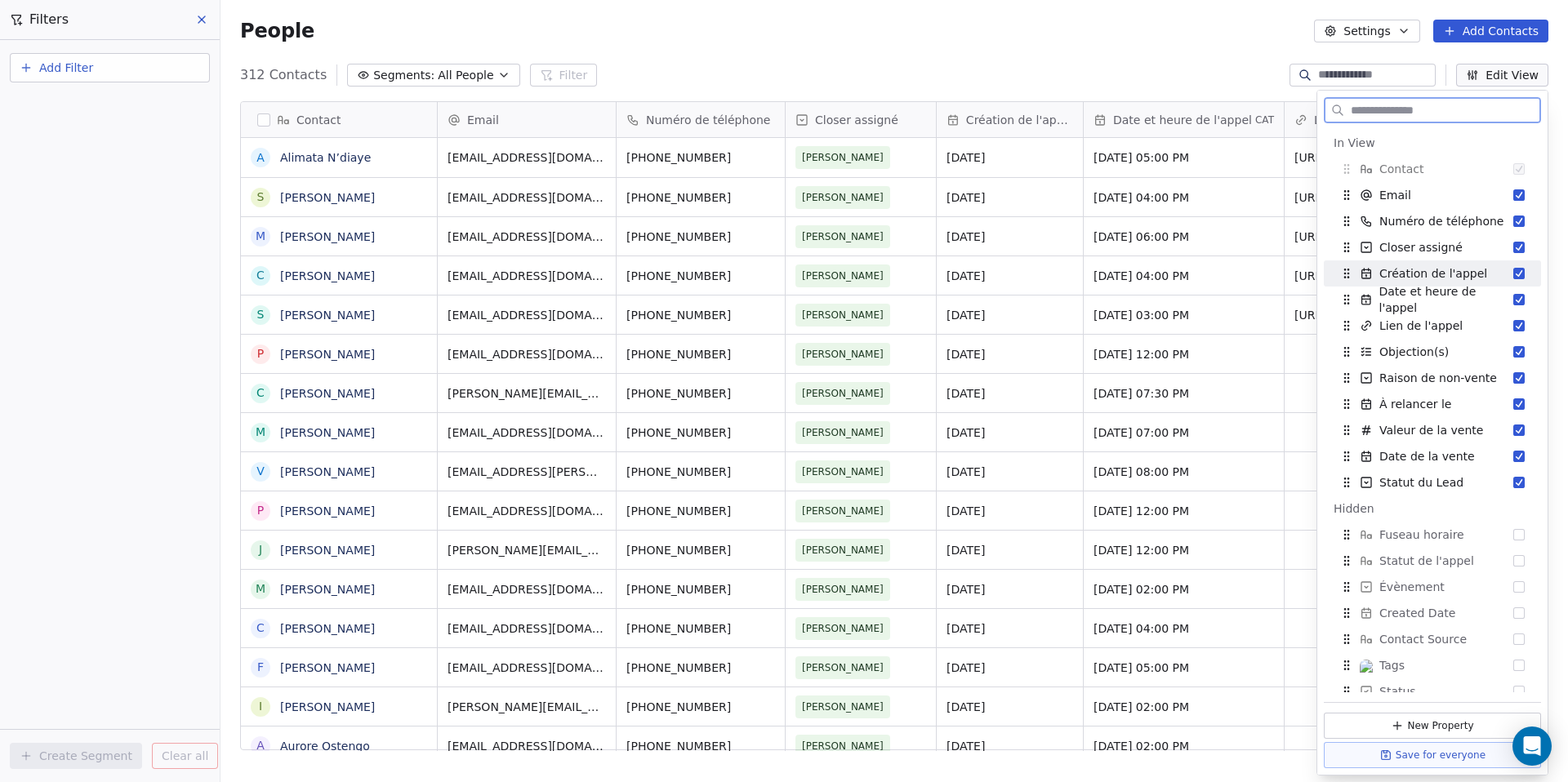
click at [1513, 275] on button "Suggestions" at bounding box center [1519, 274] width 12 height 12
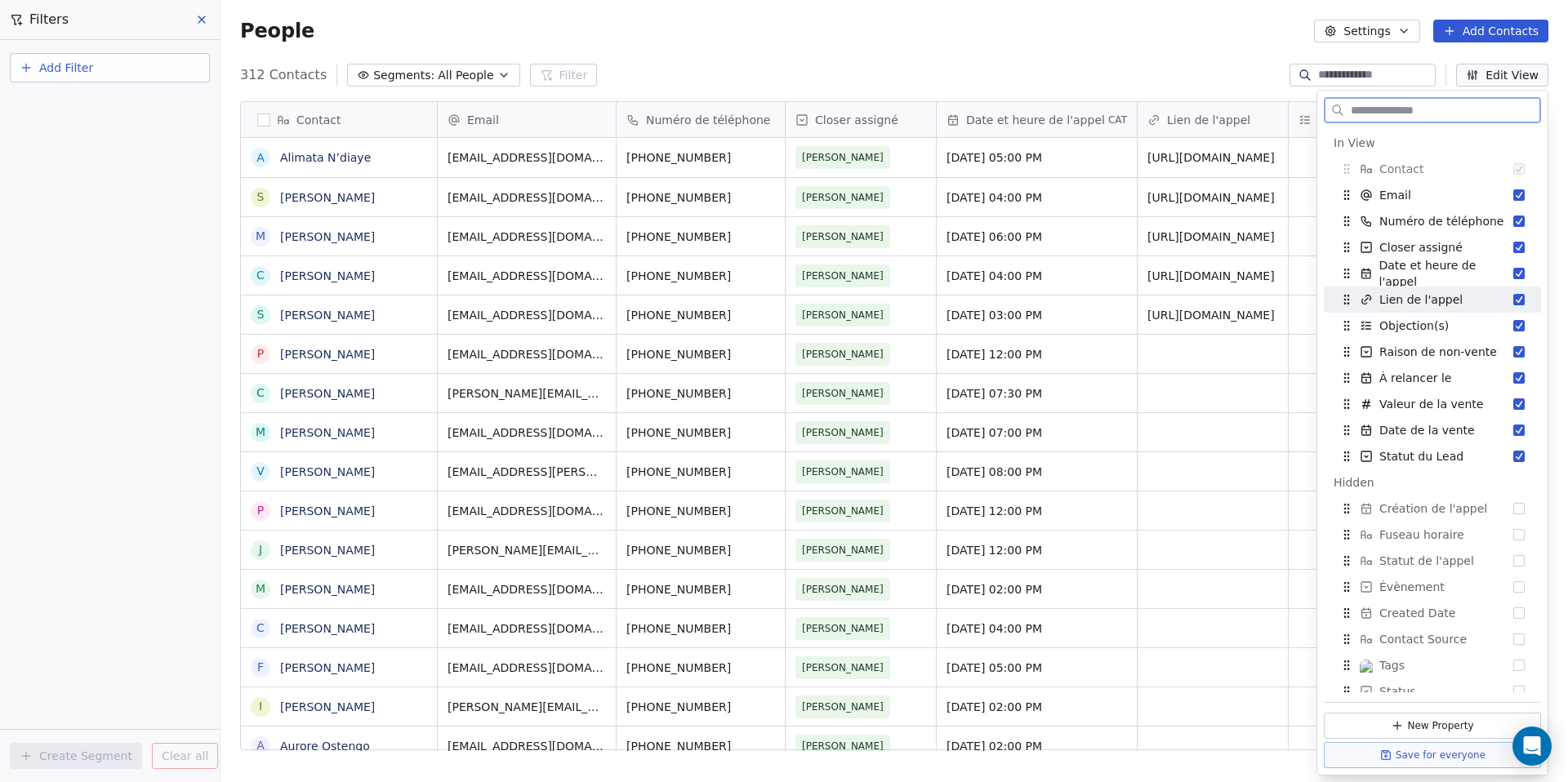
click at [1513, 301] on button "Suggestions" at bounding box center [1519, 300] width 12 height 12
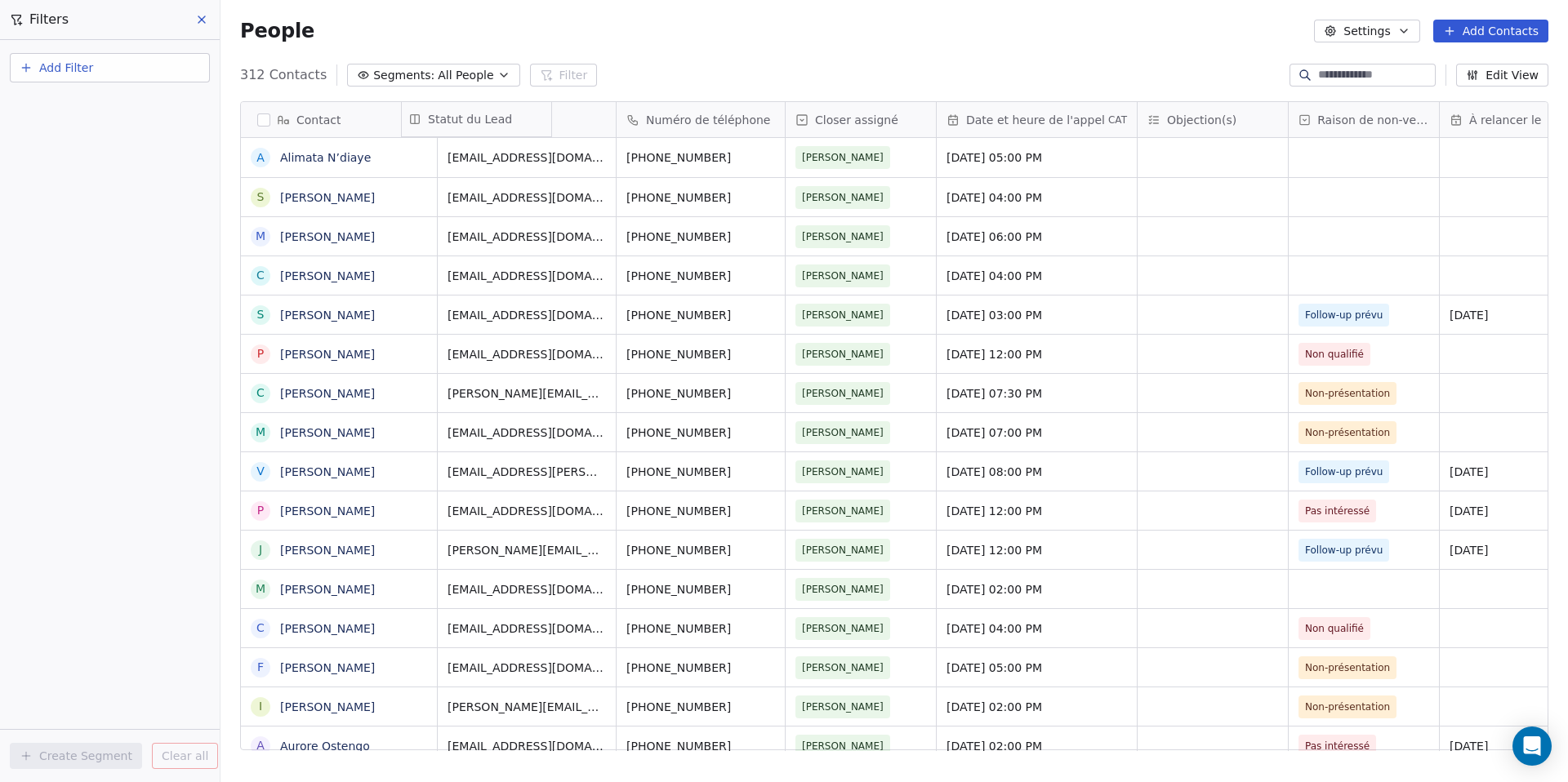
drag, startPoint x: 1430, startPoint y: 111, endPoint x: 491, endPoint y: 114, distance: 939.0
click at [486, 110] on div "Contact A Alimata N’diaye S [PERSON_NAME] M Mhamed [PERSON_NAME] S [PERSON_NAME…" at bounding box center [894, 426] width 1307 height 649
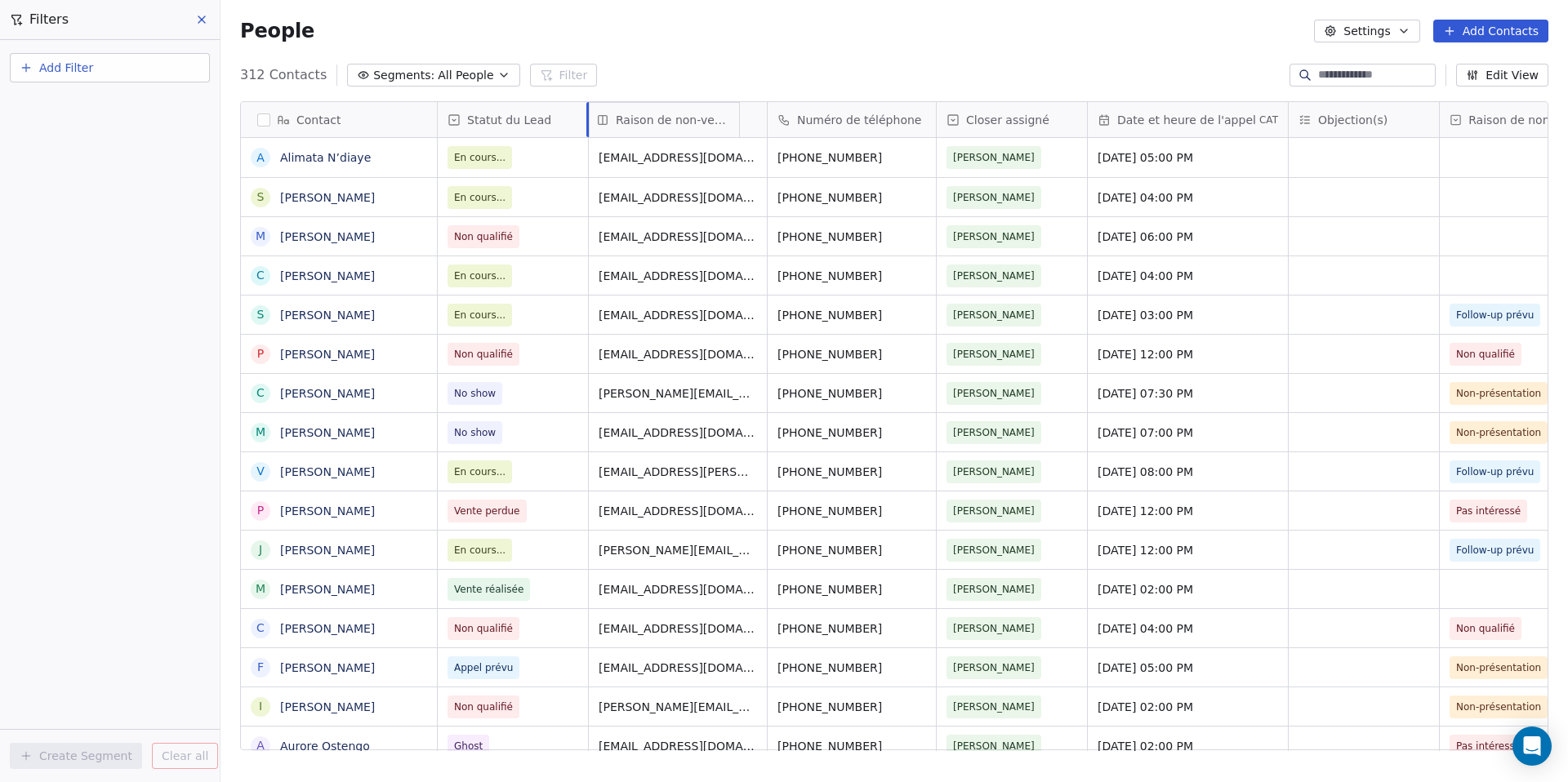
drag, startPoint x: 1426, startPoint y: 116, endPoint x: 631, endPoint y: 140, distance: 795.4
click at [631, 140] on div "Contact A Alimata N’diaye S [PERSON_NAME] M Mhamed [PERSON_NAME] S [PERSON_NAME…" at bounding box center [894, 426] width 1307 height 649
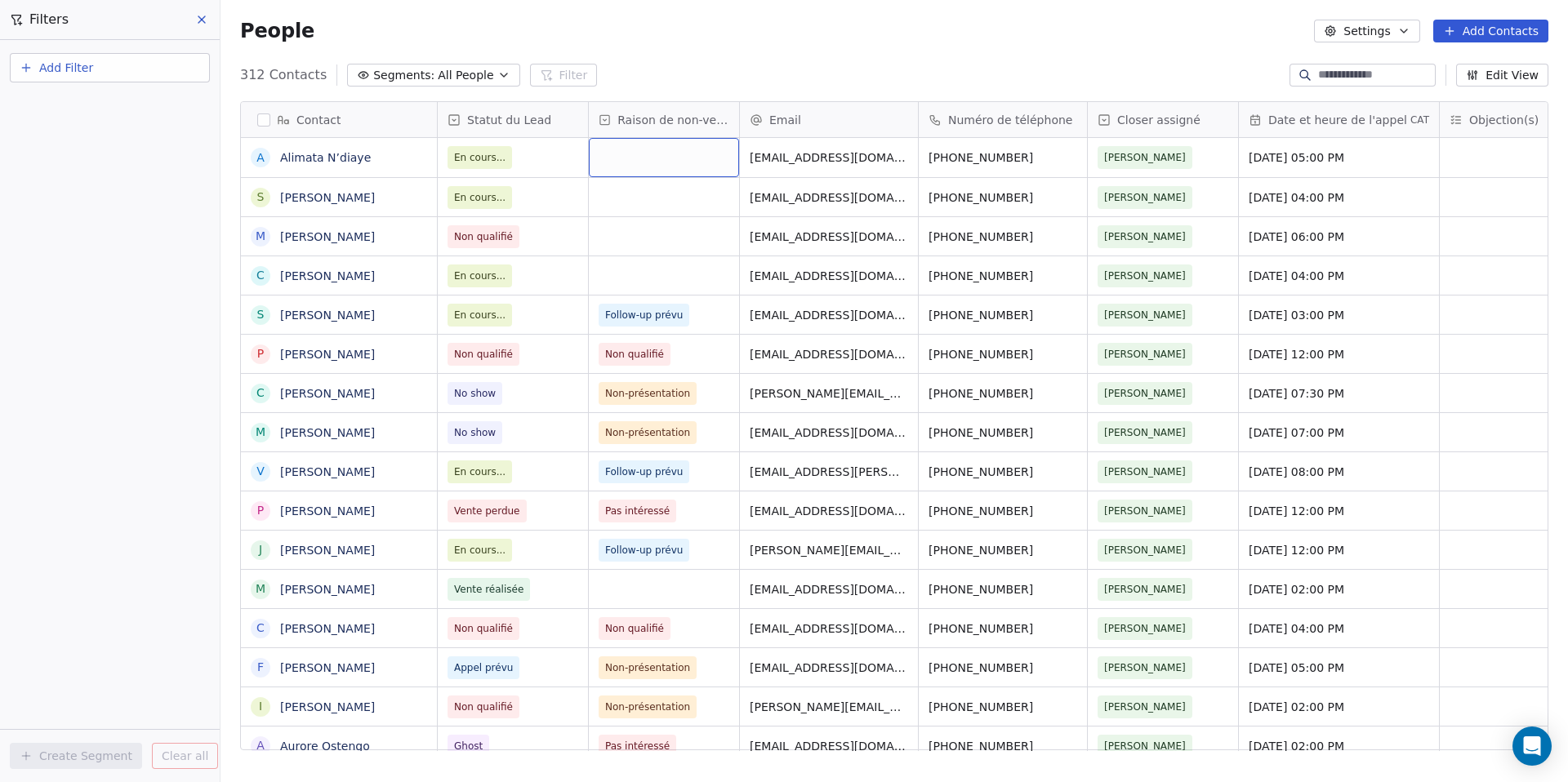
click at [631, 156] on div "grid" at bounding box center [664, 157] width 150 height 40
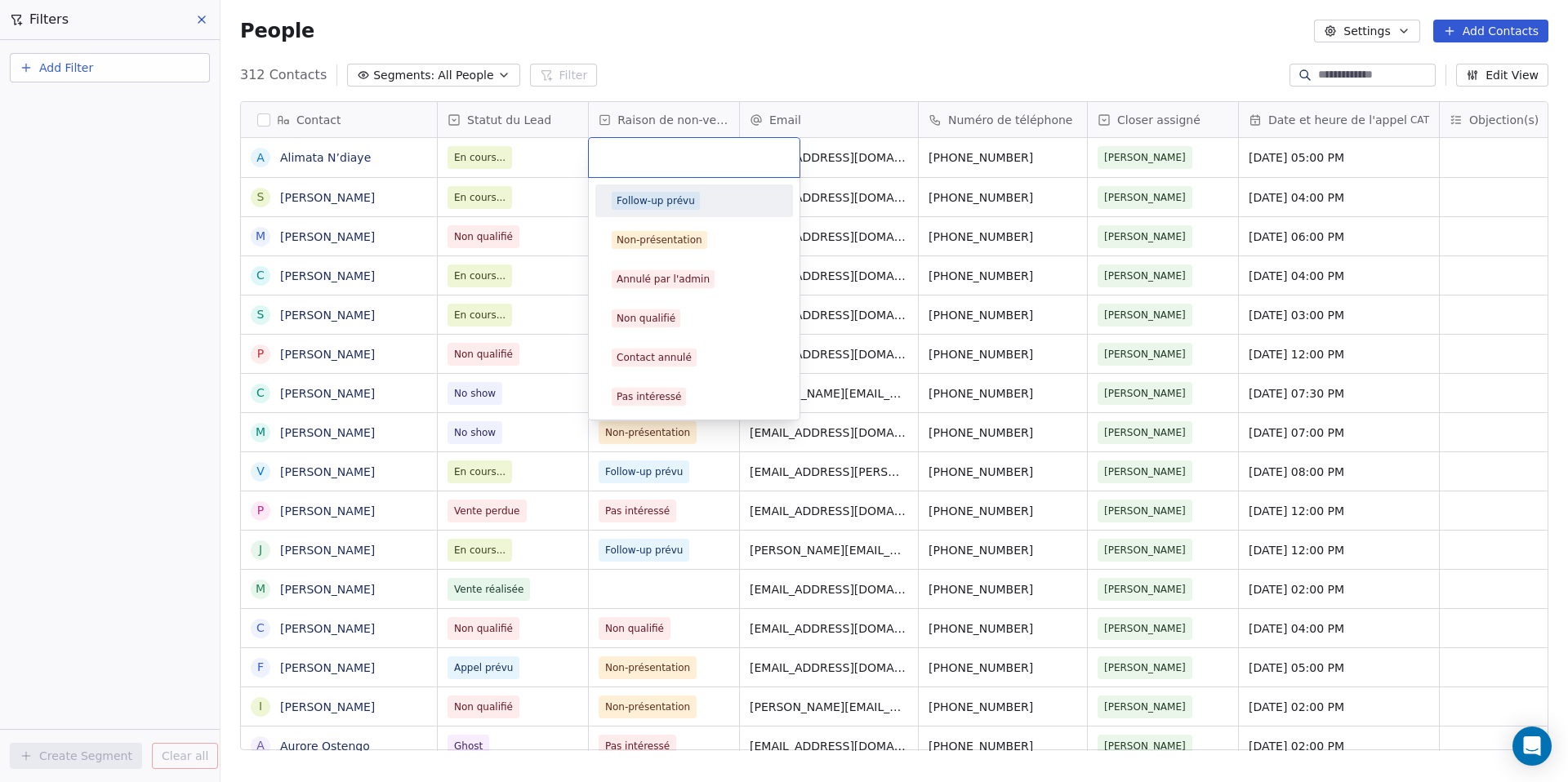
click at [653, 195] on div "Follow-up prévu" at bounding box center [655, 201] width 78 height 14
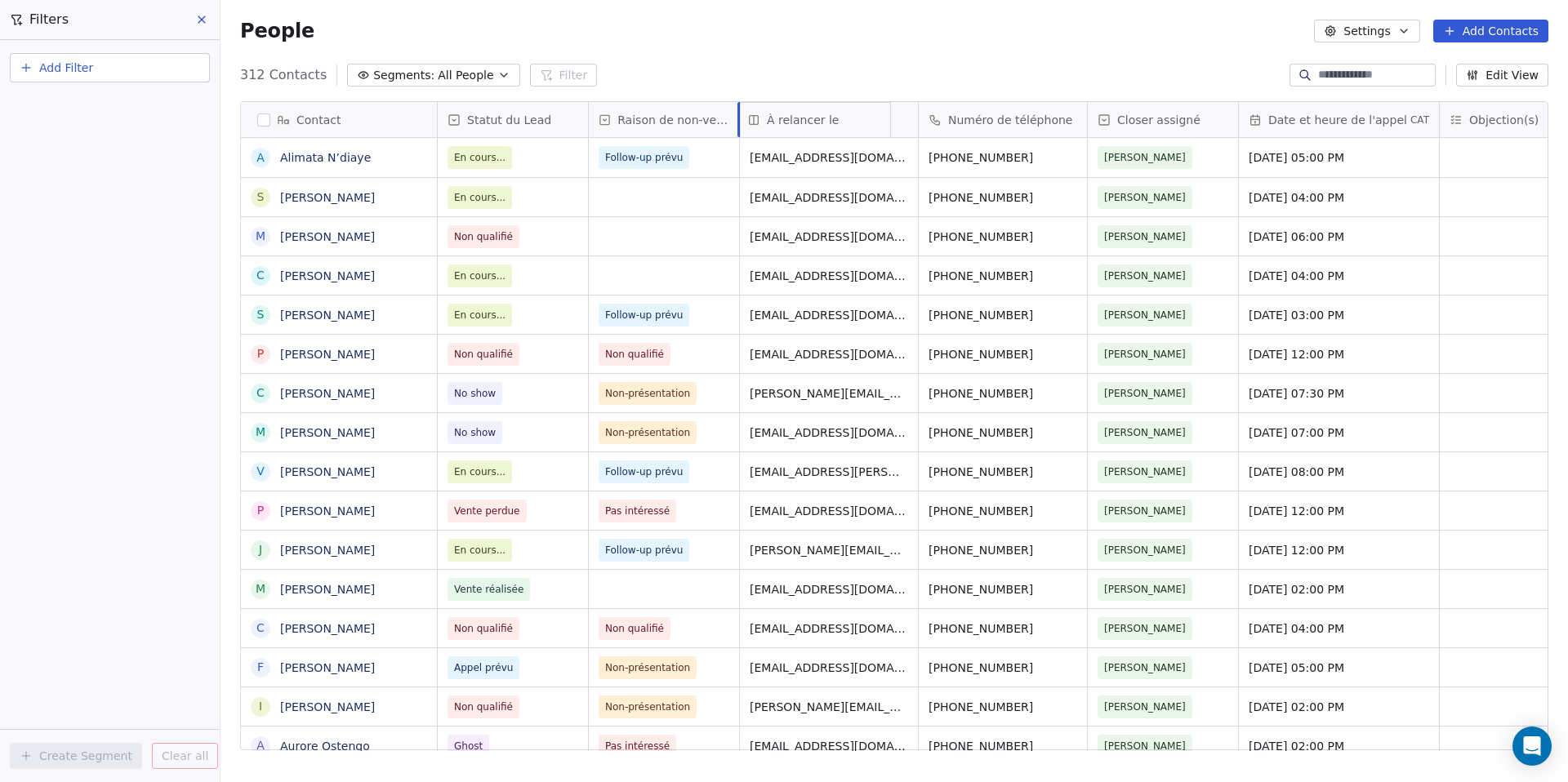
drag, startPoint x: 1120, startPoint y: 112, endPoint x: 766, endPoint y: 105, distance: 354.1
click at [766, 105] on div "Contact A Alimata N’diaye S [PERSON_NAME] M Mhamed [PERSON_NAME] S [PERSON_NAME…" at bounding box center [894, 426] width 1307 height 649
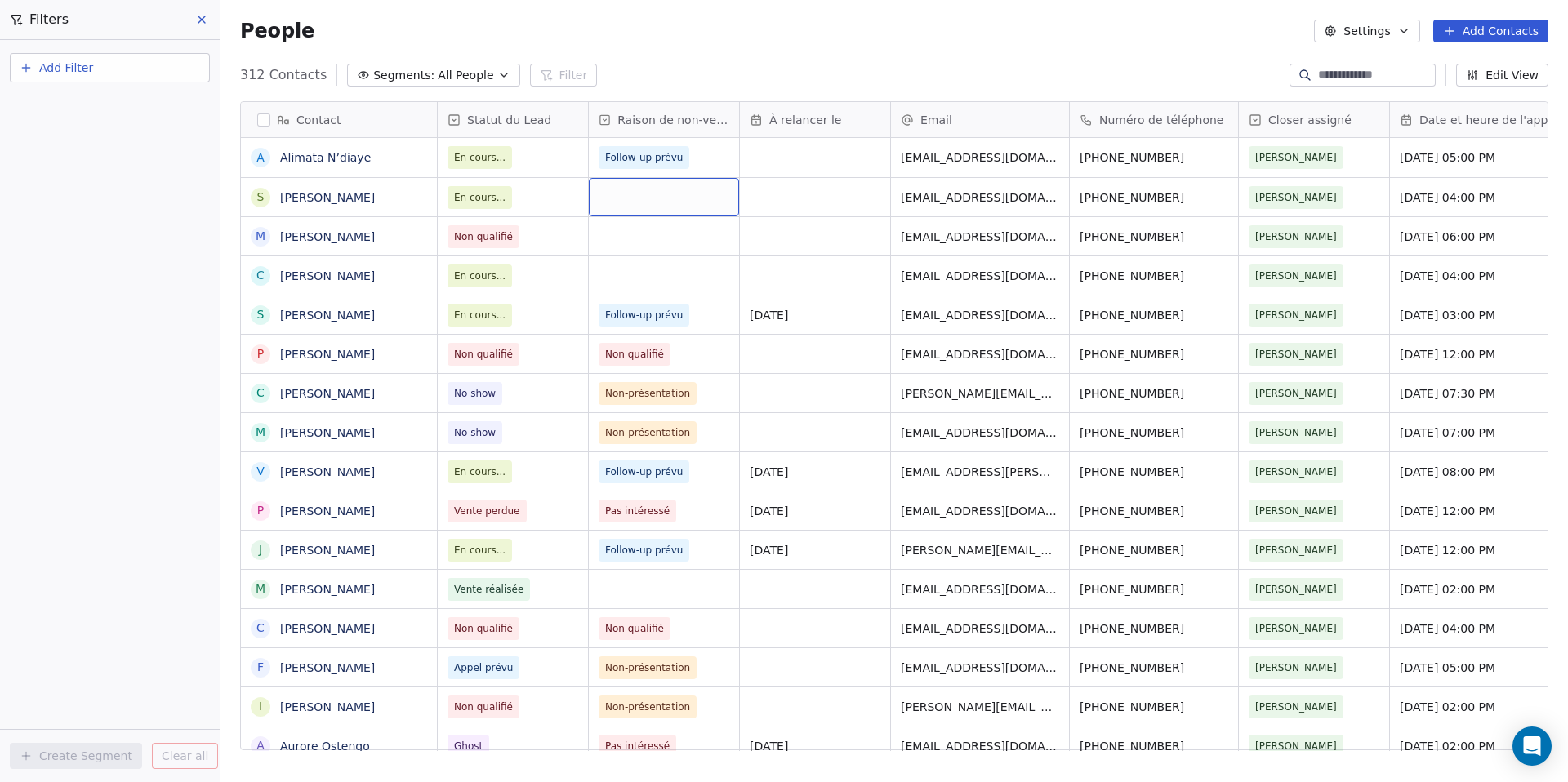
click at [645, 195] on div "grid" at bounding box center [664, 198] width 150 height 39
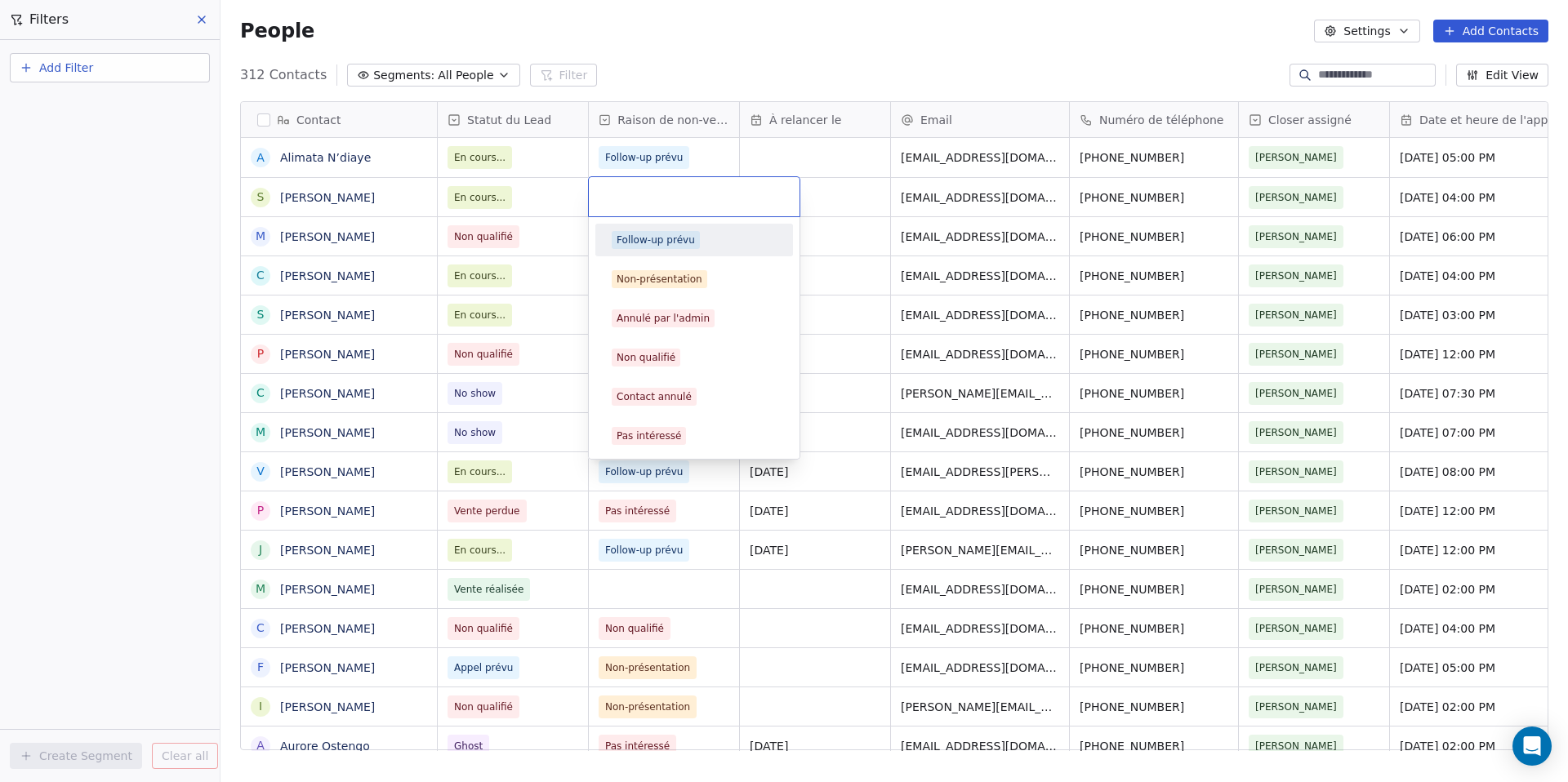
click at [668, 249] on div "Follow-up prévu" at bounding box center [693, 239] width 184 height 26
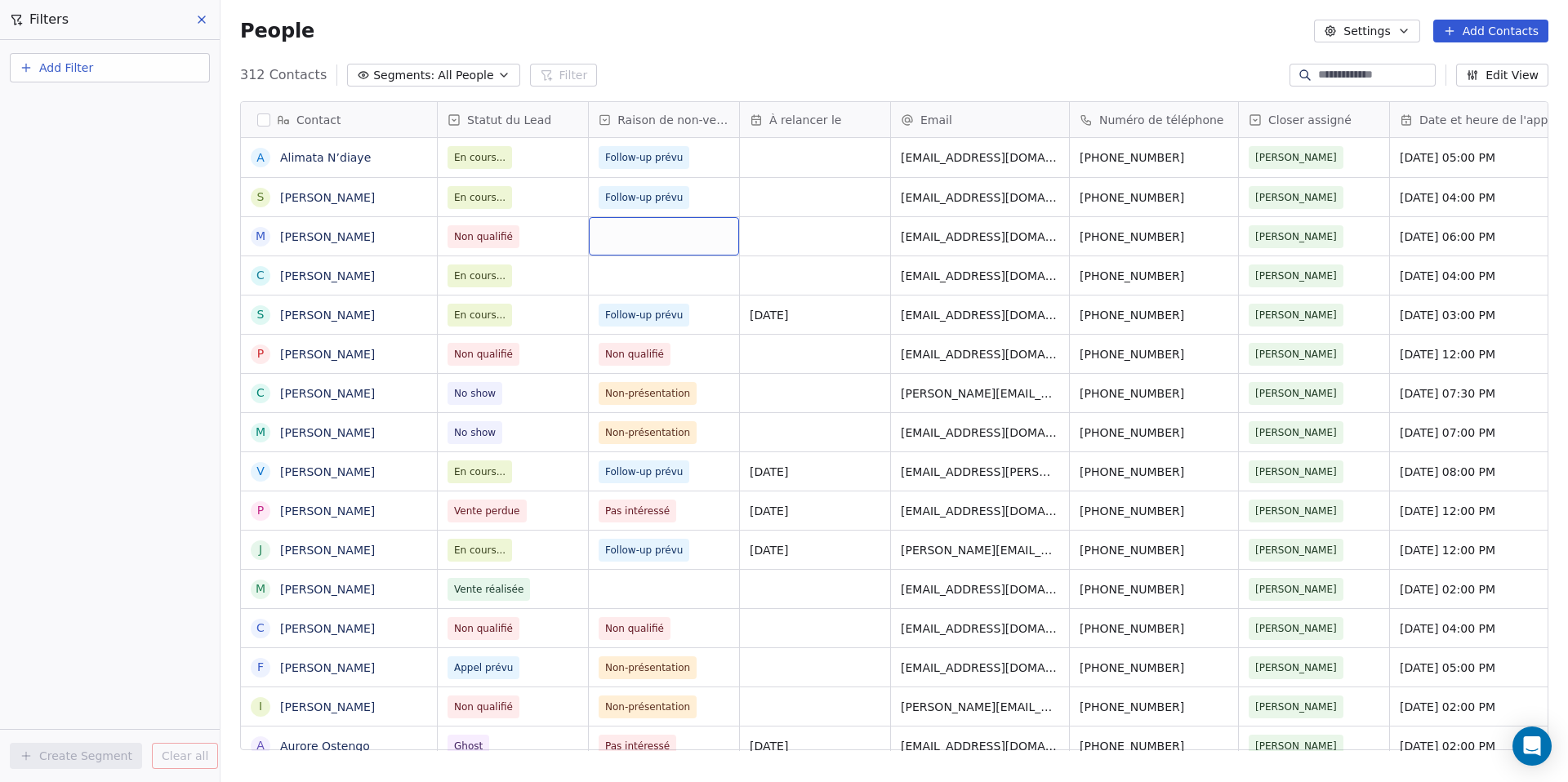
click at [668, 244] on div "grid" at bounding box center [664, 236] width 150 height 39
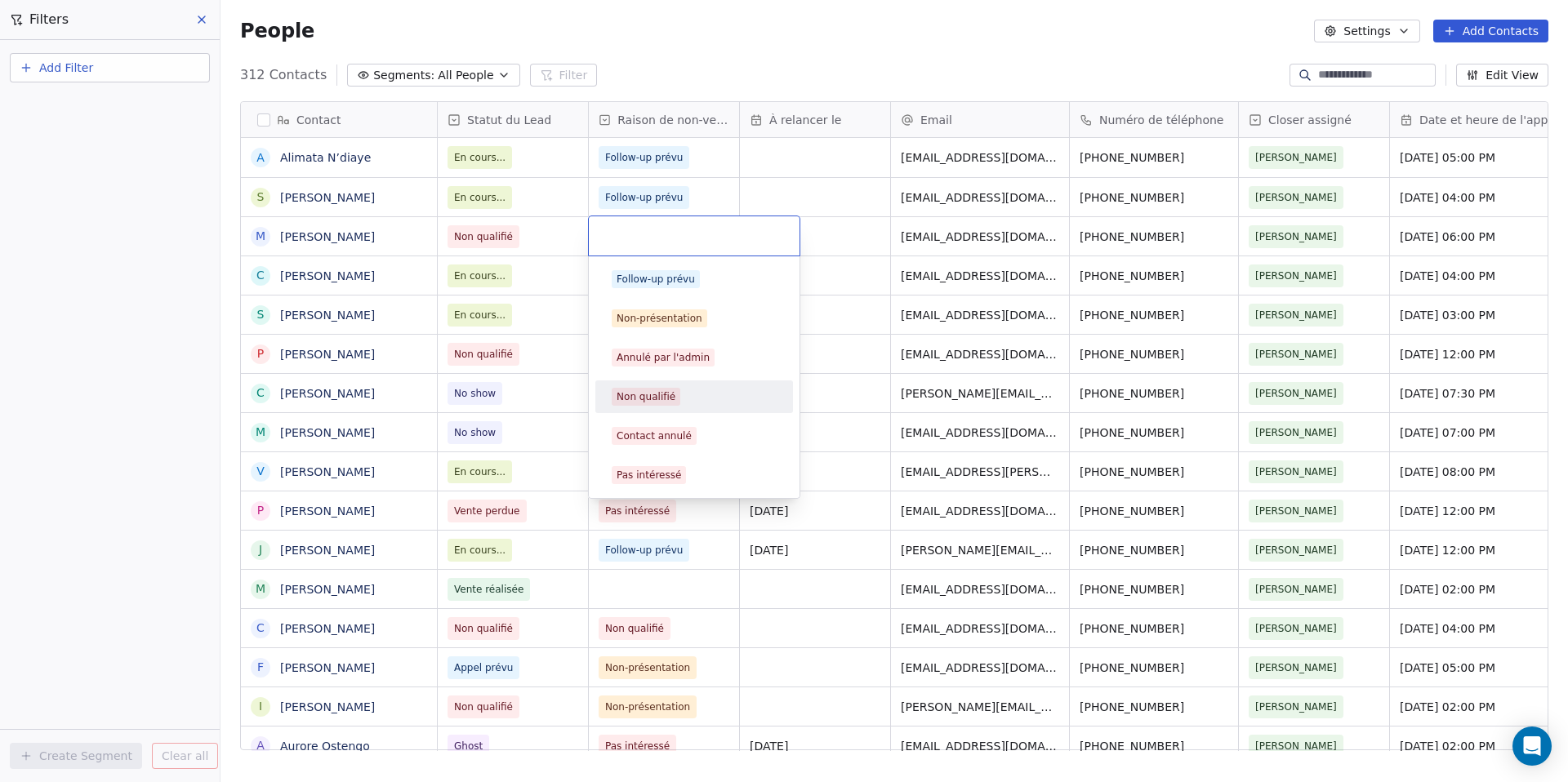
click at [680, 405] on div "Non qualifié" at bounding box center [693, 396] width 165 height 18
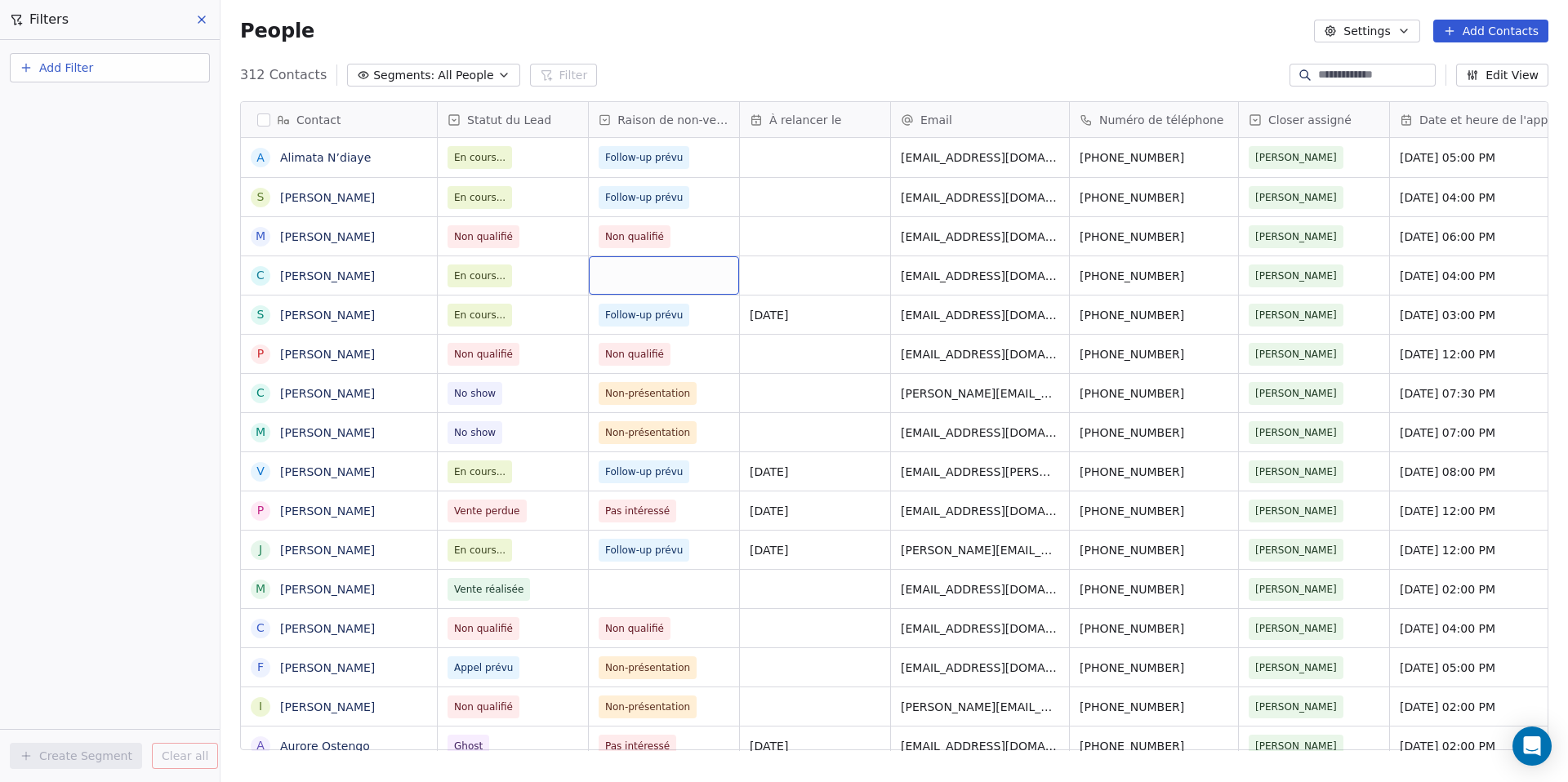
click at [657, 280] on div "grid" at bounding box center [664, 276] width 150 height 39
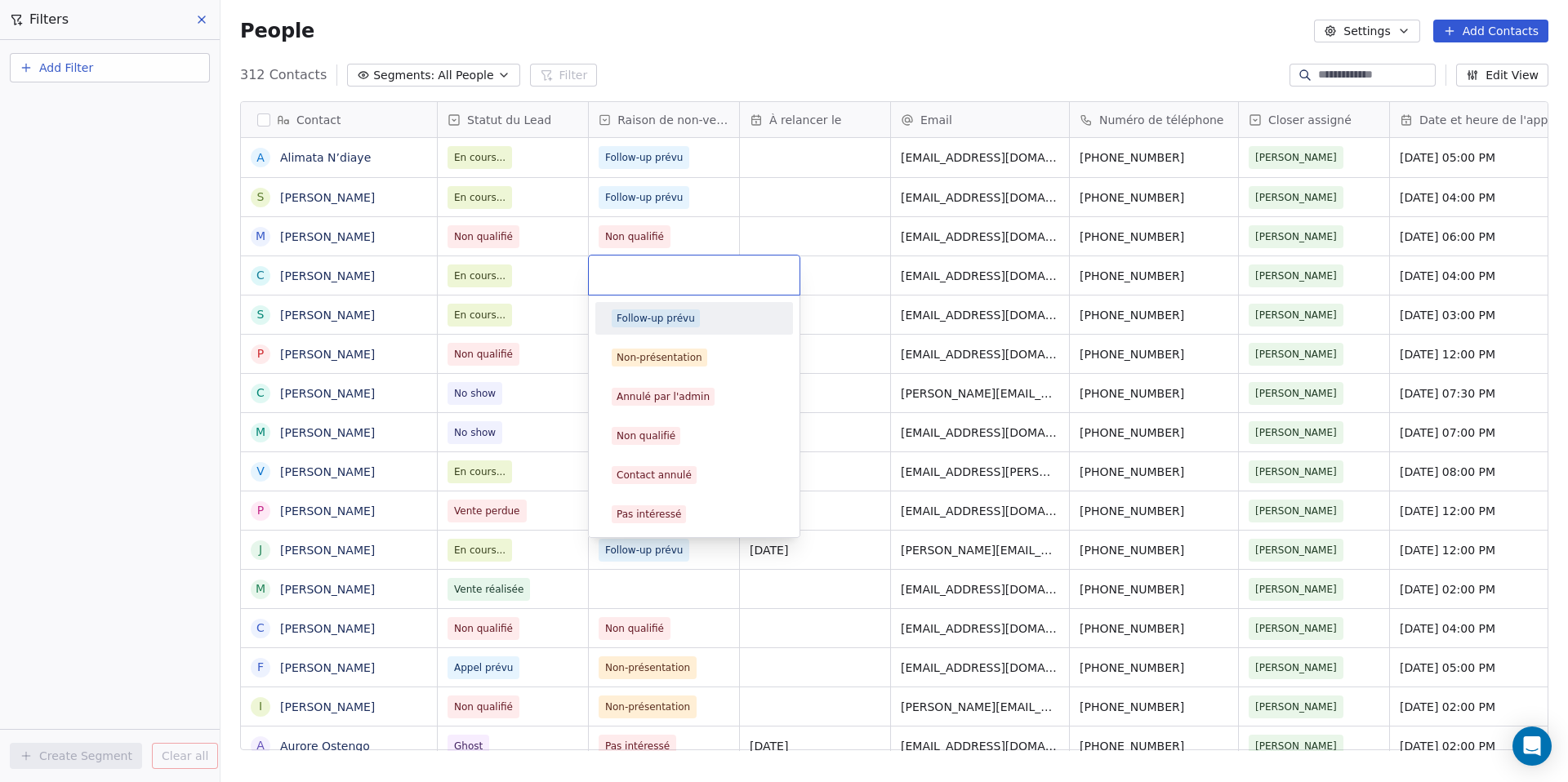
click at [655, 314] on div "Follow-up prévu" at bounding box center [655, 318] width 78 height 14
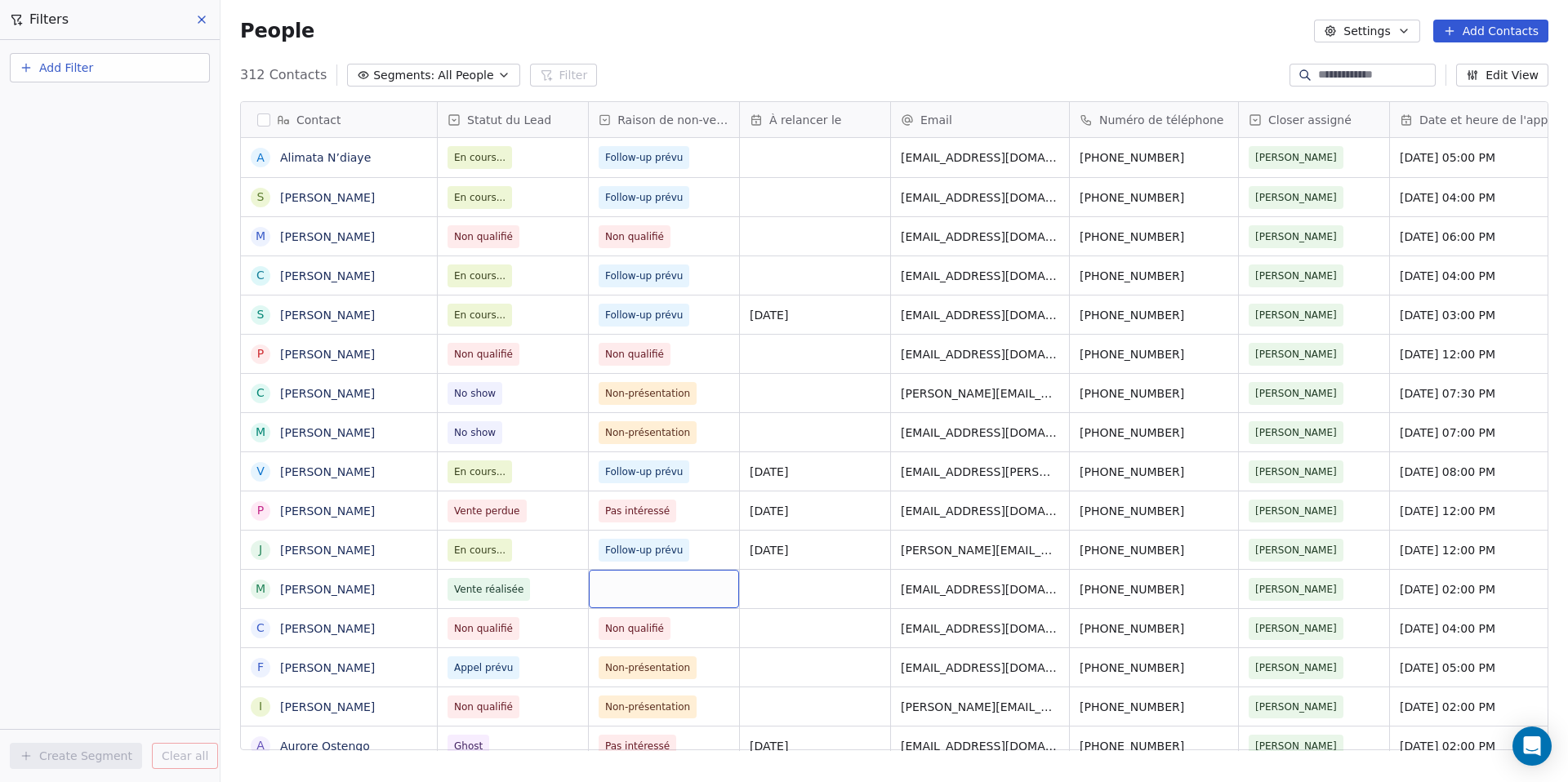
click at [638, 580] on div "grid" at bounding box center [664, 589] width 150 height 39
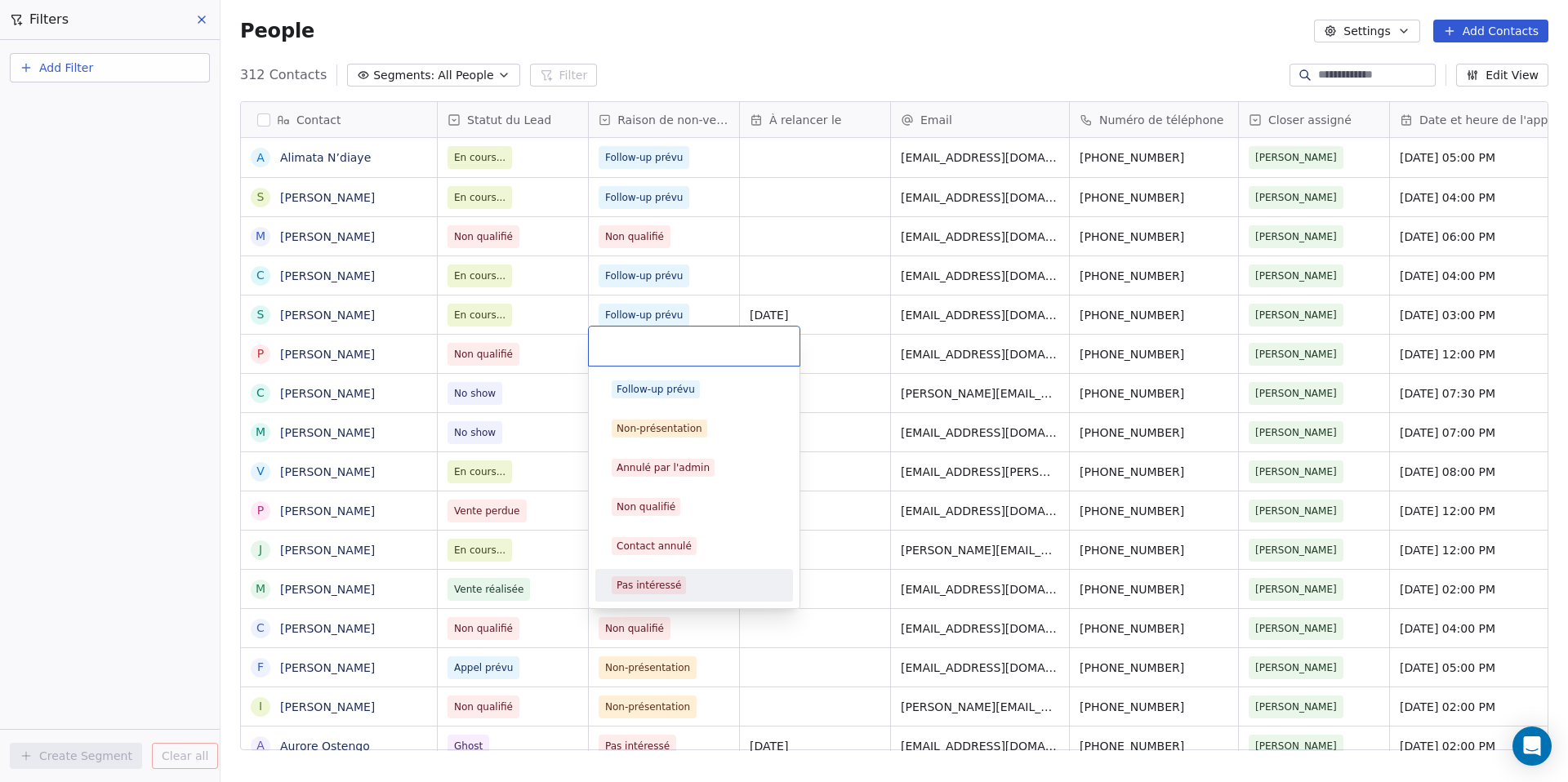
click at [818, 634] on html "[PERSON_NAME] Contacts People Marketing Workflows Campaigns Sales Pipelines Seq…" at bounding box center [784, 391] width 1568 height 782
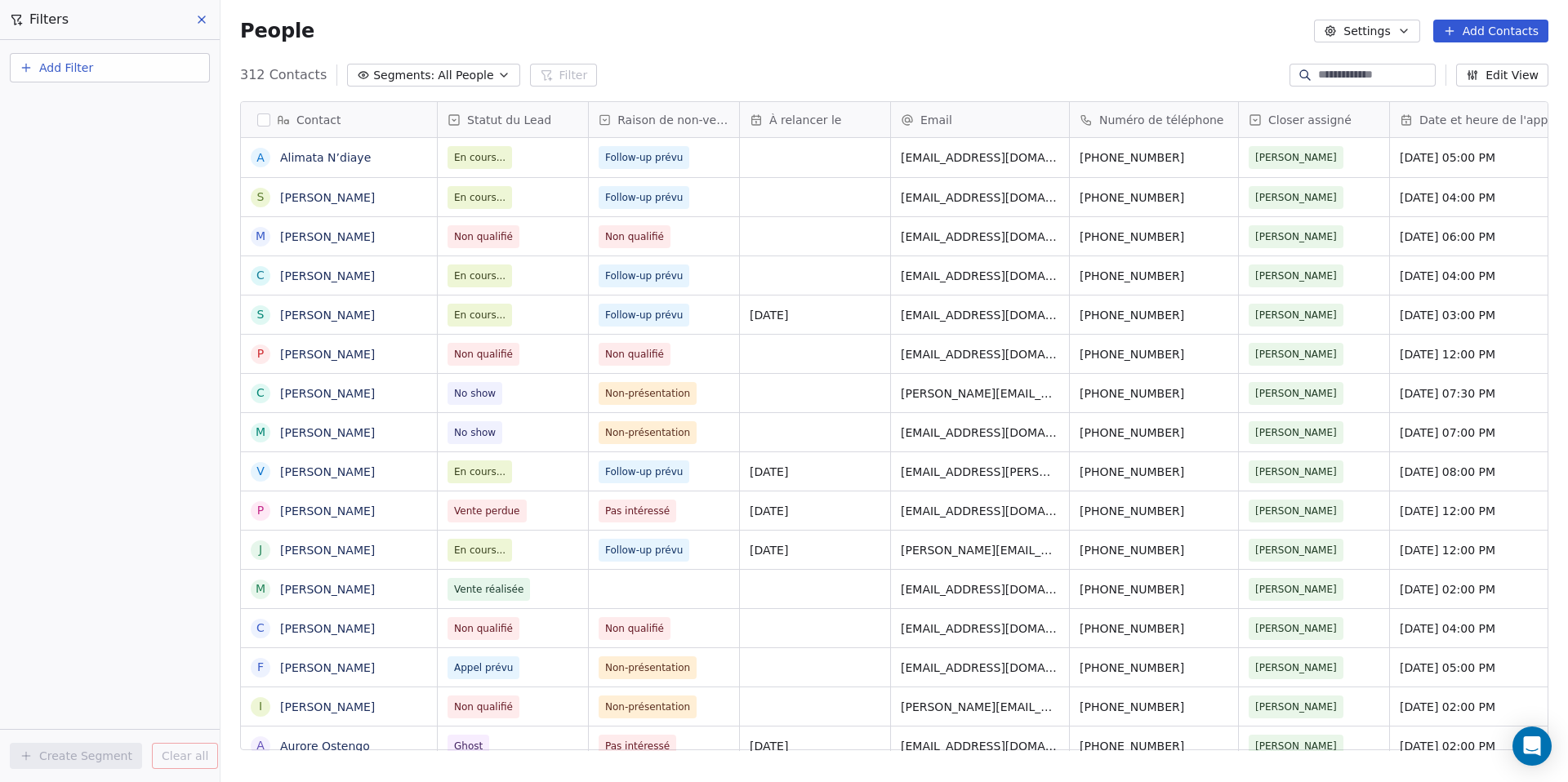
click at [498, 77] on icon "button" at bounding box center [504, 75] width 14 height 13
click at [621, 64] on html "[PERSON_NAME] Contacts People Marketing Workflows Campaigns Sales Pipelines Seq…" at bounding box center [784, 391] width 1568 height 782
click at [324, 159] on link "Alimata N’diaye" at bounding box center [325, 158] width 91 height 13
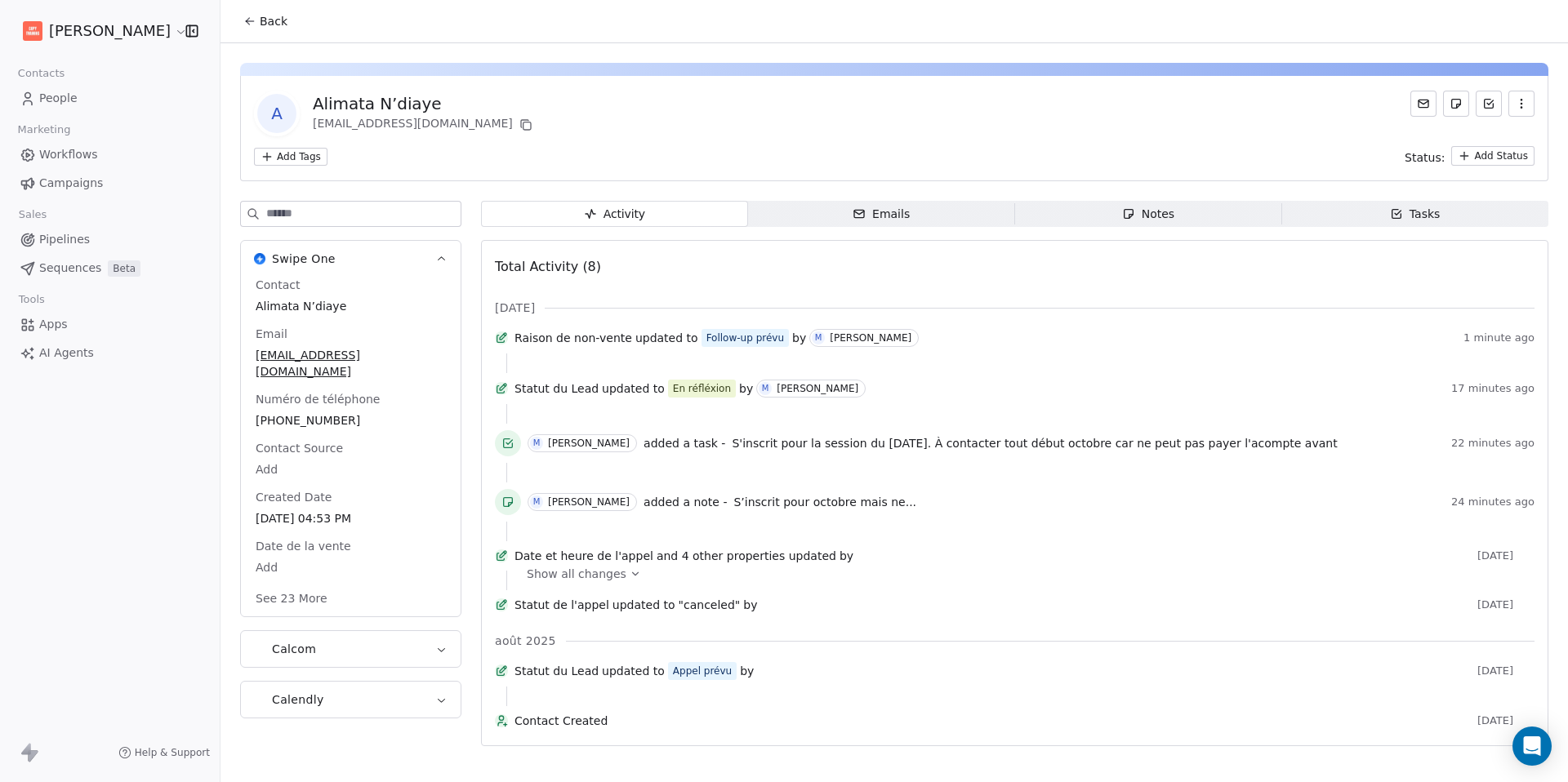
click at [1440, 215] on span "Tasks Tasks" at bounding box center [1415, 213] width 267 height 26
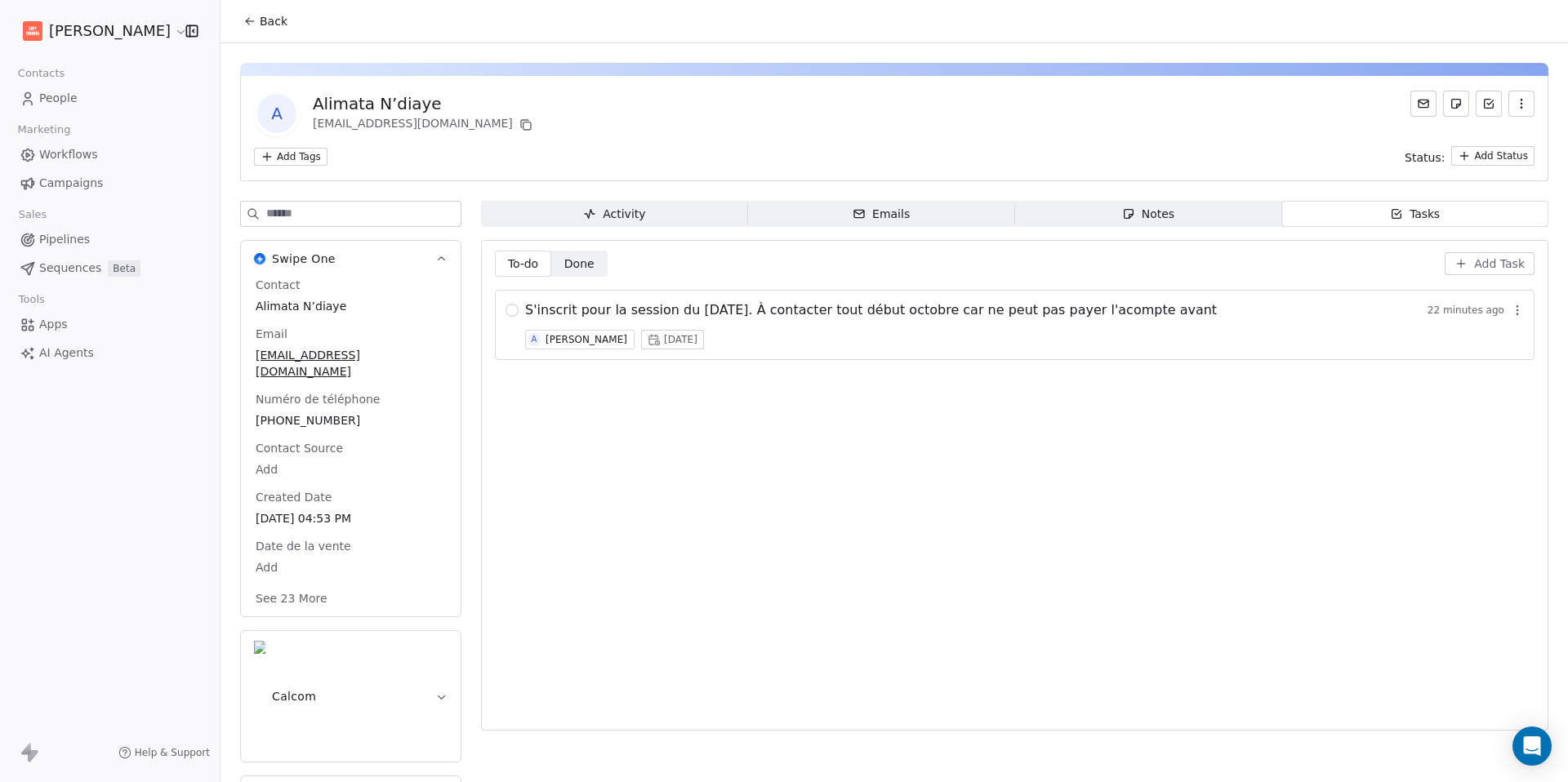
click at [253, 19] on icon at bounding box center [250, 21] width 14 height 13
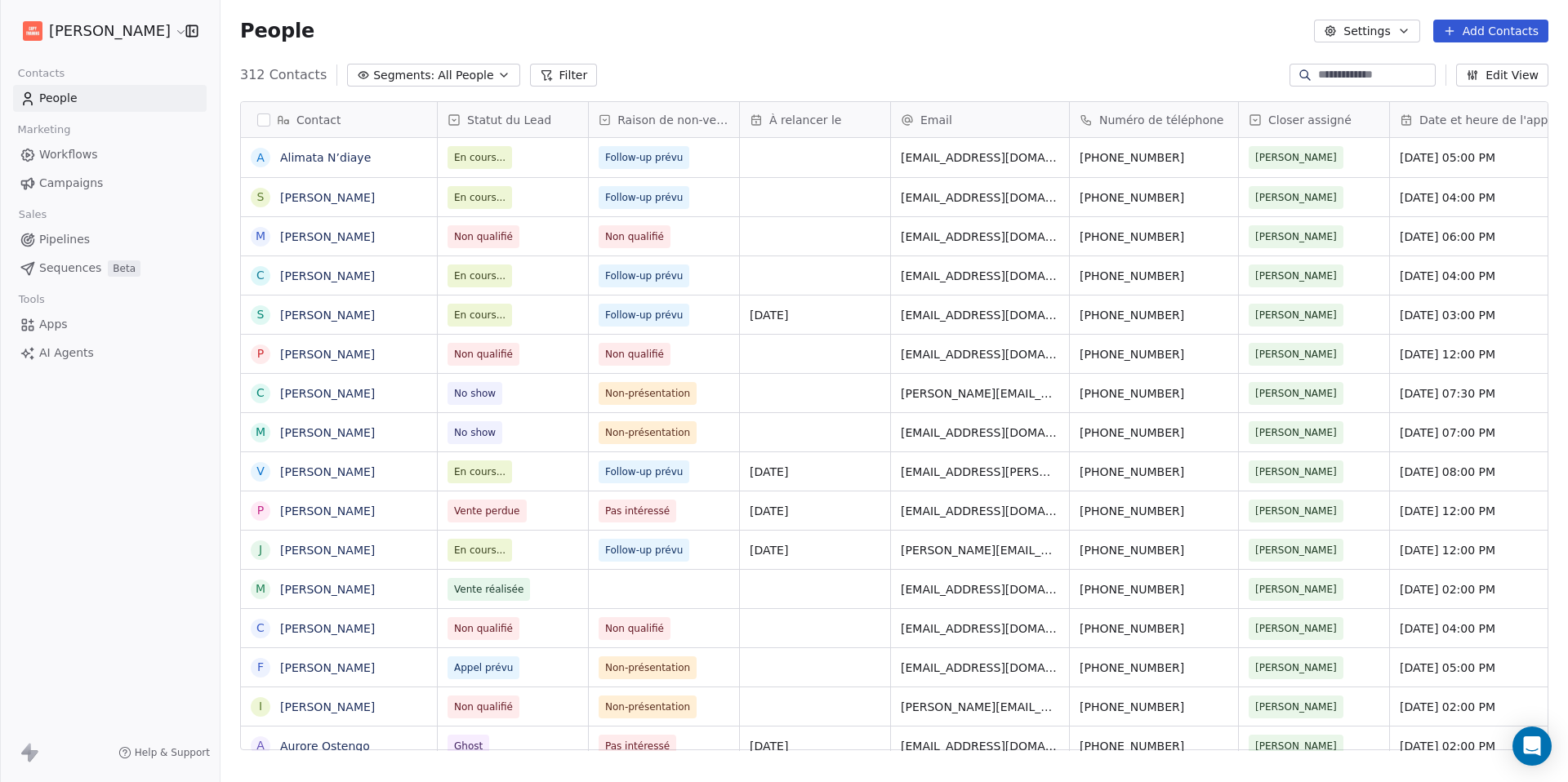
scroll to position [676, 1335]
click at [807, 161] on div "grid" at bounding box center [815, 157] width 150 height 40
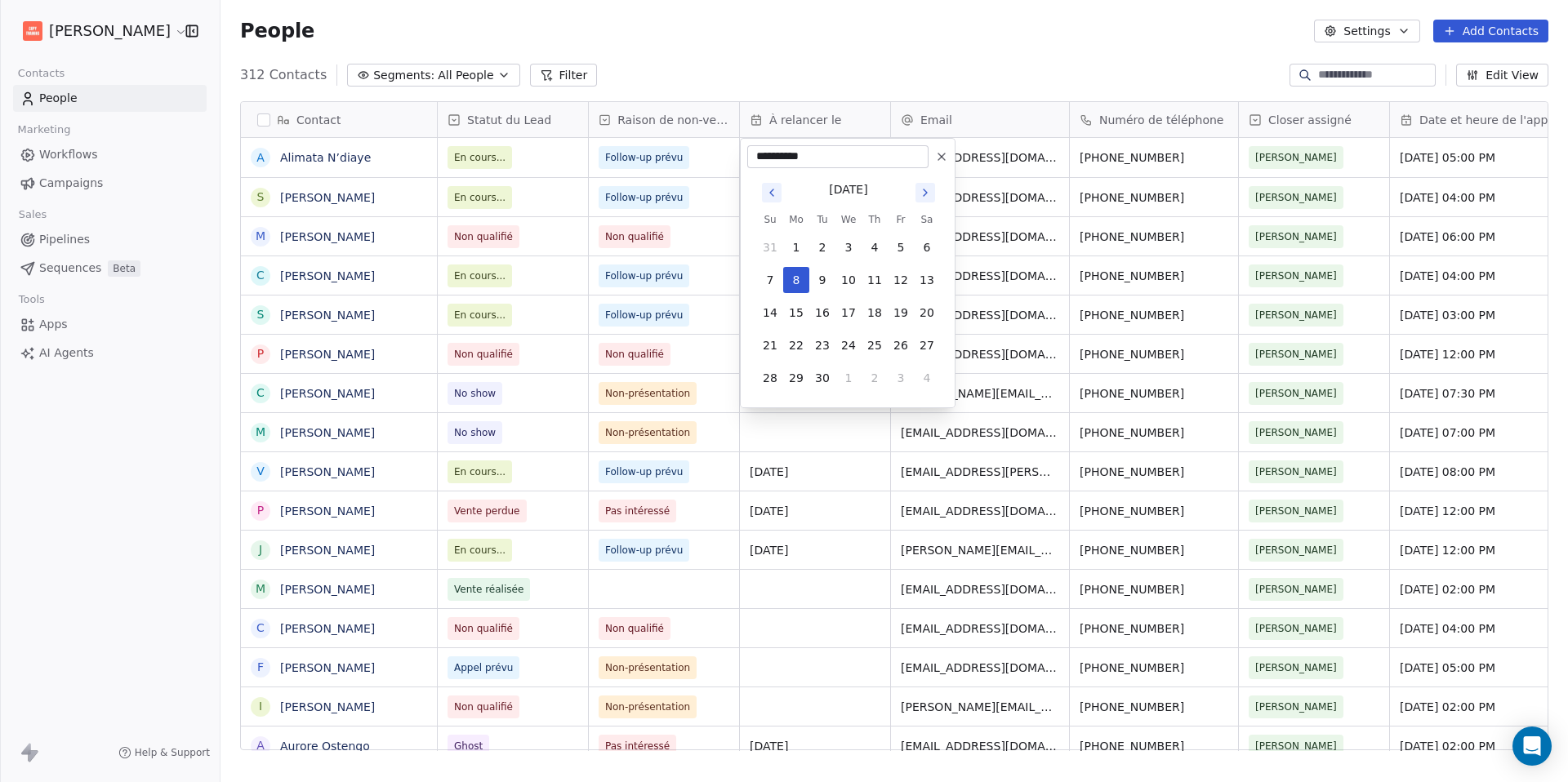
click at [931, 196] on icon "Go to next month" at bounding box center [926, 193] width 14 height 13
click at [841, 246] on button "1" at bounding box center [848, 247] width 26 height 26
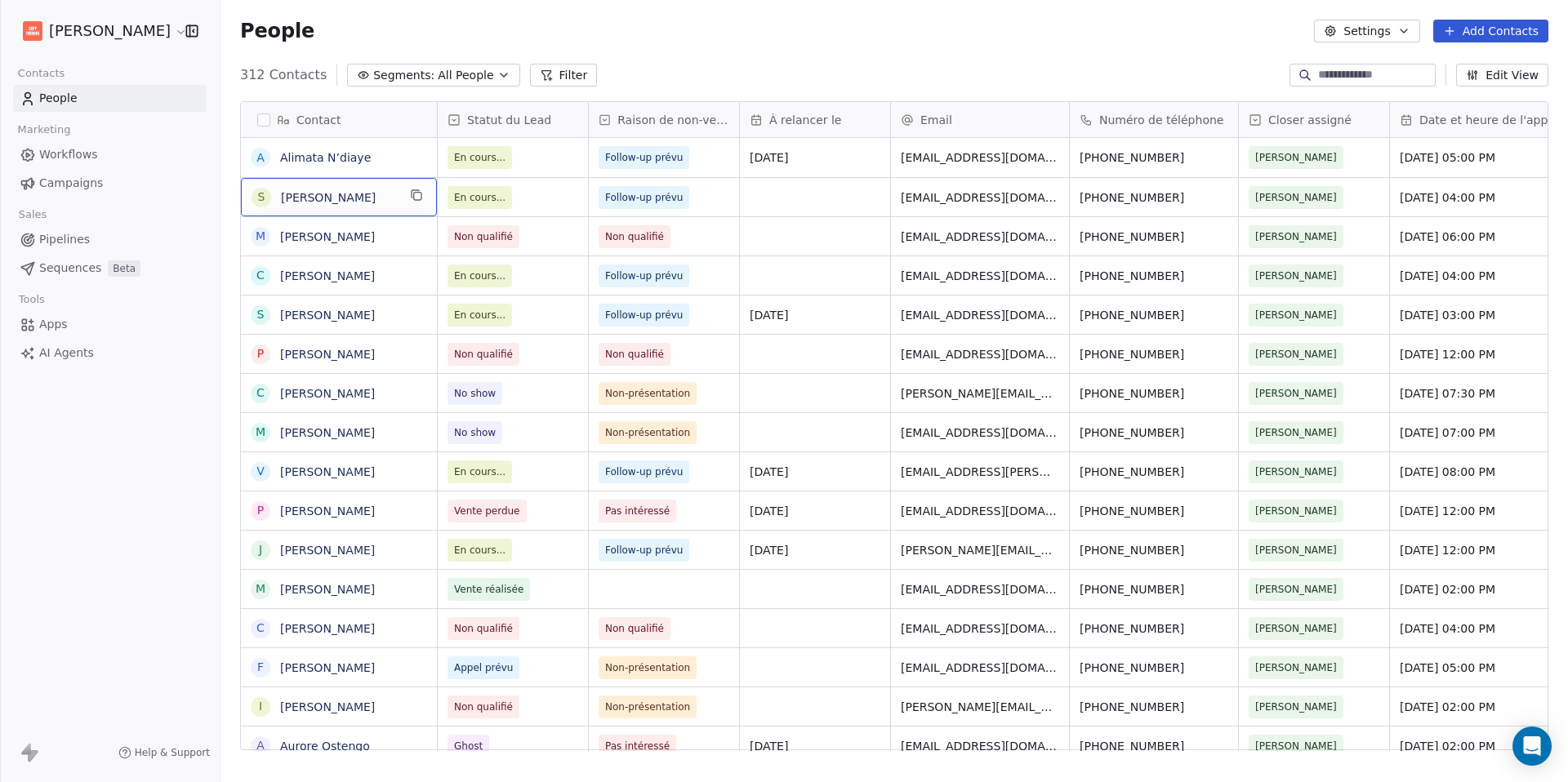
click at [368, 204] on span "[PERSON_NAME]" at bounding box center [338, 197] width 116 height 16
click at [387, 202] on textarea "**********" at bounding box center [339, 203] width 195 height 50
click at [547, 202] on html "[PERSON_NAME] Contacts People Marketing Workflows Campaigns Sales Pipelines Seq…" at bounding box center [784, 391] width 1568 height 782
click at [333, 193] on link "[PERSON_NAME]" at bounding box center [327, 198] width 95 height 13
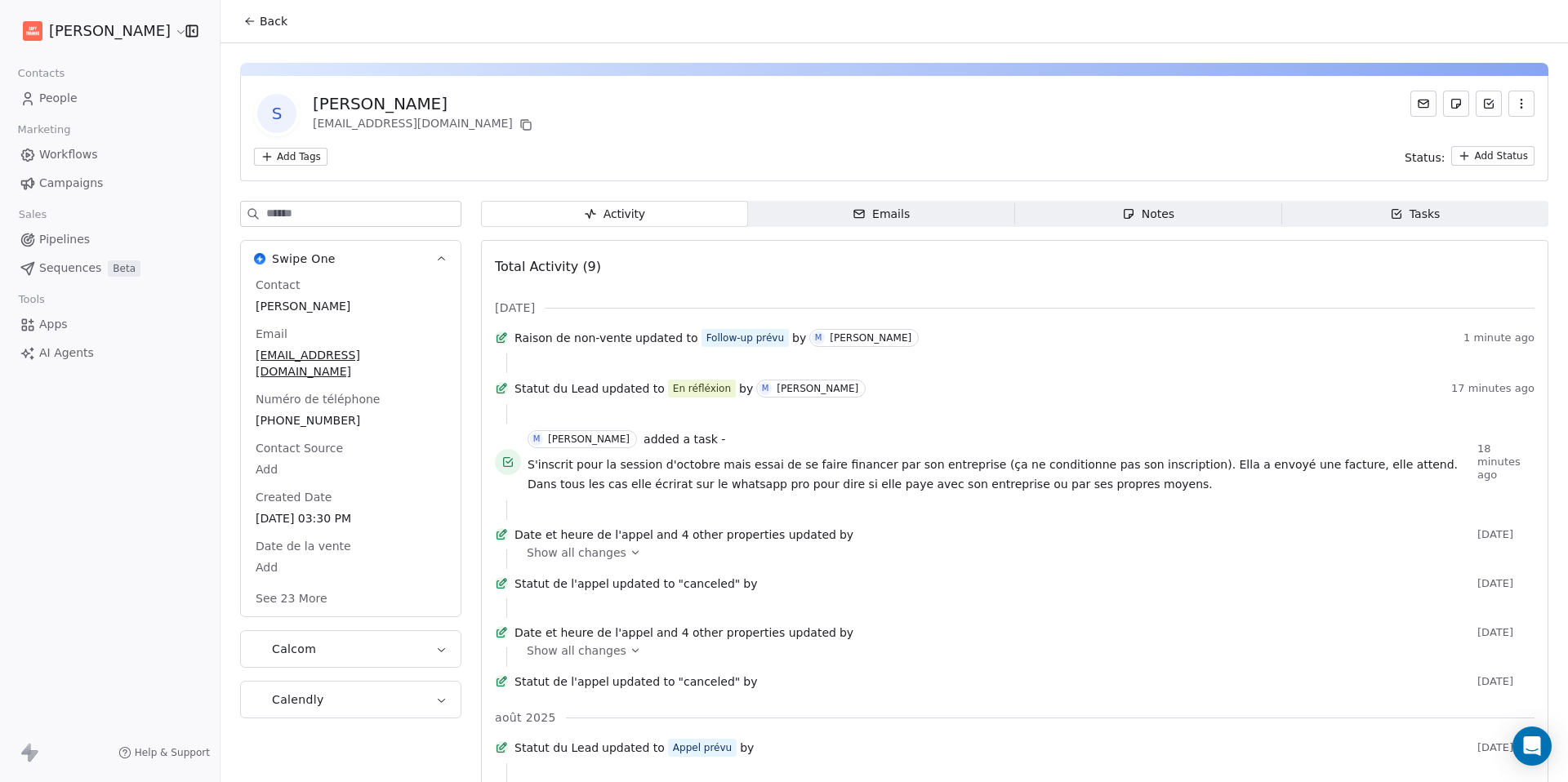
click at [1392, 212] on icon "button" at bounding box center [1396, 214] width 9 height 9
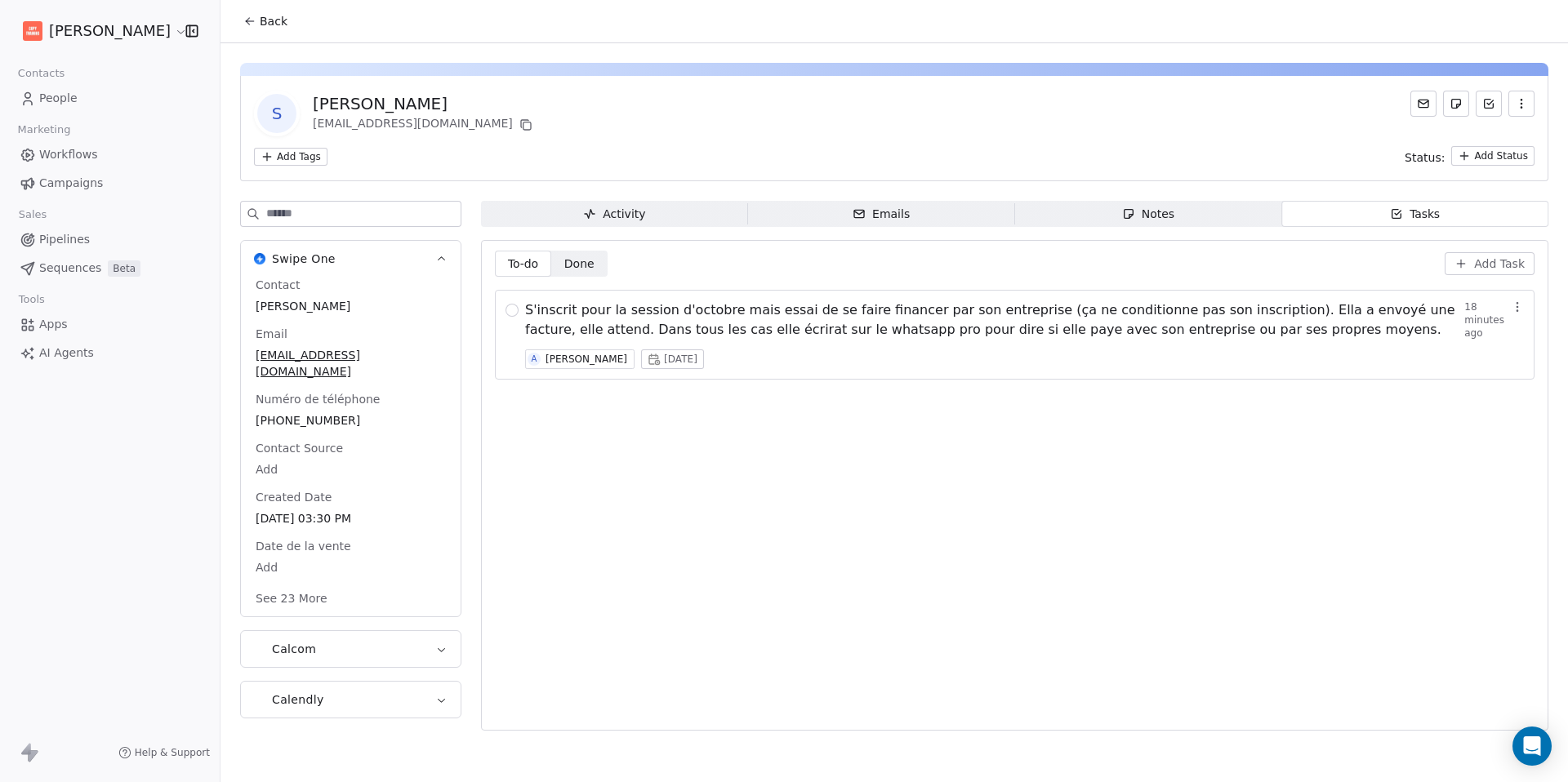
click at [247, 26] on icon at bounding box center [250, 21] width 14 height 13
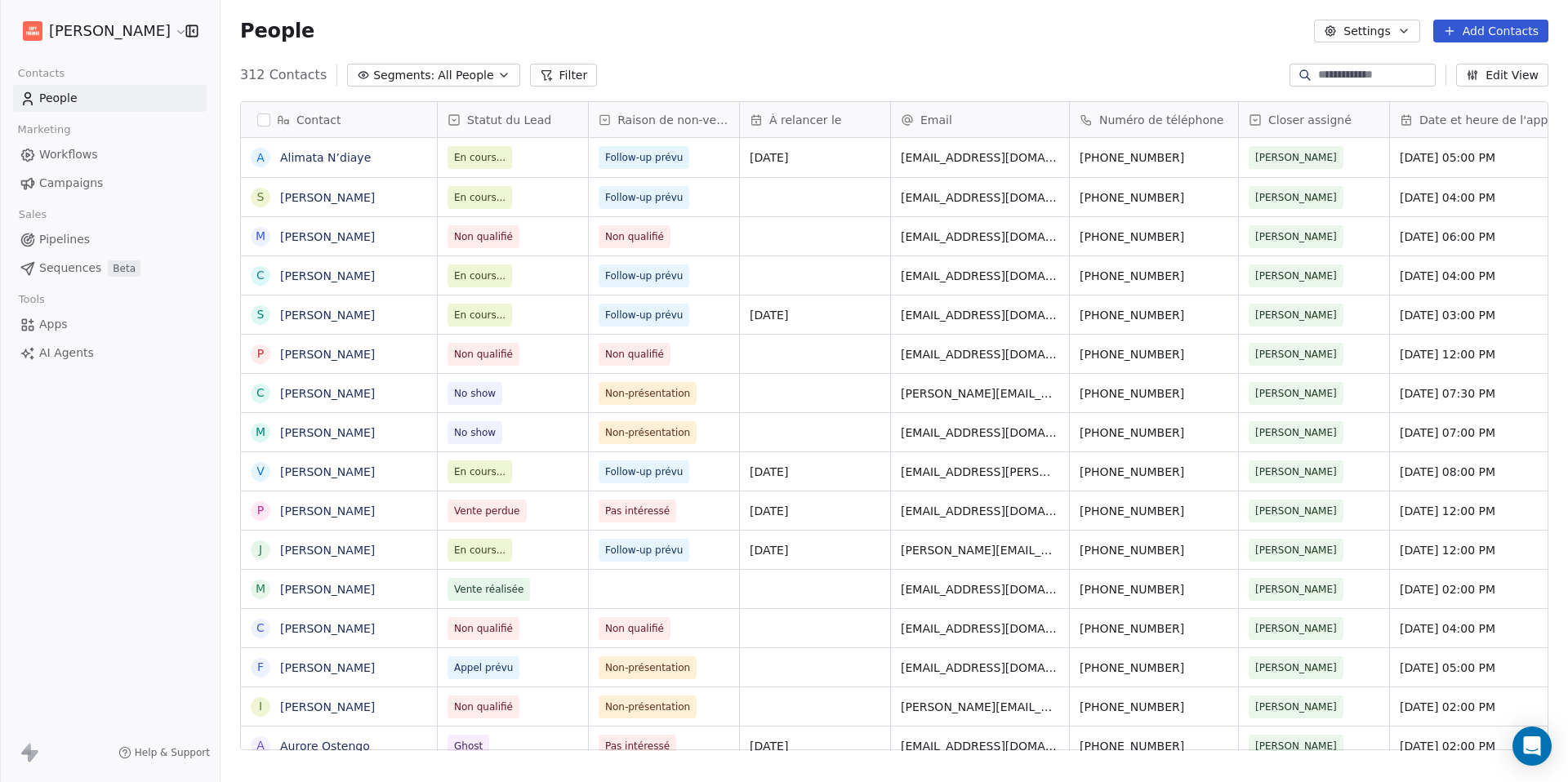
scroll to position [676, 1335]
click at [825, 191] on div "grid" at bounding box center [815, 198] width 150 height 39
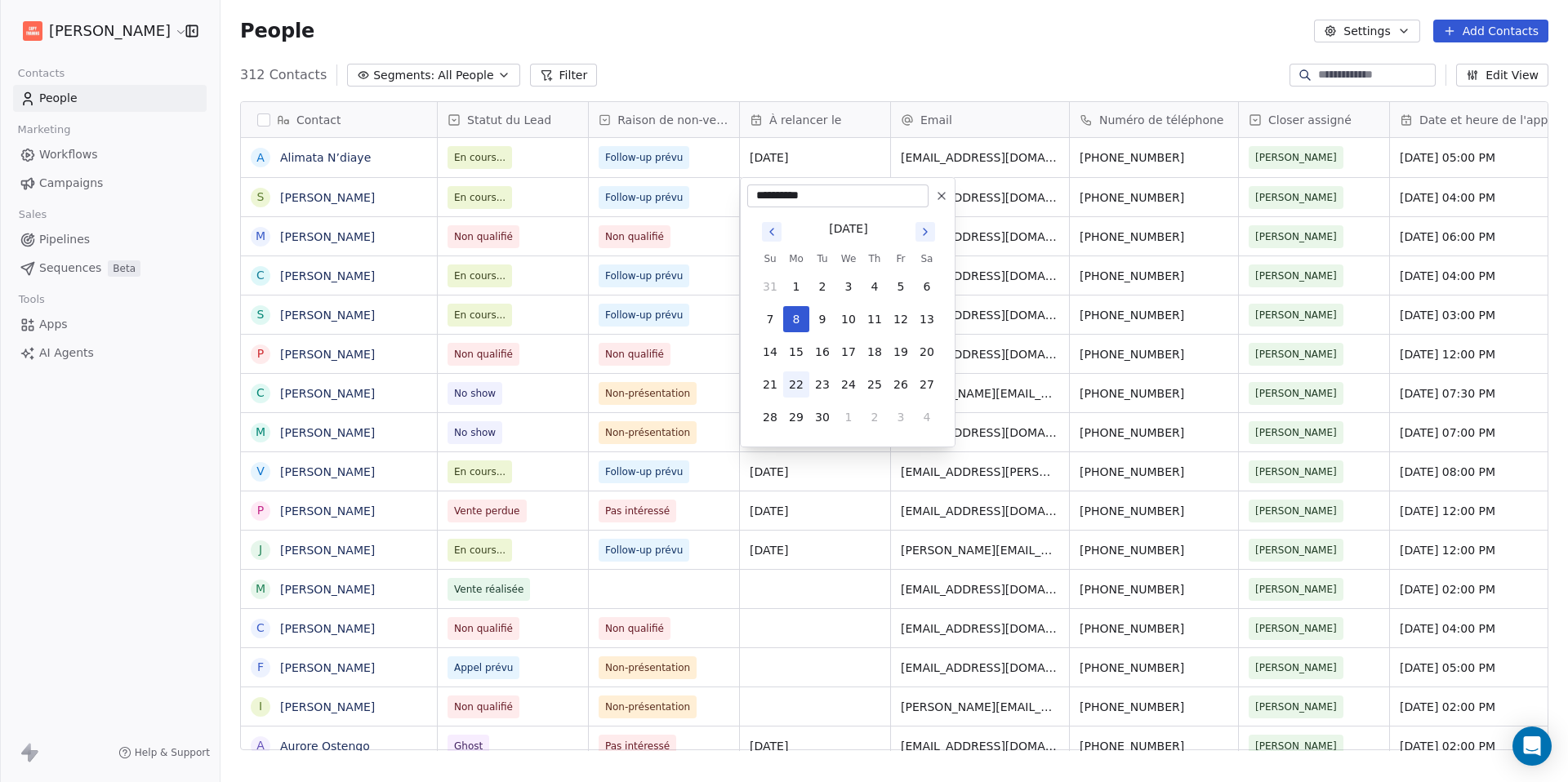
click at [802, 380] on button "22" at bounding box center [796, 384] width 26 height 26
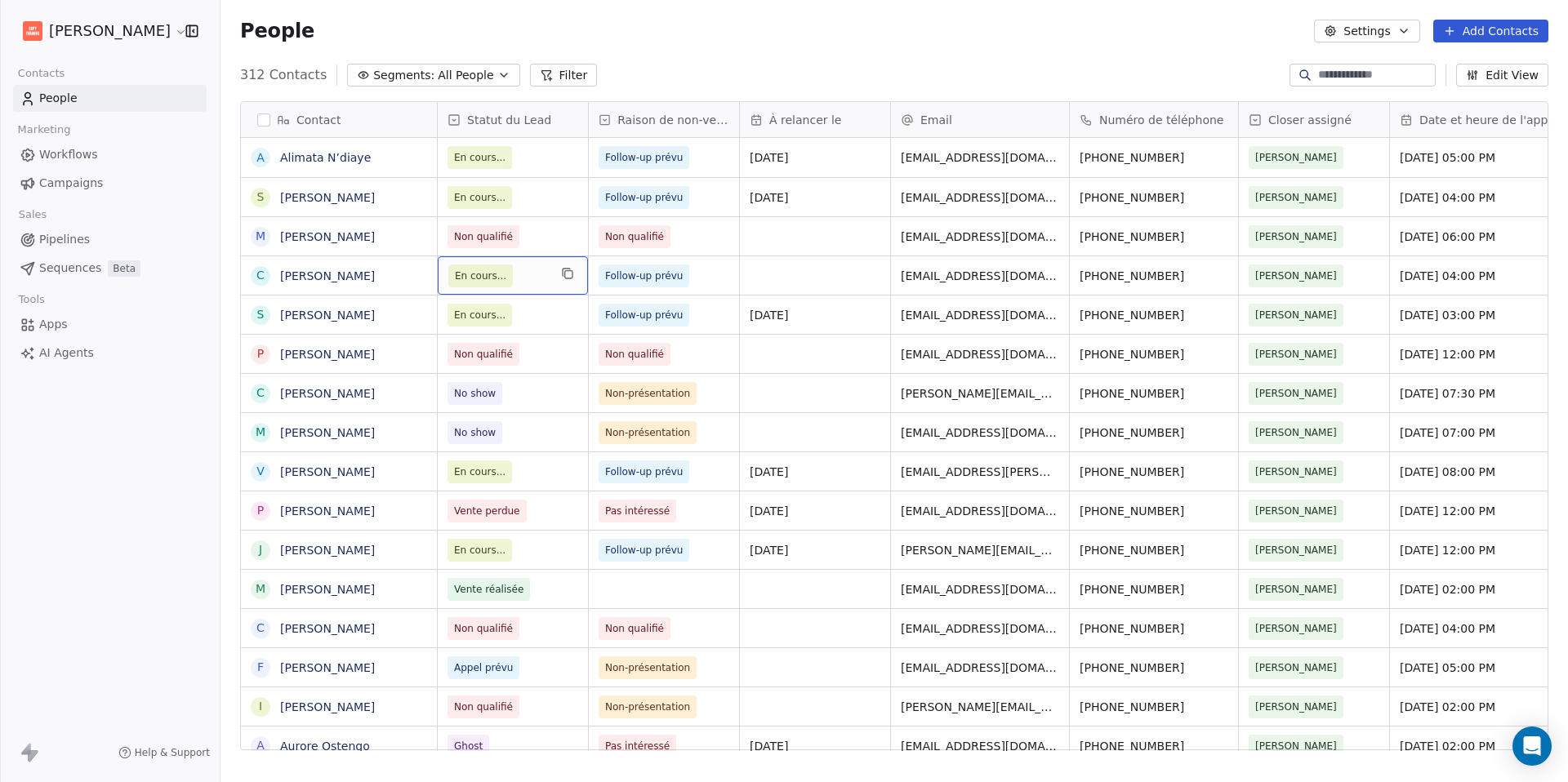
click at [548, 275] on div "En cours..." at bounding box center [513, 276] width 150 height 39
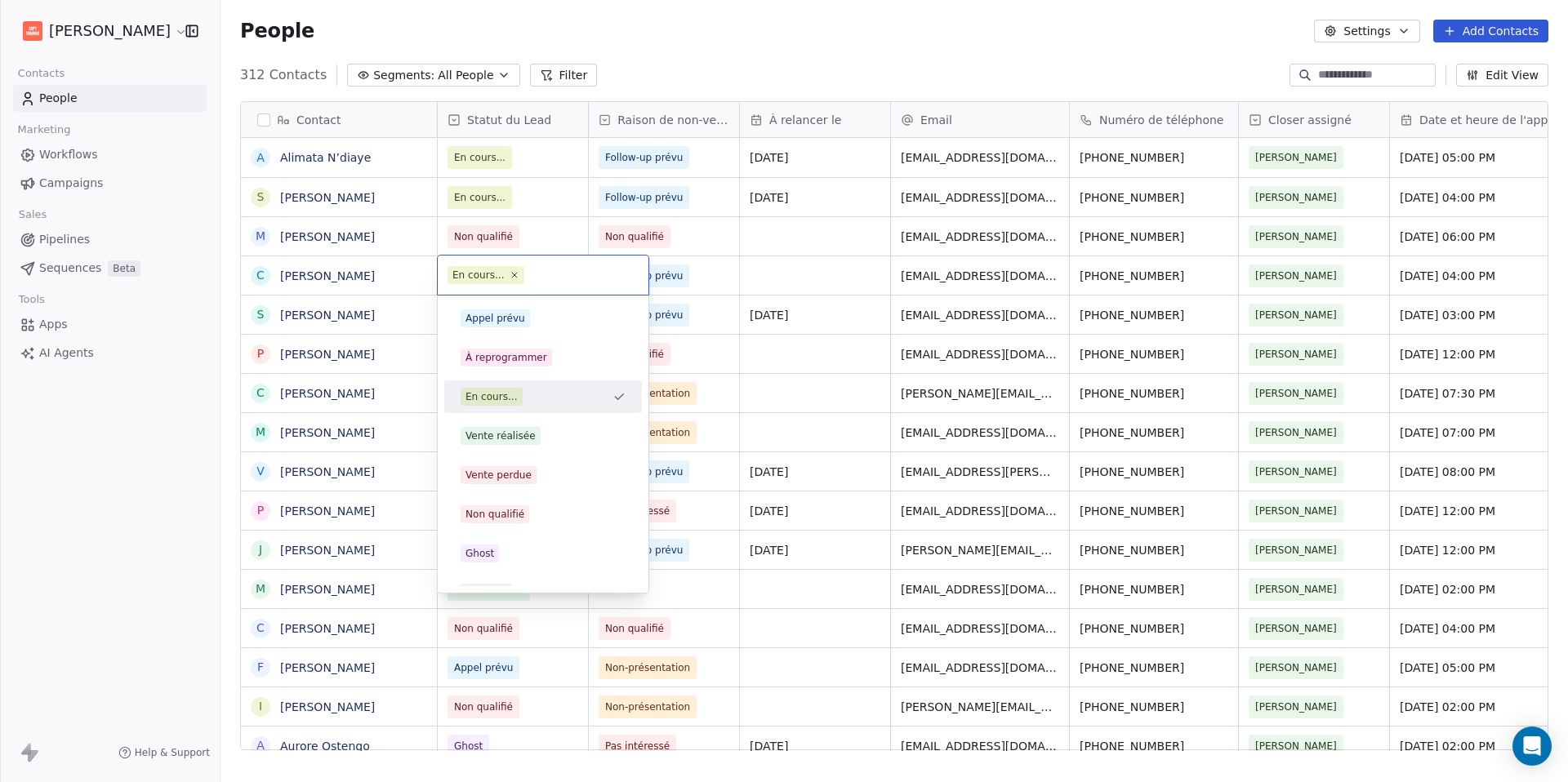
click at [408, 275] on html "[PERSON_NAME] Contacts People Marketing Workflows Campaigns Sales Pipelines Seq…" at bounding box center [784, 391] width 1568 height 782
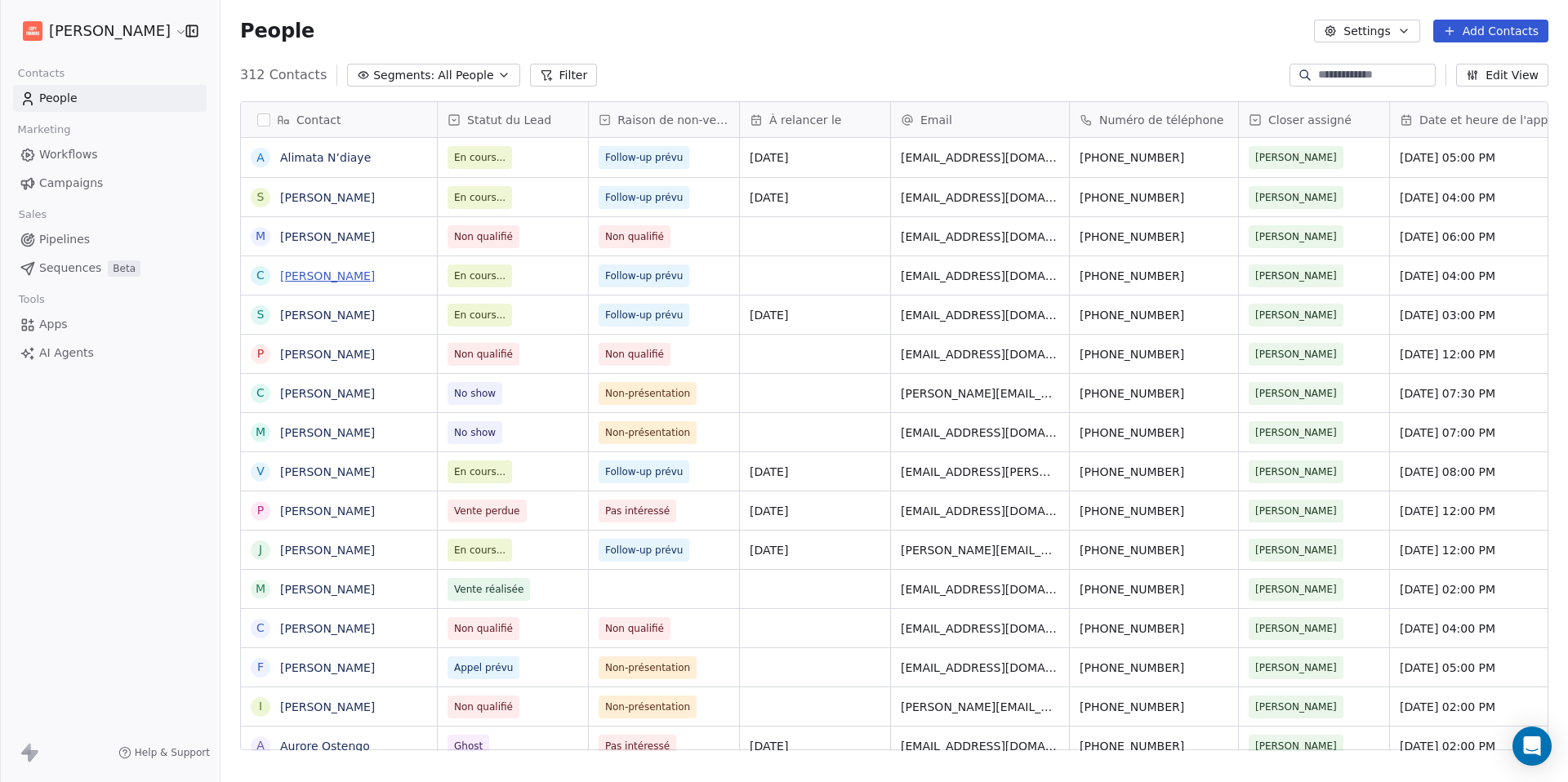
click at [354, 273] on link "[PERSON_NAME]" at bounding box center [327, 276] width 95 height 13
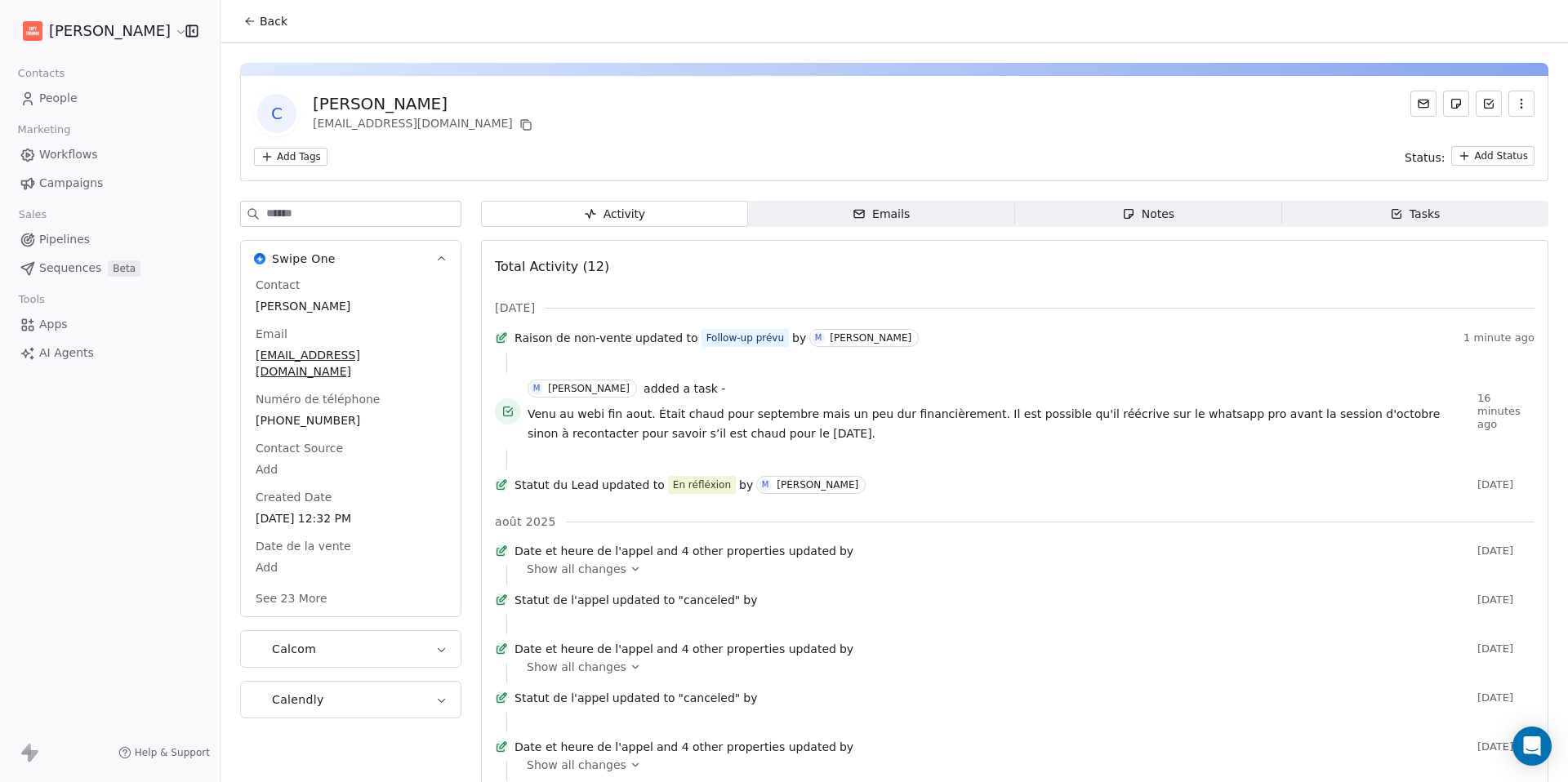
click at [1404, 217] on div "Tasks" at bounding box center [1415, 214] width 50 height 17
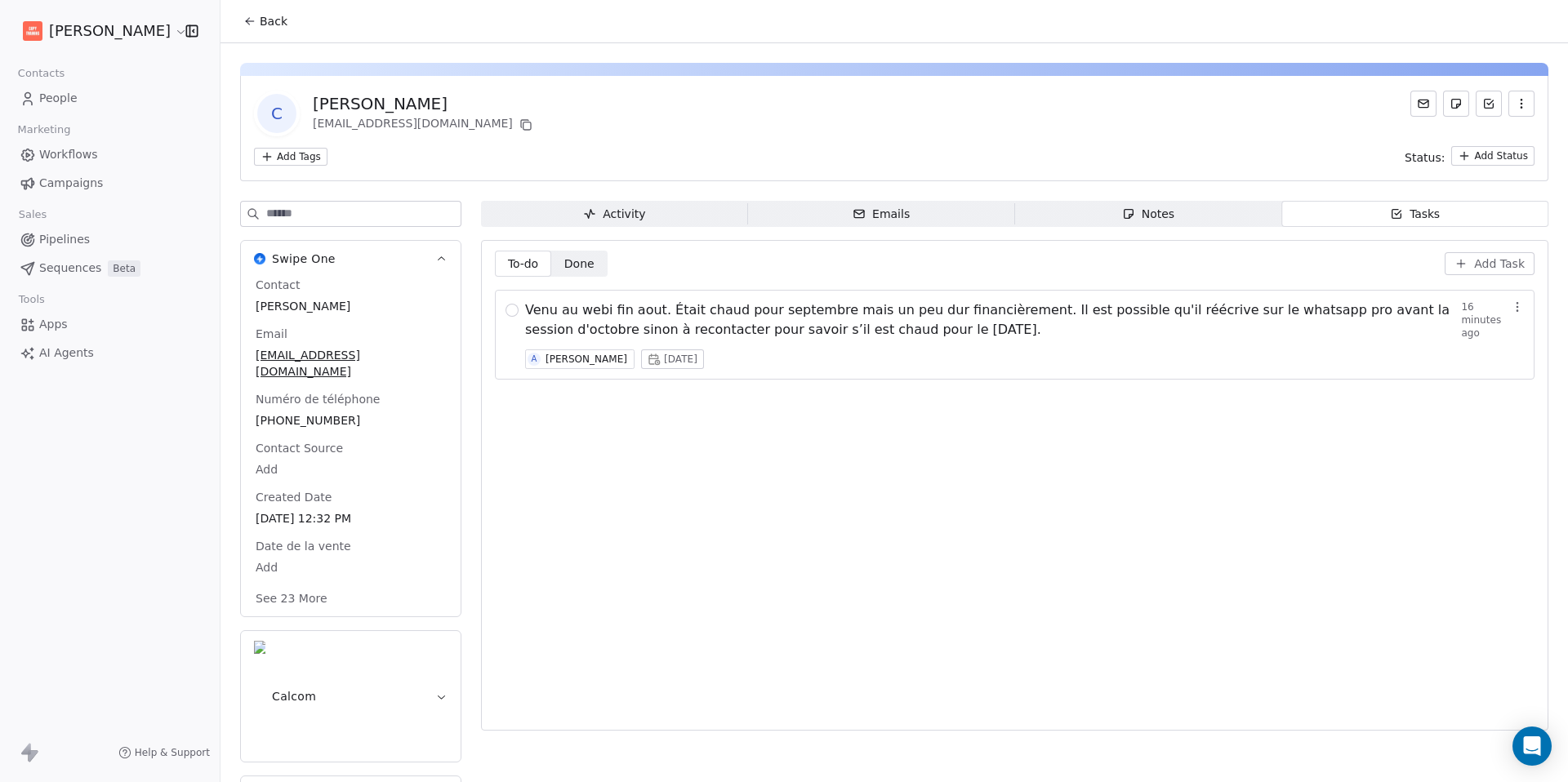
click at [685, 353] on span "[DATE]" at bounding box center [680, 360] width 34 height 13
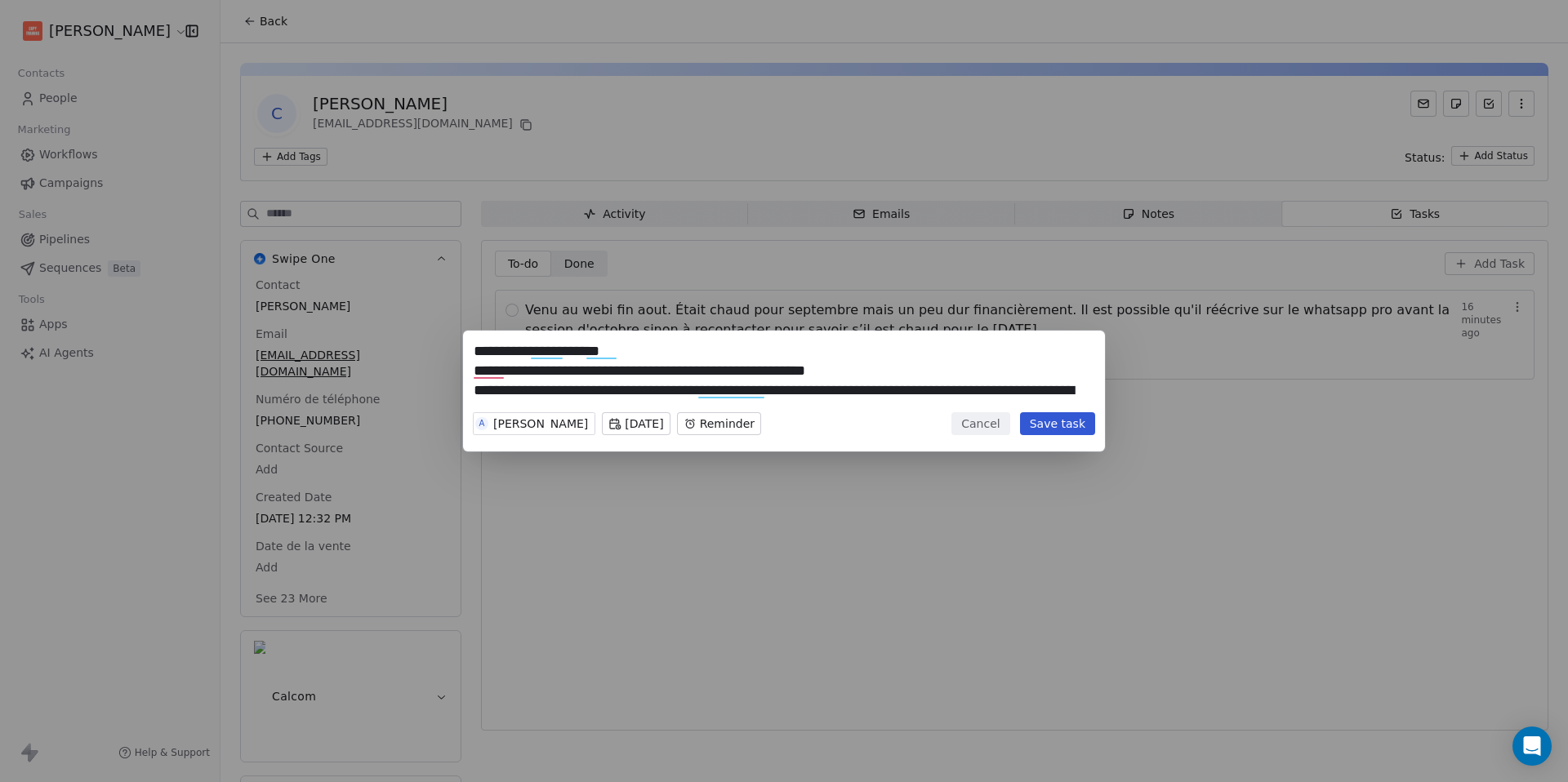
click at [647, 425] on body "[PERSON_NAME] Contacts People Marketing Workflows Campaigns Sales Pipelines Seq…" at bounding box center [784, 425] width 1568 height 850
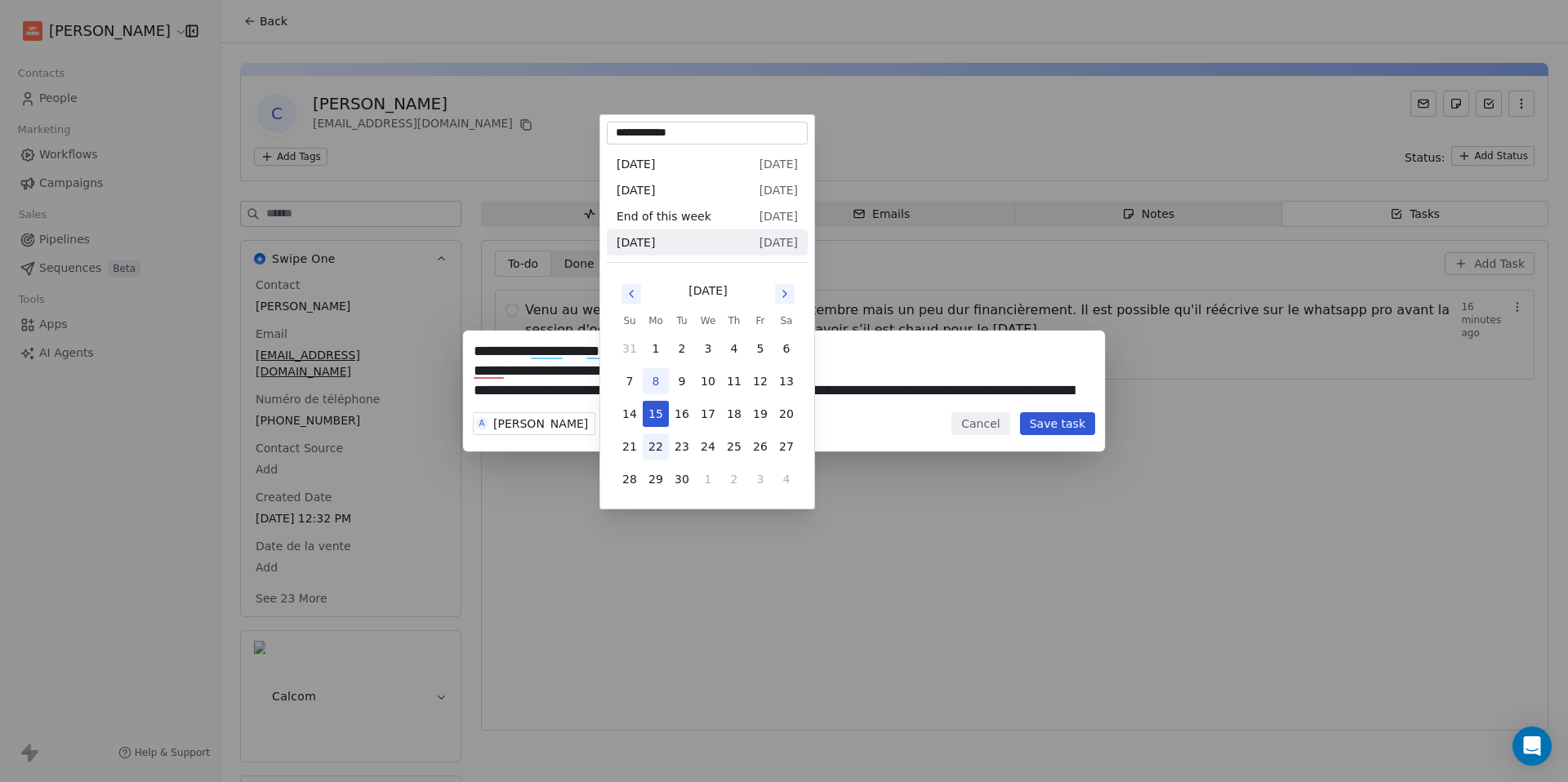
click at [660, 450] on button "22" at bounding box center [655, 446] width 26 height 26
type input "**********"
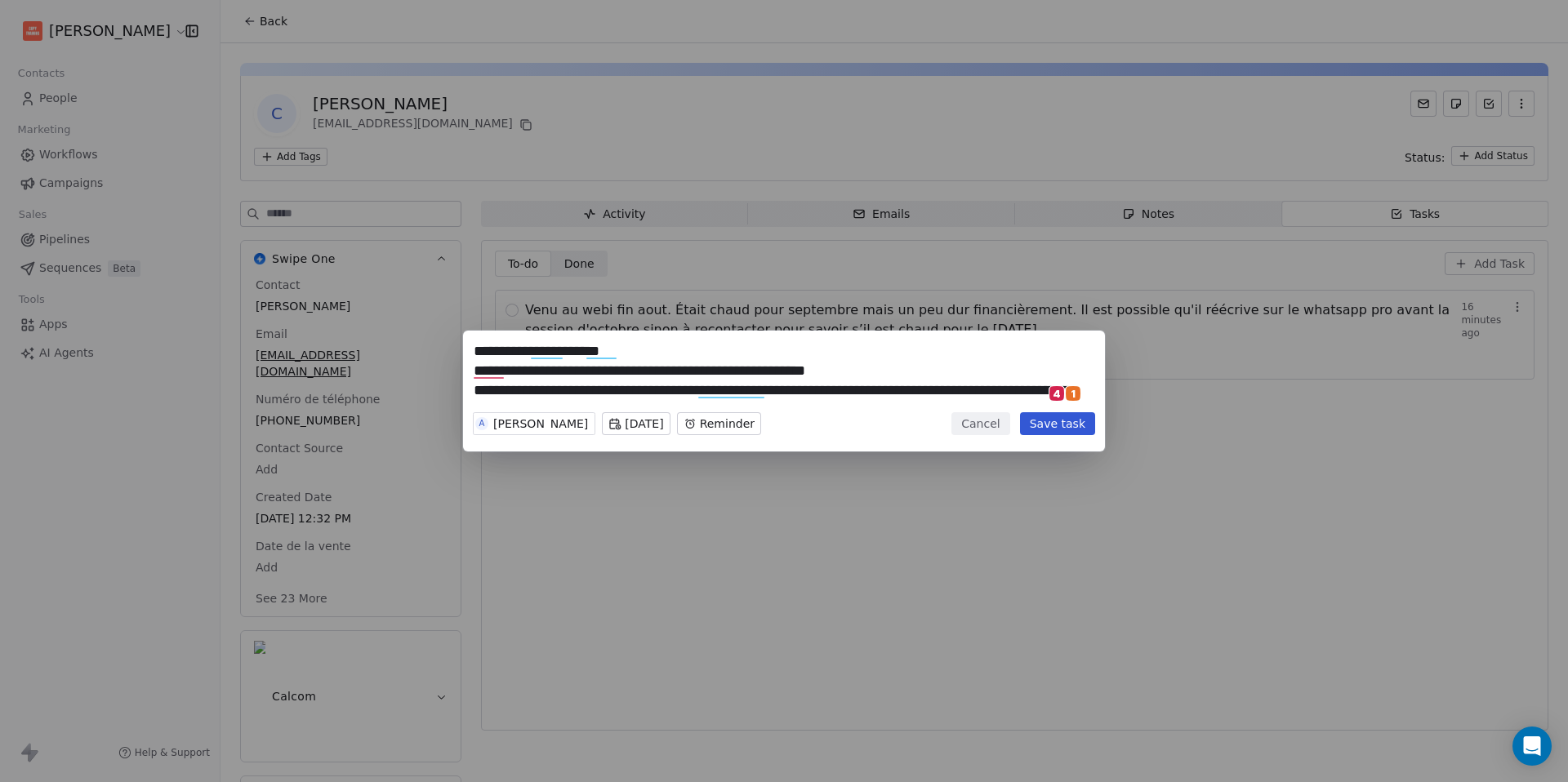
click at [1074, 418] on button "Save task" at bounding box center [1058, 424] width 75 height 23
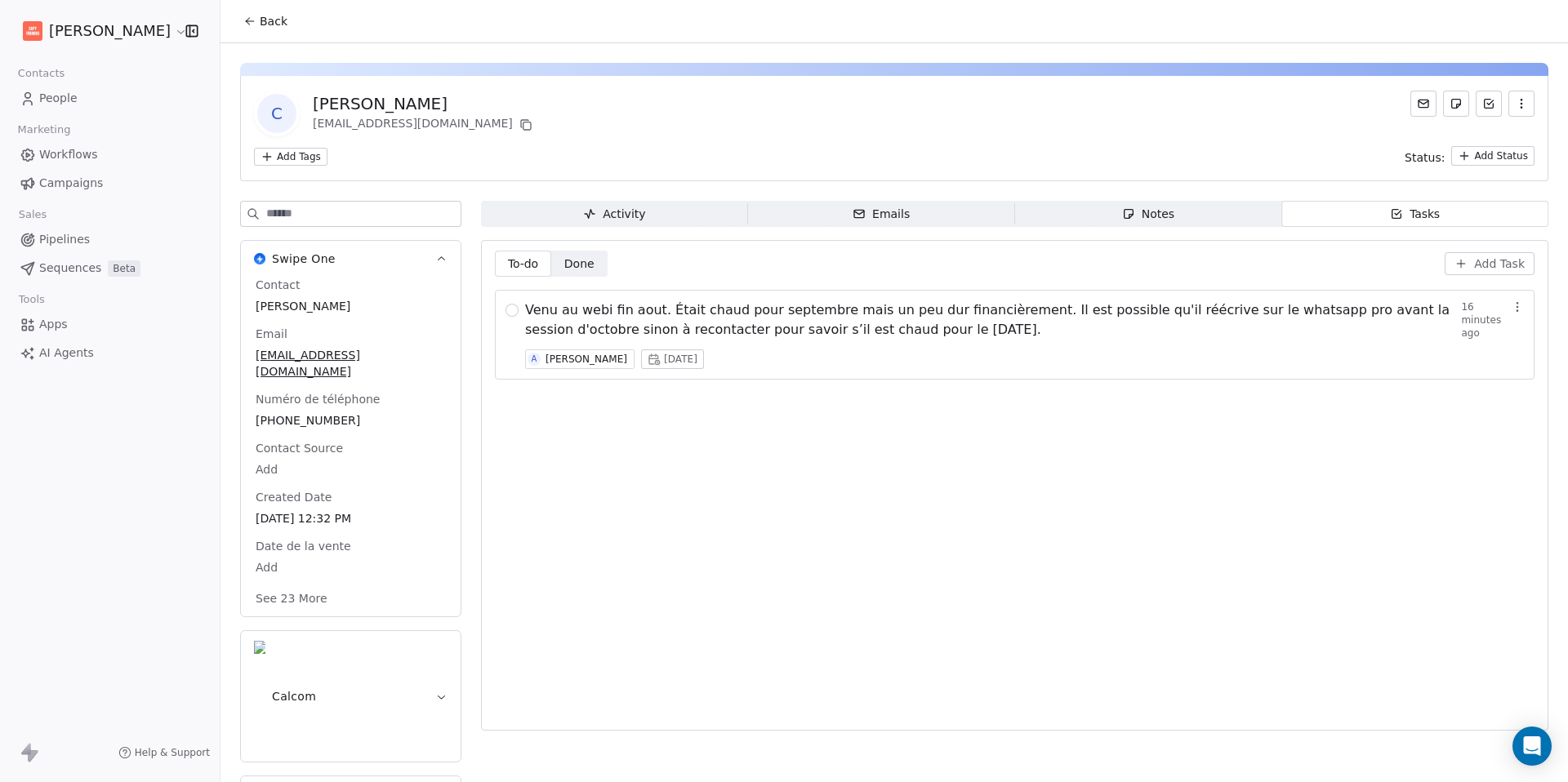
click at [257, 27] on button "Back" at bounding box center [265, 21] width 64 height 29
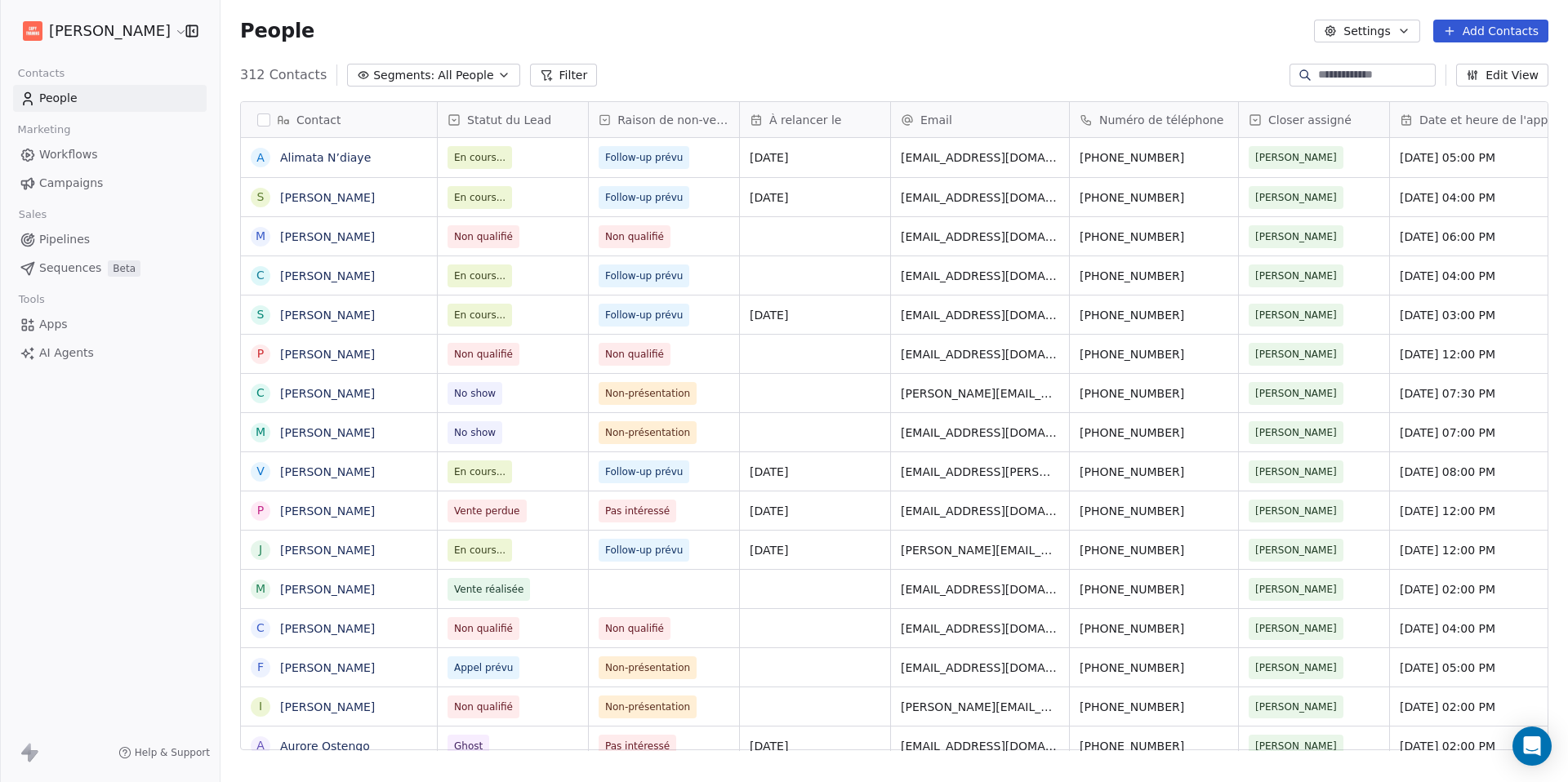
scroll to position [676, 1335]
click at [788, 228] on div "grid" at bounding box center [815, 236] width 150 height 39
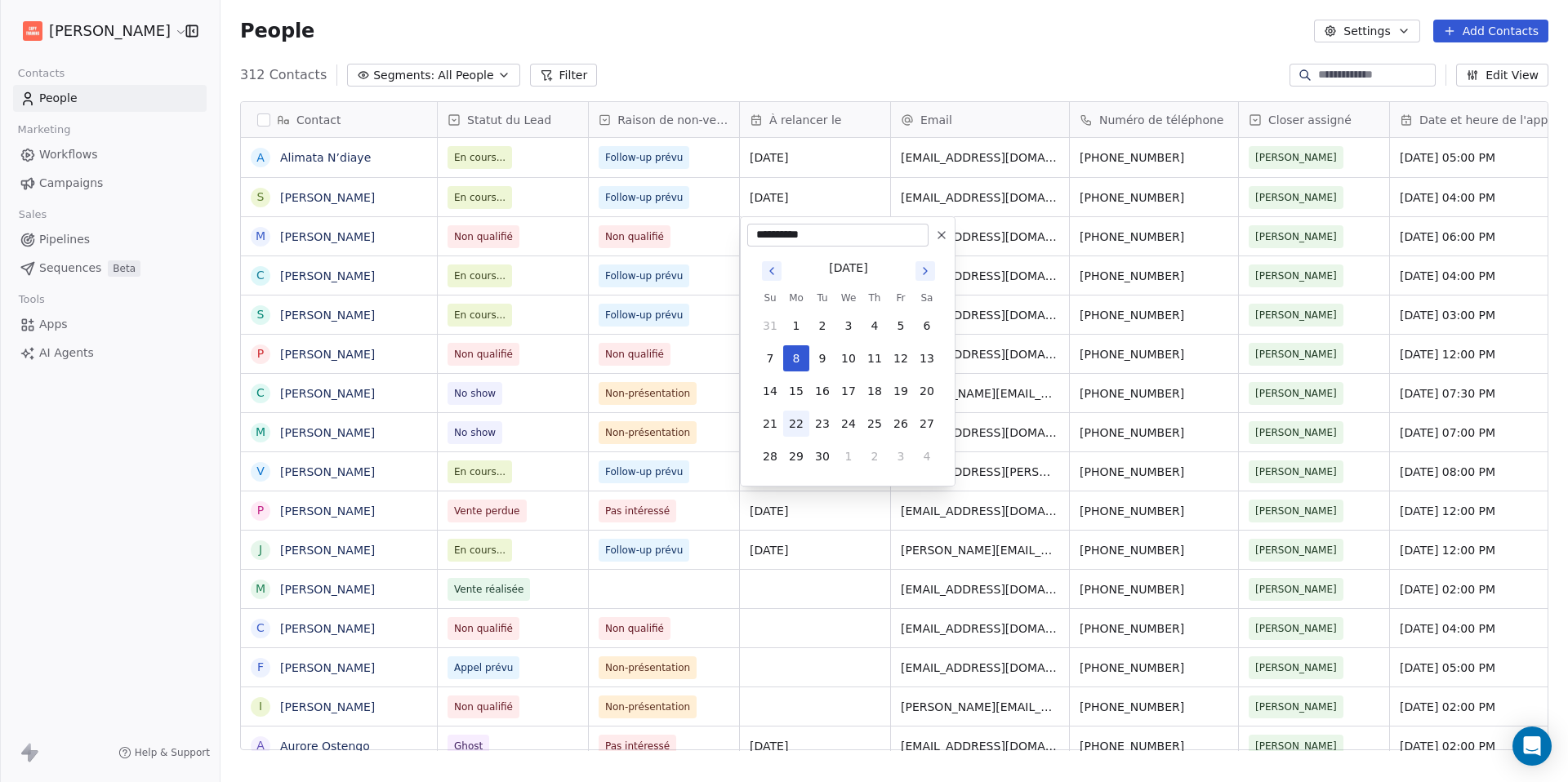
click at [791, 431] on button "22" at bounding box center [796, 423] width 26 height 26
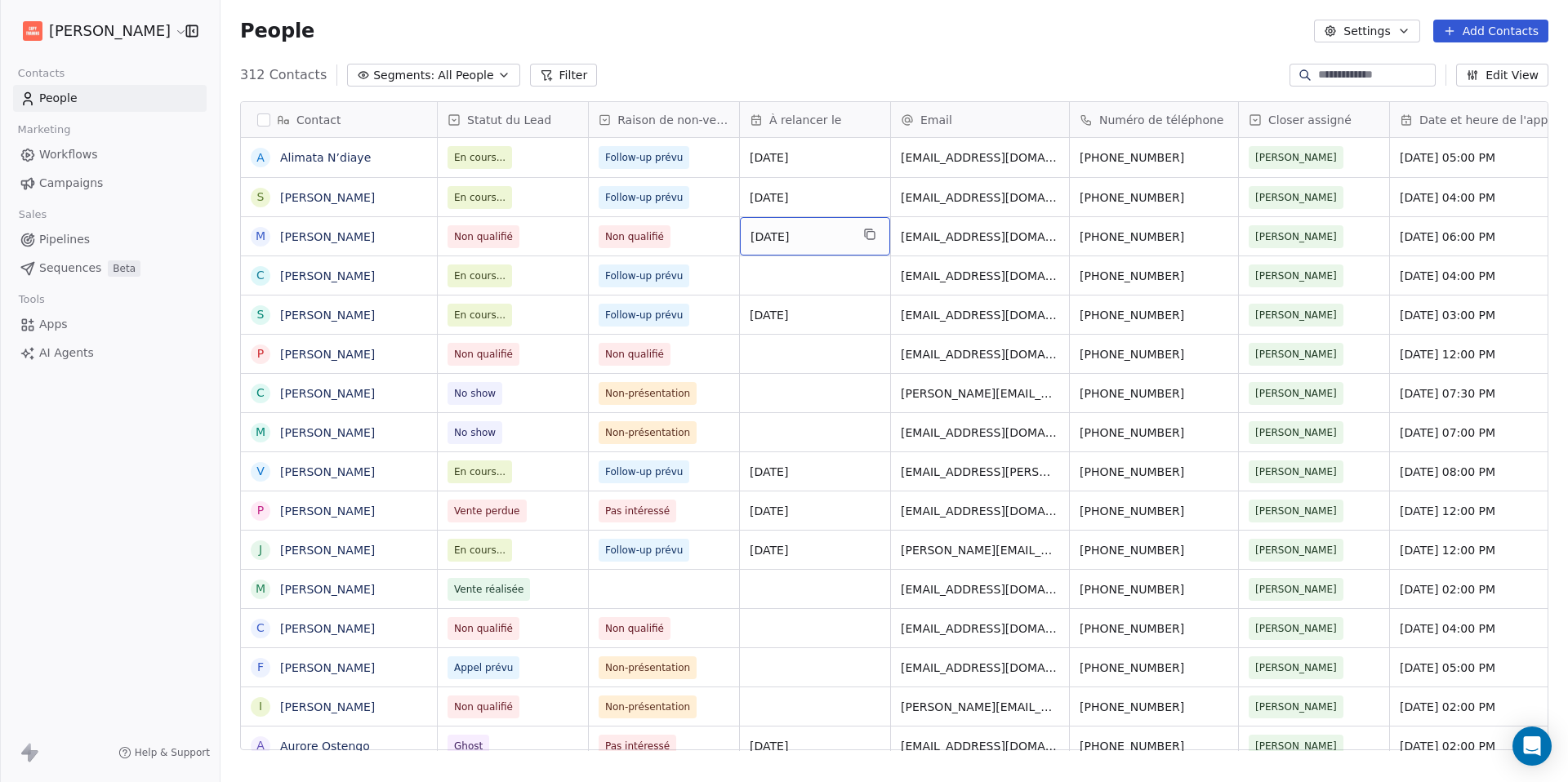
click at [770, 231] on span "[DATE]" at bounding box center [799, 236] width 99 height 16
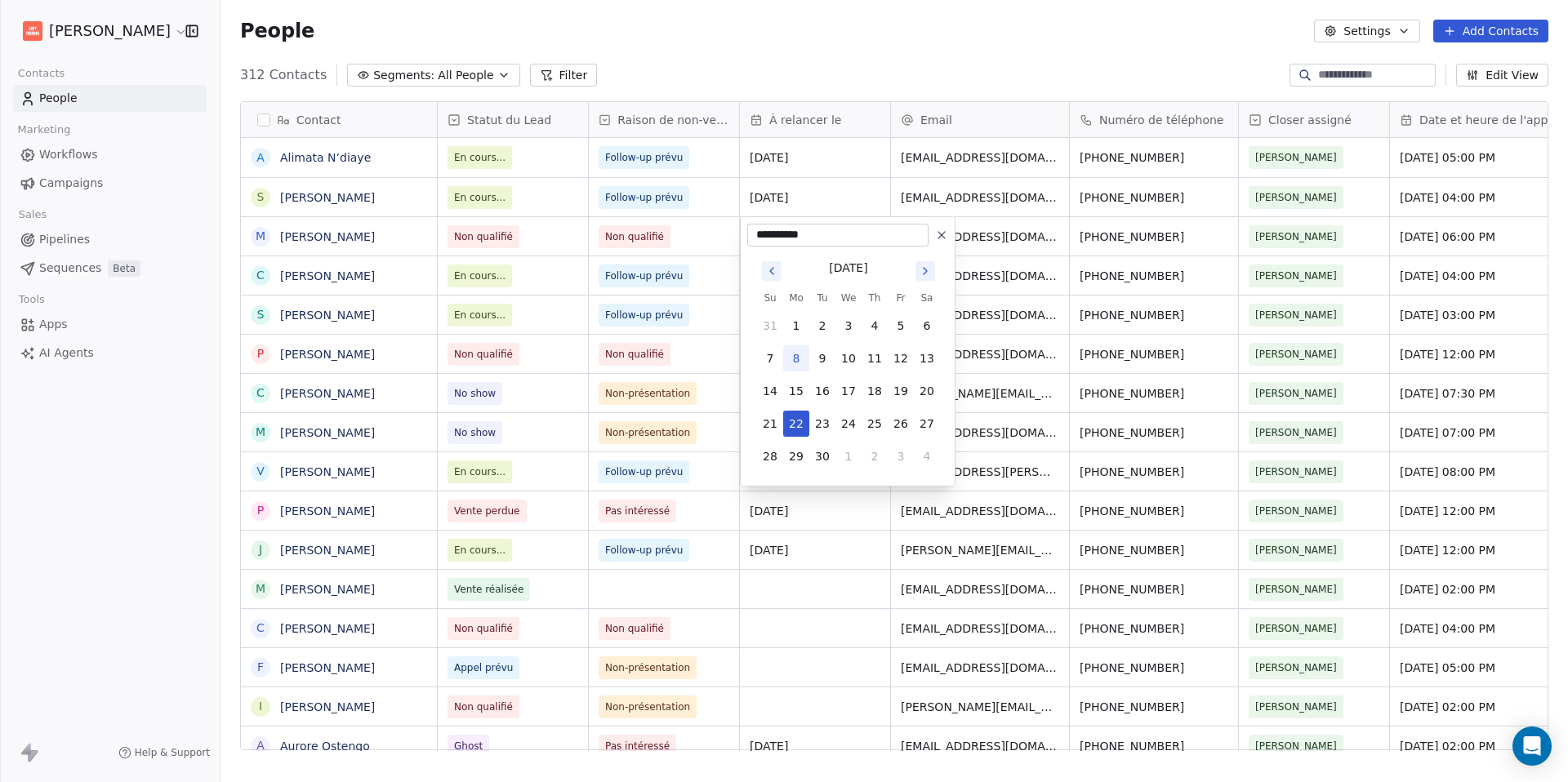
click at [945, 241] on icon at bounding box center [942, 235] width 14 height 13
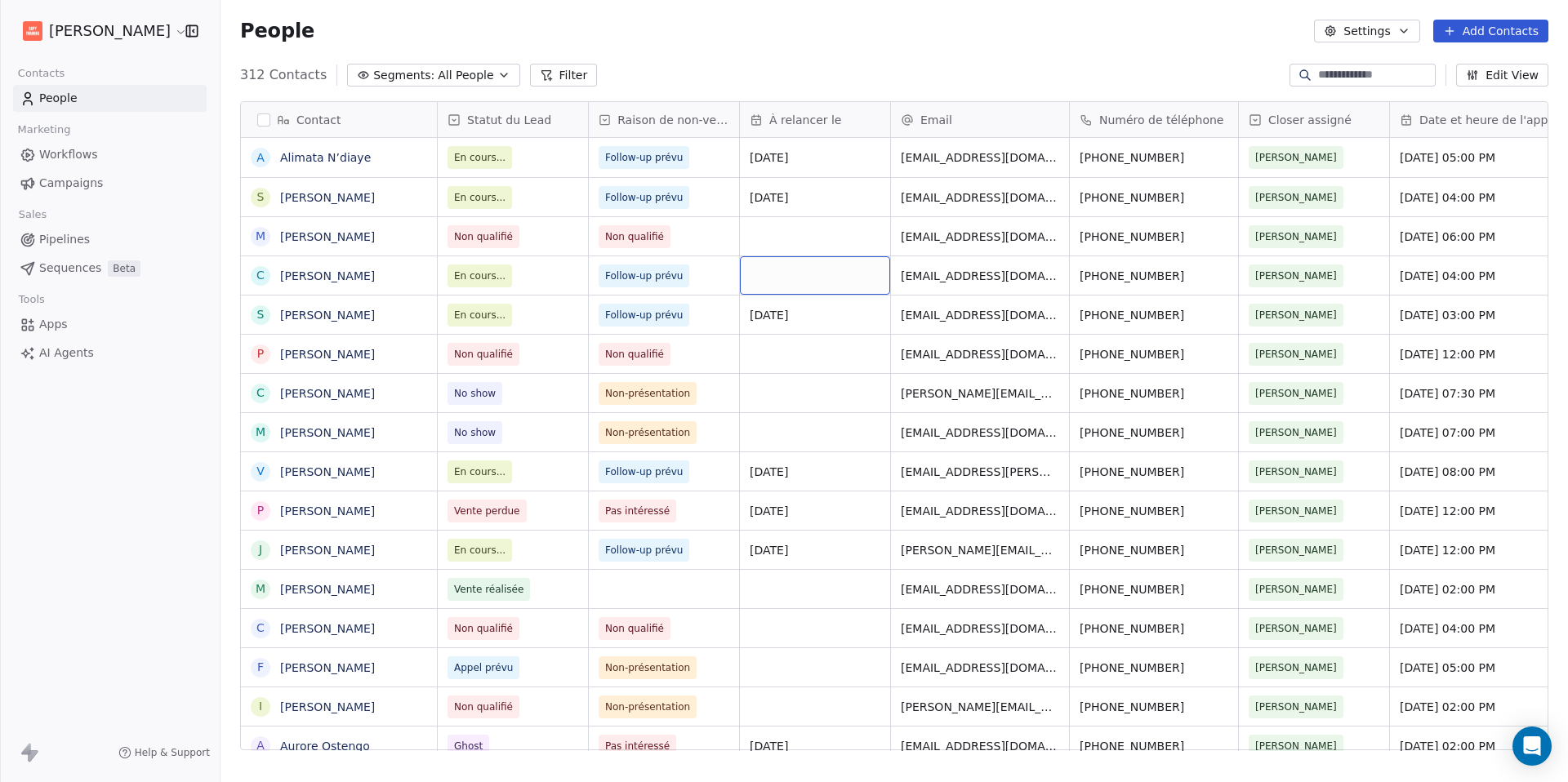
click at [787, 285] on div "grid" at bounding box center [815, 276] width 150 height 39
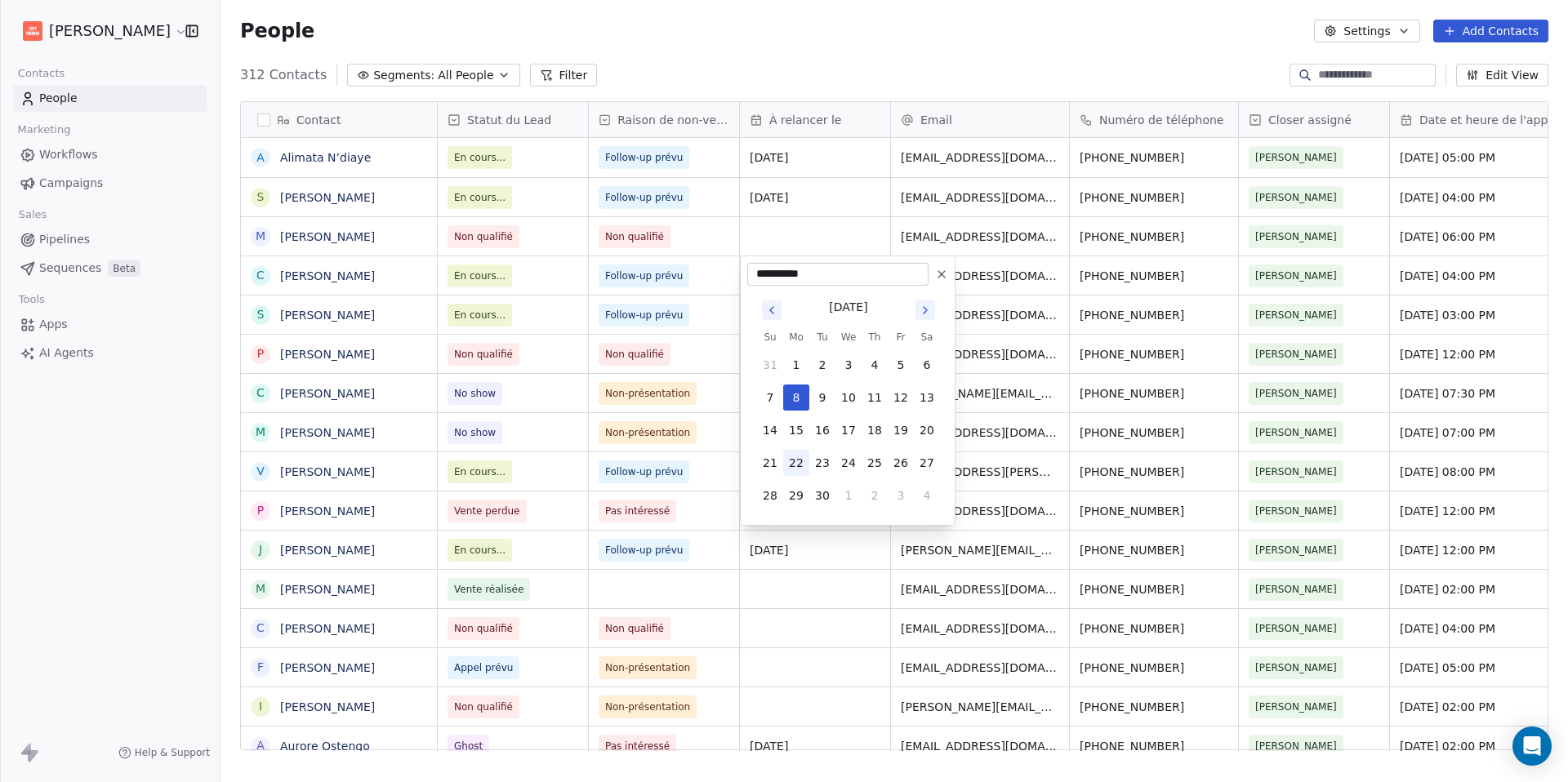
click at [796, 455] on button "22" at bounding box center [796, 463] width 26 height 26
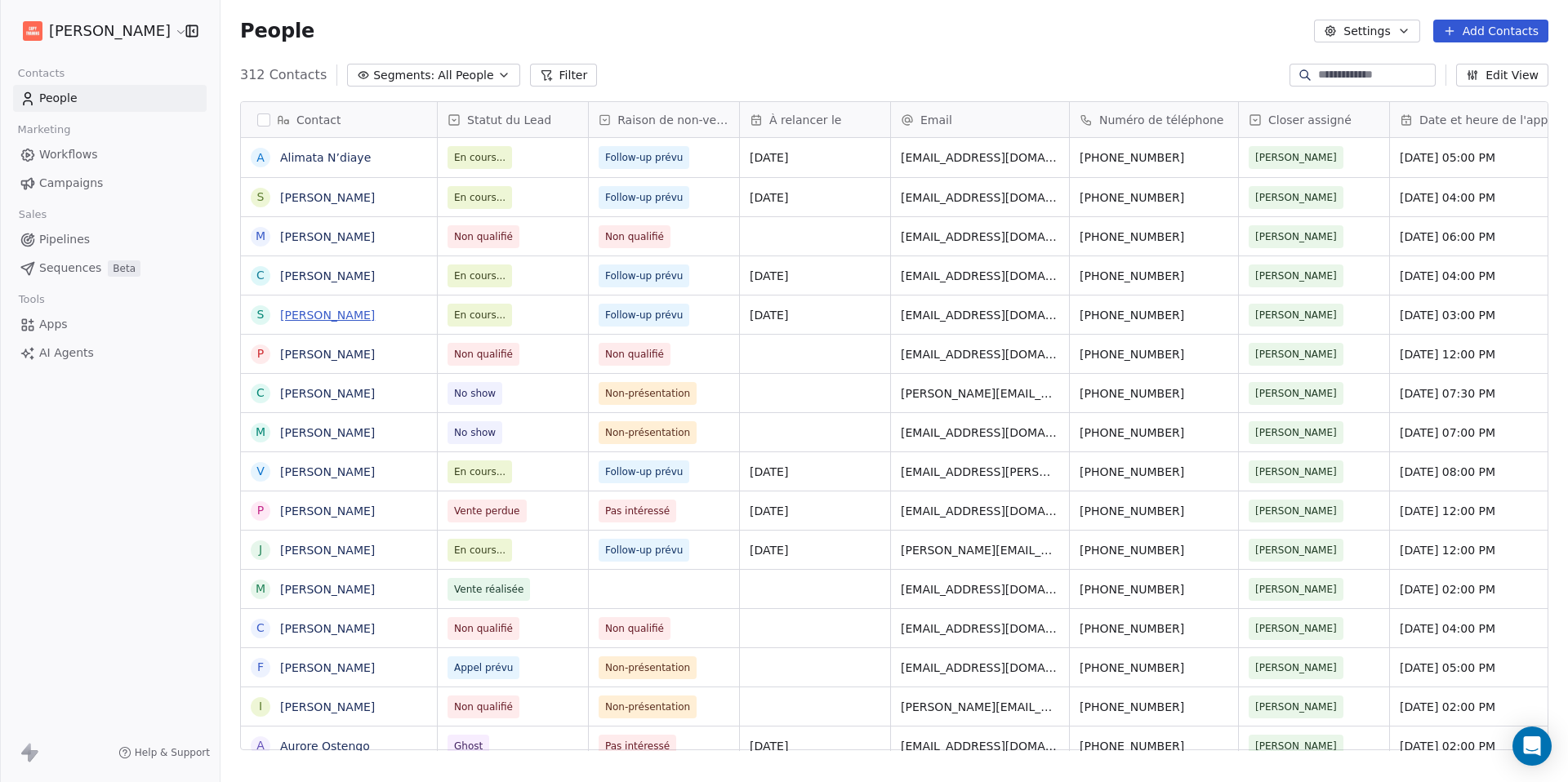
click at [375, 313] on link "[PERSON_NAME]" at bounding box center [327, 315] width 95 height 13
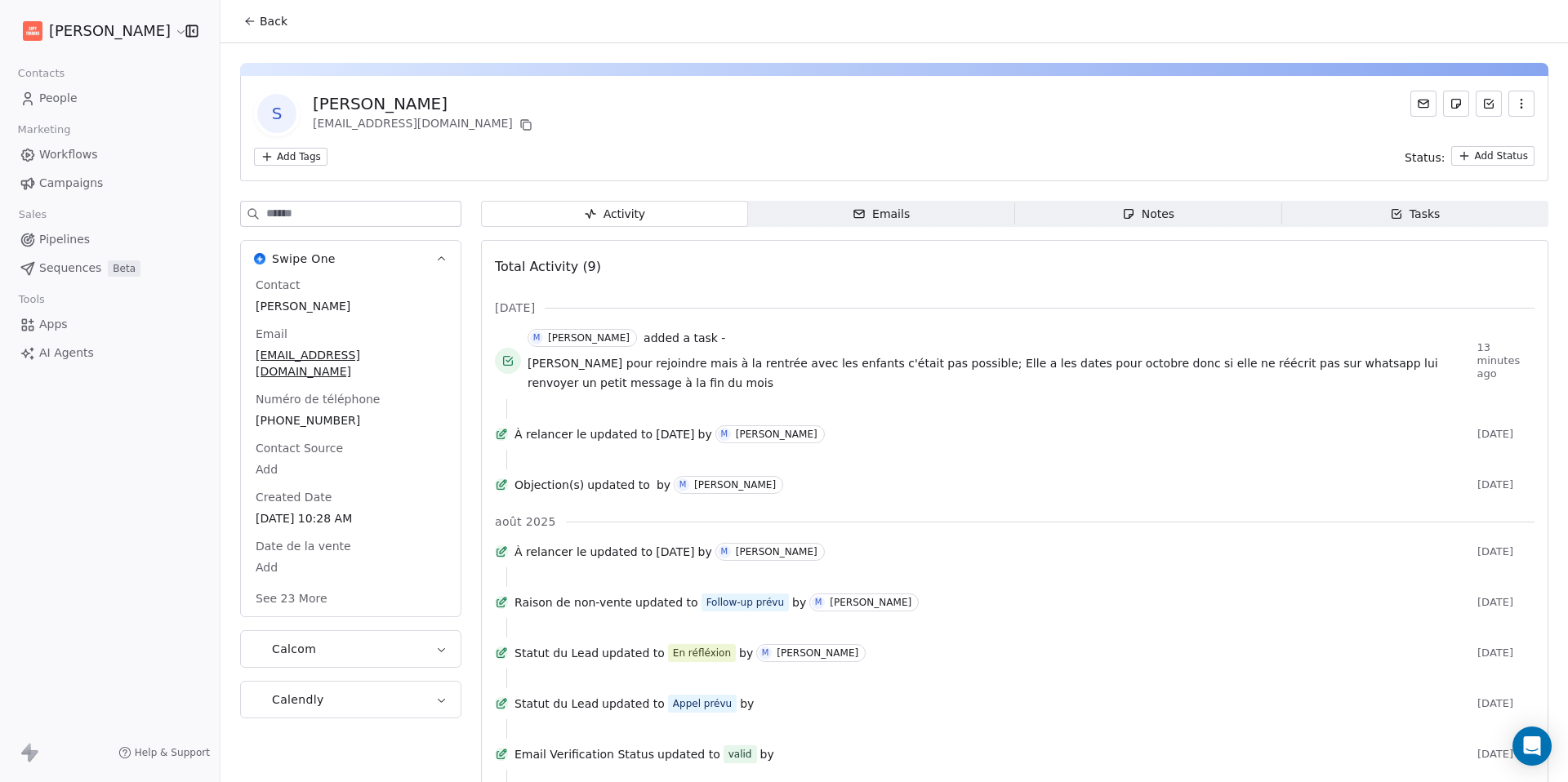
click at [1390, 220] on icon "button" at bounding box center [1396, 214] width 14 height 13
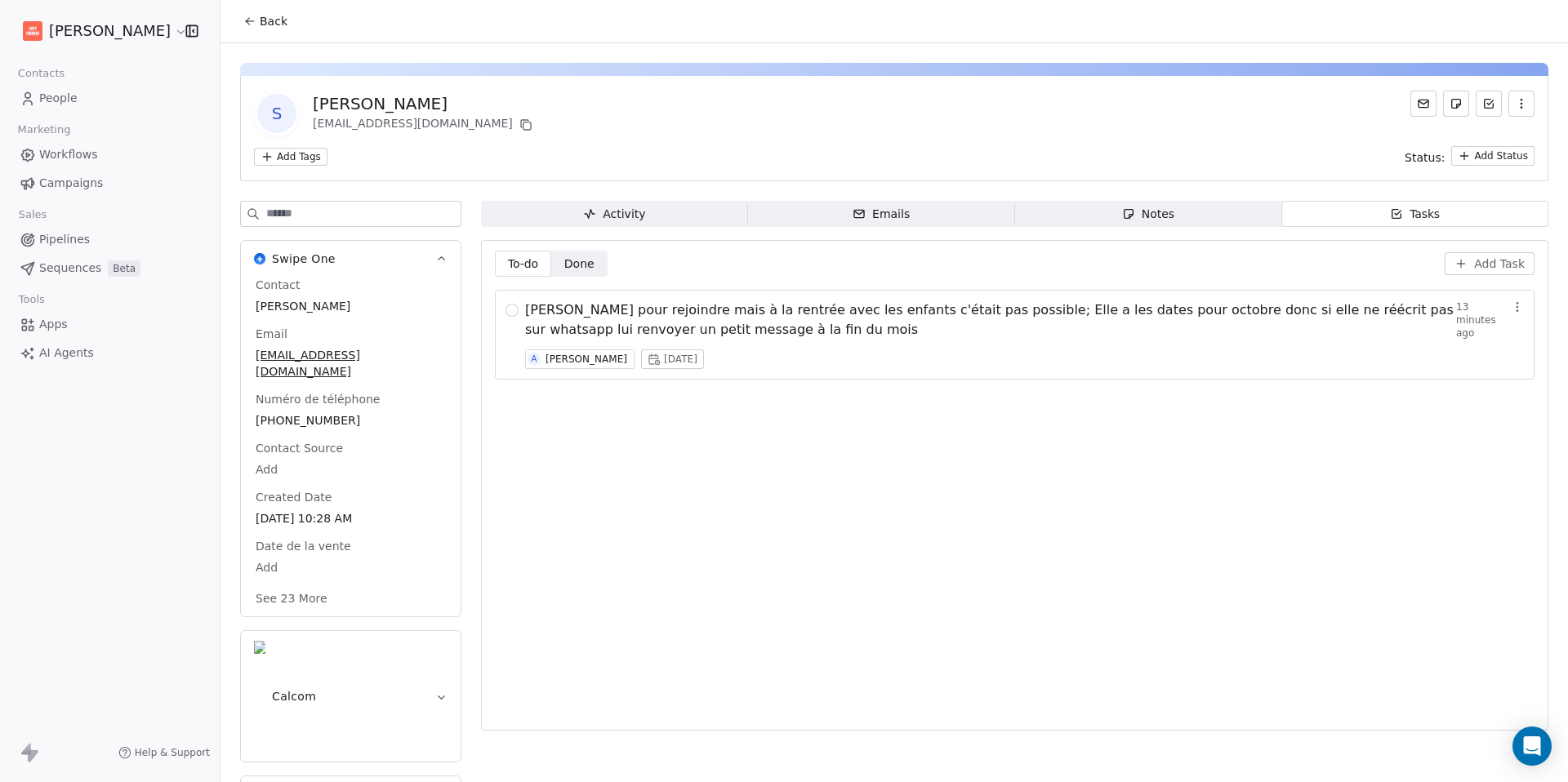
click at [250, 25] on icon at bounding box center [250, 21] width 14 height 13
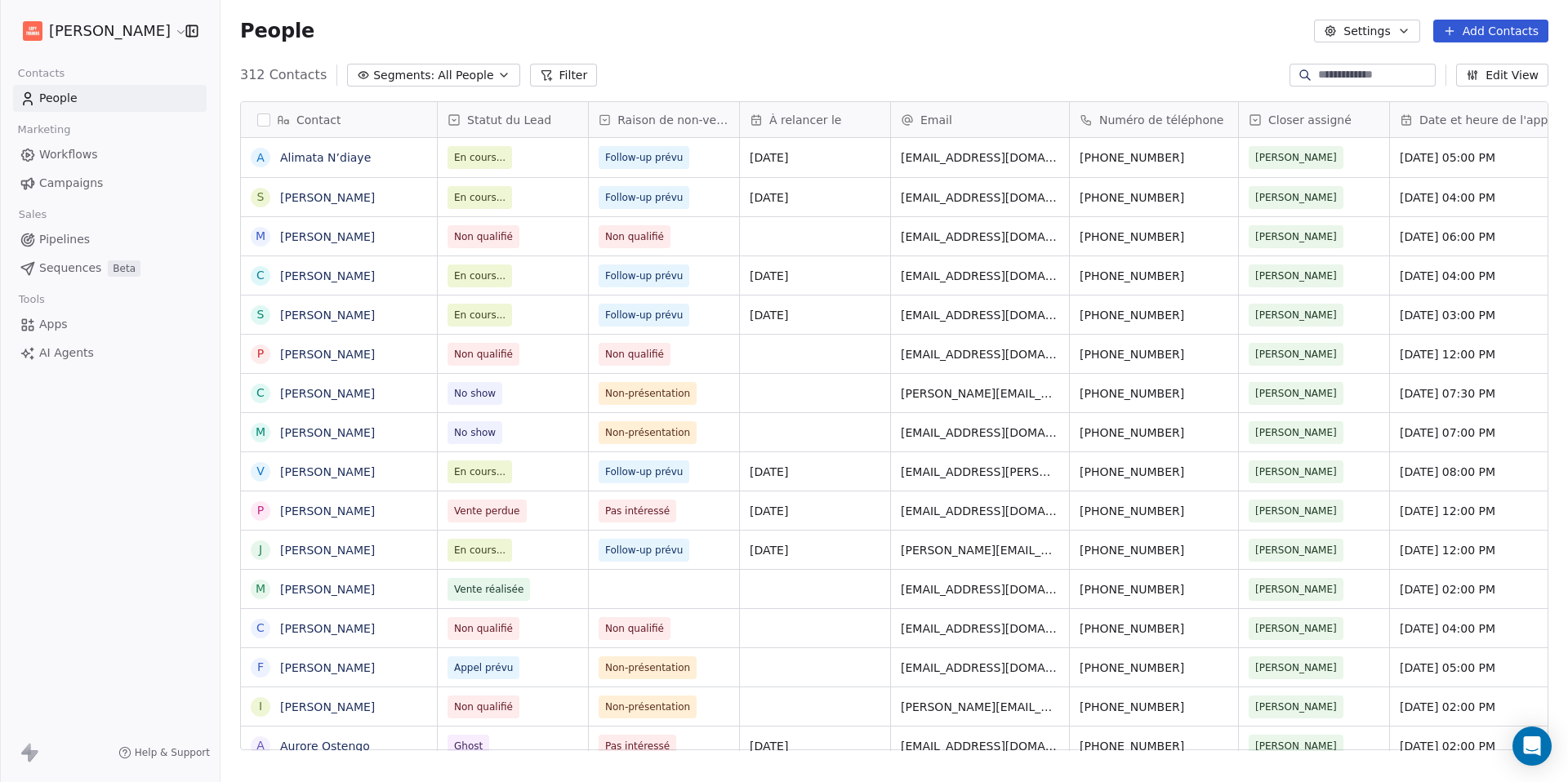
scroll to position [676, 1335]
click at [810, 322] on span "[DATE]" at bounding box center [799, 314] width 99 height 16
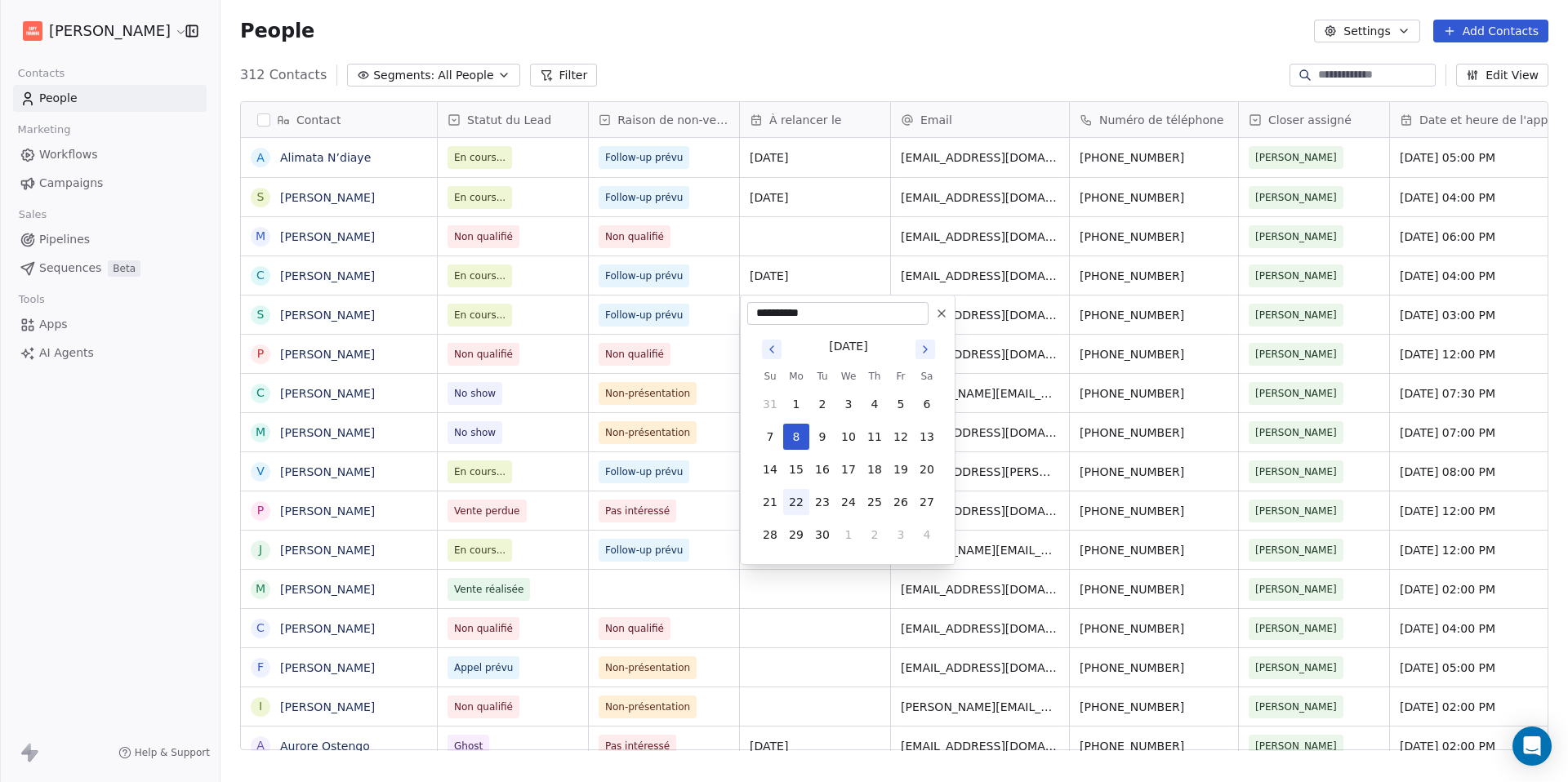
click at [795, 496] on button "22" at bounding box center [796, 501] width 26 height 26
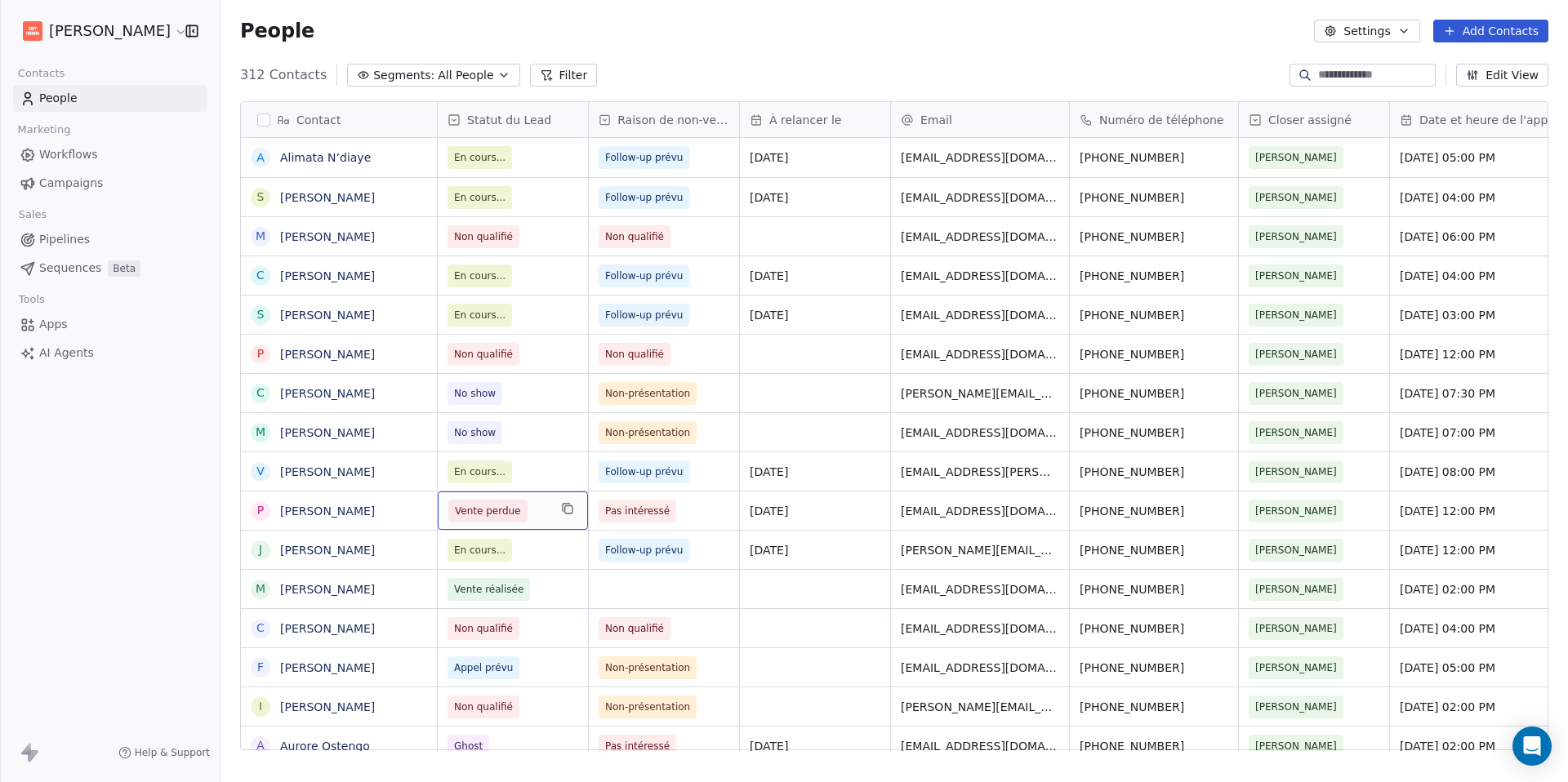
click at [533, 511] on span "Vente perdue" at bounding box center [498, 511] width 99 height 23
click at [533, 512] on span "Vente perdue" at bounding box center [498, 511] width 99 height 23
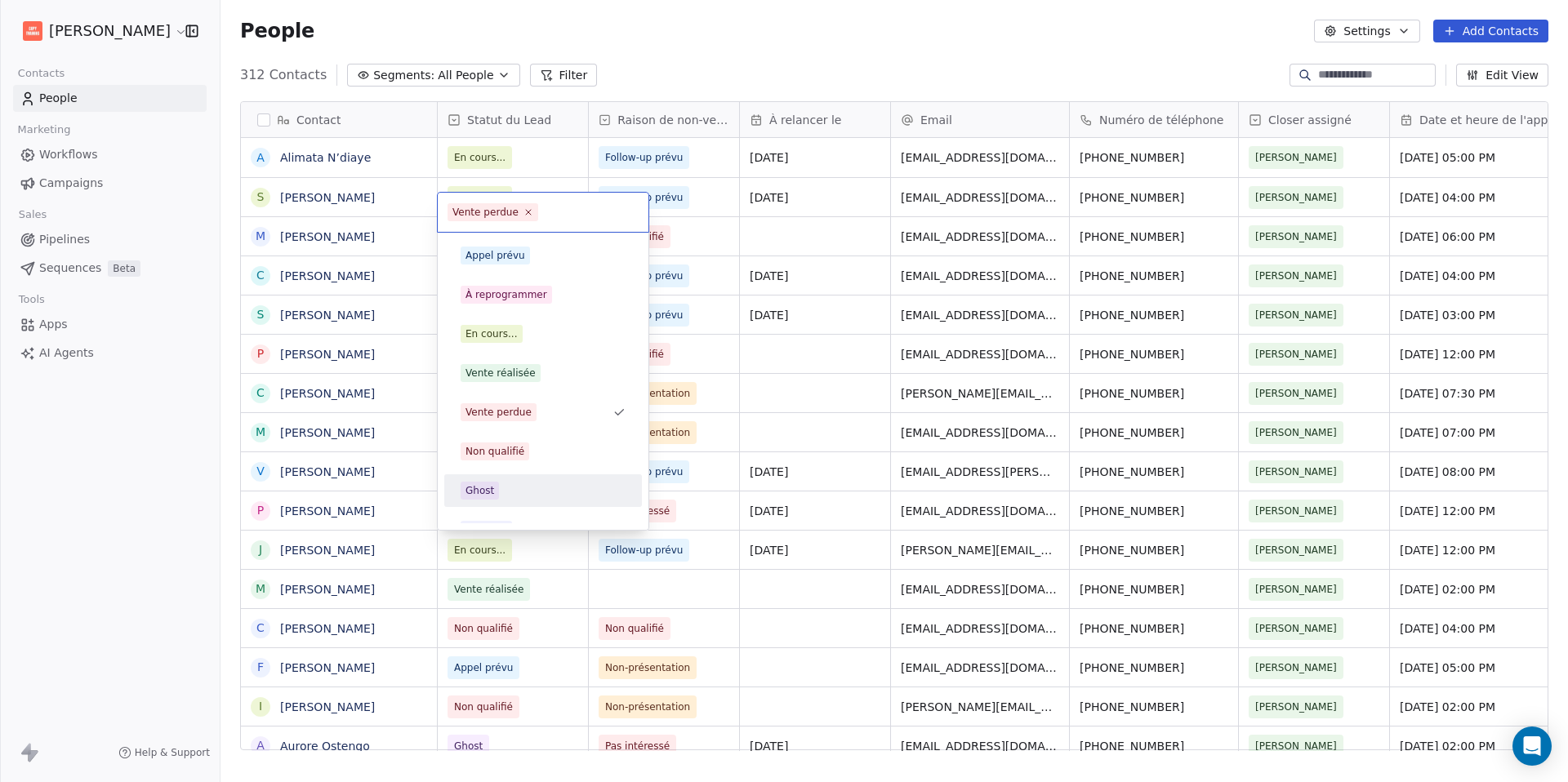
click at [475, 496] on div "Ghost" at bounding box center [480, 490] width 29 height 14
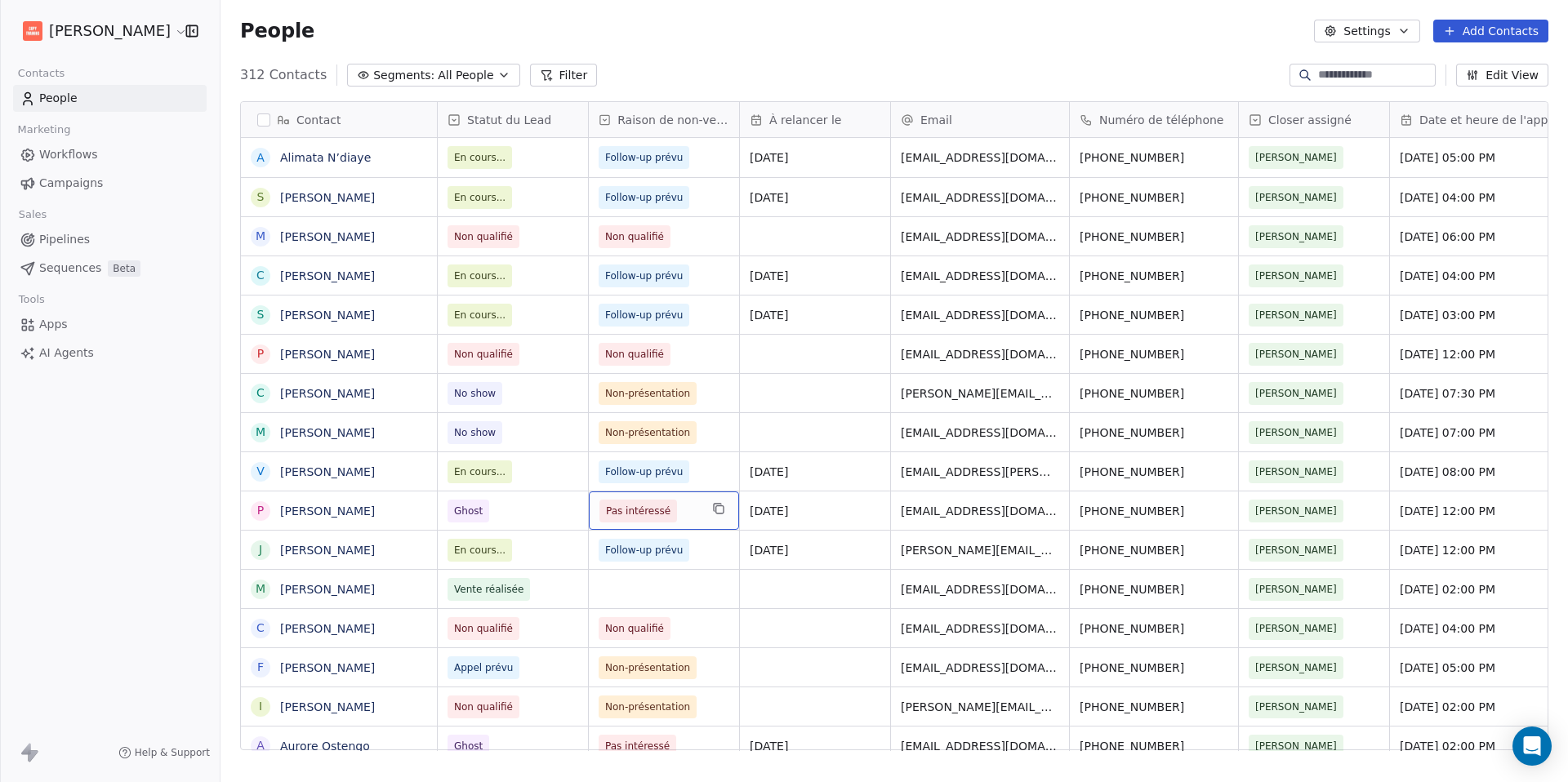
click at [694, 514] on span "Pas intéressé" at bounding box center [649, 511] width 99 height 23
click at [370, 553] on span "[PERSON_NAME]" at bounding box center [338, 550] width 116 height 16
click at [371, 600] on html "[PERSON_NAME] Contacts People Marketing Workflows Campaigns Sales Pipelines Seq…" at bounding box center [784, 391] width 1568 height 782
click at [296, 546] on link "[PERSON_NAME]" at bounding box center [327, 551] width 95 height 13
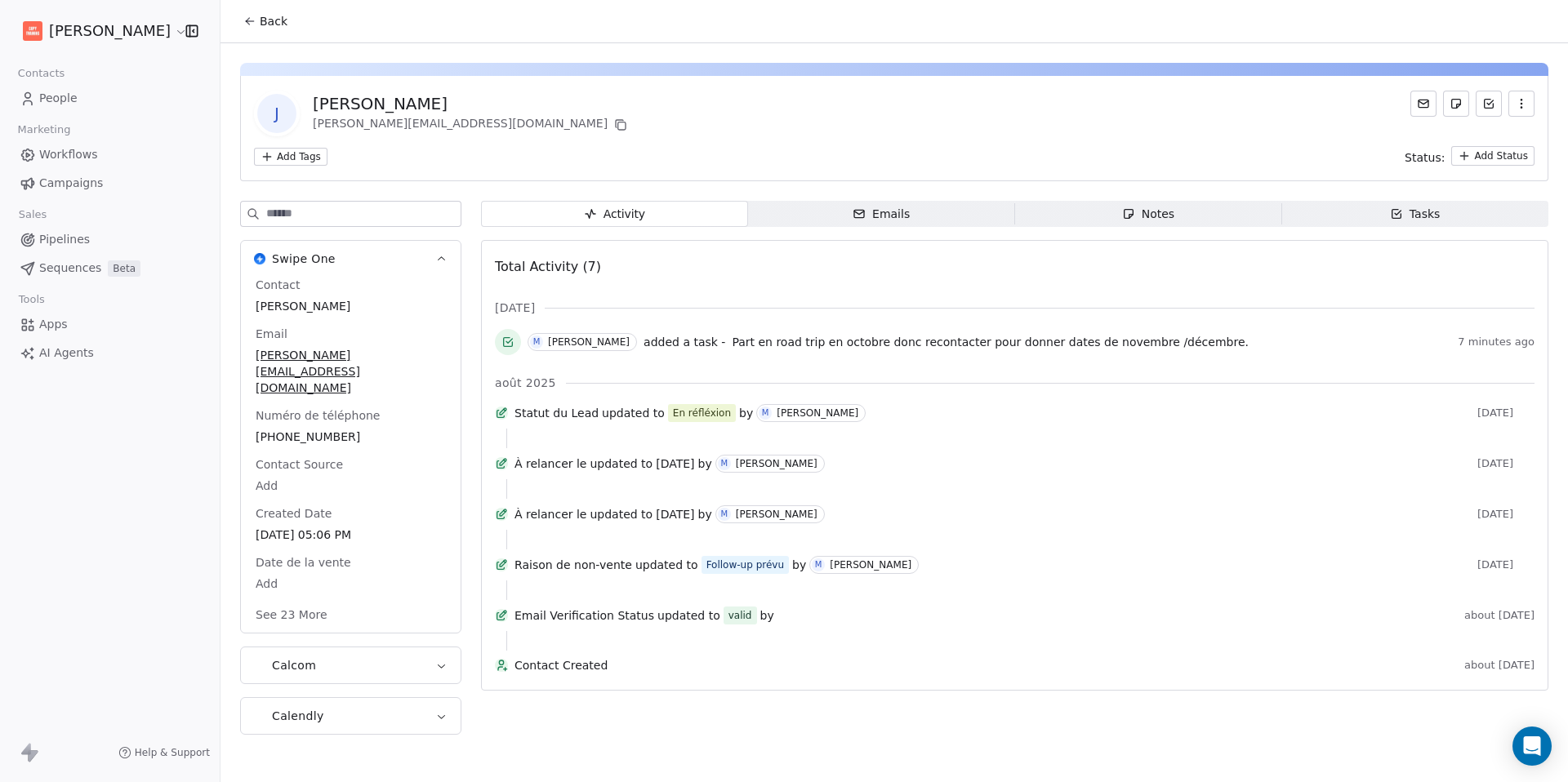
click at [1429, 217] on div "Tasks" at bounding box center [1415, 214] width 50 height 17
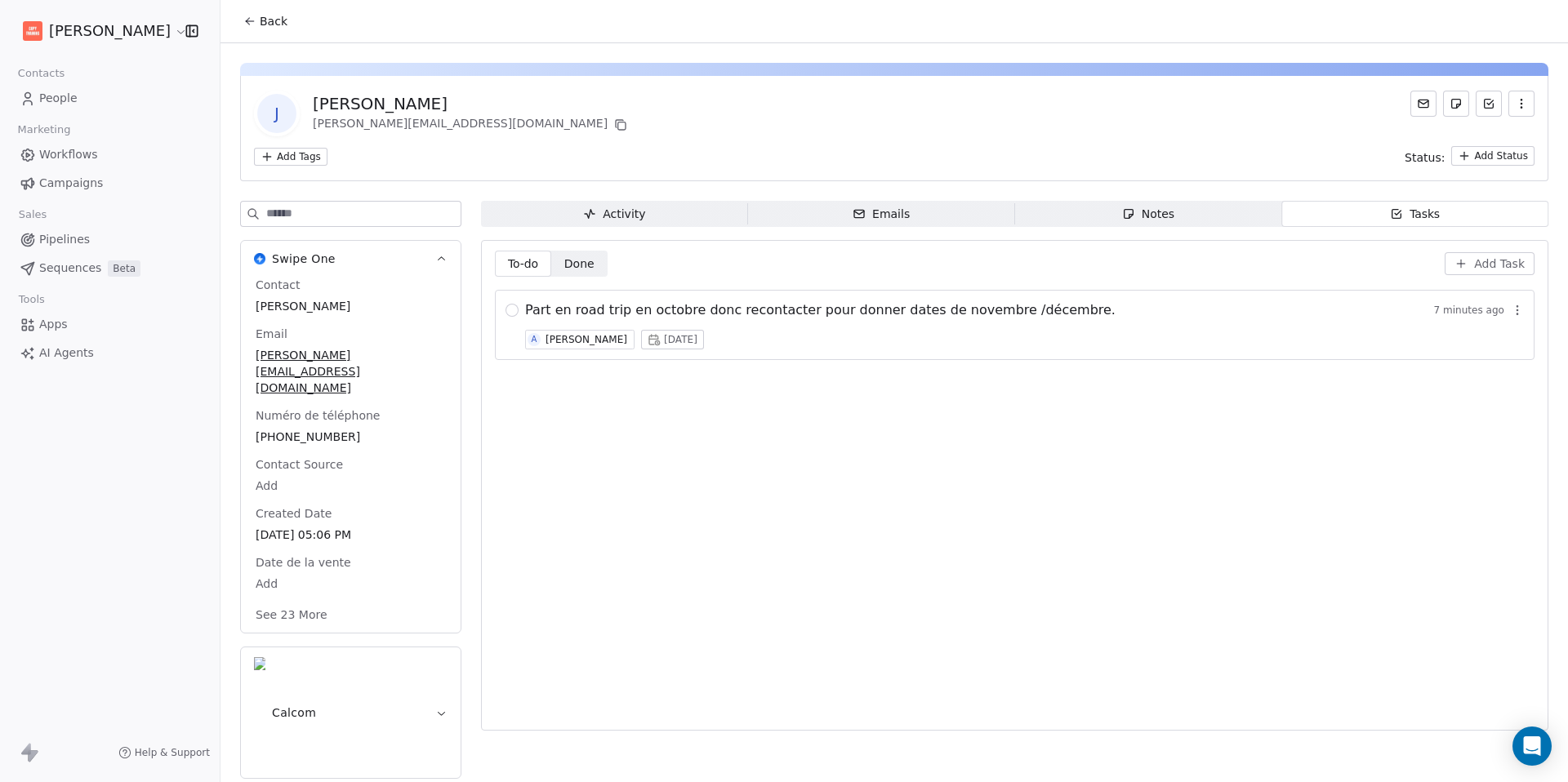
click at [246, 14] on icon at bounding box center [250, 21] width 14 height 13
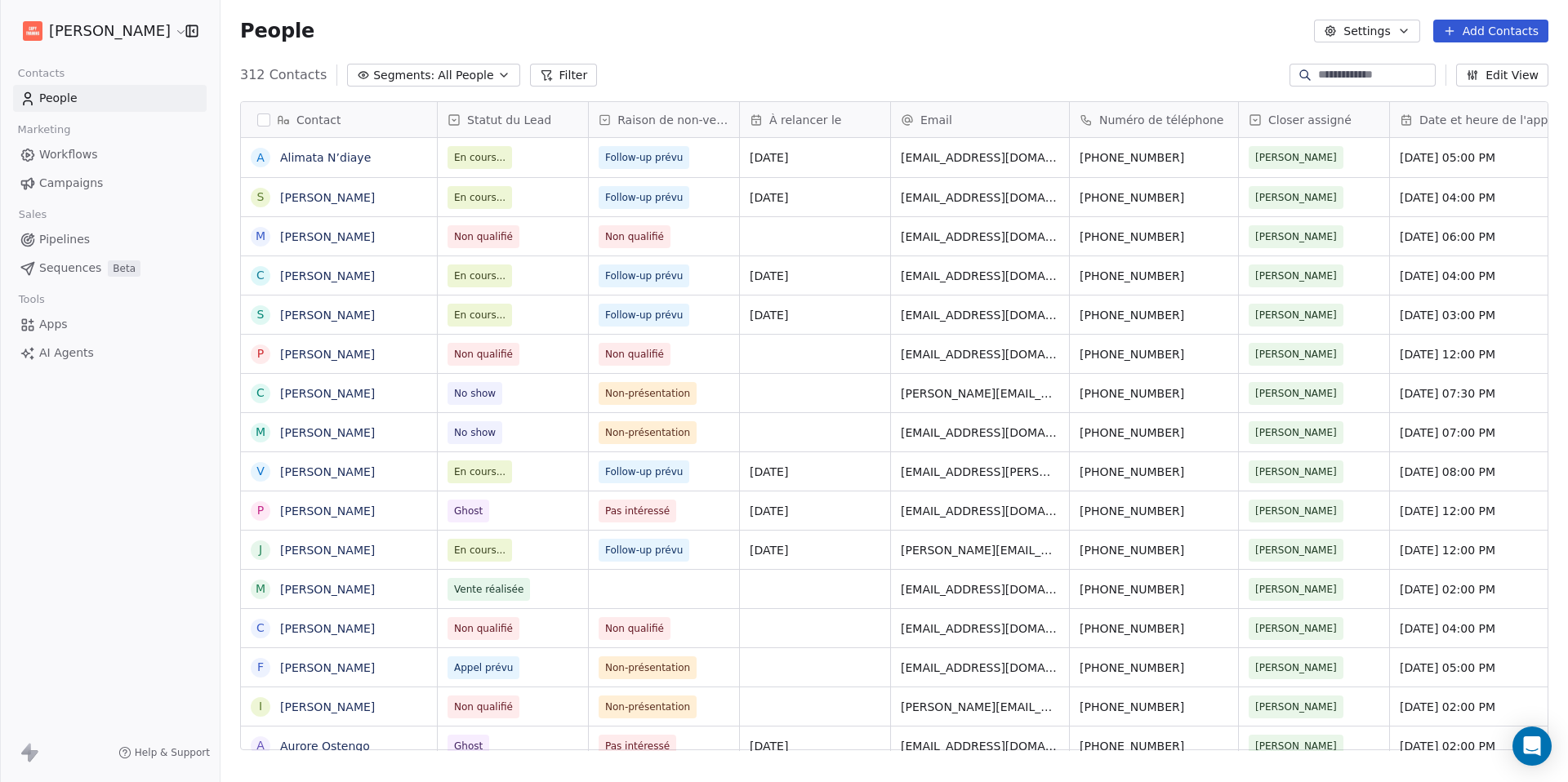
scroll to position [676, 1335]
click at [783, 556] on span "[DATE]" at bounding box center [799, 550] width 99 height 16
click at [785, 551] on span "[DATE]" at bounding box center [799, 550] width 99 height 16
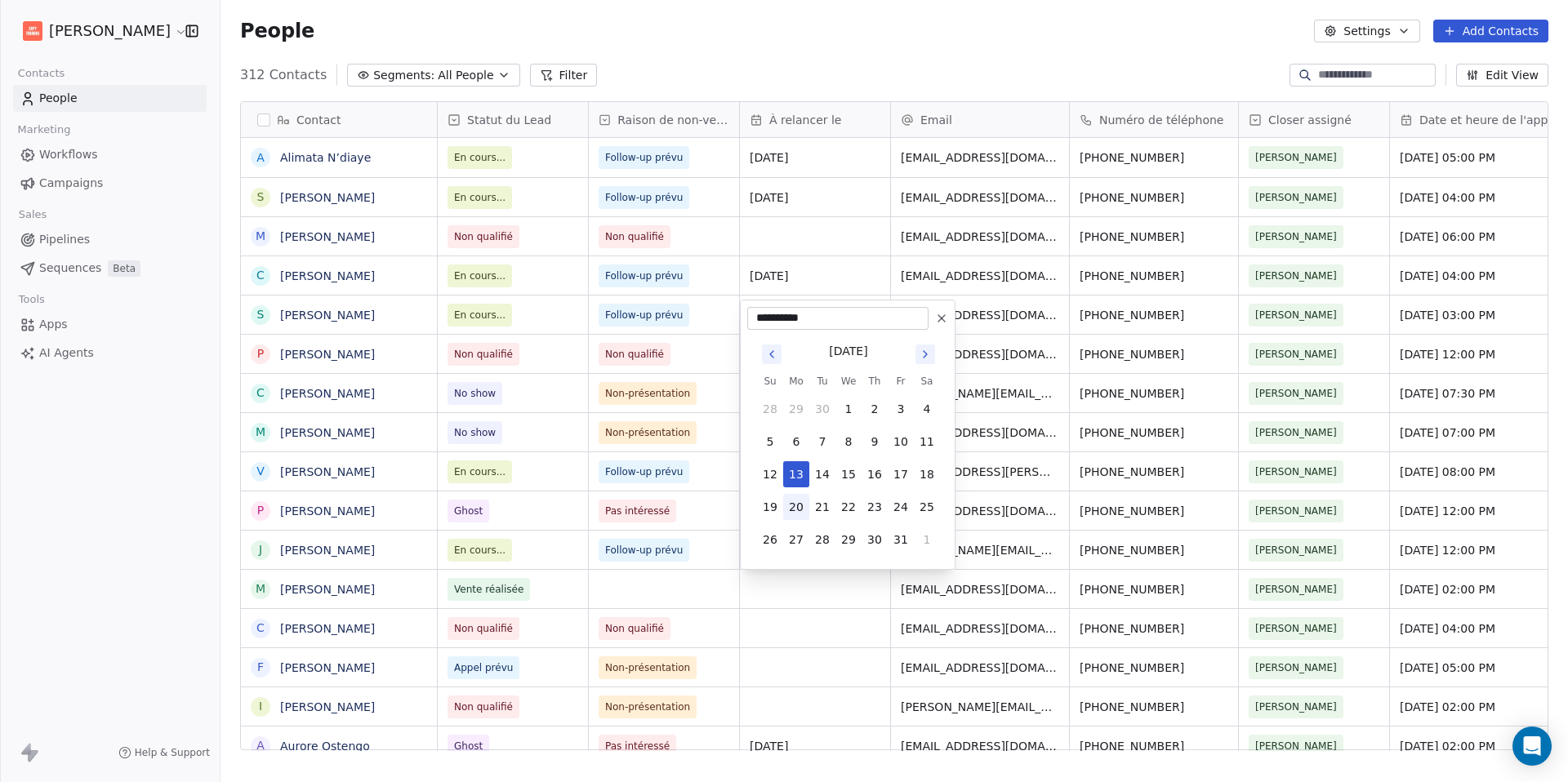
click at [794, 509] on button "20" at bounding box center [796, 506] width 26 height 26
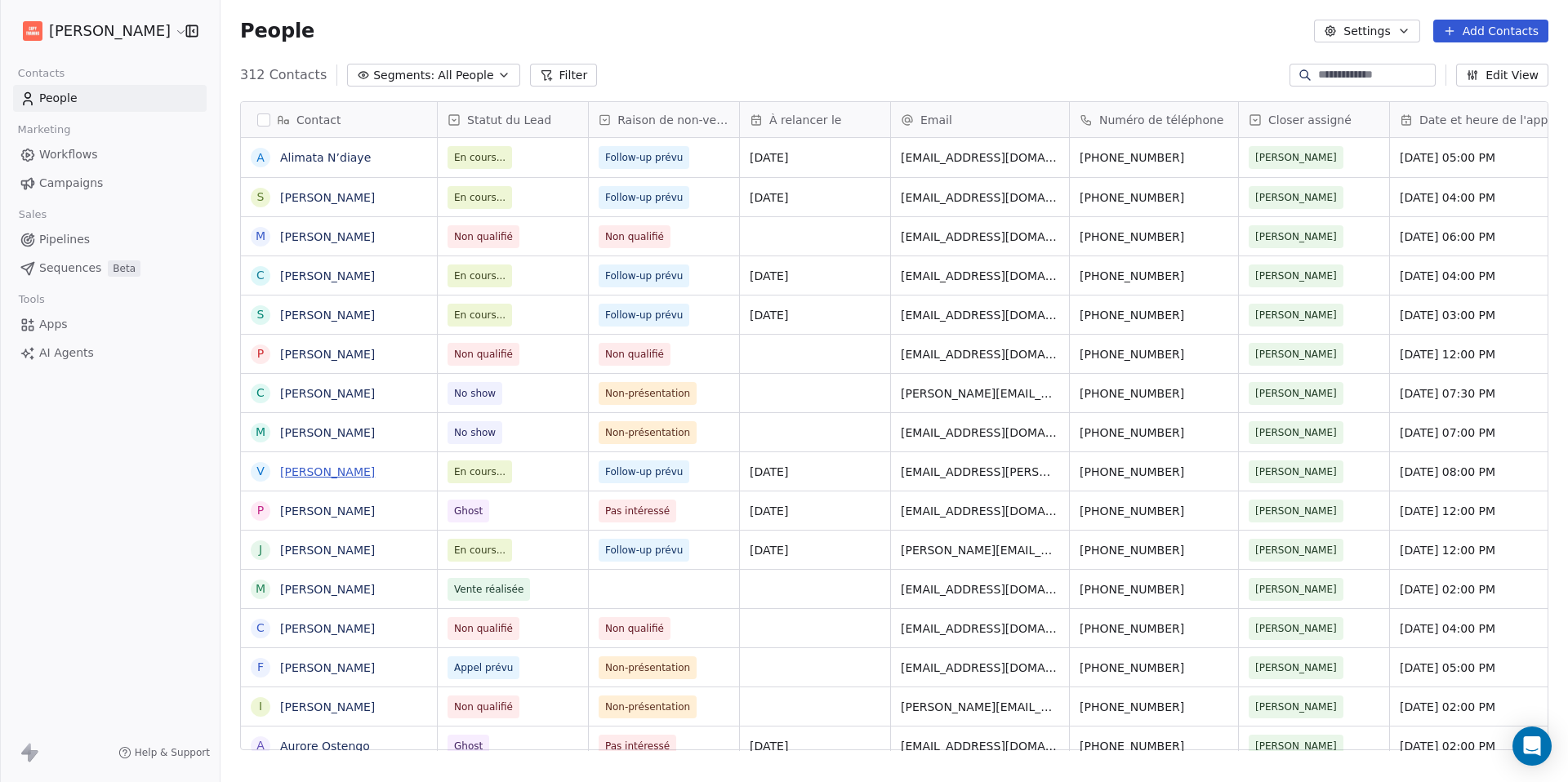
click at [362, 472] on link "[PERSON_NAME]" at bounding box center [327, 472] width 95 height 13
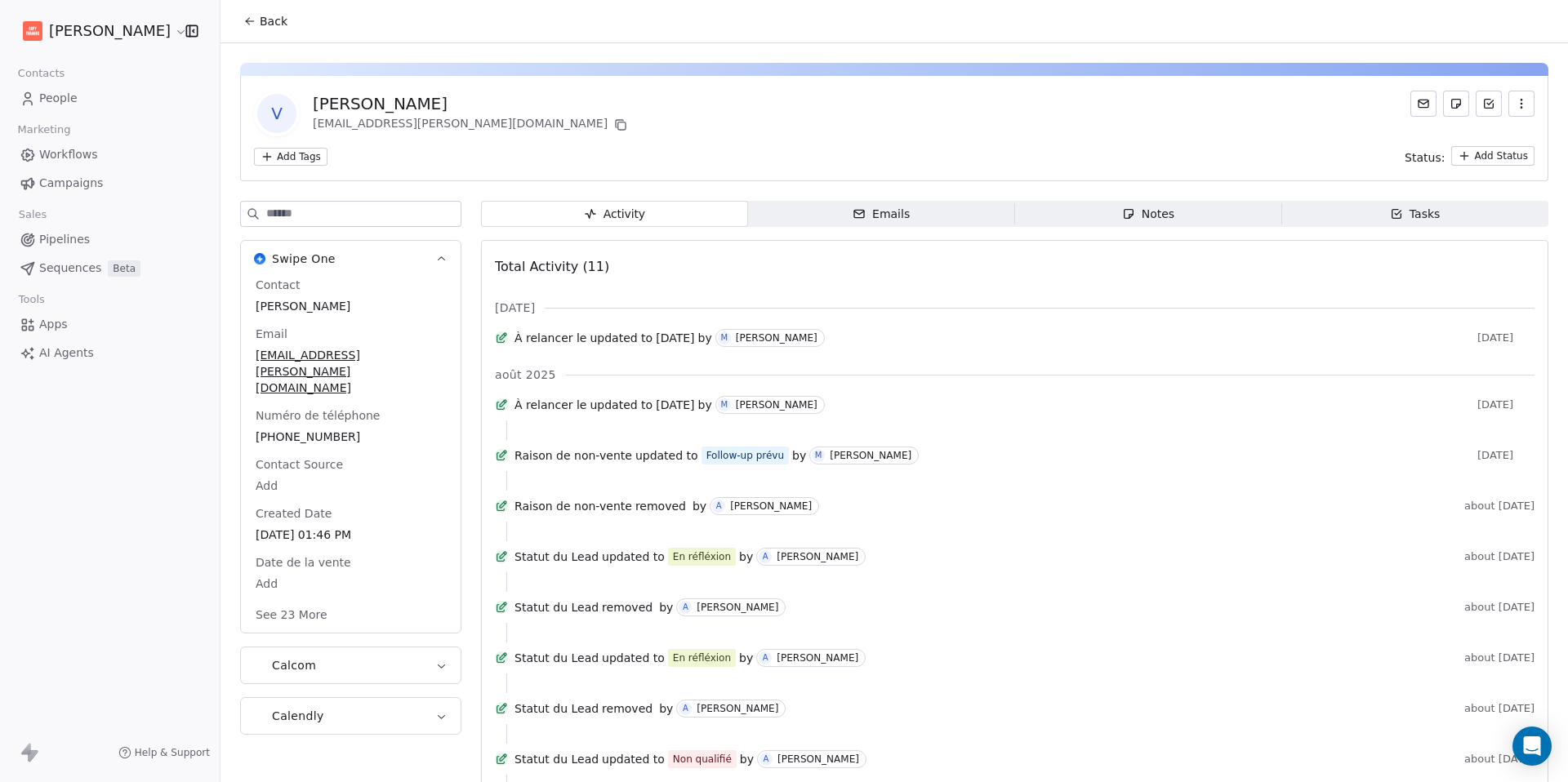
click at [1364, 217] on span "Tasks Tasks" at bounding box center [1415, 213] width 267 height 26
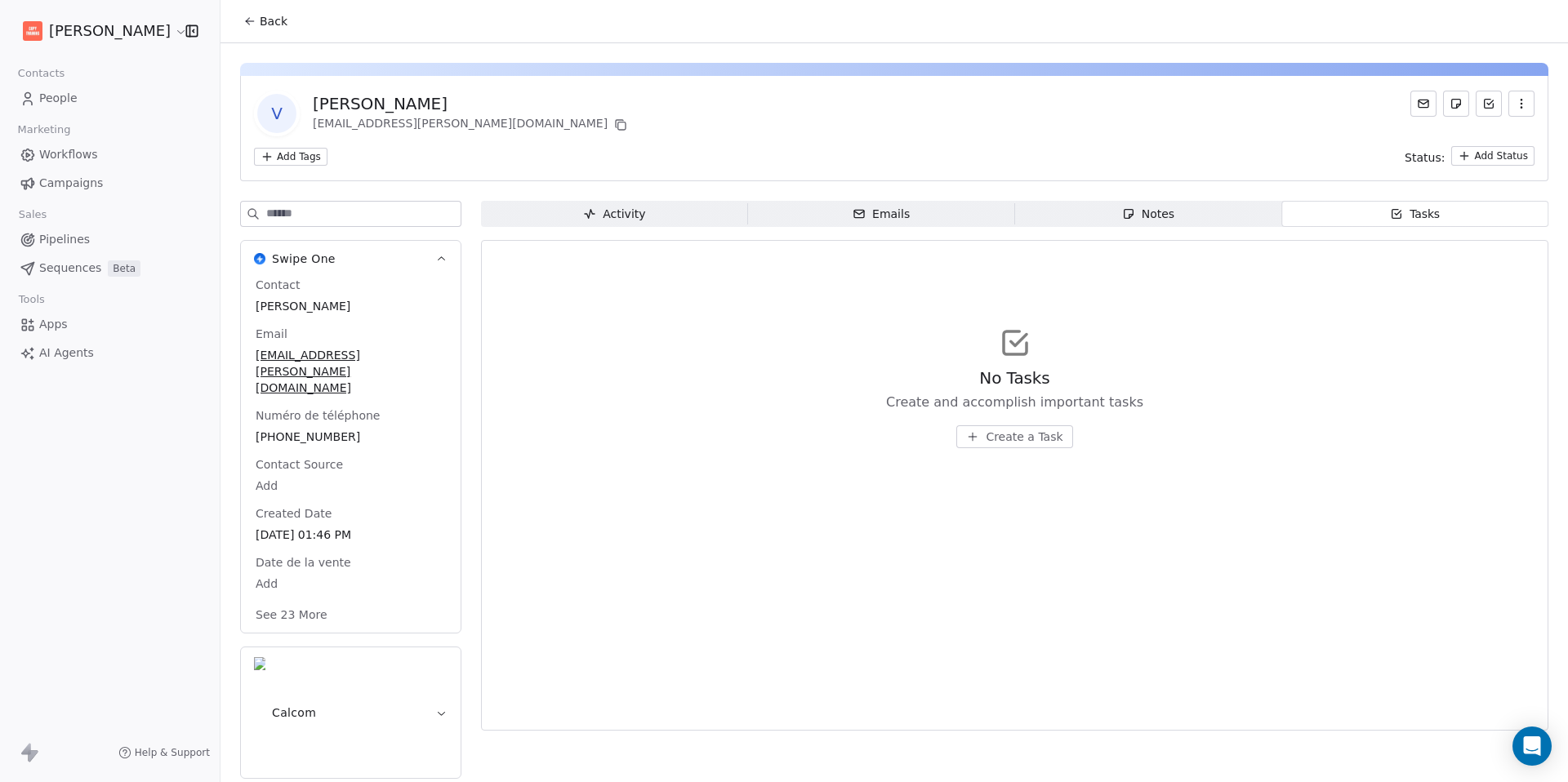
click at [241, 24] on button "Back" at bounding box center [265, 21] width 64 height 29
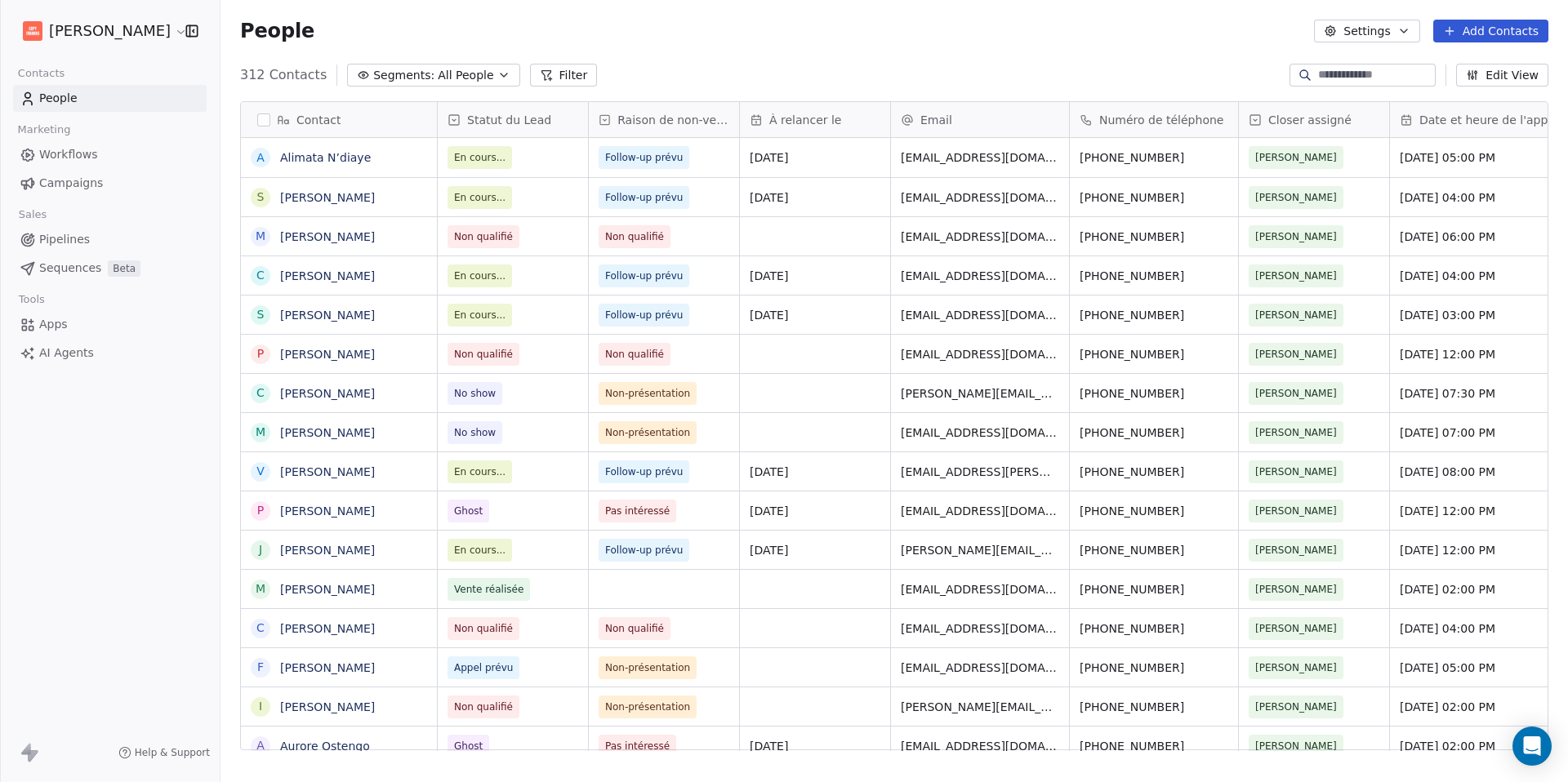
scroll to position [676, 1335]
click at [517, 471] on span "En cours..." at bounding box center [498, 472] width 99 height 23
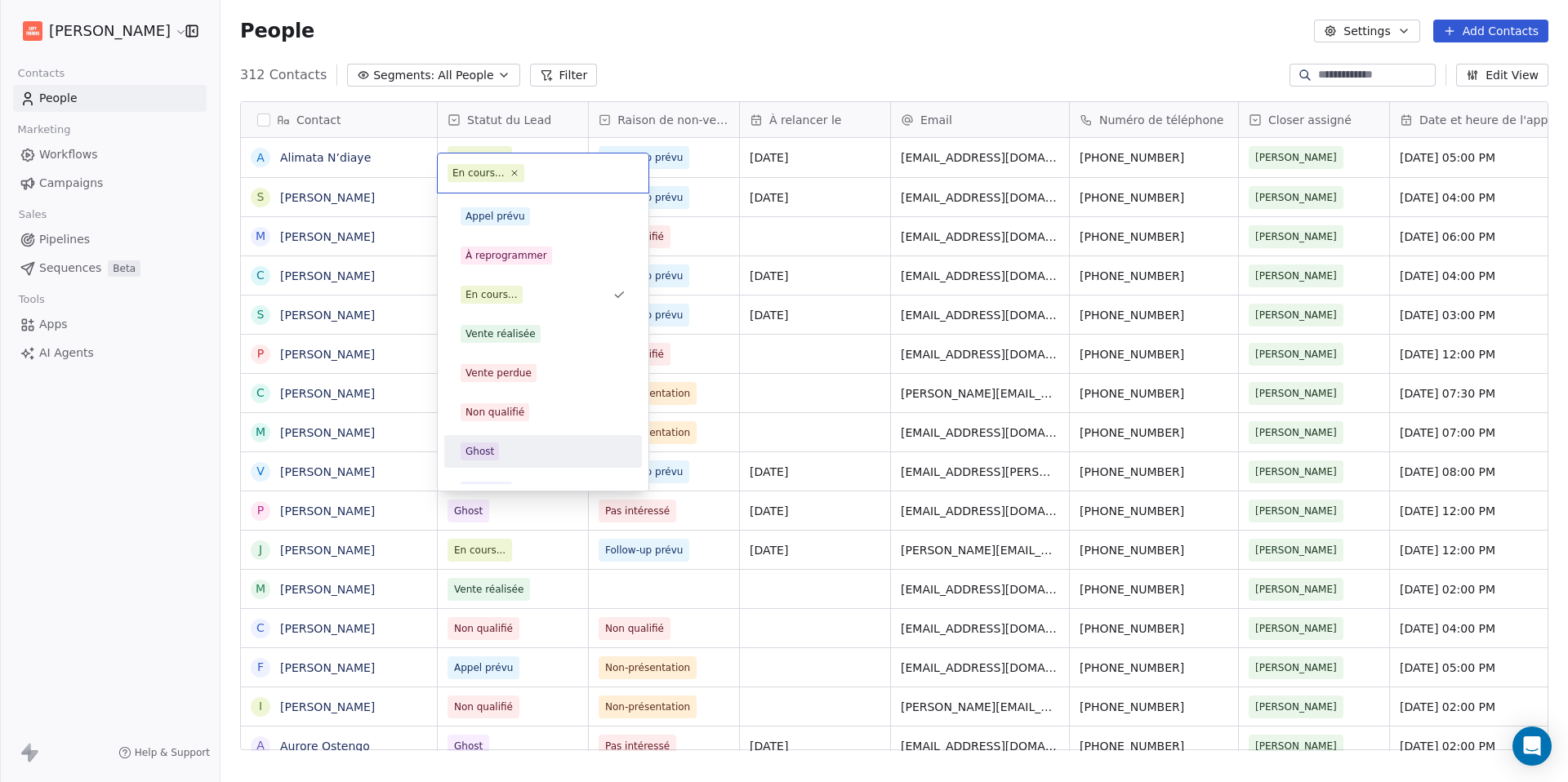
click at [510, 455] on div "Ghost" at bounding box center [543, 451] width 165 height 18
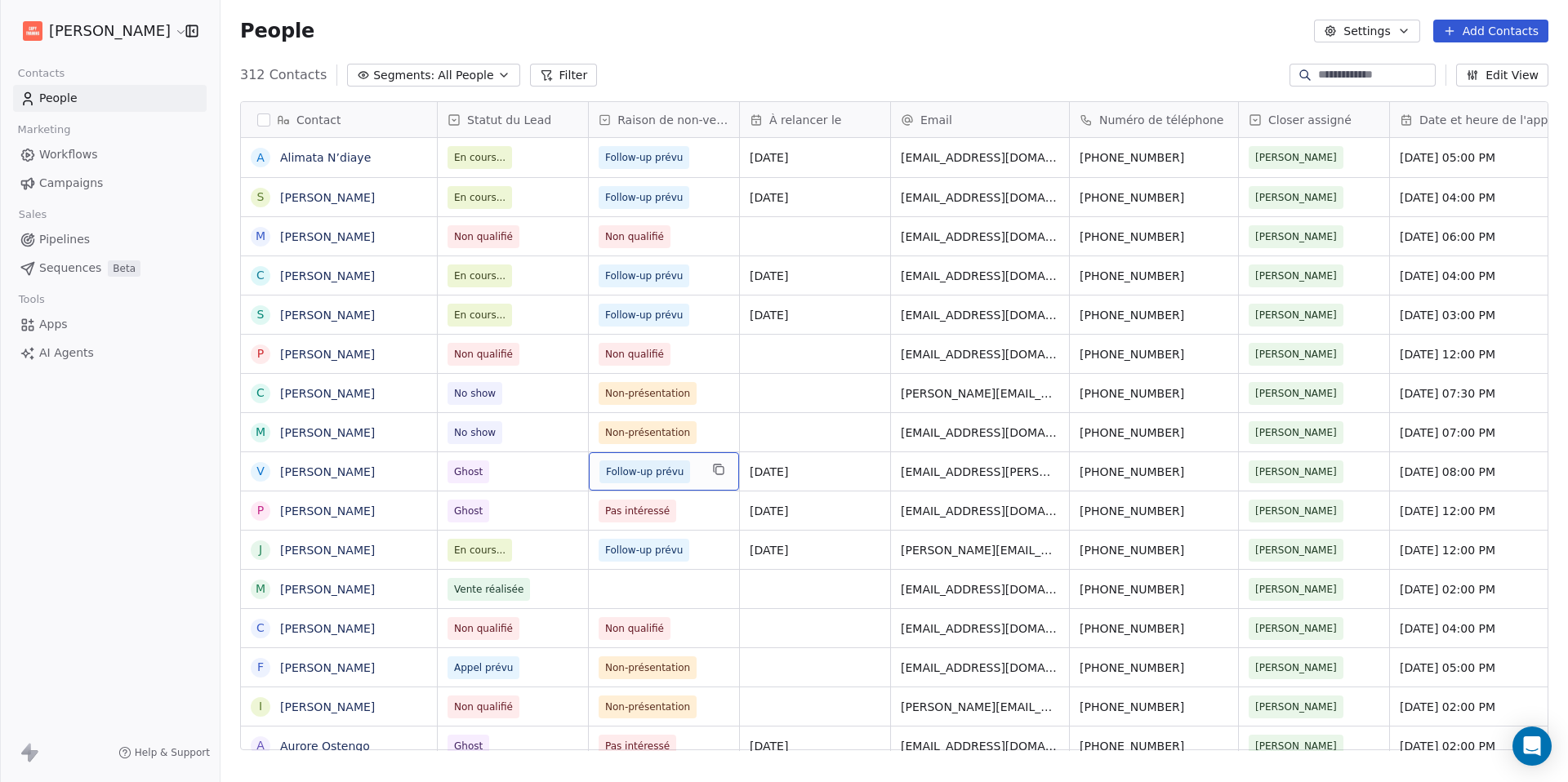
click at [702, 473] on div "Follow-up prévu" at bounding box center [664, 472] width 150 height 39
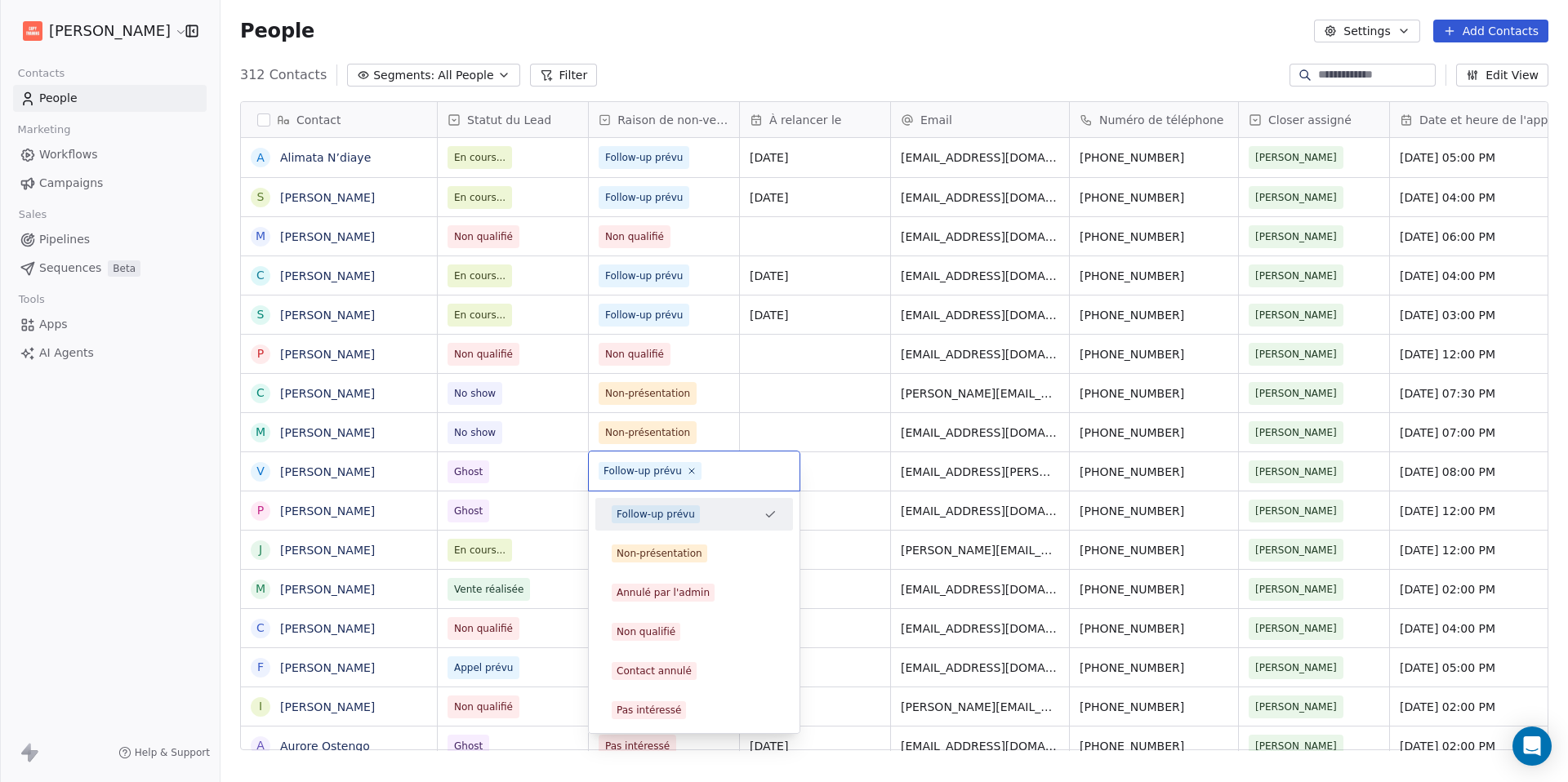
click at [834, 467] on html "[PERSON_NAME] Contacts People Marketing Workflows Campaigns Sales Pipelines Seq…" at bounding box center [784, 391] width 1568 height 782
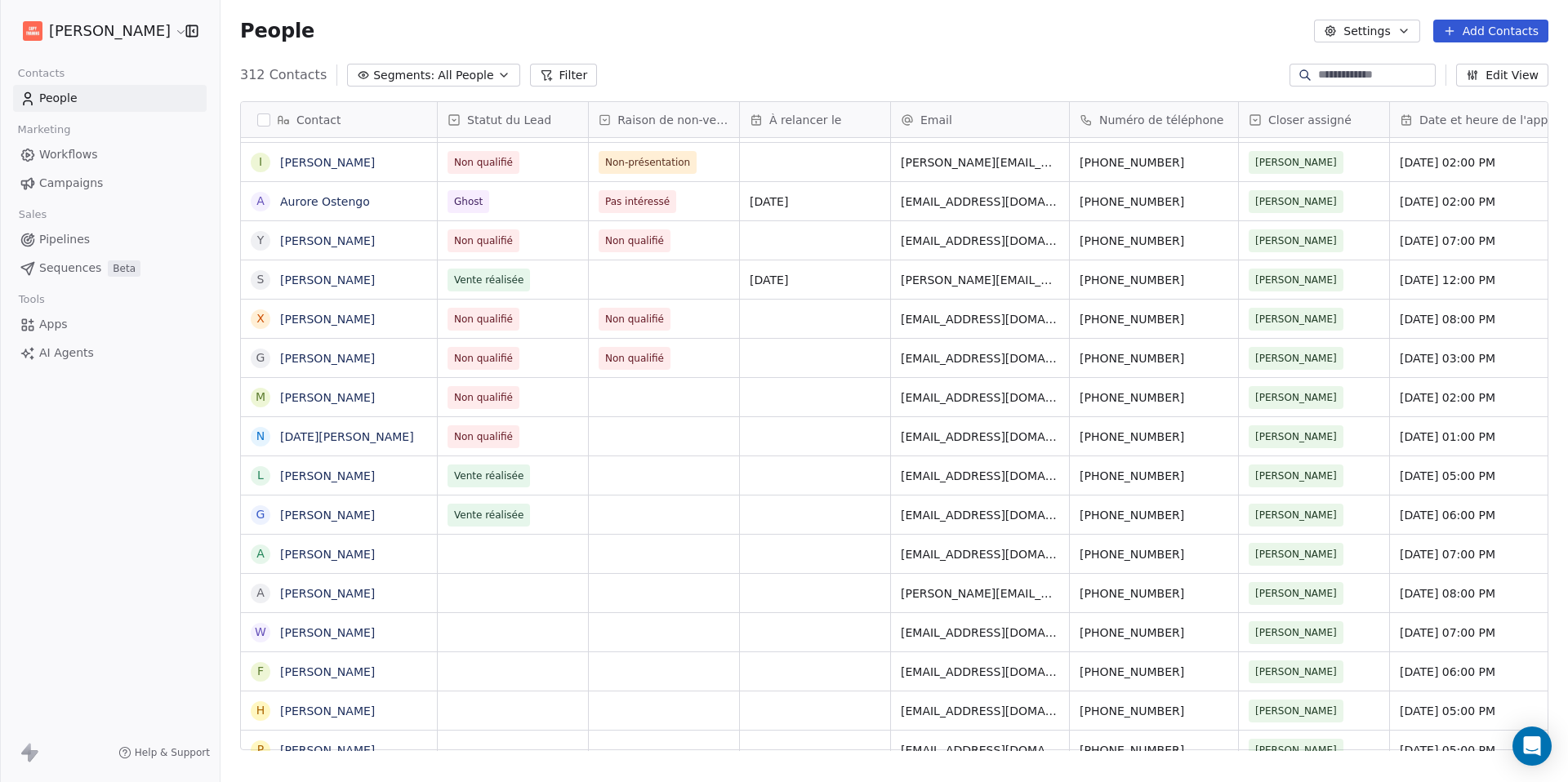
scroll to position [0, 0]
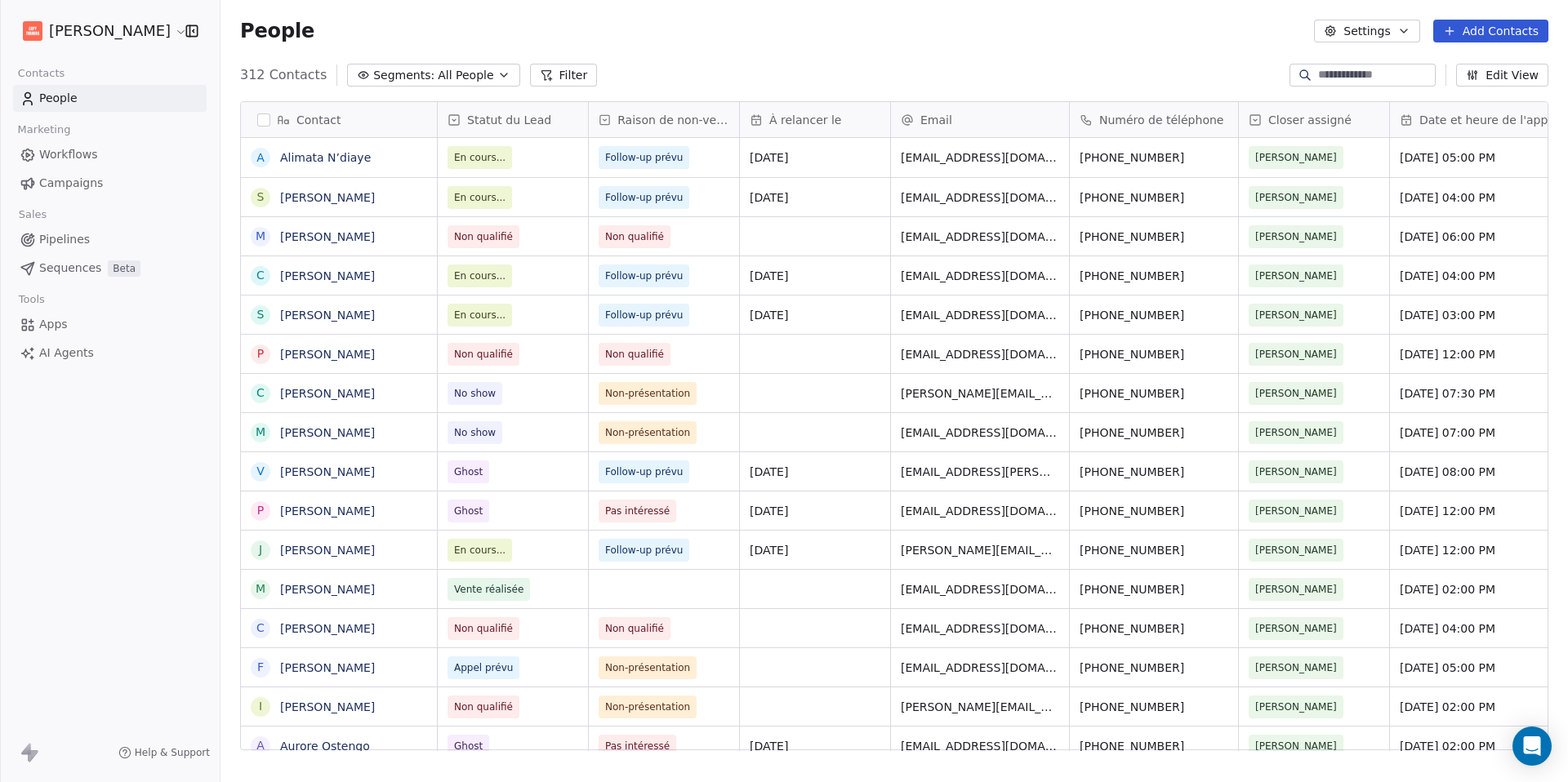
click at [530, 82] on button "Filter" at bounding box center [564, 75] width 68 height 23
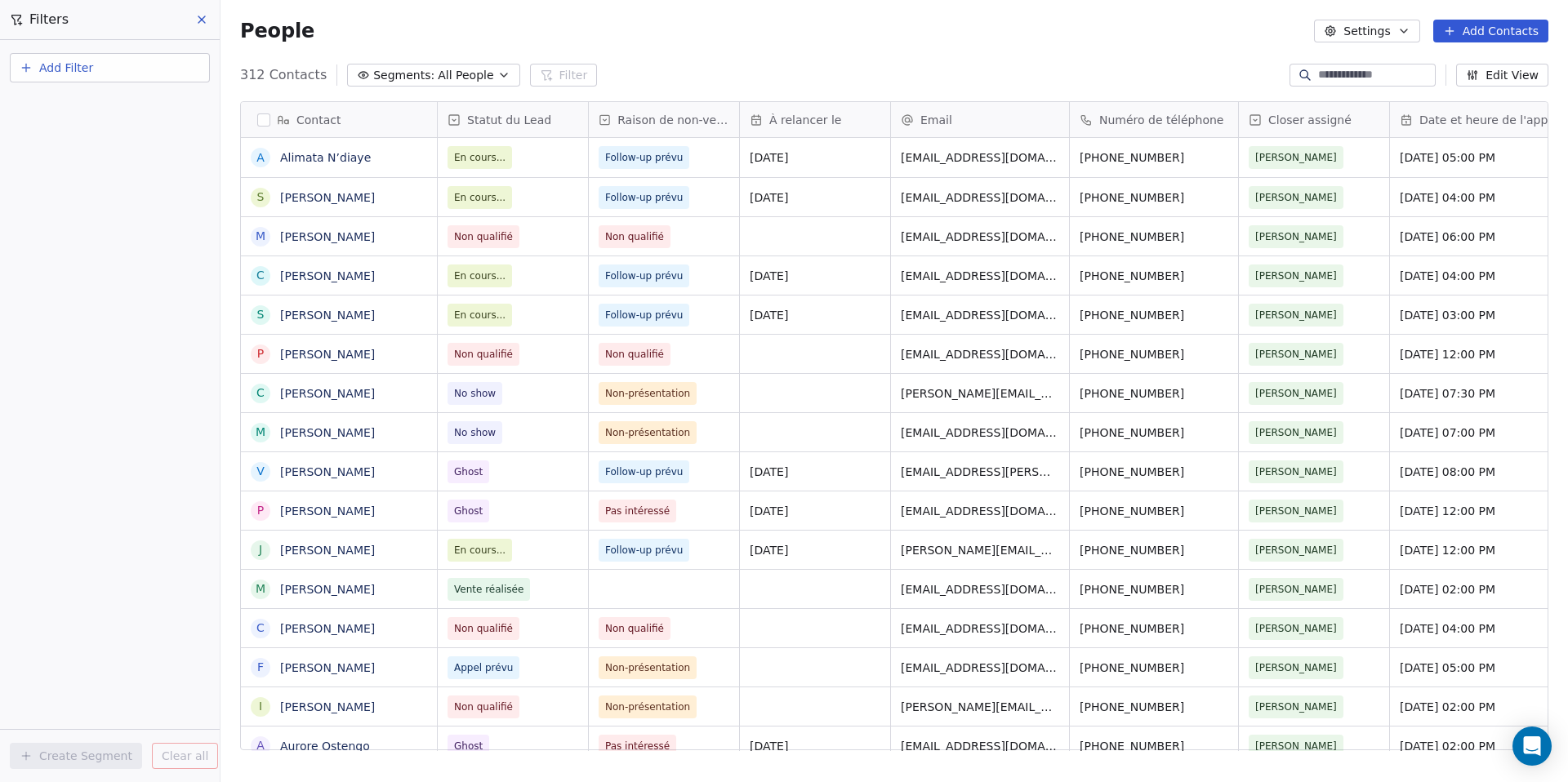
click at [128, 77] on button "Add Filter" at bounding box center [109, 67] width 200 height 29
click at [125, 101] on span "Contact properties" at bounding box center [80, 107] width 106 height 17
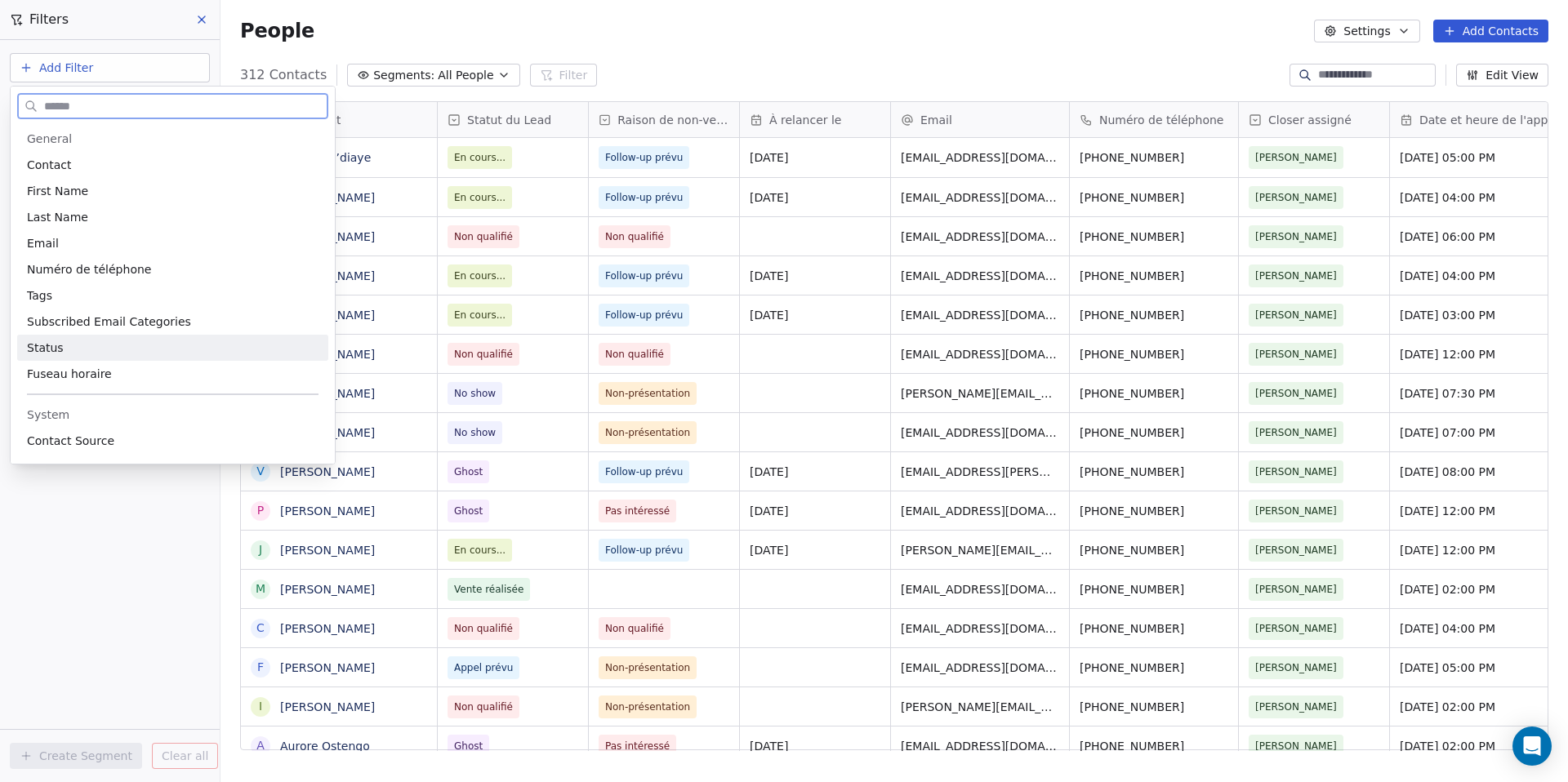
click at [76, 347] on div "Status" at bounding box center [173, 347] width 291 height 16
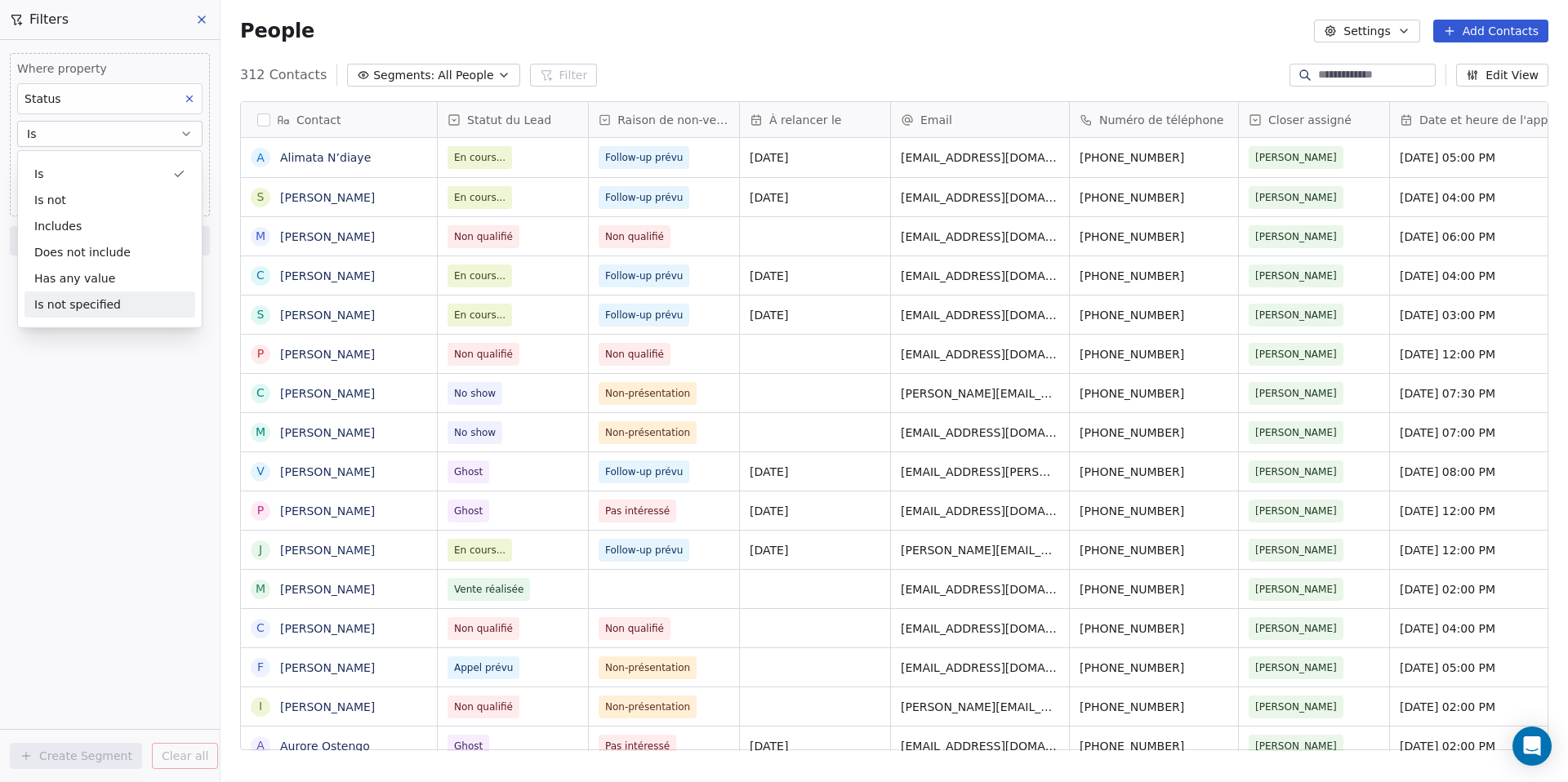
click at [73, 443] on div "Where property Status Is Select Status Add filter to this group Add another fil…" at bounding box center [110, 411] width 220 height 742
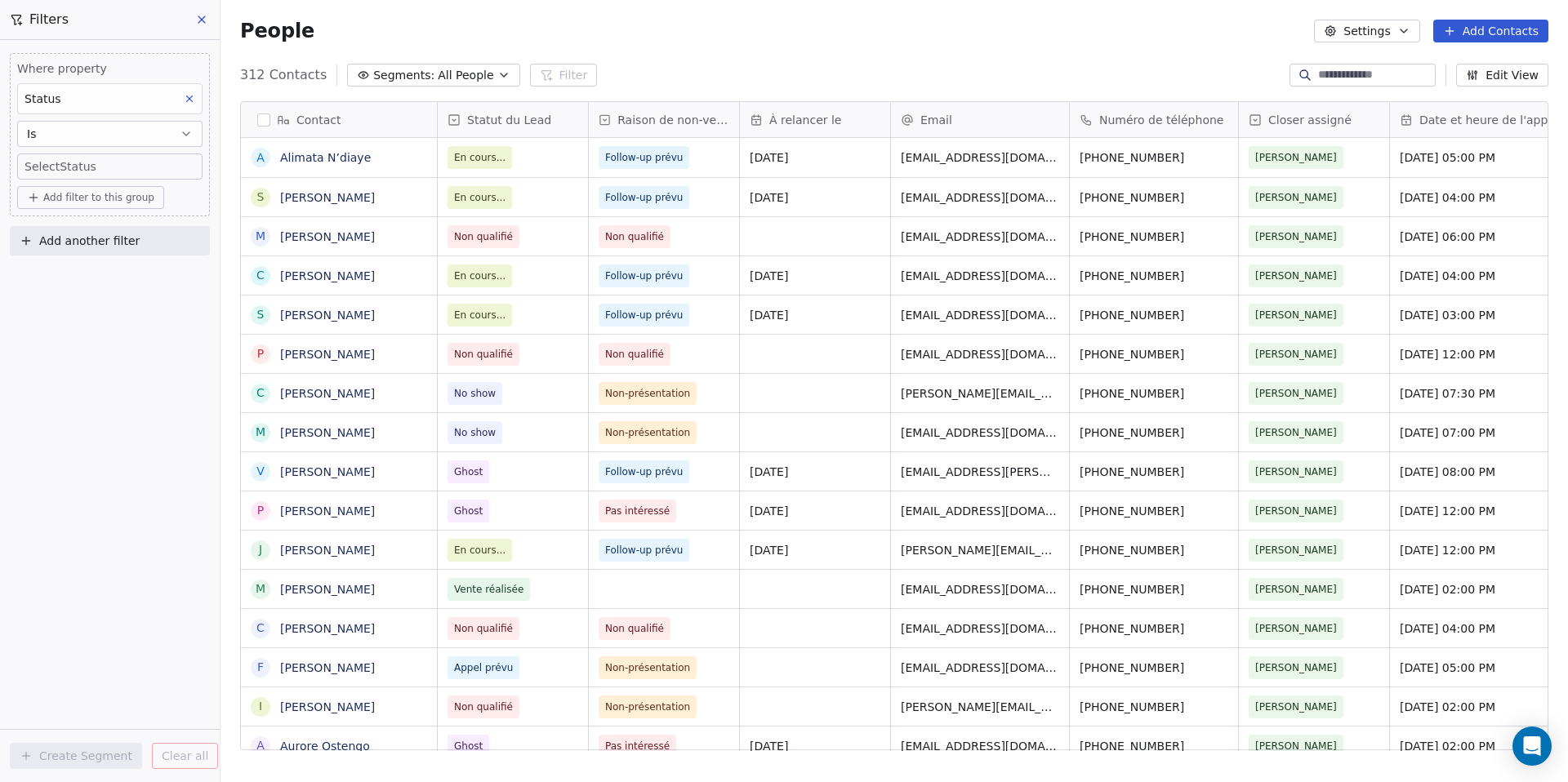
click at [59, 172] on body "[PERSON_NAME] Contacts People Marketing Workflows Campaigns Sales Pipelines Seq…" at bounding box center [784, 391] width 1568 height 782
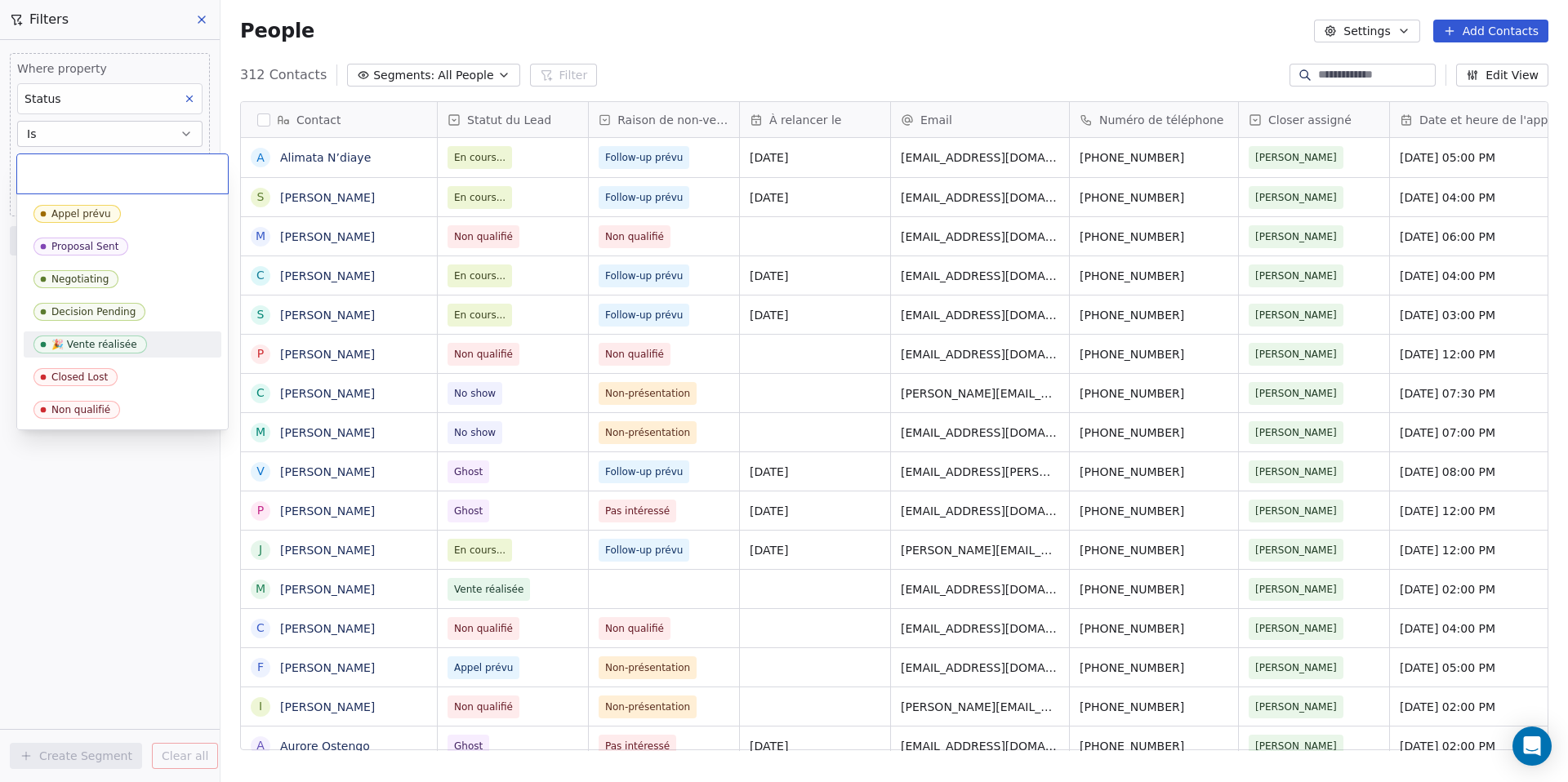
click at [39, 552] on html "[PERSON_NAME] Contacts People Marketing Workflows Campaigns Sales Pipelines Seq…" at bounding box center [784, 391] width 1568 height 782
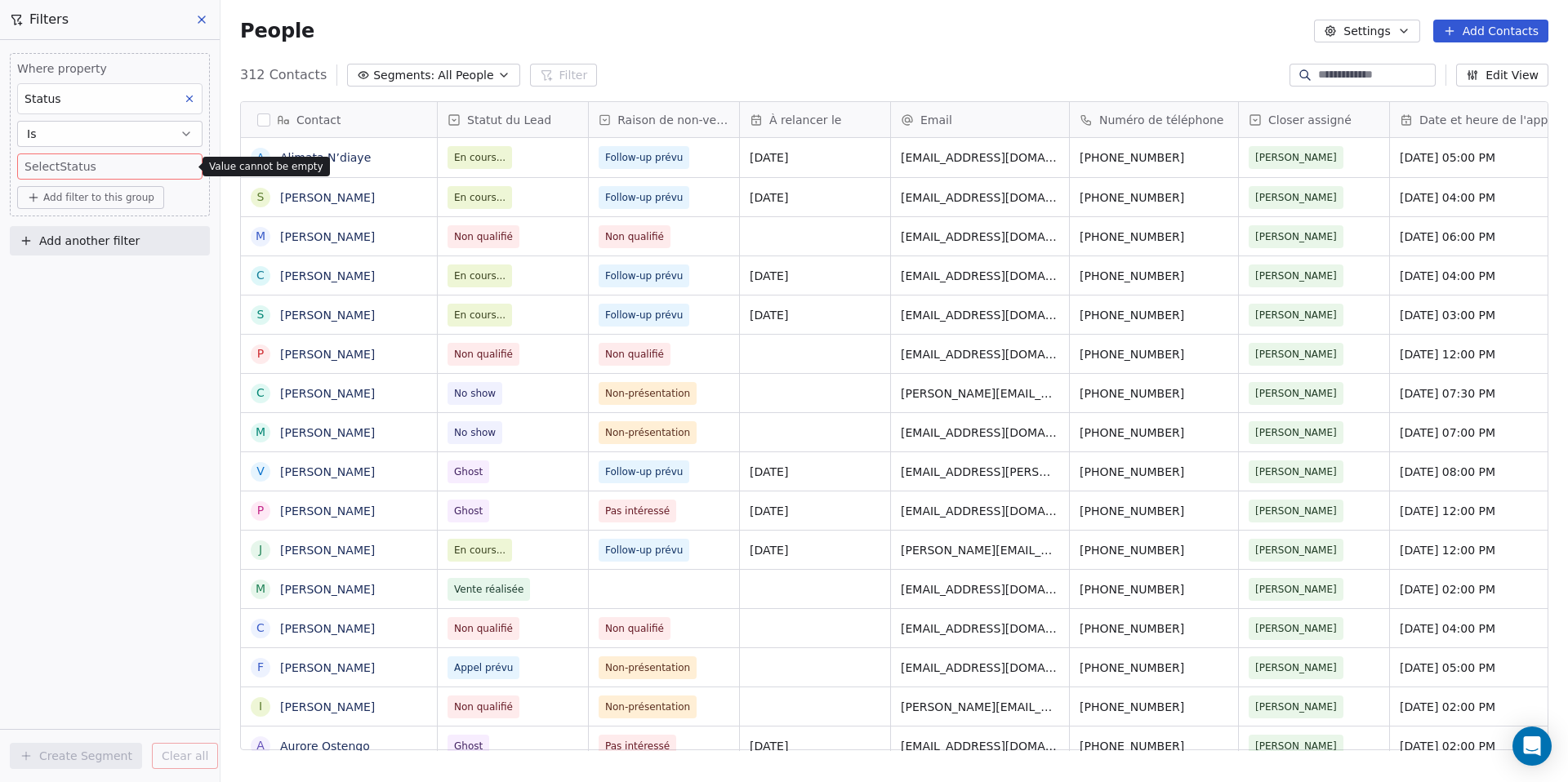
click at [146, 100] on div "Status" at bounding box center [110, 98] width 185 height 31
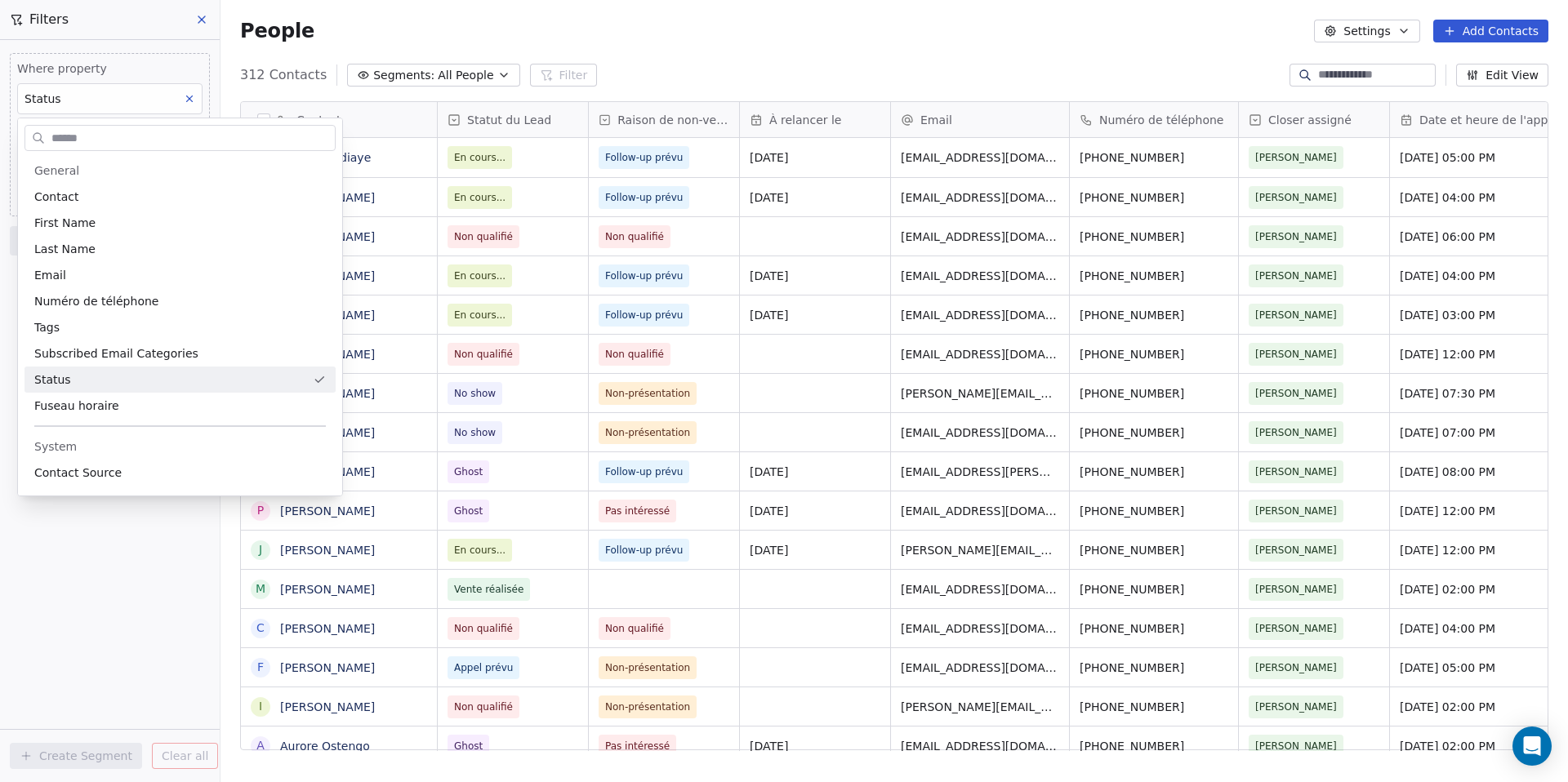
click at [164, 59] on html "[PERSON_NAME] Contacts People Marketing Workflows Campaigns Sales Pipelines Seq…" at bounding box center [784, 391] width 1568 height 782
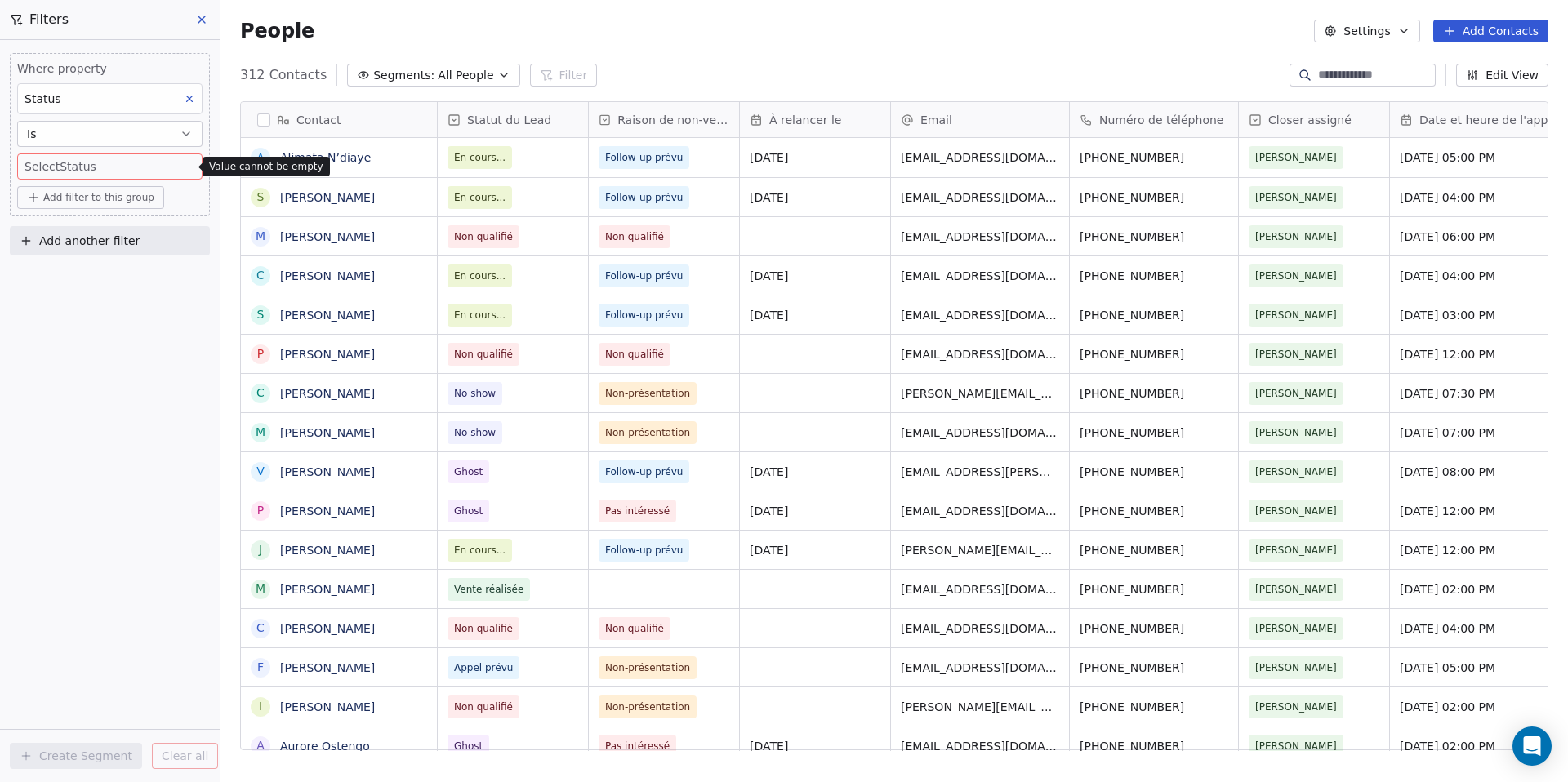
click at [194, 19] on button at bounding box center [202, 19] width 24 height 23
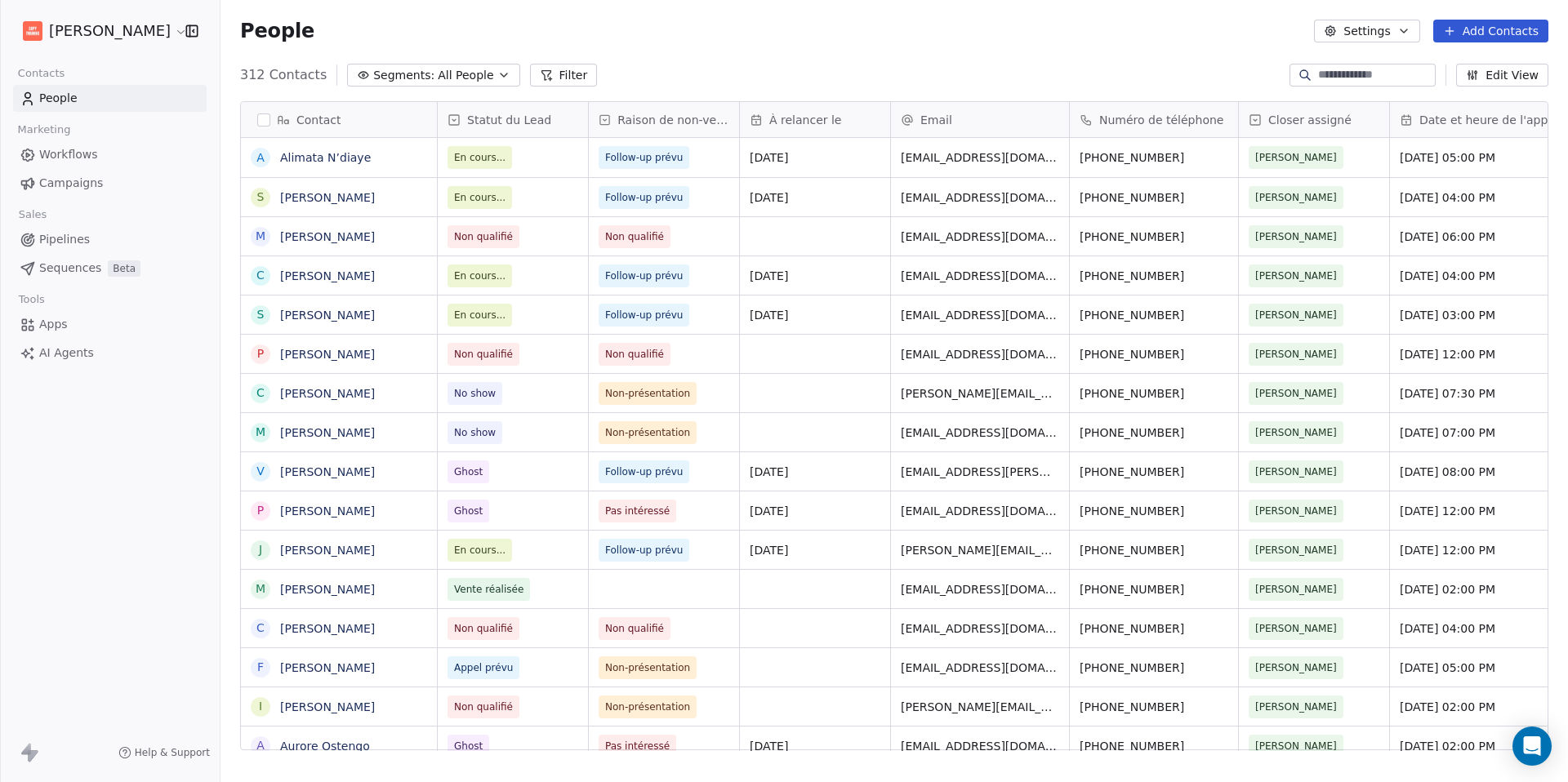
click at [555, 78] on button "Filter" at bounding box center [564, 75] width 68 height 23
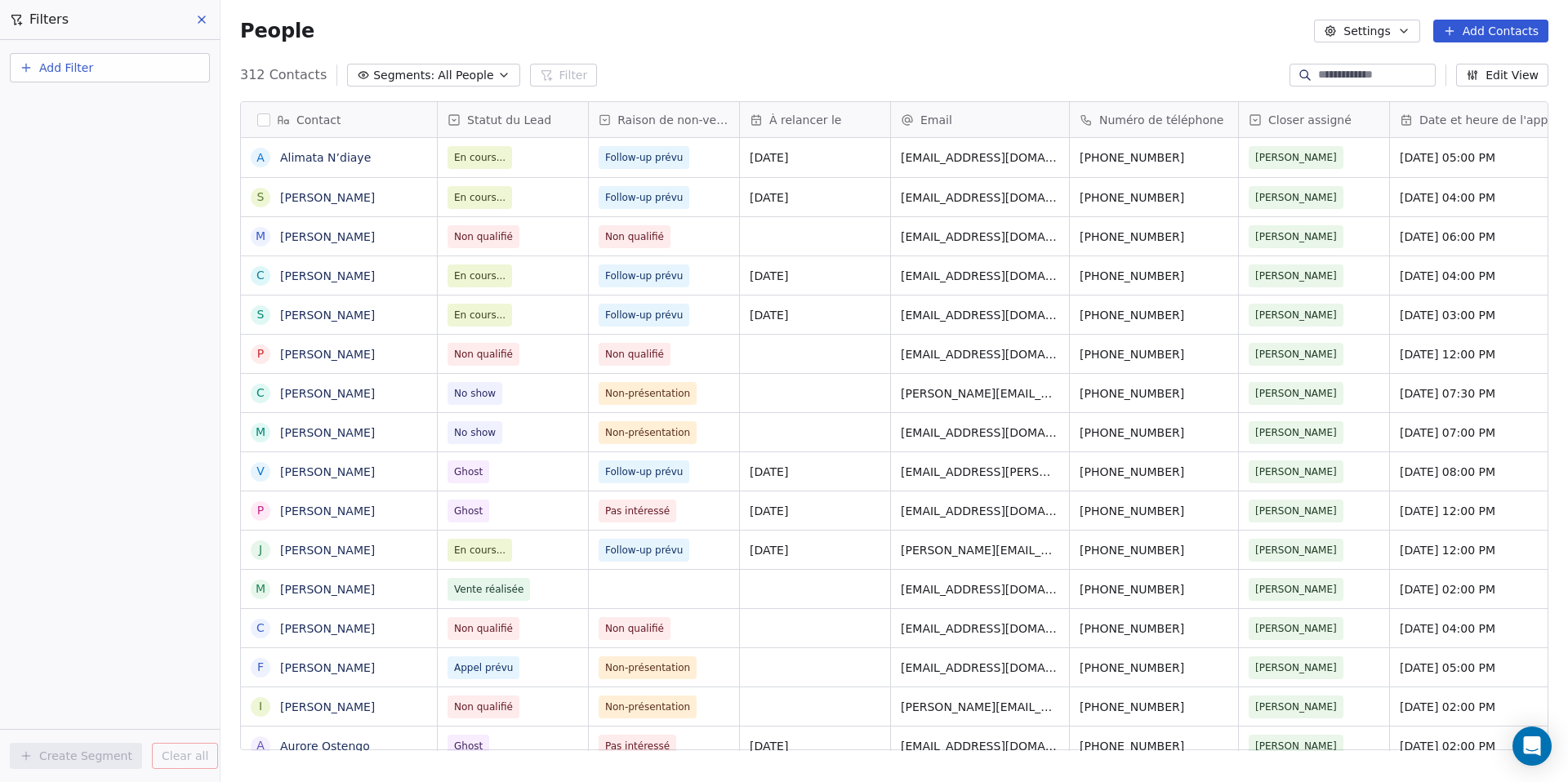
click at [111, 55] on button "Add Filter" at bounding box center [109, 67] width 200 height 29
click at [85, 138] on span "Contact activity" at bounding box center [72, 133] width 91 height 17
click at [142, 75] on html "[PERSON_NAME] Contacts People Marketing Workflows Campaigns Sales Pipelines Seq…" at bounding box center [784, 391] width 1568 height 782
click at [143, 69] on button "Add Filter" at bounding box center [109, 67] width 200 height 29
click at [131, 102] on div "Contact properties" at bounding box center [110, 107] width 166 height 17
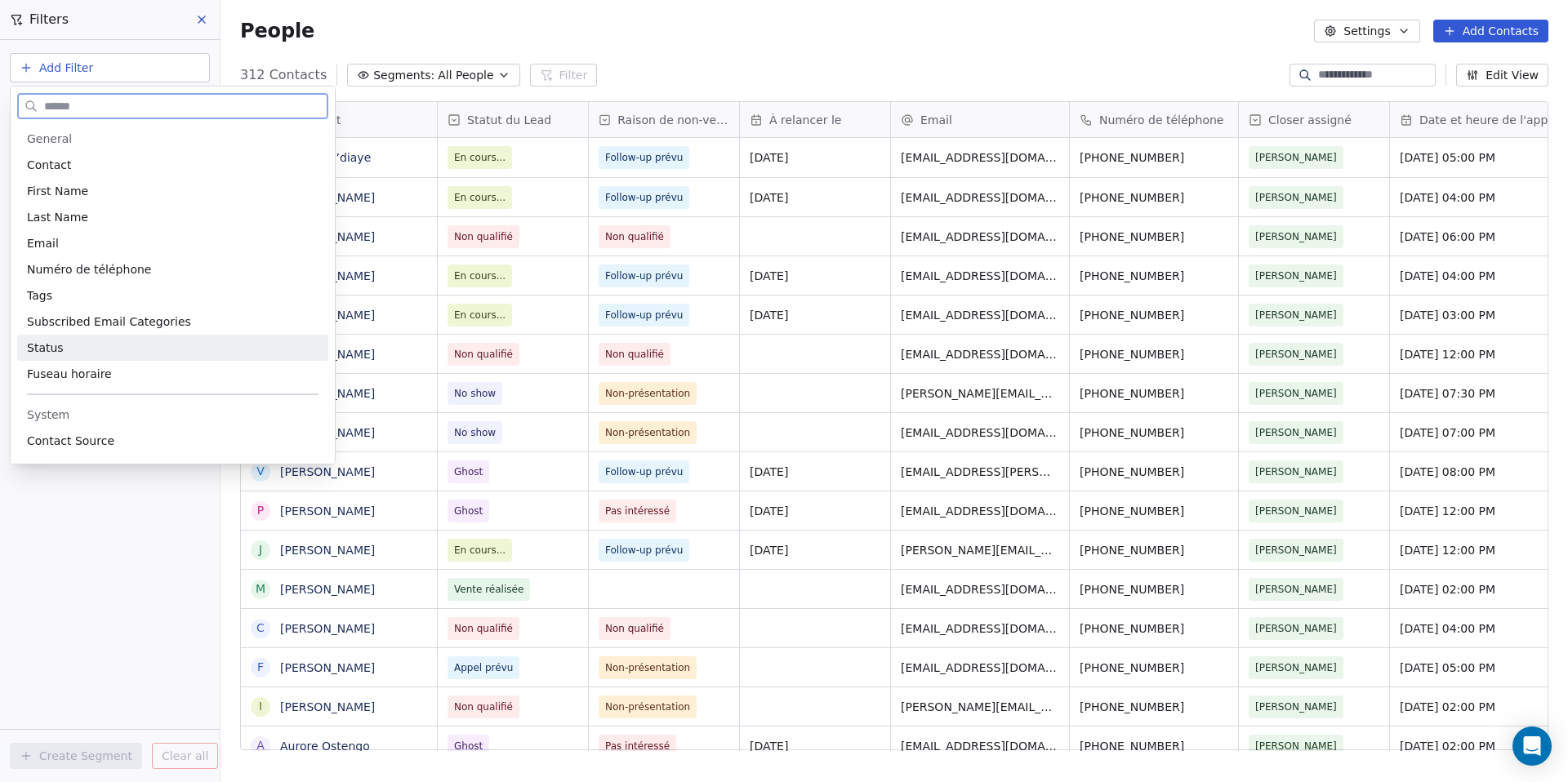
click at [108, 340] on div "Status" at bounding box center [173, 347] width 291 height 16
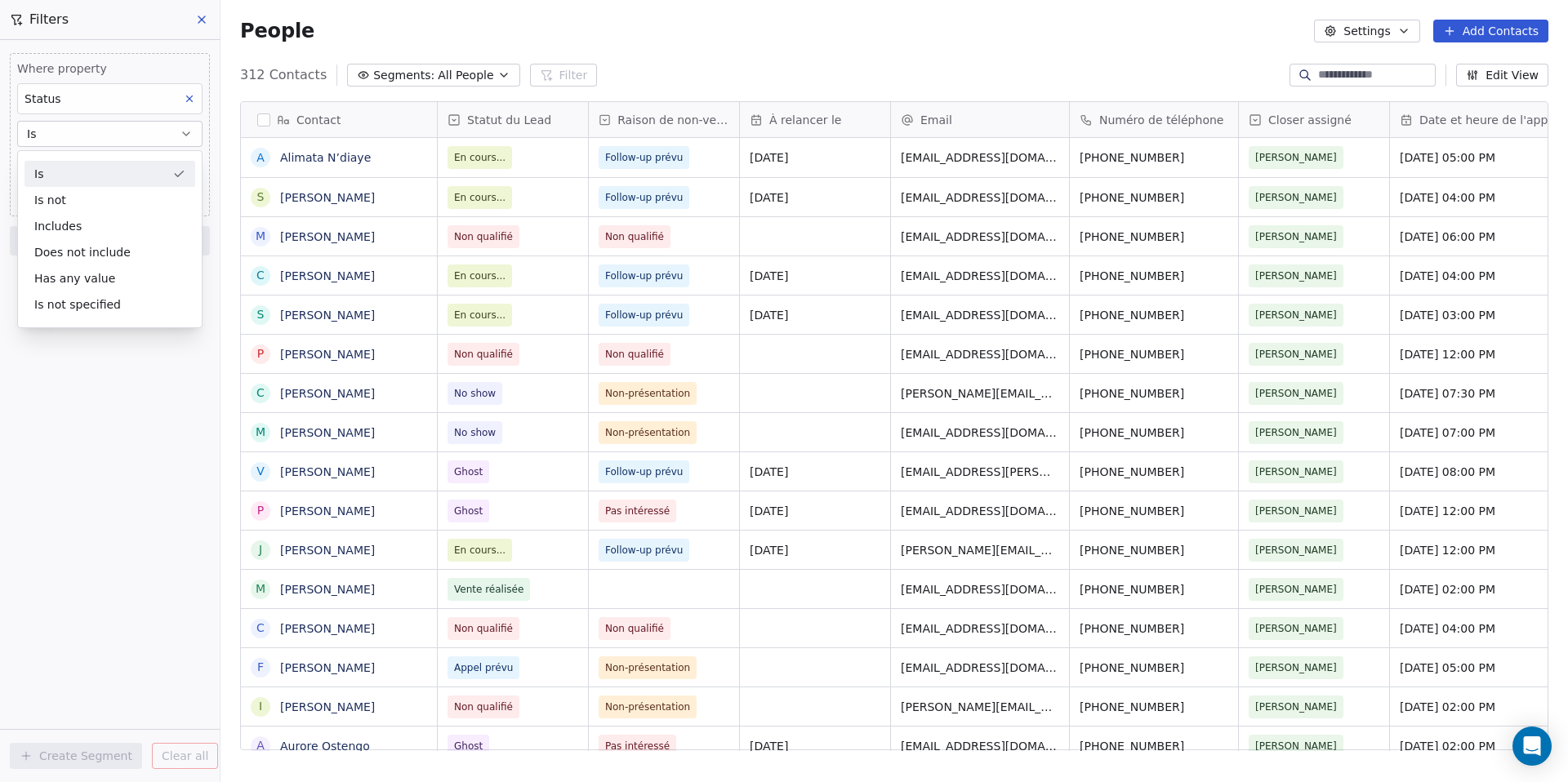
click at [147, 175] on div "Is" at bounding box center [109, 174] width 171 height 26
click at [101, 166] on body "[PERSON_NAME] Contacts People Marketing Workflows Campaigns Sales Pipelines Seq…" at bounding box center [784, 391] width 1568 height 782
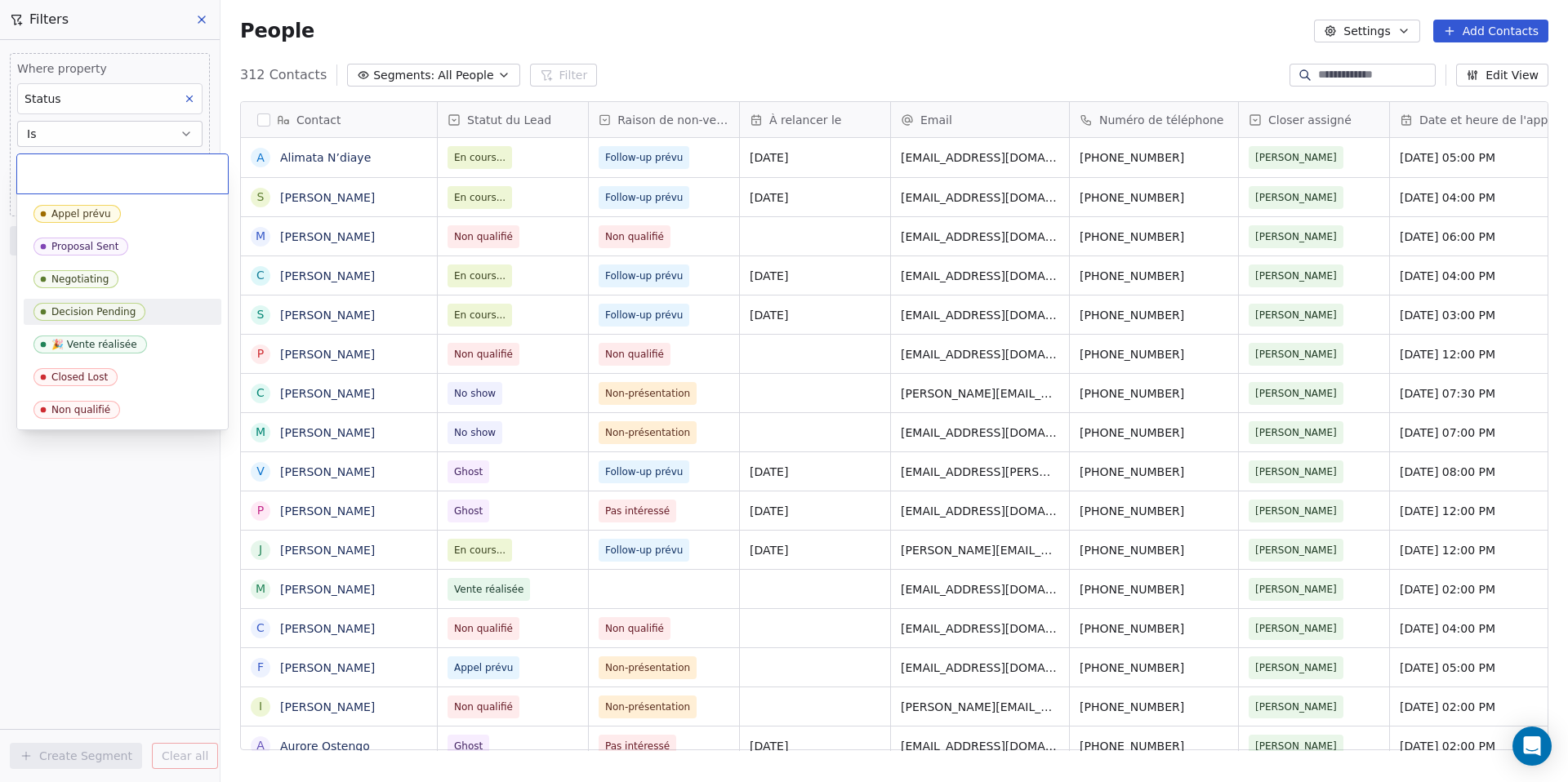
click at [98, 314] on div "Decision Pending" at bounding box center [93, 312] width 84 height 12
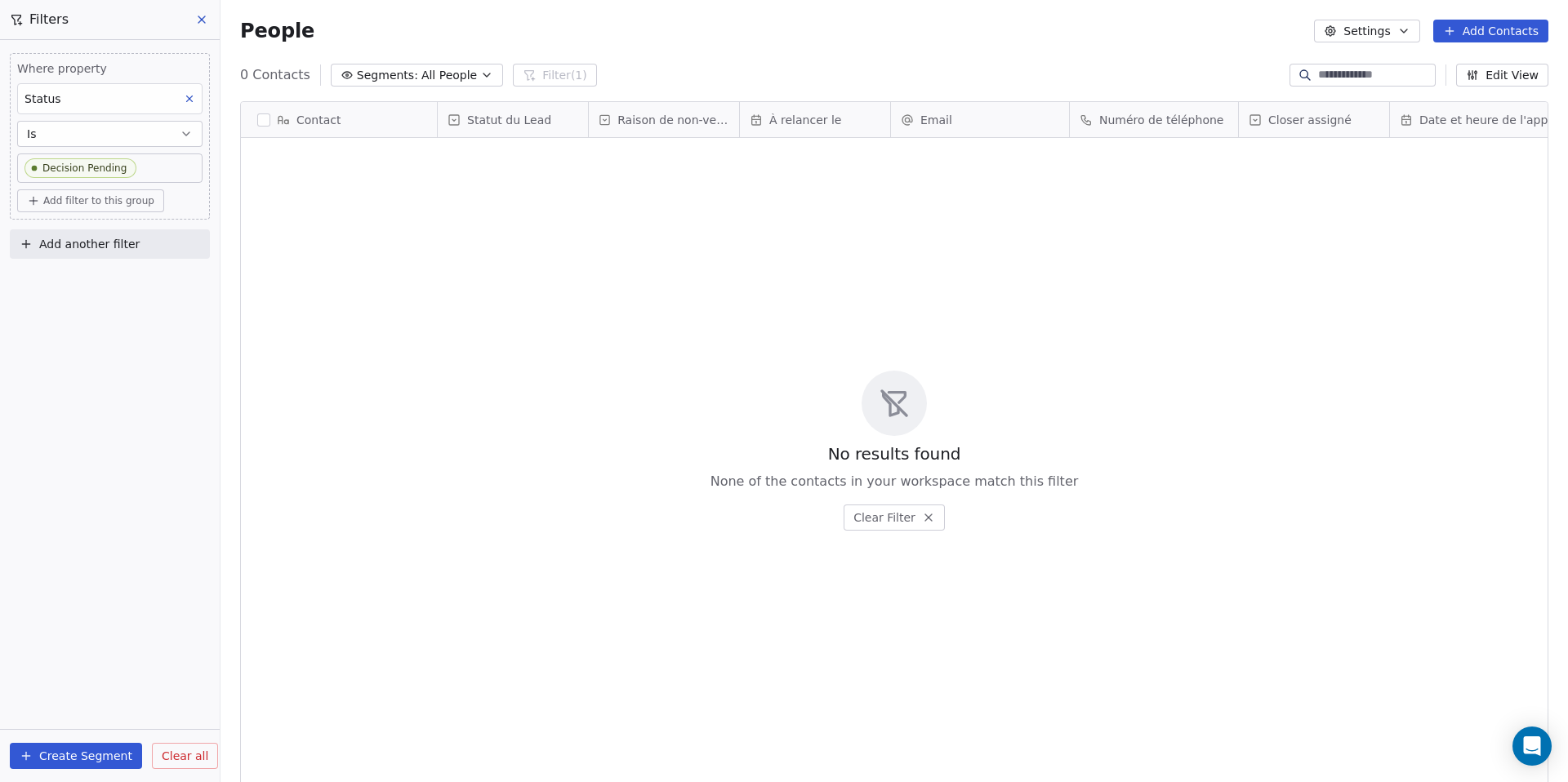
scroll to position [676, 1335]
click at [148, 169] on body "[PERSON_NAME] Contacts People Marketing Workflows Campaigns Sales Pipelines Seq…" at bounding box center [784, 391] width 1568 height 782
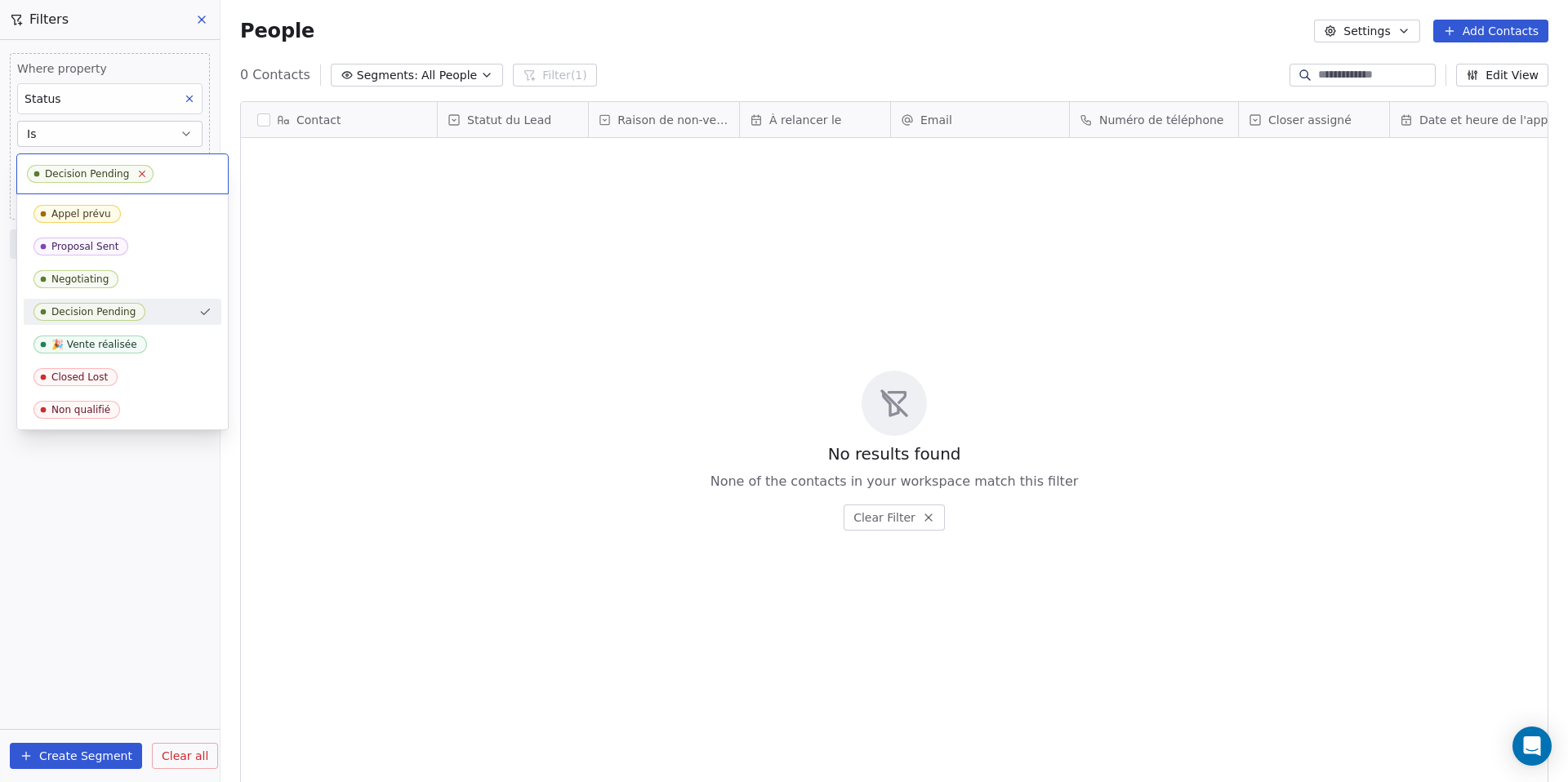
click at [141, 176] on icon at bounding box center [142, 173] width 11 height 11
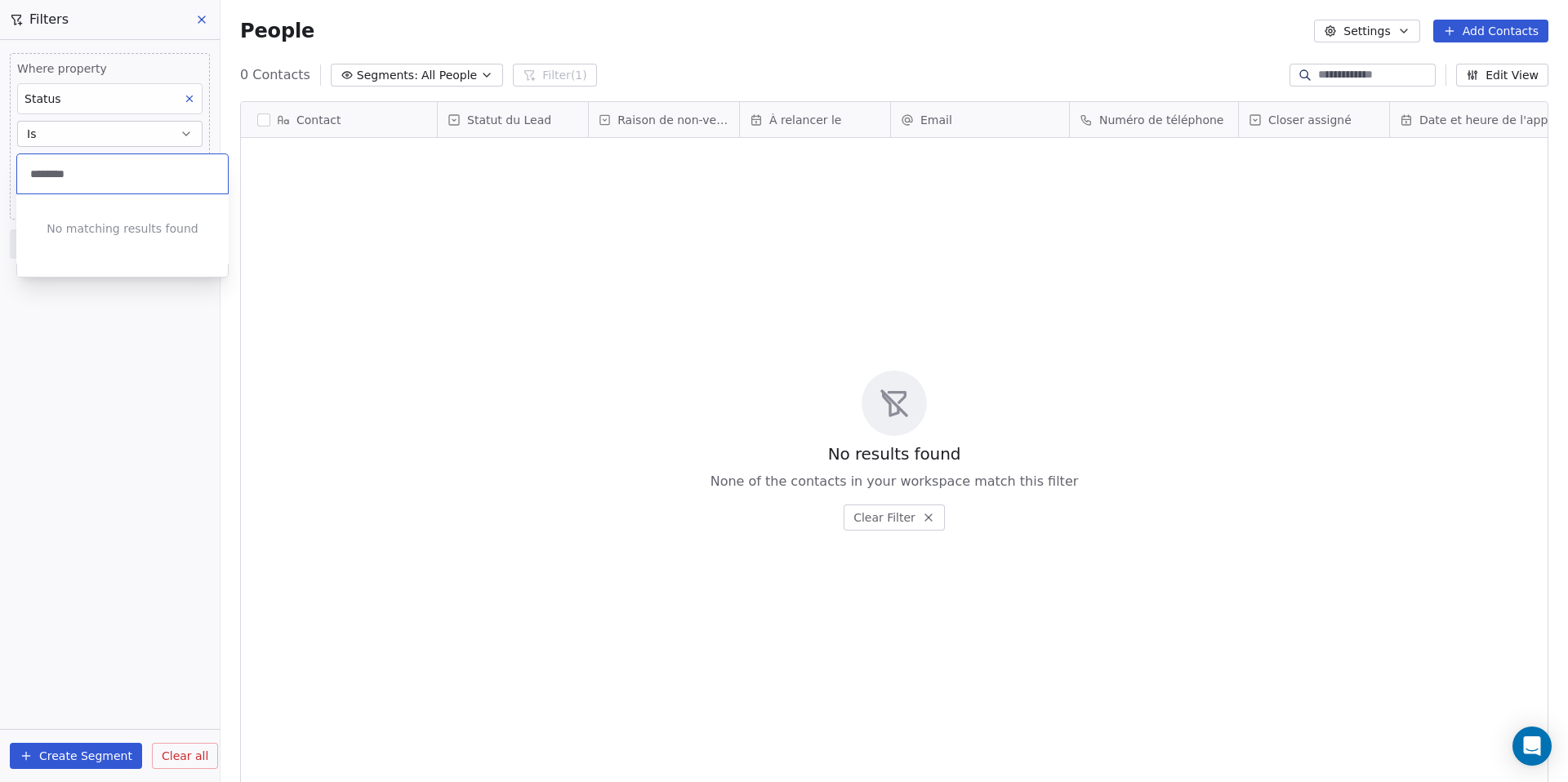
type input "********"
click at [180, 755] on html "[PERSON_NAME] Contacts People Marketing Workflows Campaigns Sales Pipelines Seq…" at bounding box center [784, 391] width 1568 height 782
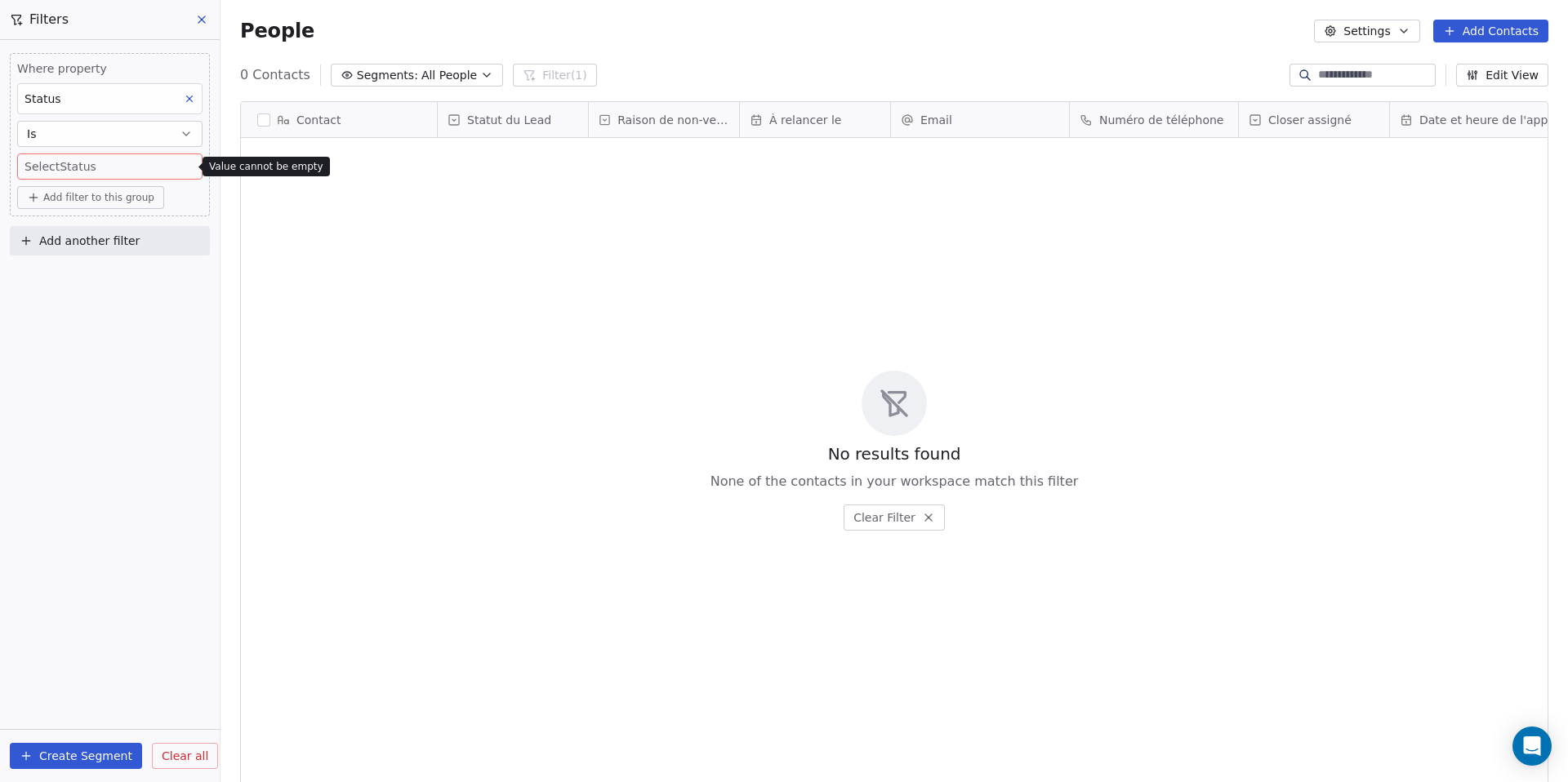
click at [179, 759] on span "Clear all" at bounding box center [185, 757] width 46 height 17
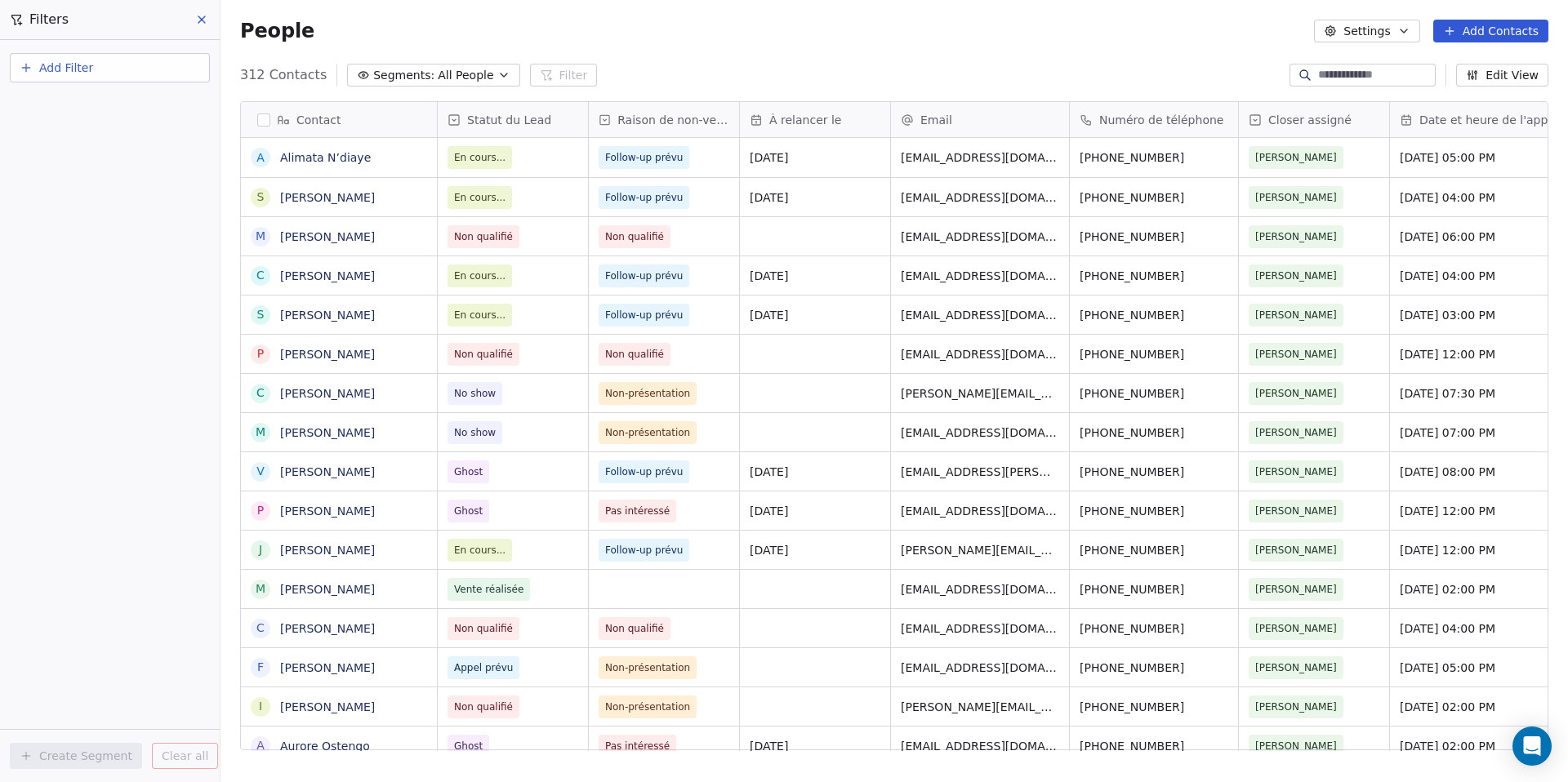
click at [266, 119] on button "button" at bounding box center [264, 121] width 14 height 13
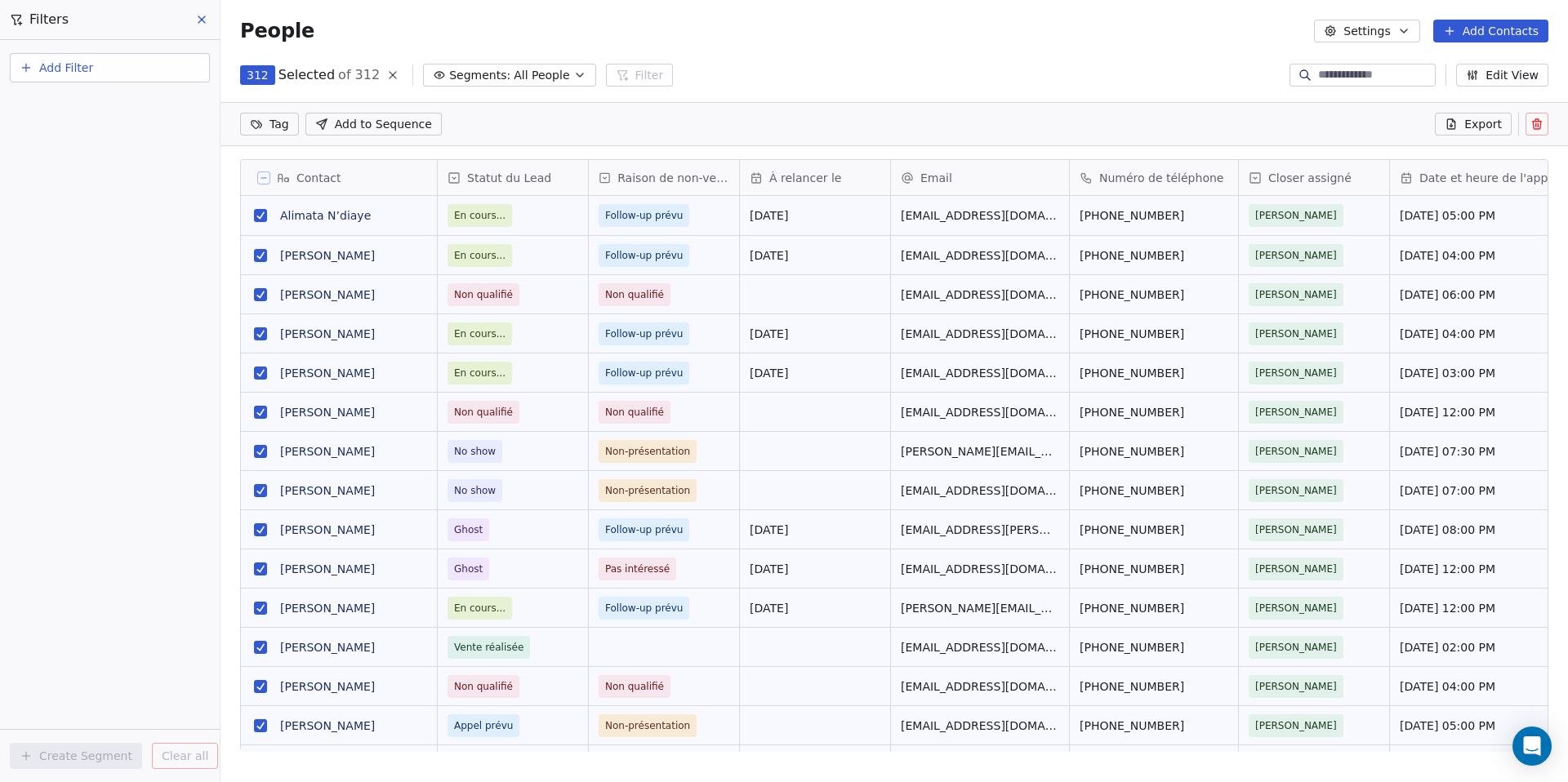
scroll to position [619, 1335]
click at [79, 68] on span "Add Filter" at bounding box center [67, 68] width 54 height 17
click at [117, 113] on span "Contact properties" at bounding box center [80, 107] width 106 height 17
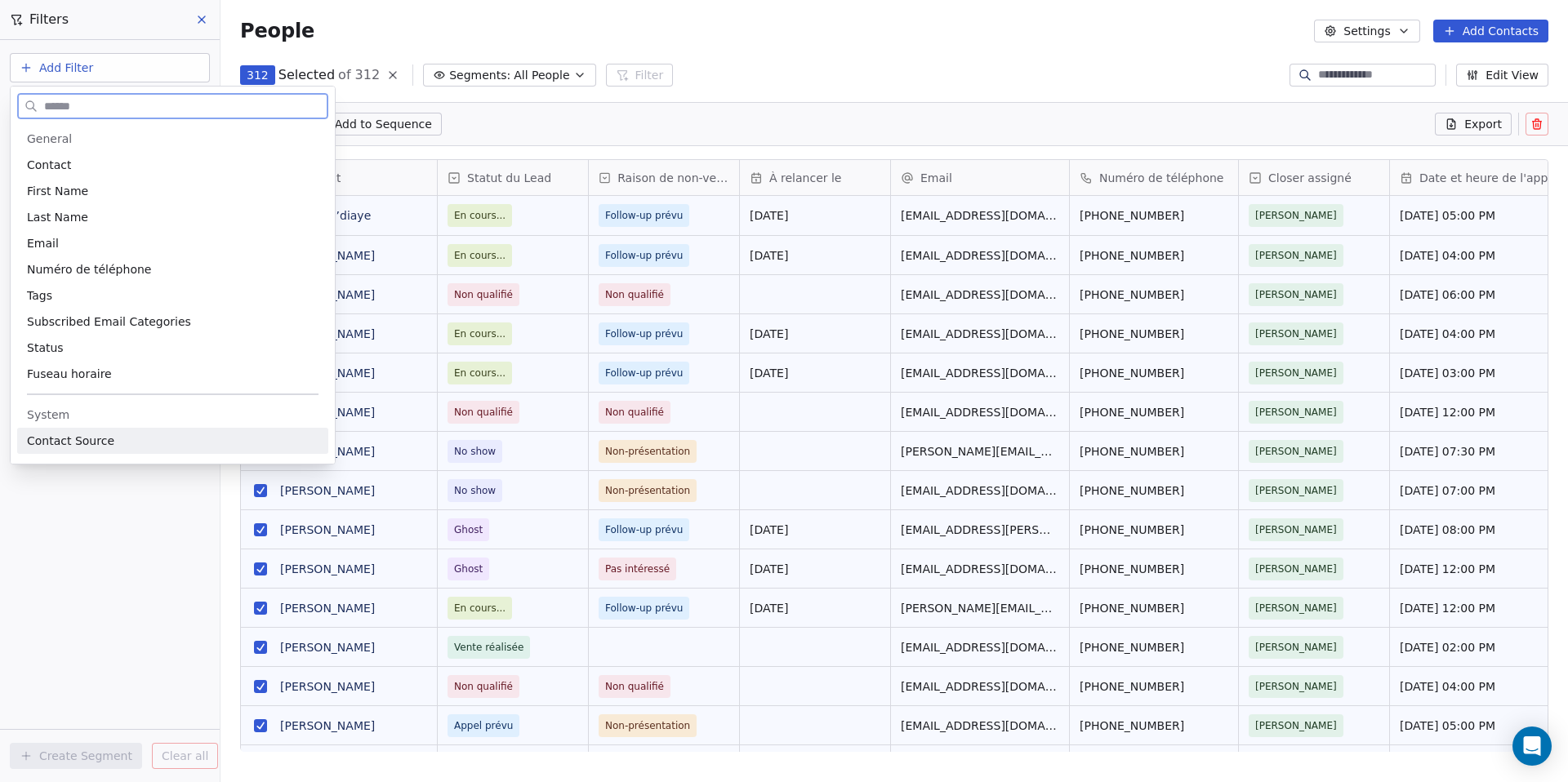
click at [35, 439] on span "Contact Source" at bounding box center [70, 441] width 88 height 16
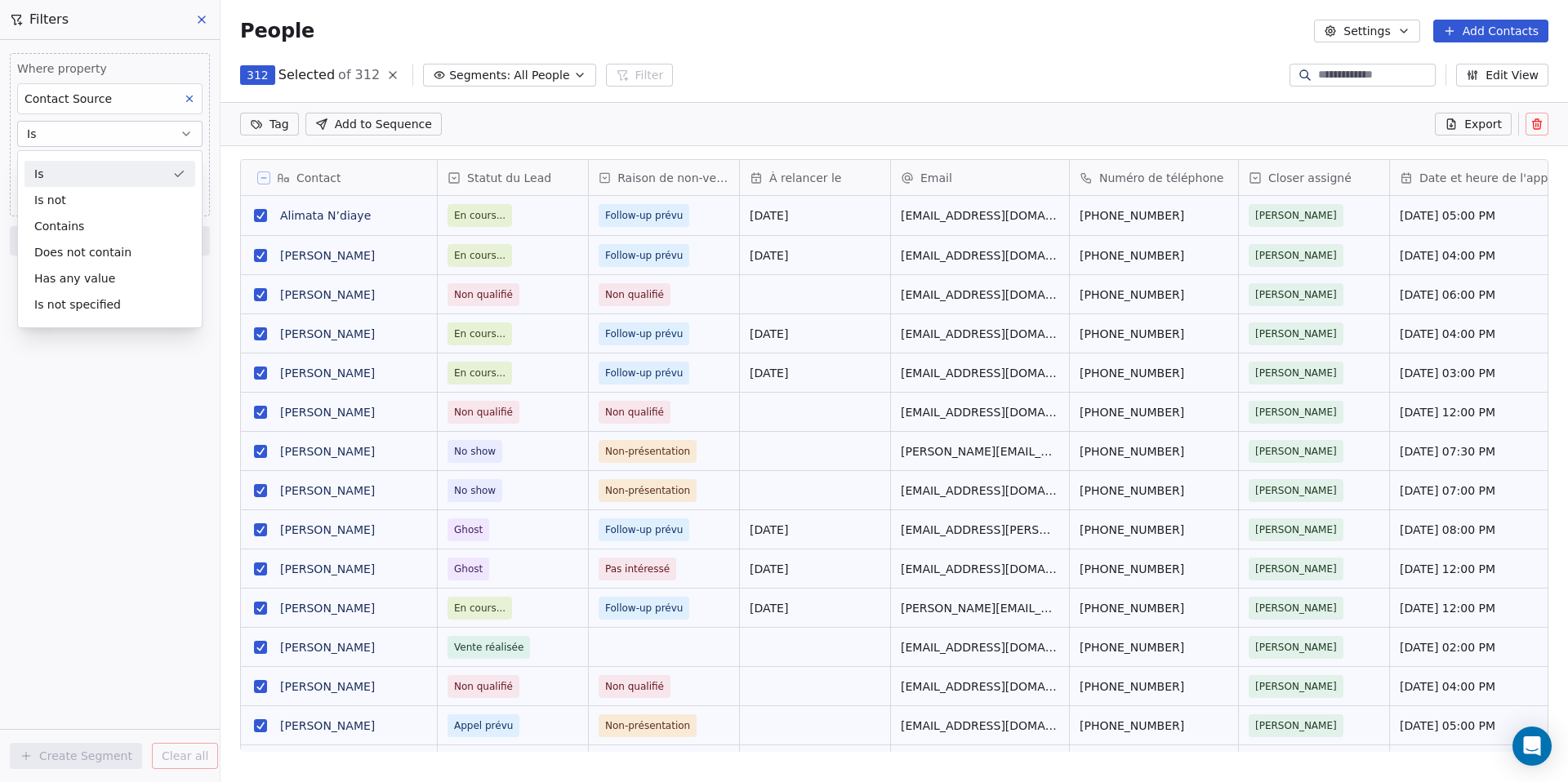
click at [101, 177] on div "Is" at bounding box center [109, 174] width 171 height 26
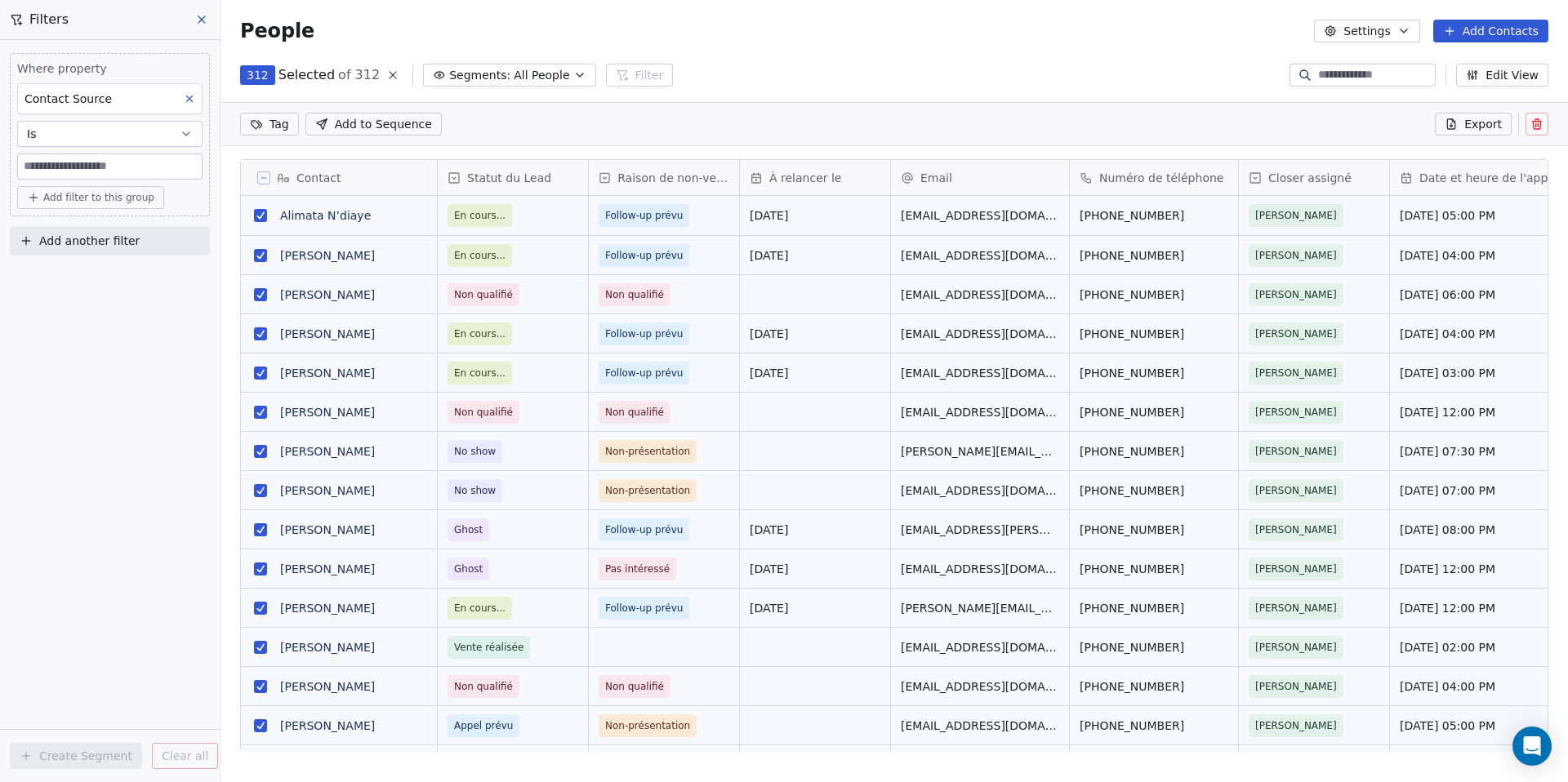
click at [111, 168] on input at bounding box center [110, 166] width 184 height 24
click at [109, 174] on input at bounding box center [110, 166] width 184 height 24
click at [107, 191] on span "Add filter to this group" at bounding box center [98, 198] width 111 height 13
click at [90, 439] on html "[PERSON_NAME] Contacts People Marketing Workflows Campaigns Sales Pipelines Seq…" at bounding box center [784, 391] width 1568 height 782
click at [387, 73] on icon at bounding box center [393, 75] width 14 height 13
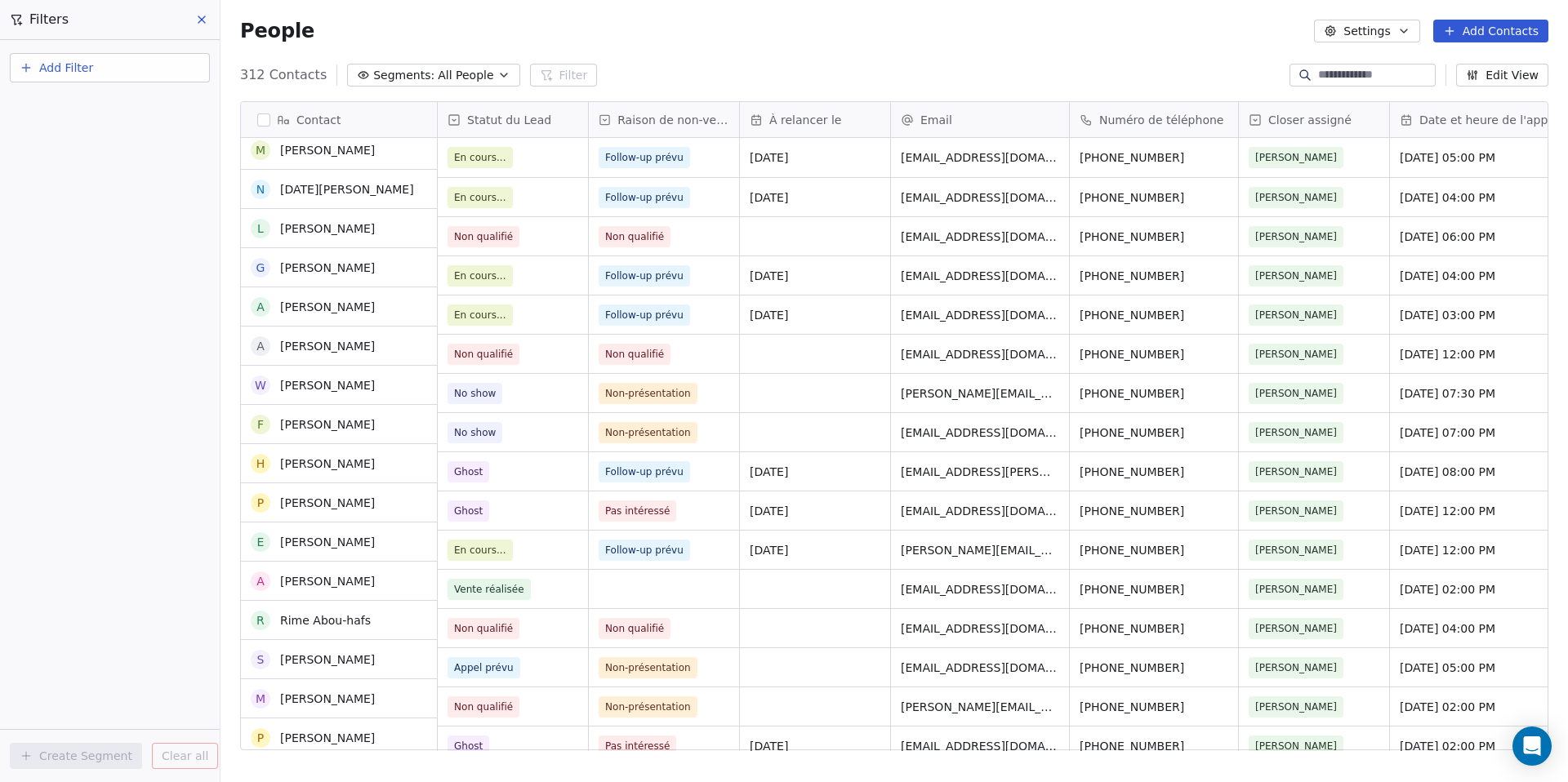
scroll to position [0, 0]
